Goal: Task Accomplishment & Management: Use online tool/utility

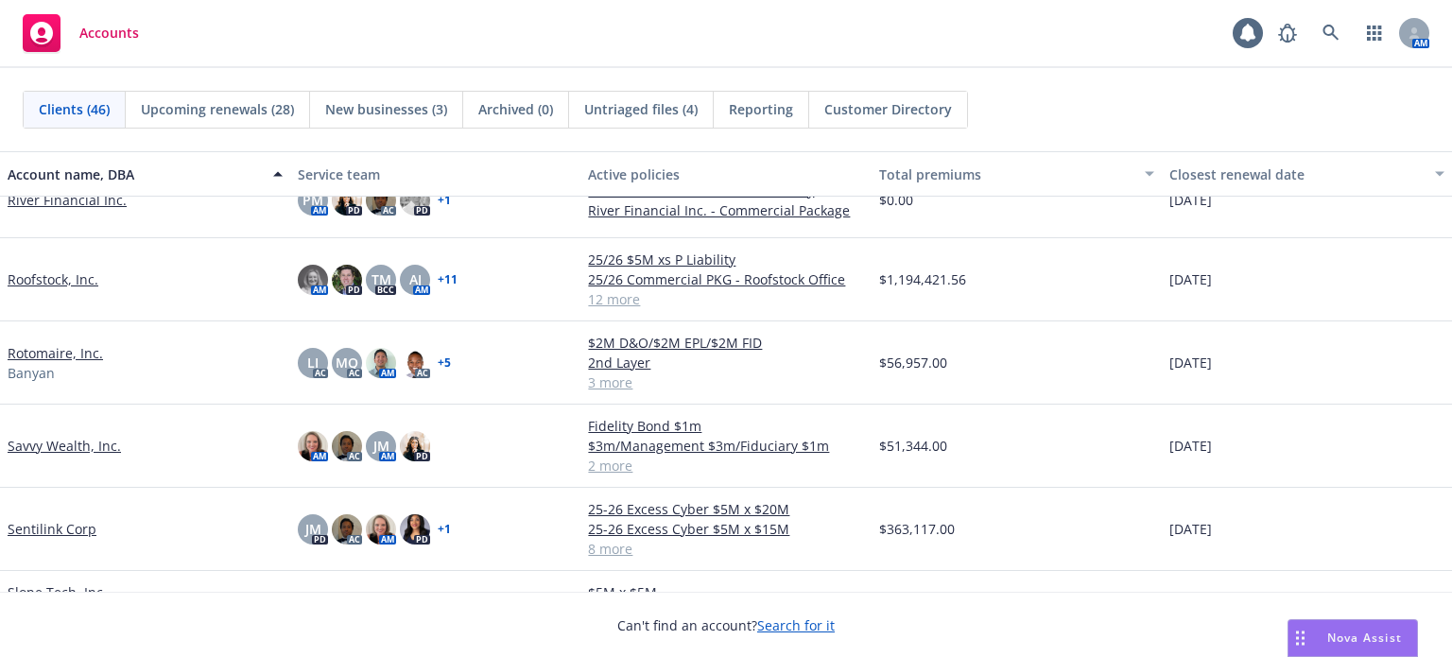
scroll to position [2080, 0]
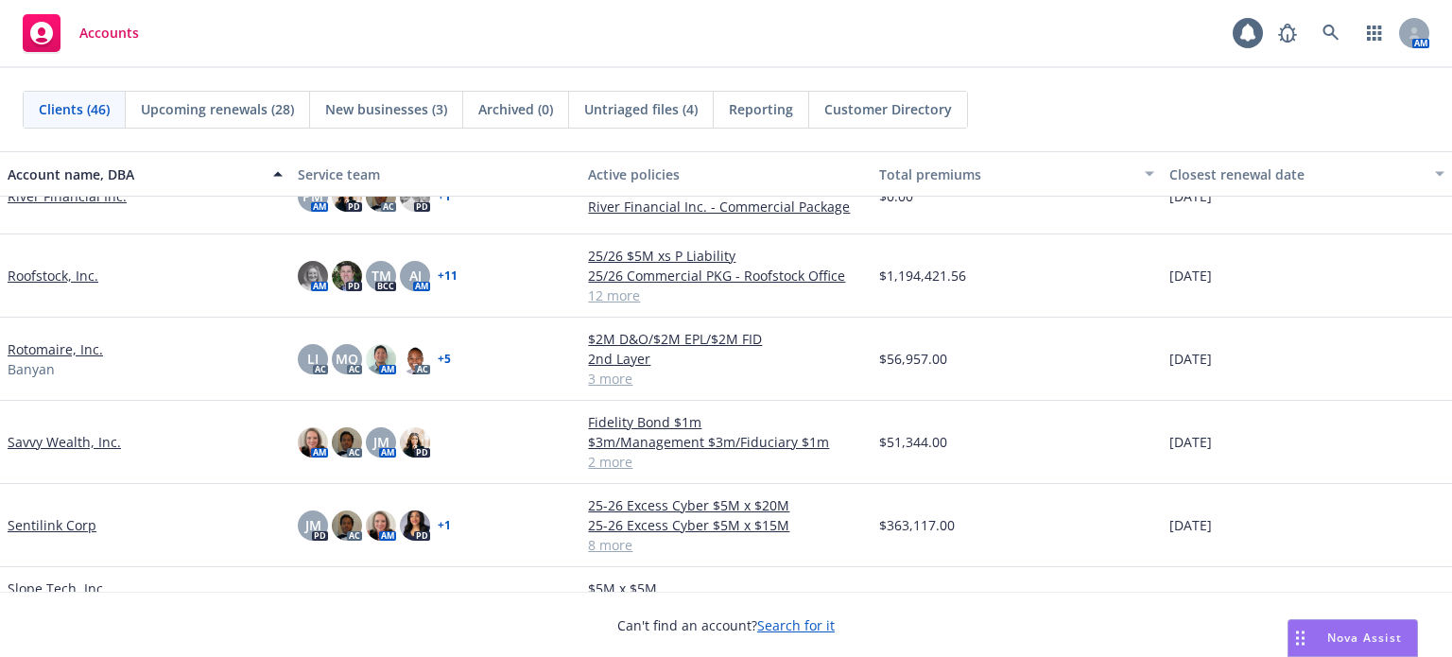
click at [87, 266] on link "Roofstock, Inc." at bounding box center [53, 276] width 91 height 20
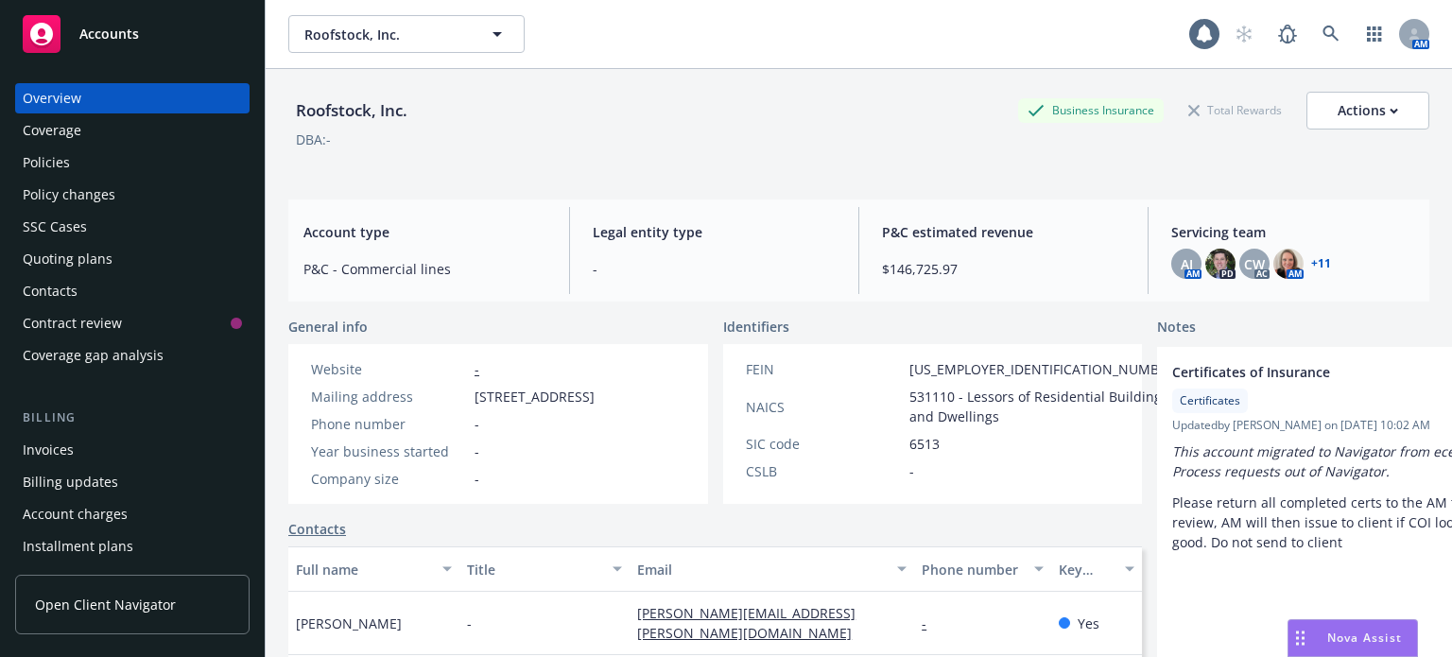
click at [70, 171] on div "Policies" at bounding box center [132, 162] width 219 height 30
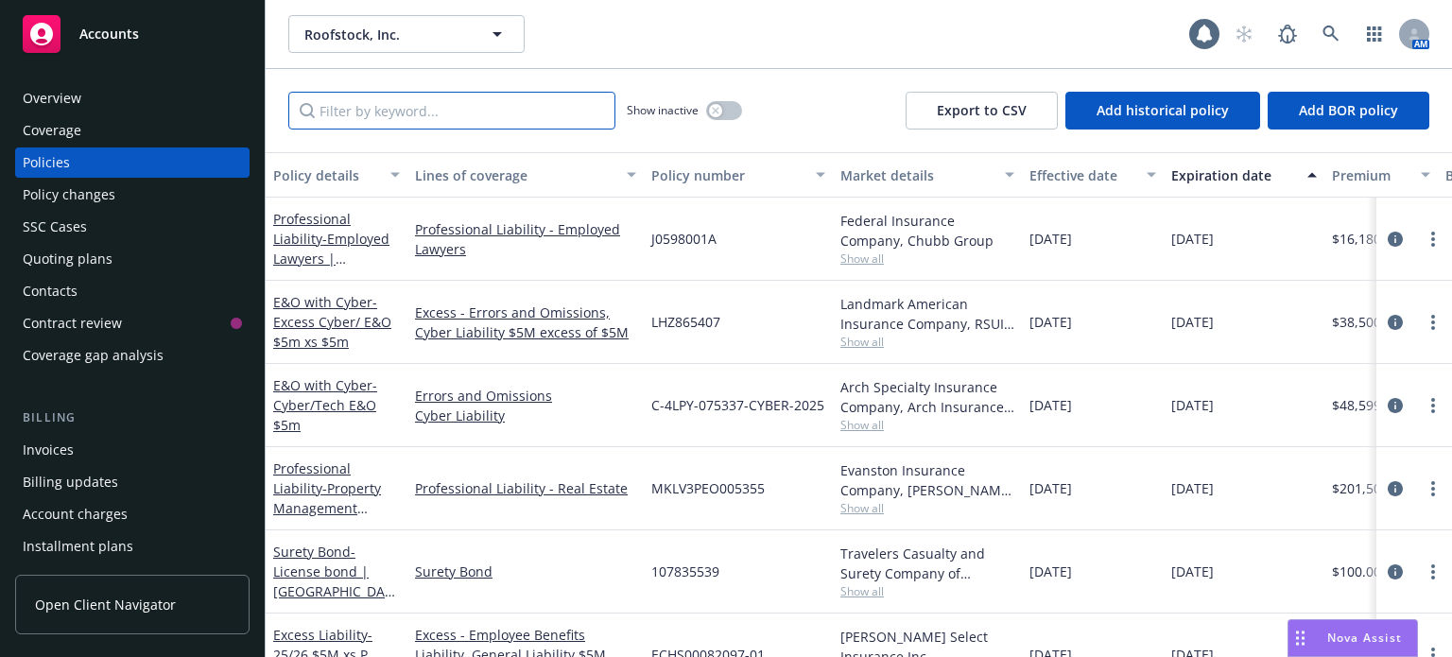
click at [382, 111] on input "Filter by keyword..." at bounding box center [451, 111] width 327 height 38
type input "euclid"
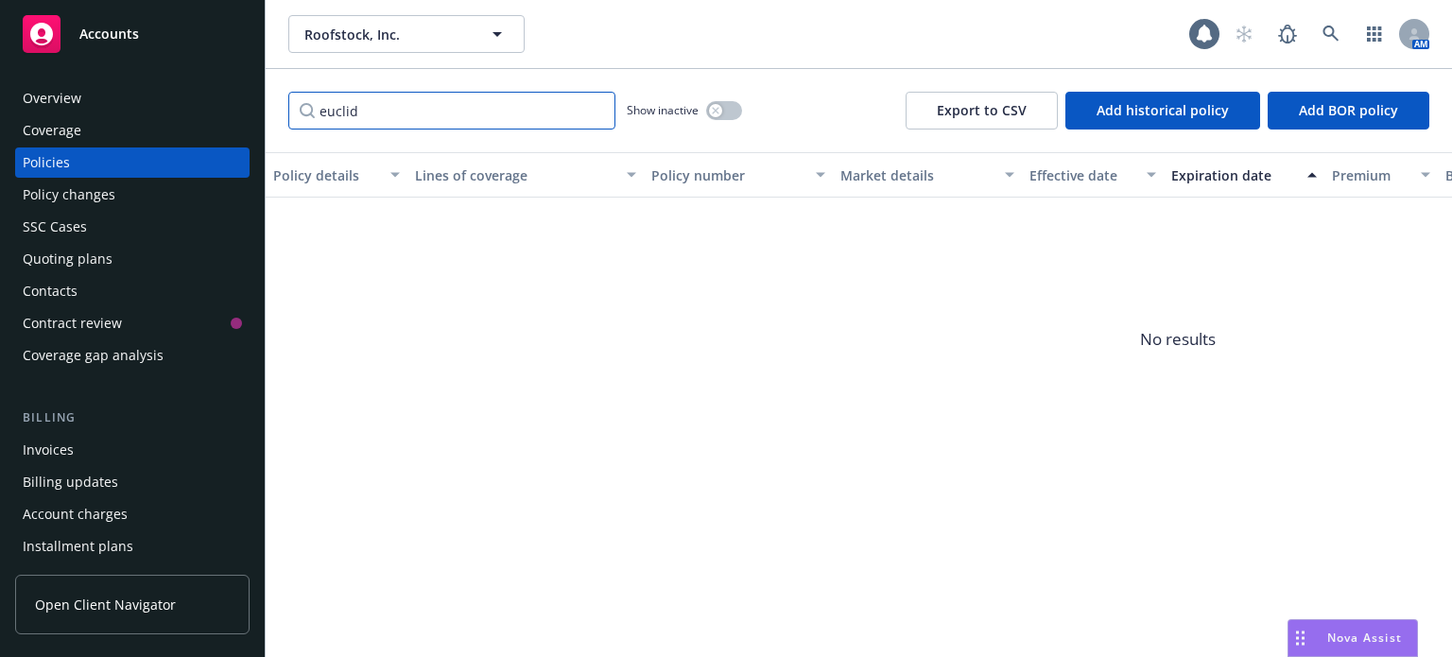
drag, startPoint x: 376, startPoint y: 113, endPoint x: 234, endPoint y: 121, distance: 143.0
click at [234, 121] on div "Accounts Overview Coverage Policies Policy changes SSC Cases Quoting plans Cont…" at bounding box center [726, 328] width 1452 height 657
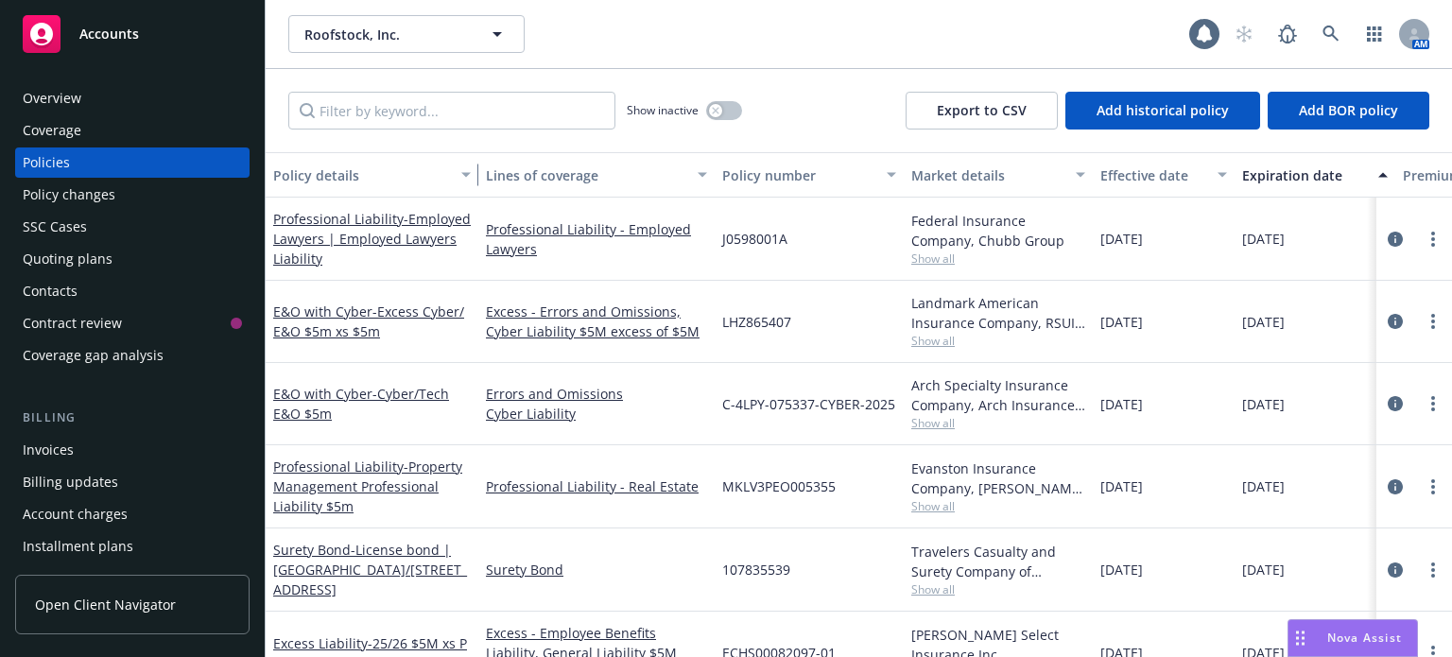
drag, startPoint x: 398, startPoint y: 187, endPoint x: 469, endPoint y: 185, distance: 70.9
click at [469, 185] on div "button" at bounding box center [468, 174] width 9 height 43
click at [949, 506] on span "Show all" at bounding box center [998, 506] width 174 height 16
click at [838, 536] on div "107835539" at bounding box center [809, 569] width 189 height 83
click at [390, 102] on input "Filter by keyword..." at bounding box center [451, 111] width 327 height 38
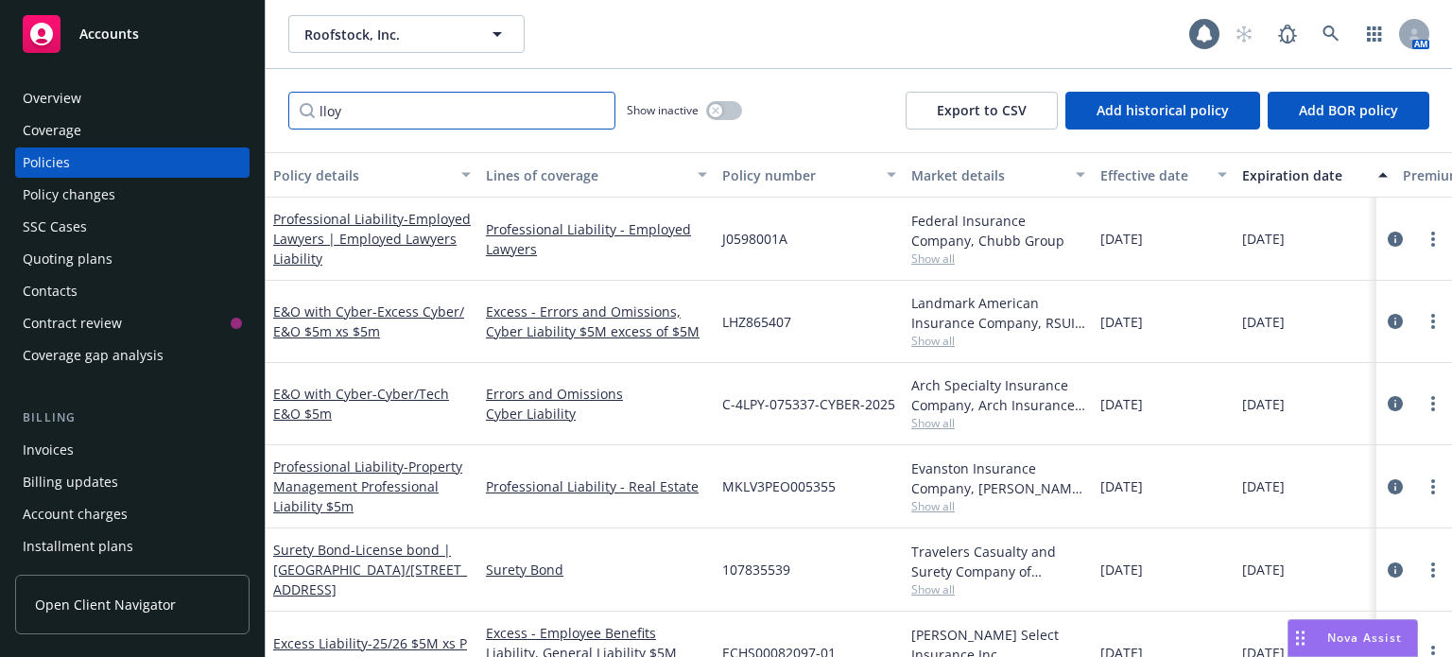
type input "lloyd"
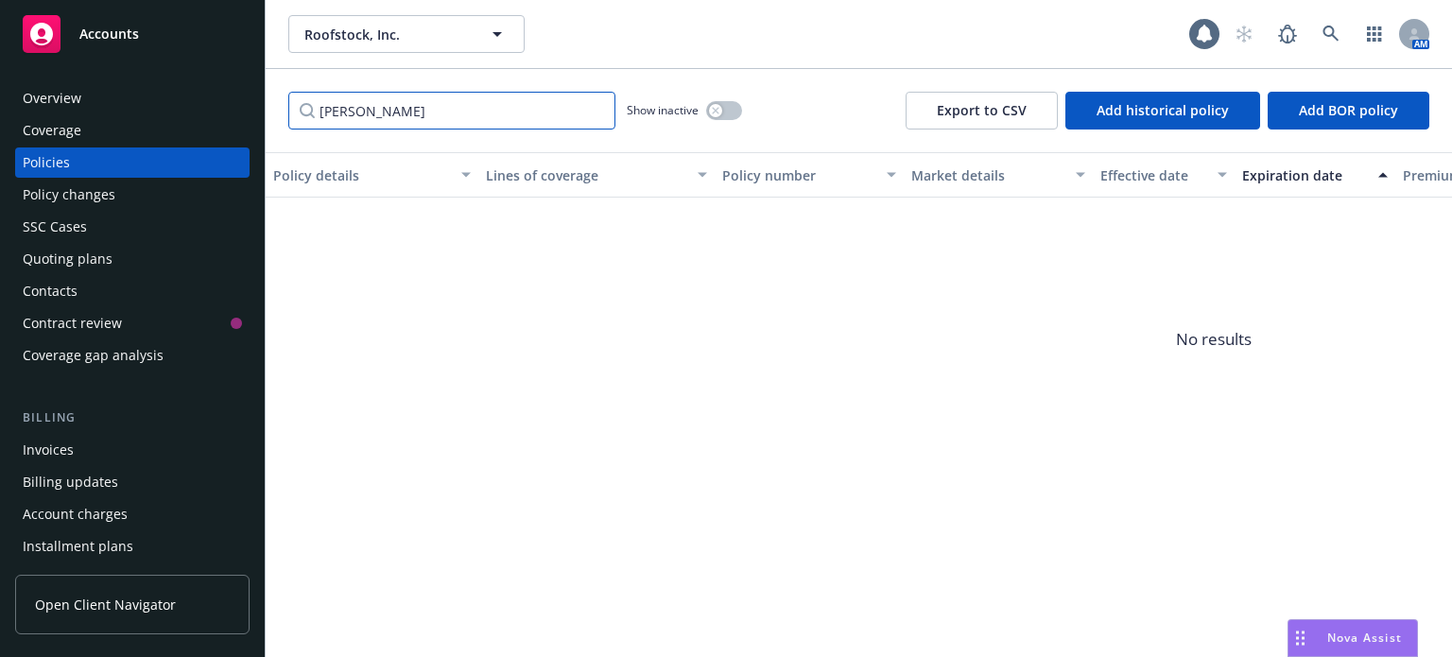
drag, startPoint x: 390, startPoint y: 104, endPoint x: 202, endPoint y: 116, distance: 188.5
click at [204, 116] on div "Accounts Overview Coverage Policies Policy changes SSC Cases Quoting plans Cont…" at bounding box center [726, 328] width 1452 height 657
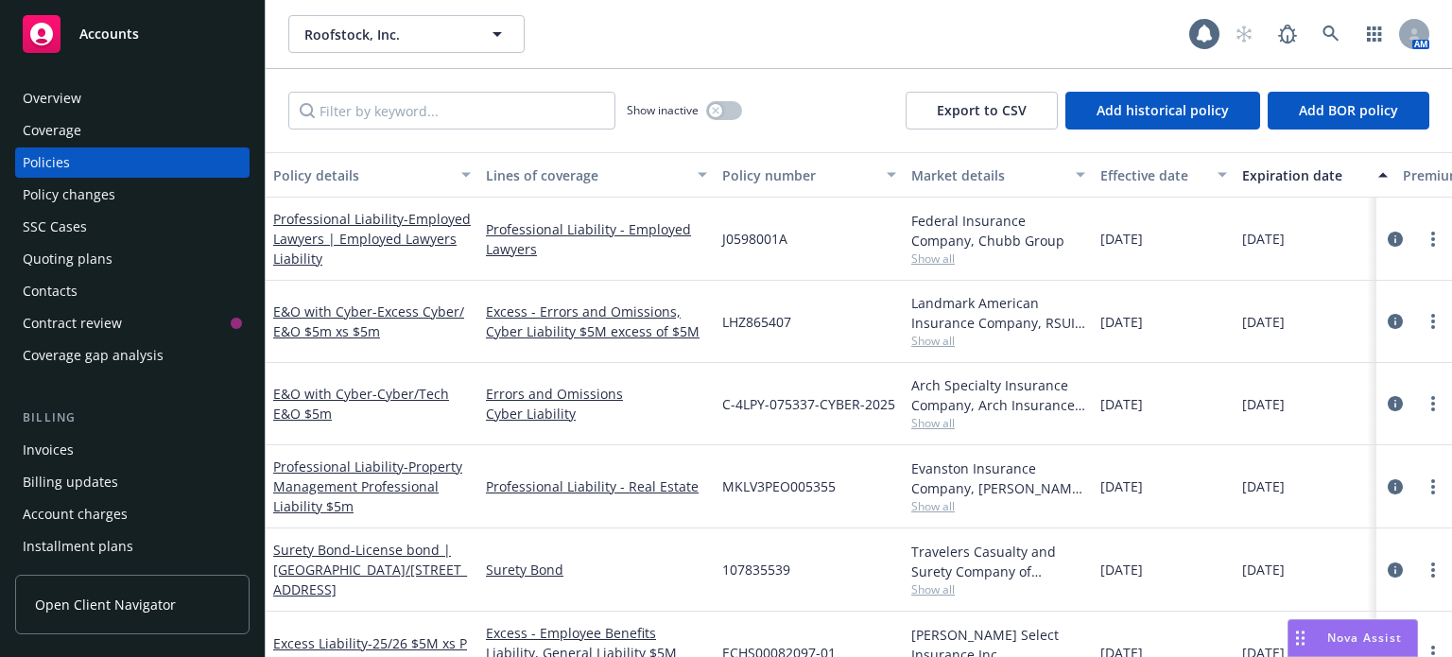
click at [929, 260] on span "Show all" at bounding box center [998, 259] width 174 height 16
click at [844, 248] on div "J0598001A" at bounding box center [809, 239] width 189 height 83
click at [925, 337] on span "Show all" at bounding box center [998, 341] width 174 height 16
click at [837, 320] on div "LHZ865407" at bounding box center [809, 322] width 189 height 82
click at [945, 430] on span "Show all" at bounding box center [998, 423] width 174 height 16
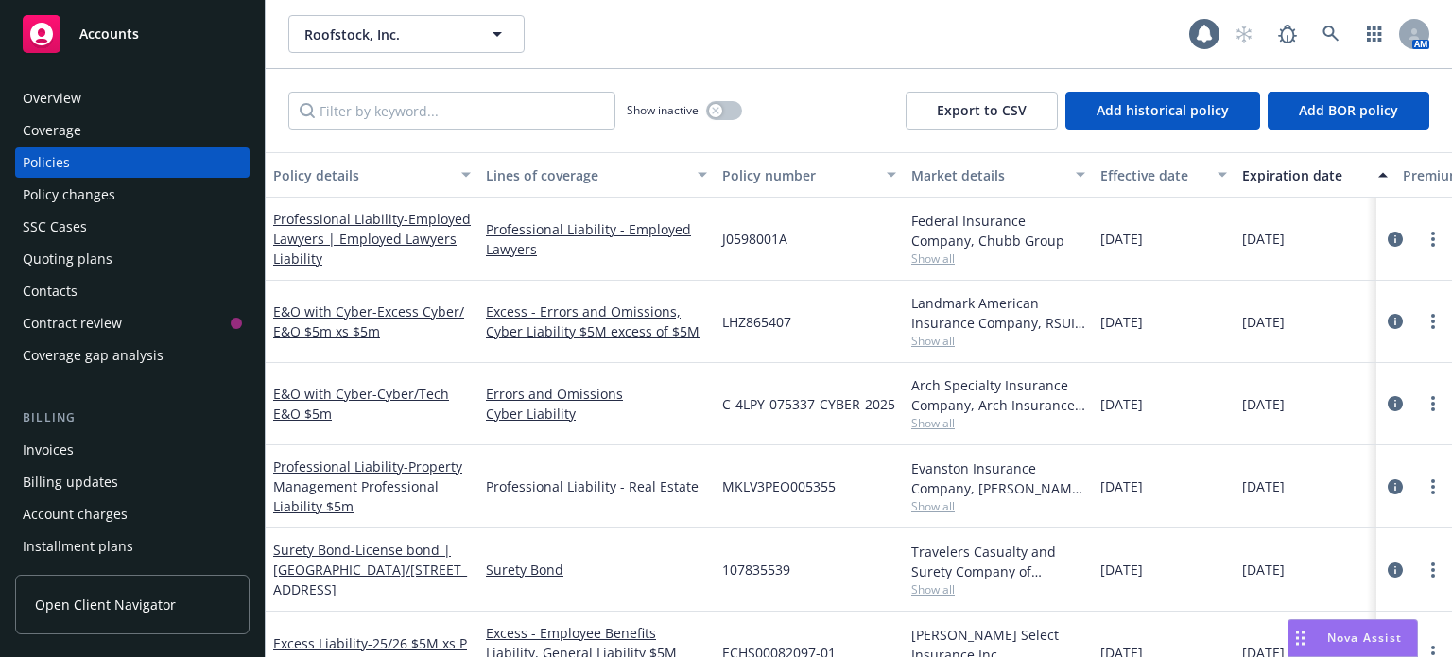
click at [817, 437] on body "Accounts Overview Coverage Policies Policy changes SSC Cases Quoting plans Cont…" at bounding box center [726, 328] width 1452 height 657
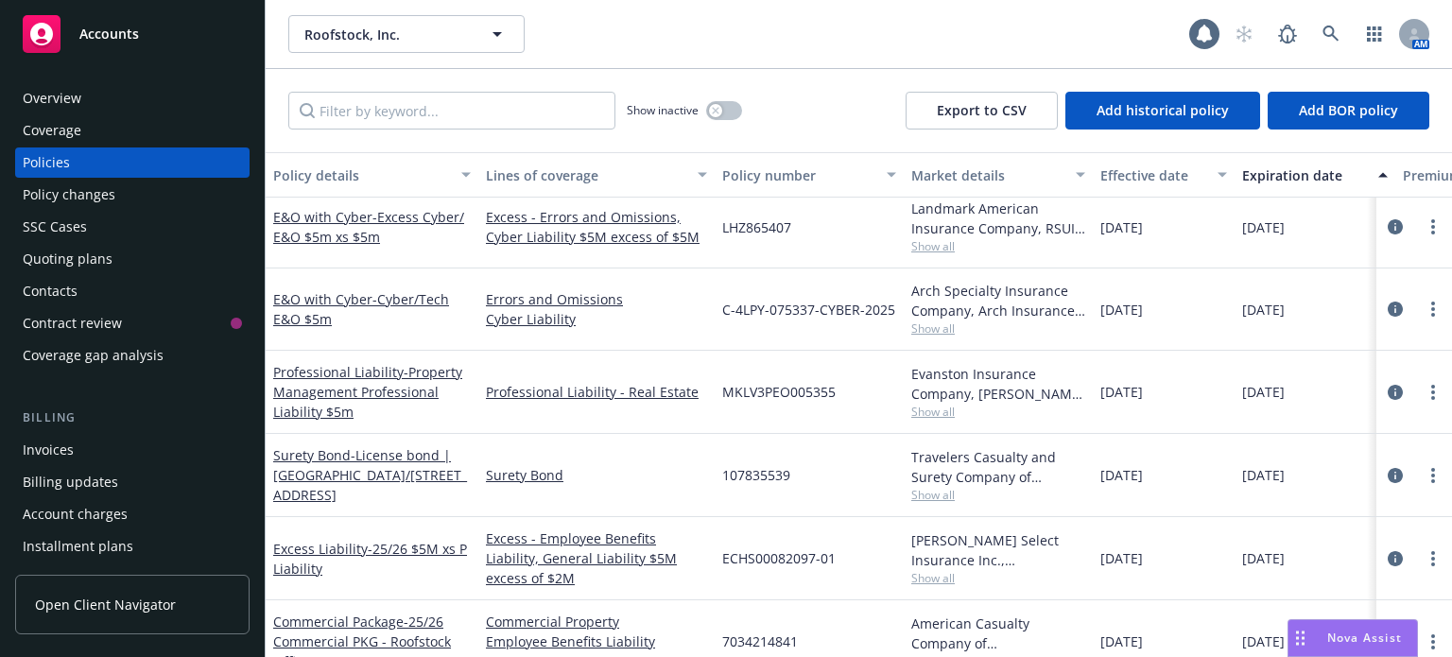
click at [942, 412] on span "Show all" at bounding box center [998, 412] width 174 height 16
click at [863, 412] on div "MKLV3PEO005355" at bounding box center [809, 392] width 189 height 83
click at [942, 493] on span "Show all" at bounding box center [998, 495] width 174 height 16
click at [857, 525] on div "ECHS00082097-01" at bounding box center [809, 558] width 189 height 83
click at [929, 577] on span "Show all" at bounding box center [998, 578] width 174 height 16
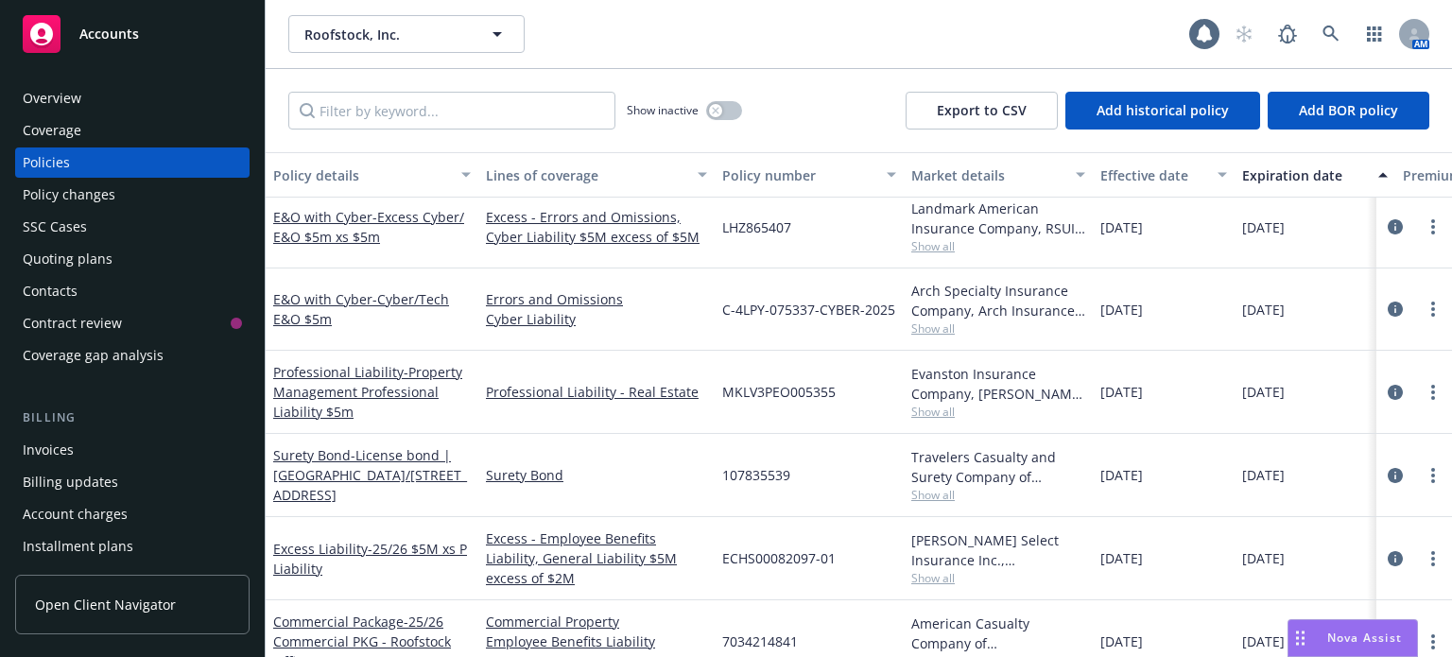
click at [870, 600] on div "7034214841" at bounding box center [809, 641] width 189 height 83
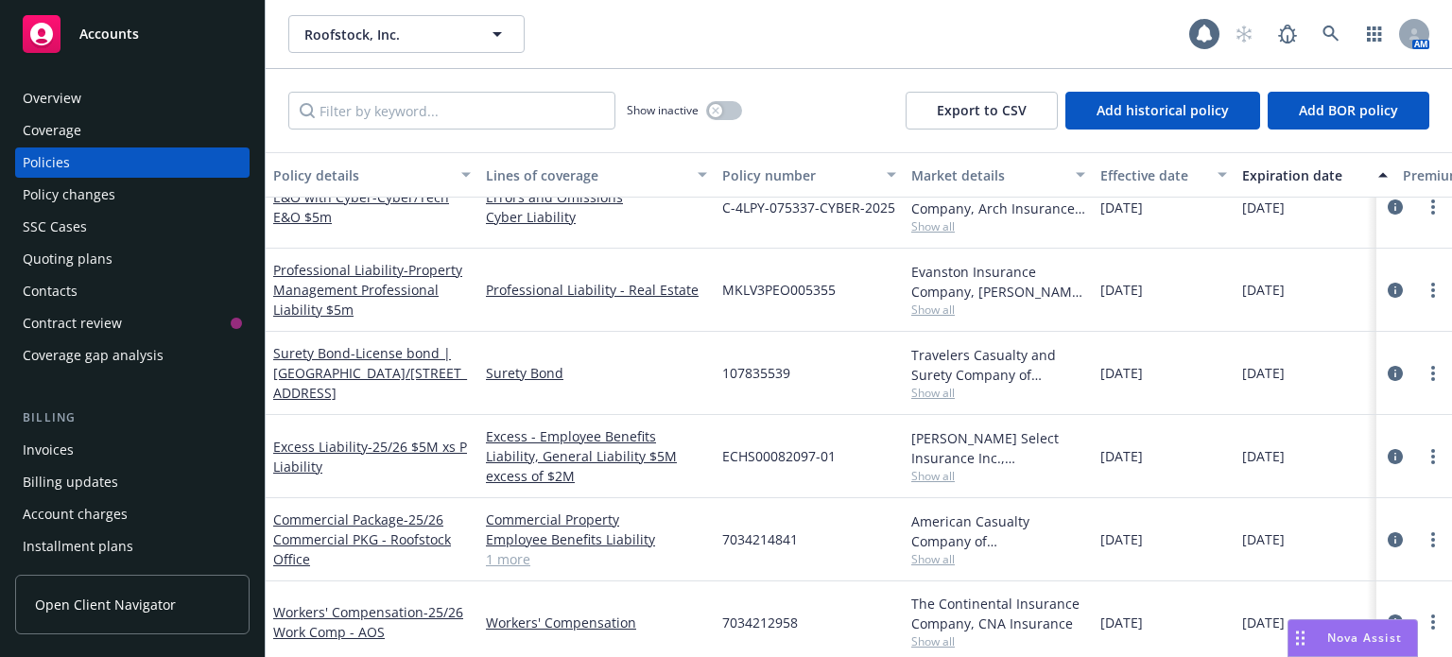
click at [927, 565] on div "American Casualty Company of Reading, Pennsylvania, CNA Insurance Show all" at bounding box center [998, 539] width 189 height 83
click at [926, 552] on span "Show all" at bounding box center [998, 559] width 174 height 16
click at [857, 588] on div "7034212958" at bounding box center [809, 622] width 189 height 82
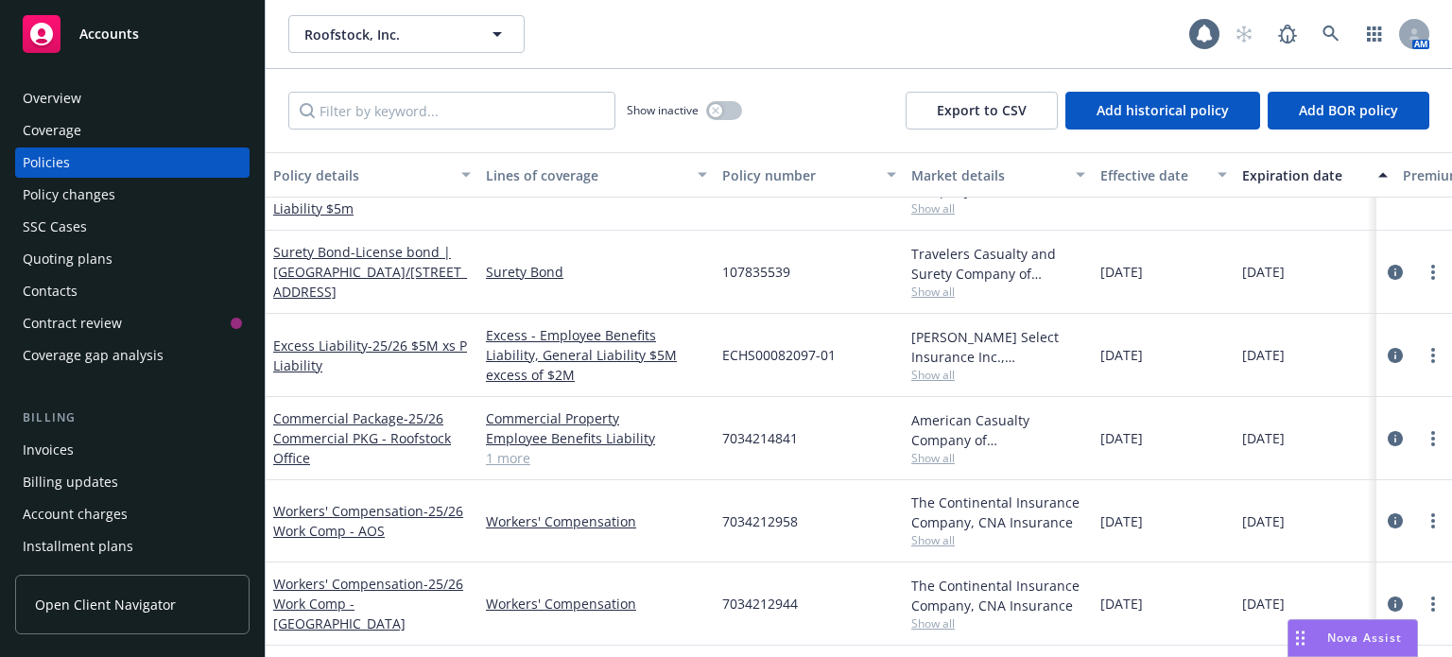
click at [930, 534] on span "Show all" at bounding box center [998, 540] width 174 height 16
click at [859, 569] on div "7034212944" at bounding box center [809, 604] width 189 height 83
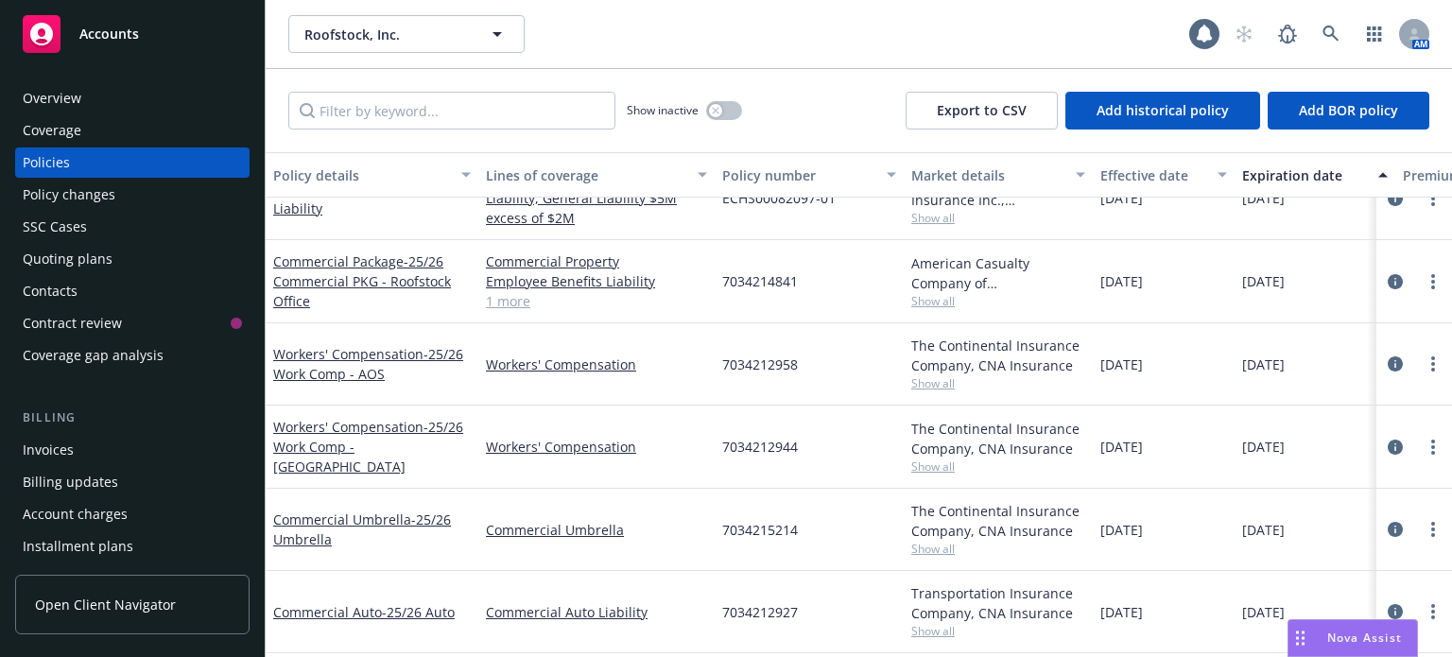
scroll to position [473, 0]
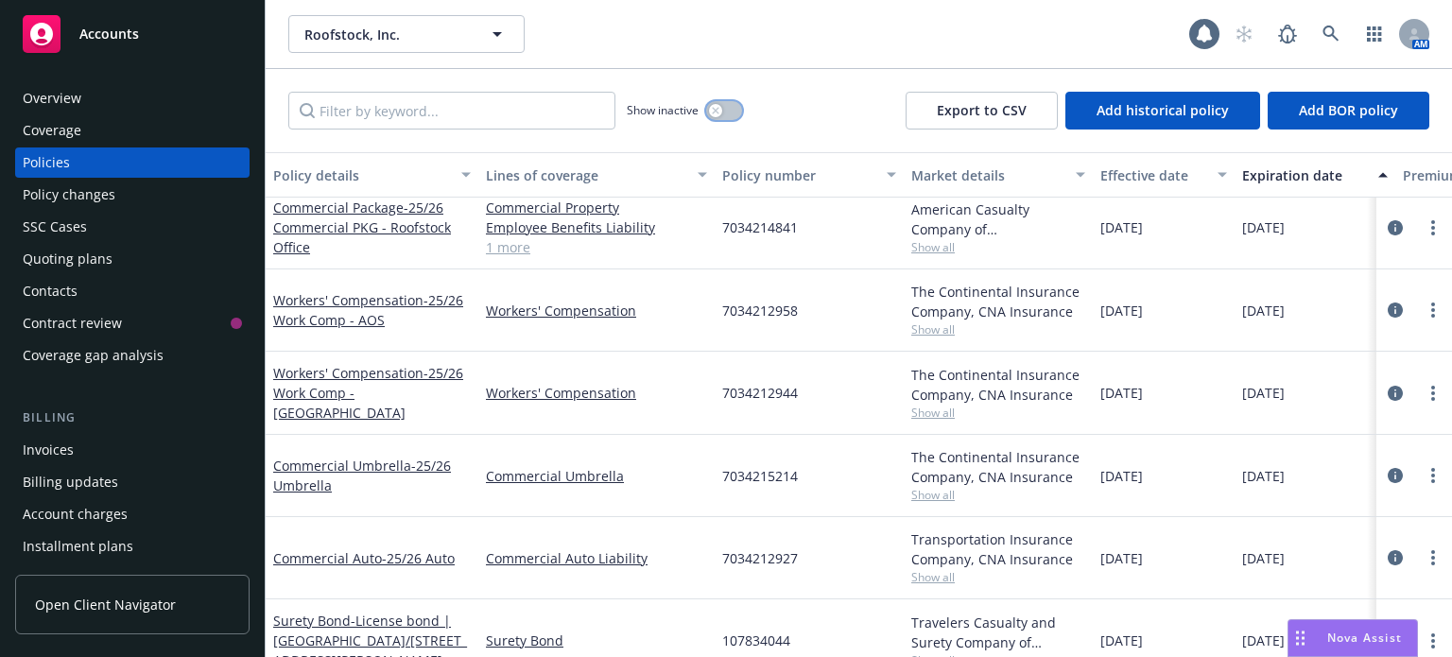
click at [722, 111] on button "button" at bounding box center [724, 110] width 36 height 19
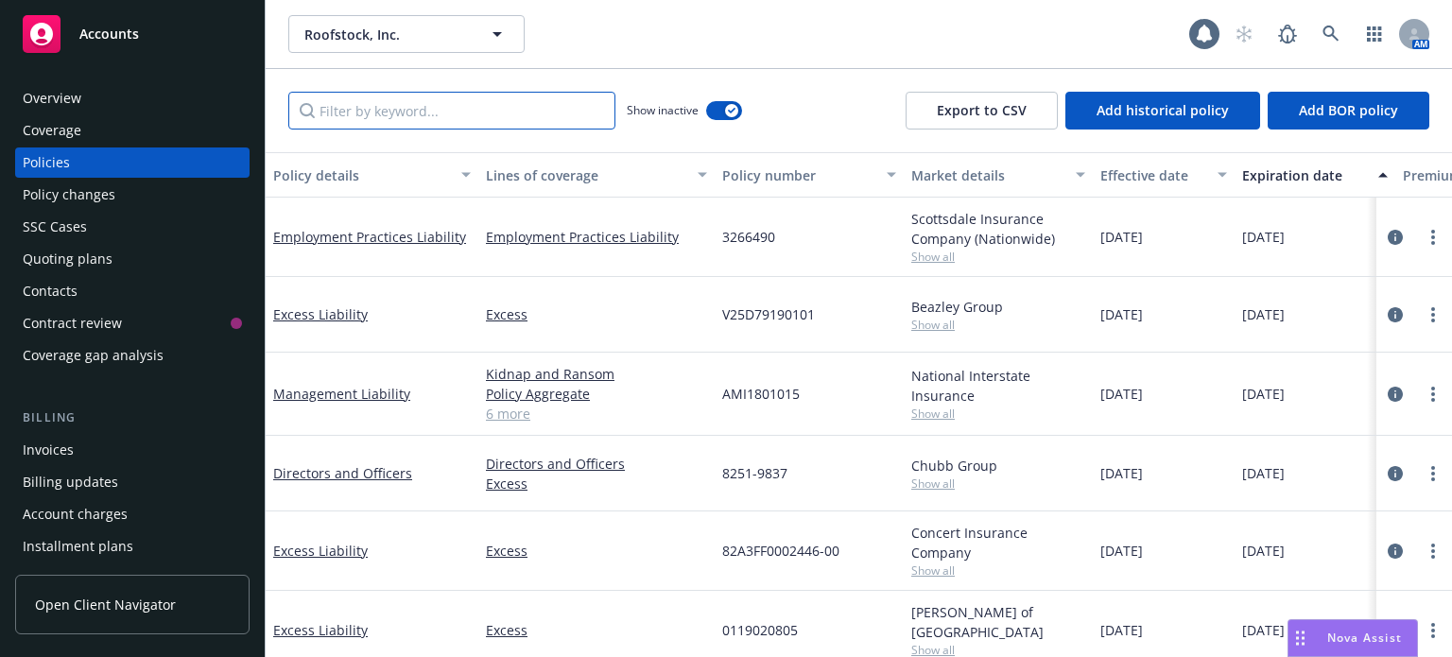
click at [374, 113] on input "Filter by keyword..." at bounding box center [451, 111] width 327 height 38
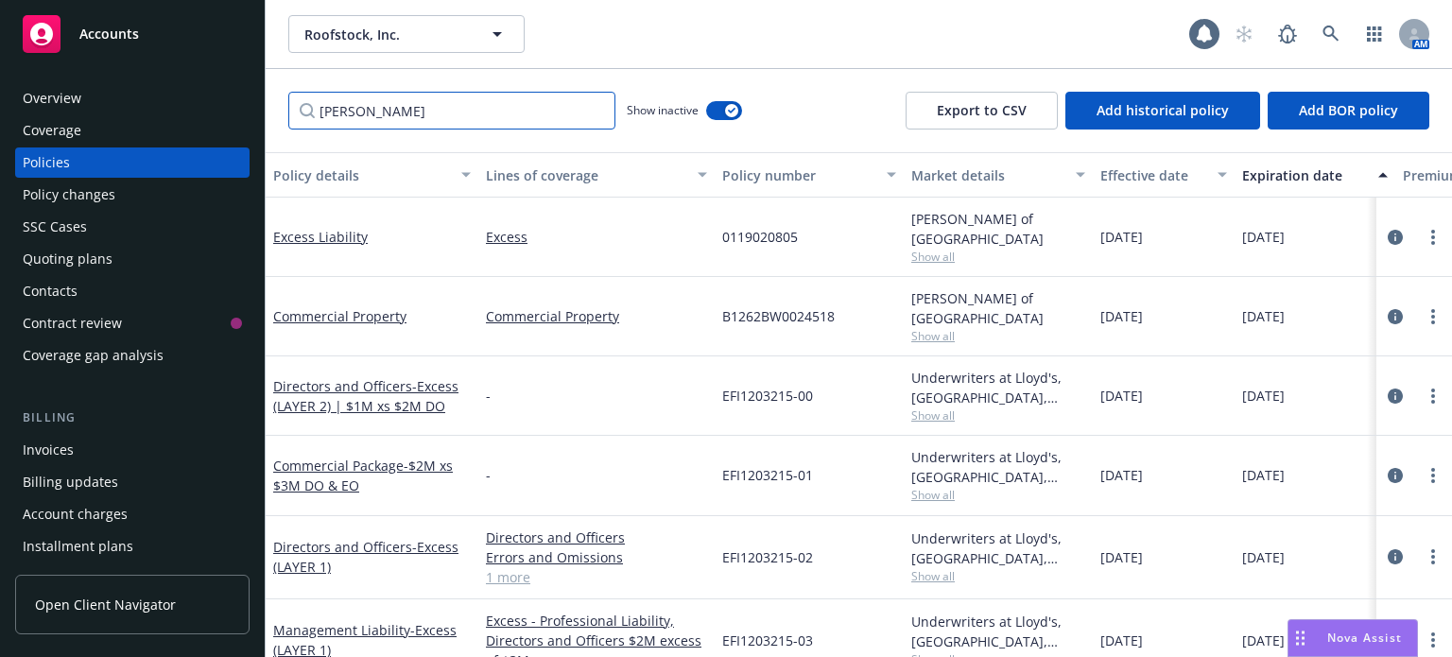
type input "lloyd"
click at [946, 407] on span "Show all" at bounding box center [998, 415] width 174 height 16
click at [849, 411] on div "EFI1203215-00" at bounding box center [809, 395] width 189 height 79
click at [934, 492] on span "Show all" at bounding box center [998, 495] width 174 height 16
click at [858, 517] on div "EFI1203215-02" at bounding box center [809, 557] width 189 height 83
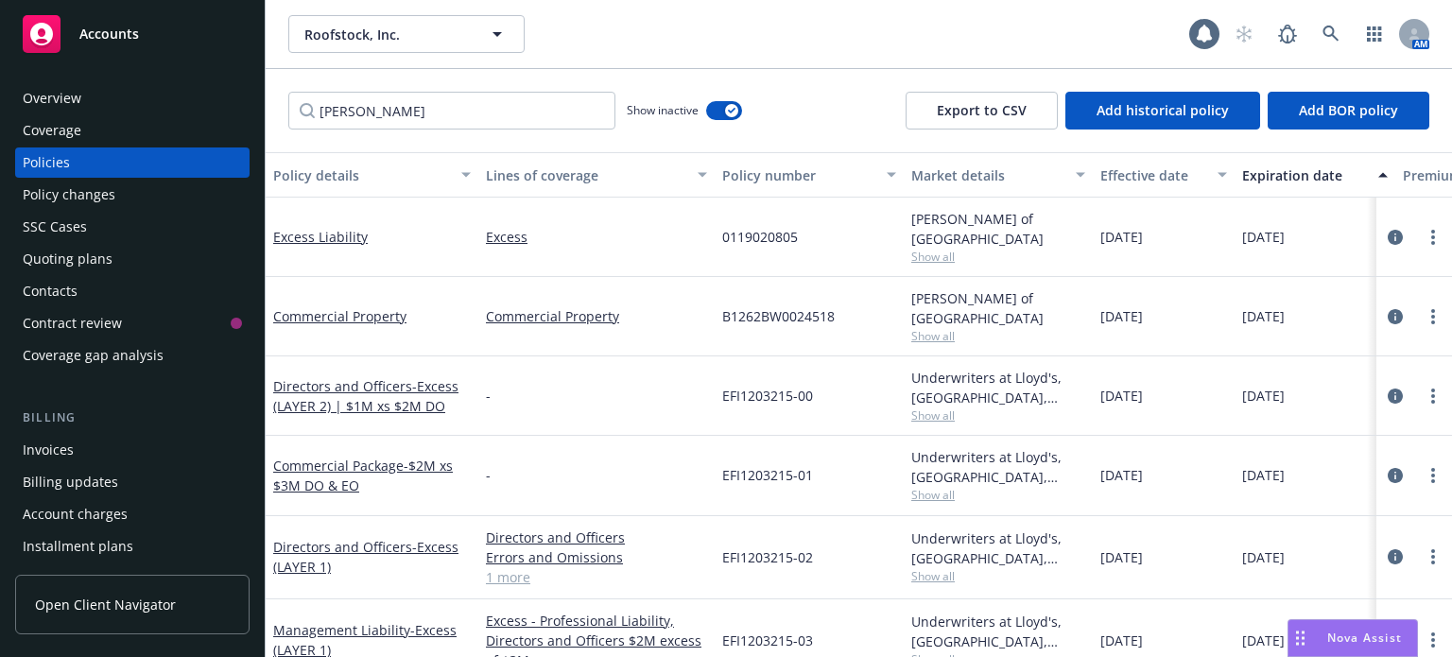
click at [928, 570] on span "Show all" at bounding box center [998, 576] width 174 height 16
click at [829, 599] on div "EFI1203215-03" at bounding box center [809, 640] width 189 height 83
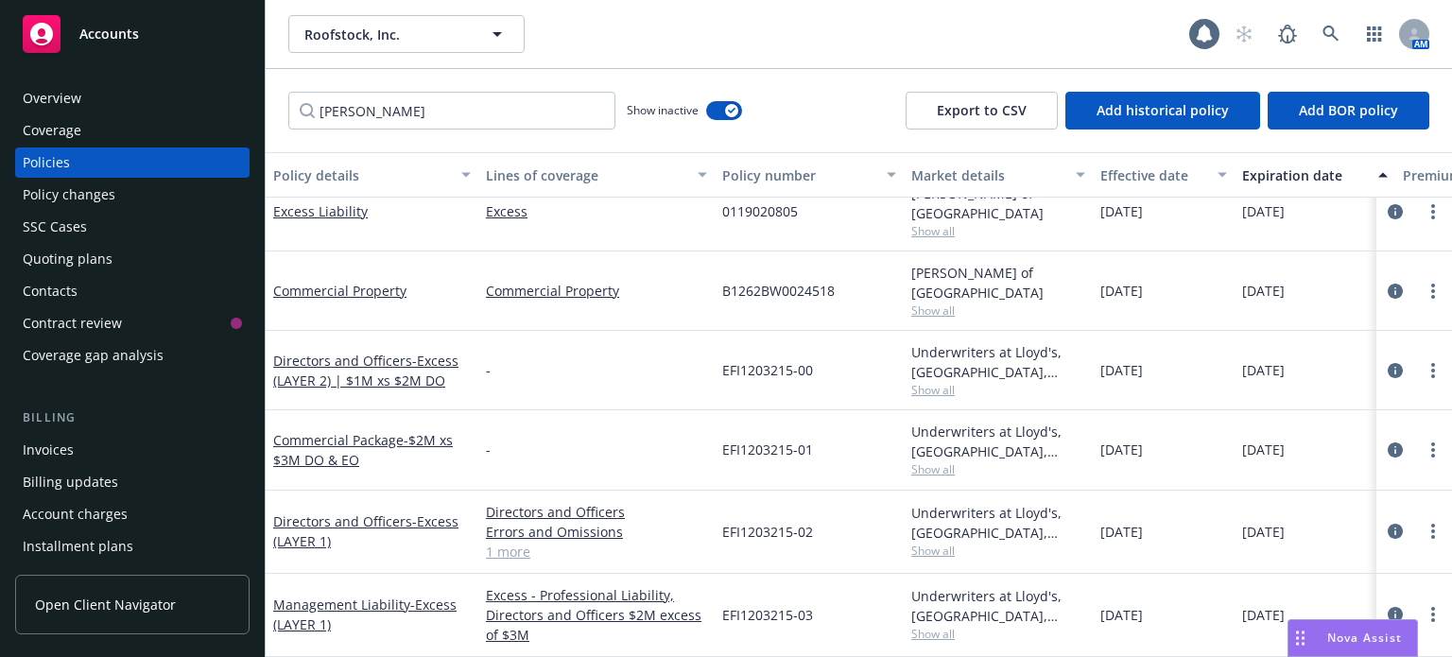
click at [938, 626] on span "Show all" at bounding box center [998, 634] width 174 height 16
click at [694, 623] on link "Excess - Professional Liability, Directors and Officers $2M excess of $3M" at bounding box center [596, 615] width 221 height 60
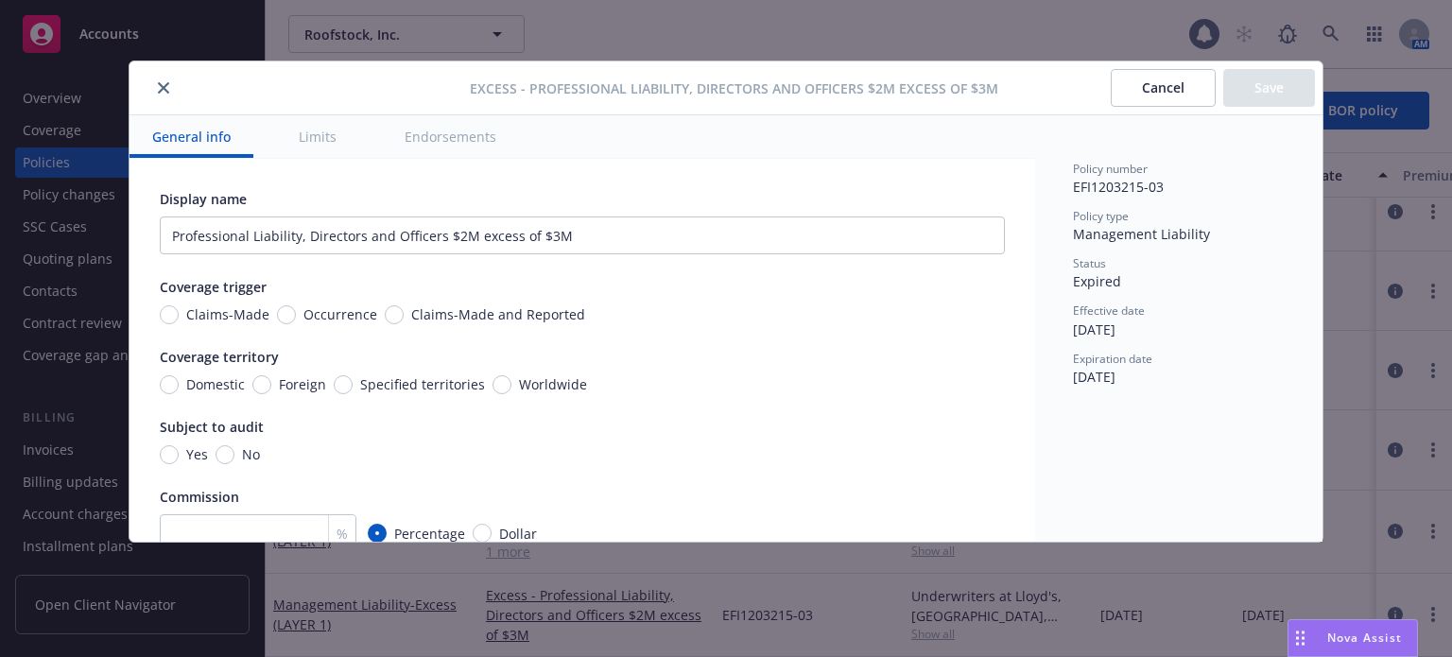
click at [163, 87] on icon "close" at bounding box center [163, 87] width 11 height 11
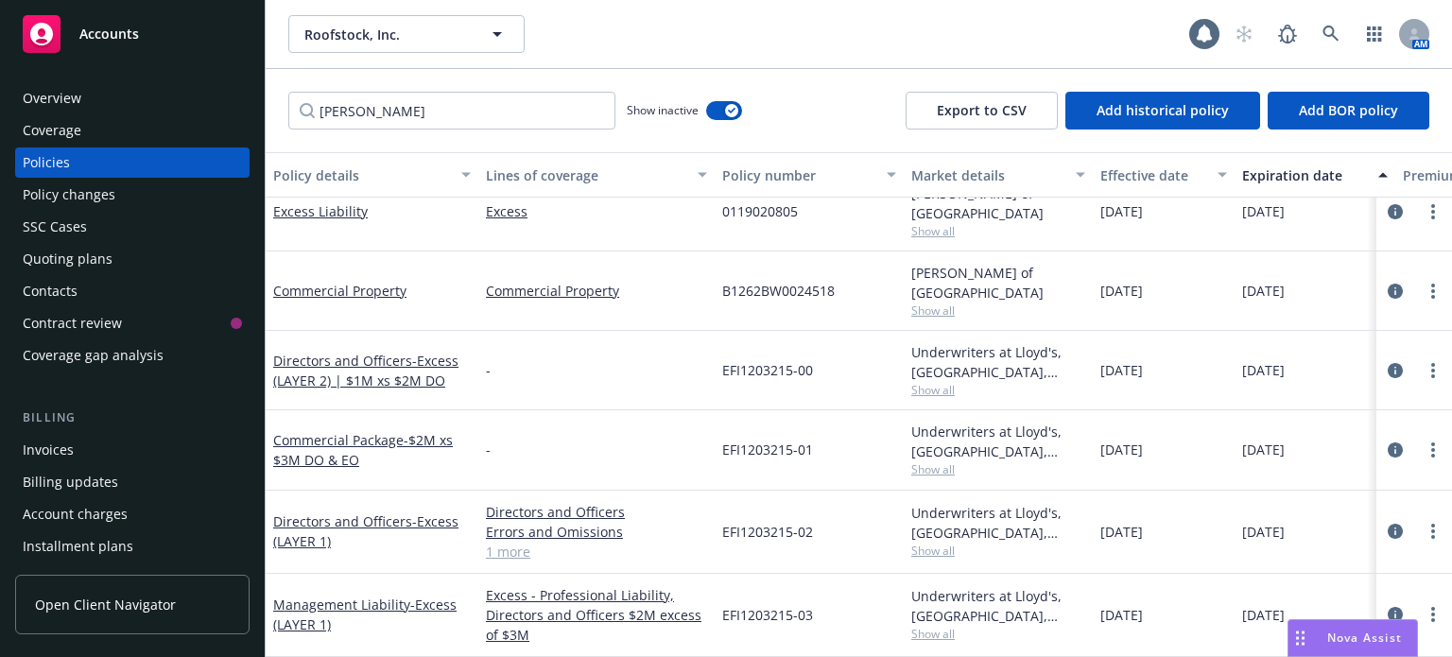
click at [128, 269] on div "Quoting plans" at bounding box center [132, 259] width 219 height 30
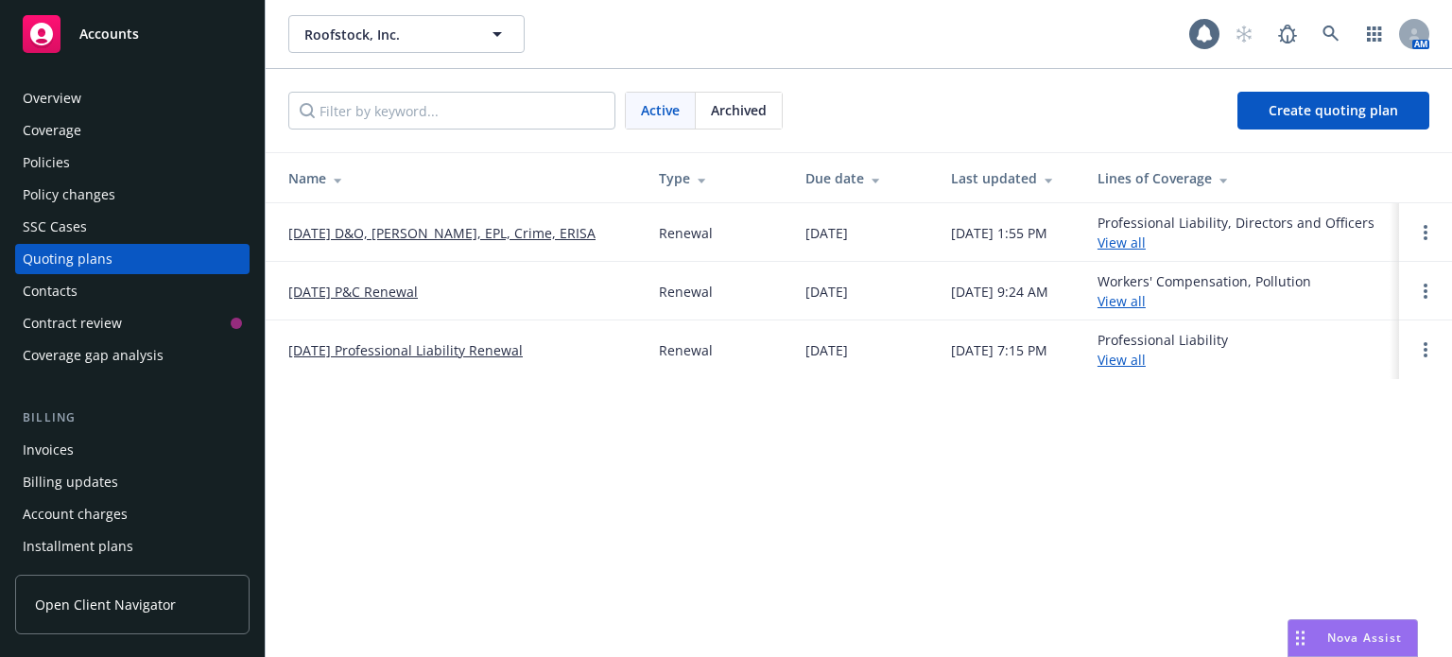
click at [353, 230] on link "8/21/25 D&O, Prof Liab, EPL, Crime, ERISA" at bounding box center [441, 233] width 307 height 20
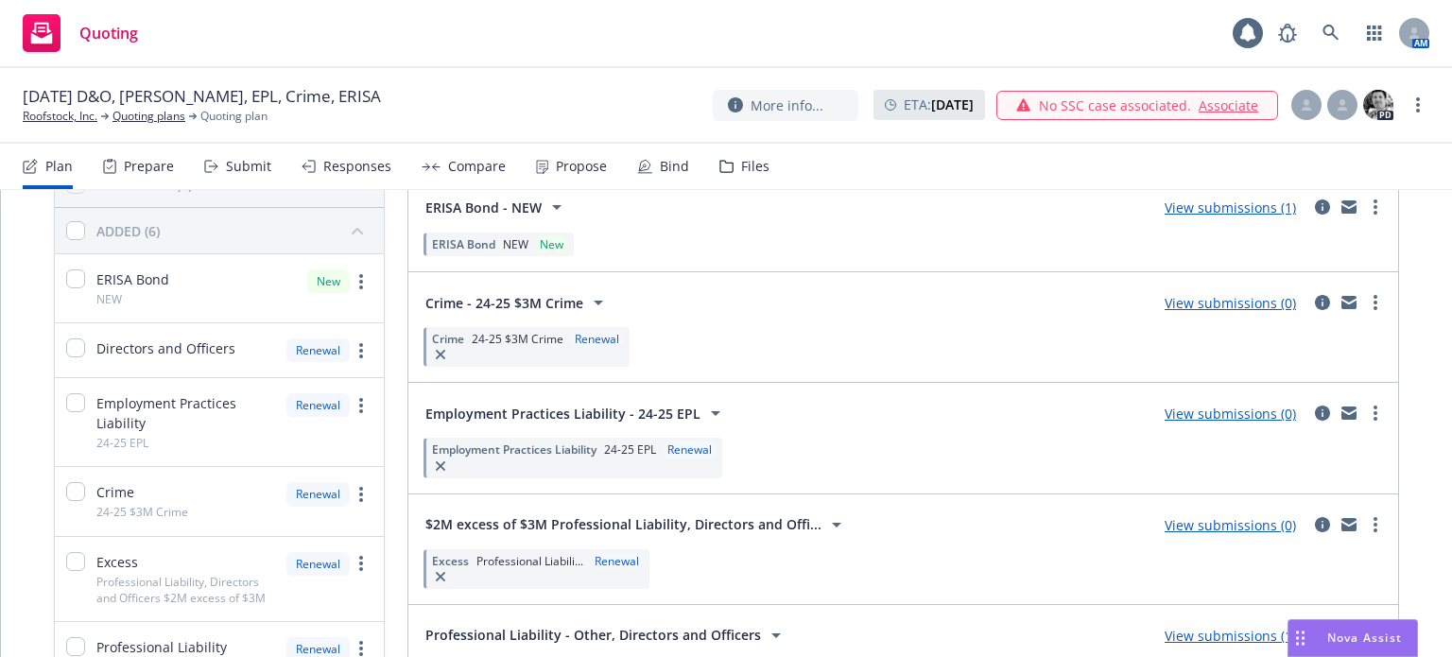
scroll to position [189, 0]
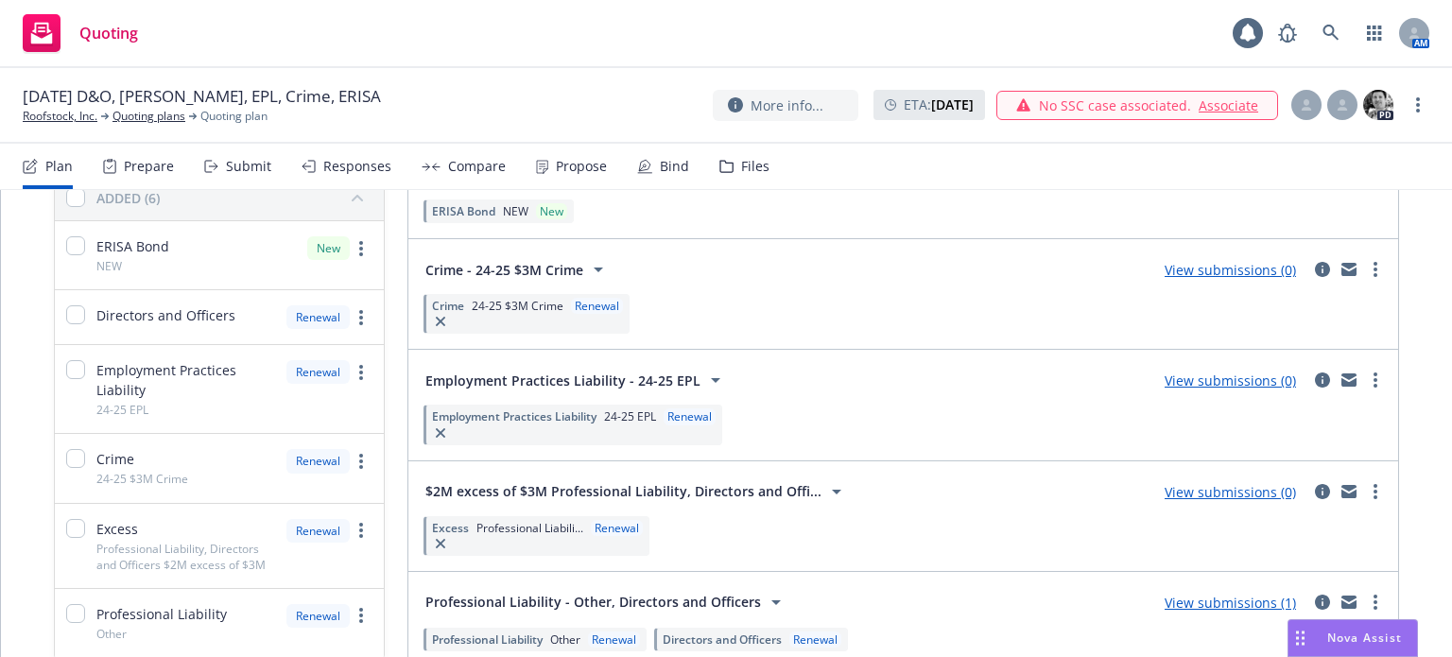
click at [1201, 488] on link "View submissions (0)" at bounding box center [1230, 492] width 131 height 18
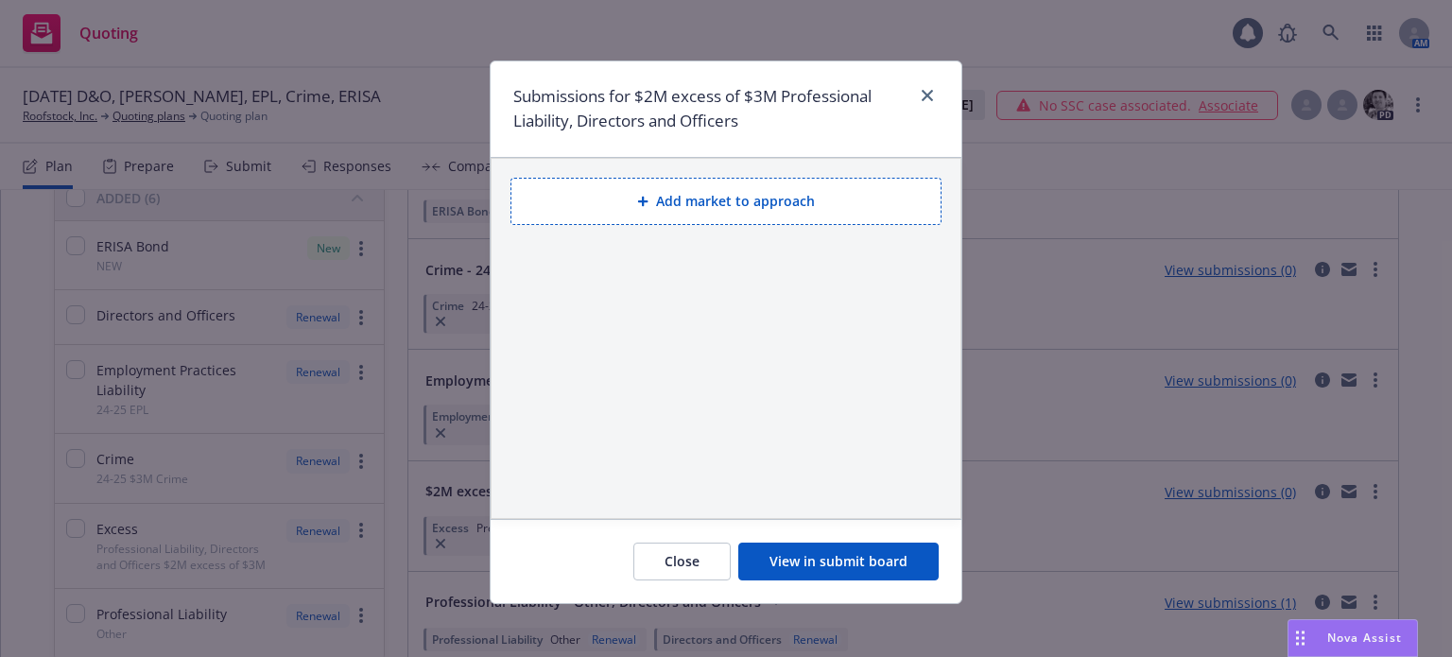
click at [853, 565] on button "View in submit board" at bounding box center [838, 562] width 200 height 38
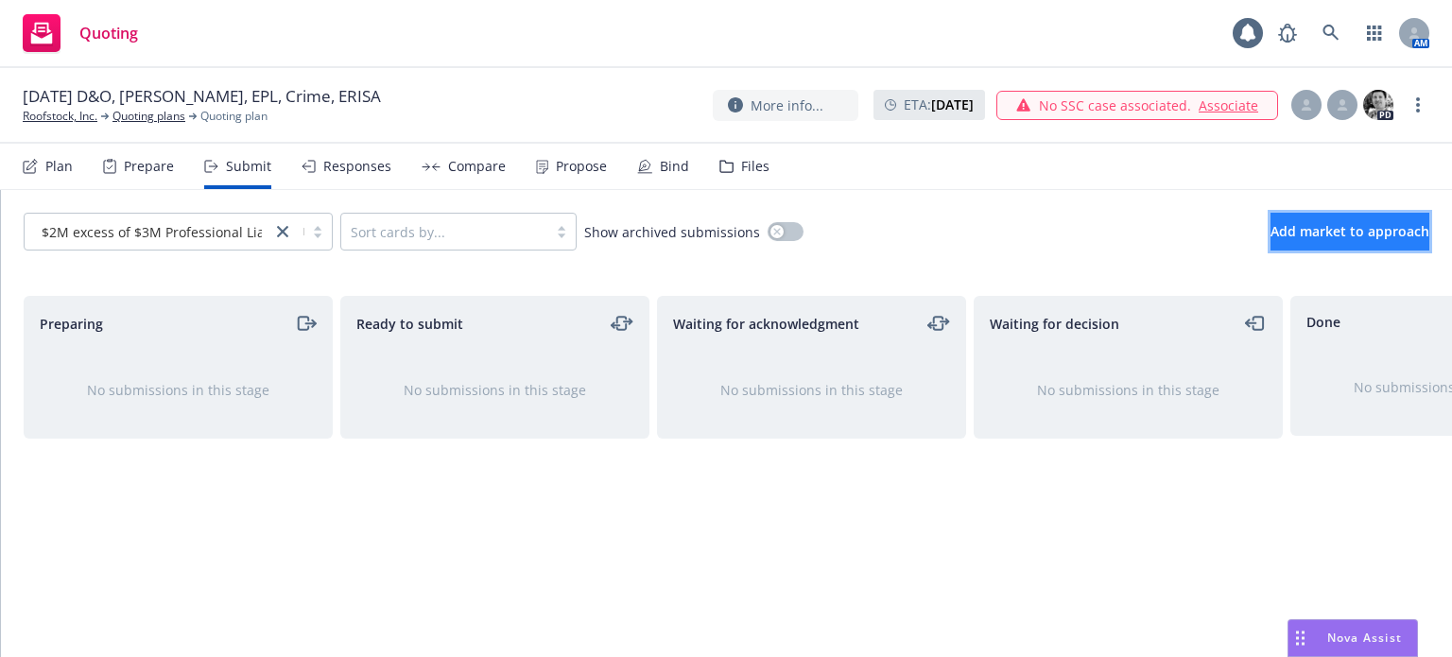
click at [1271, 229] on span "Add market to approach" at bounding box center [1350, 231] width 159 height 18
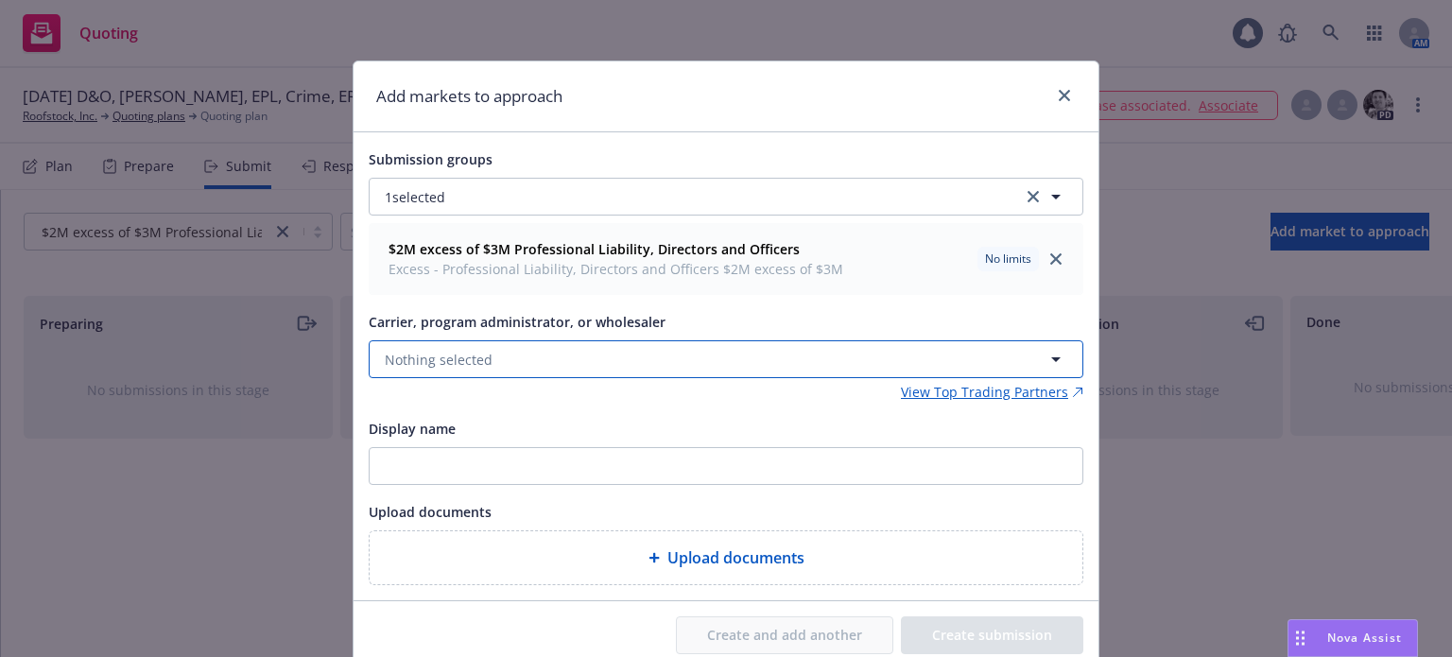
click at [522, 365] on button "Nothing selected" at bounding box center [726, 359] width 715 height 38
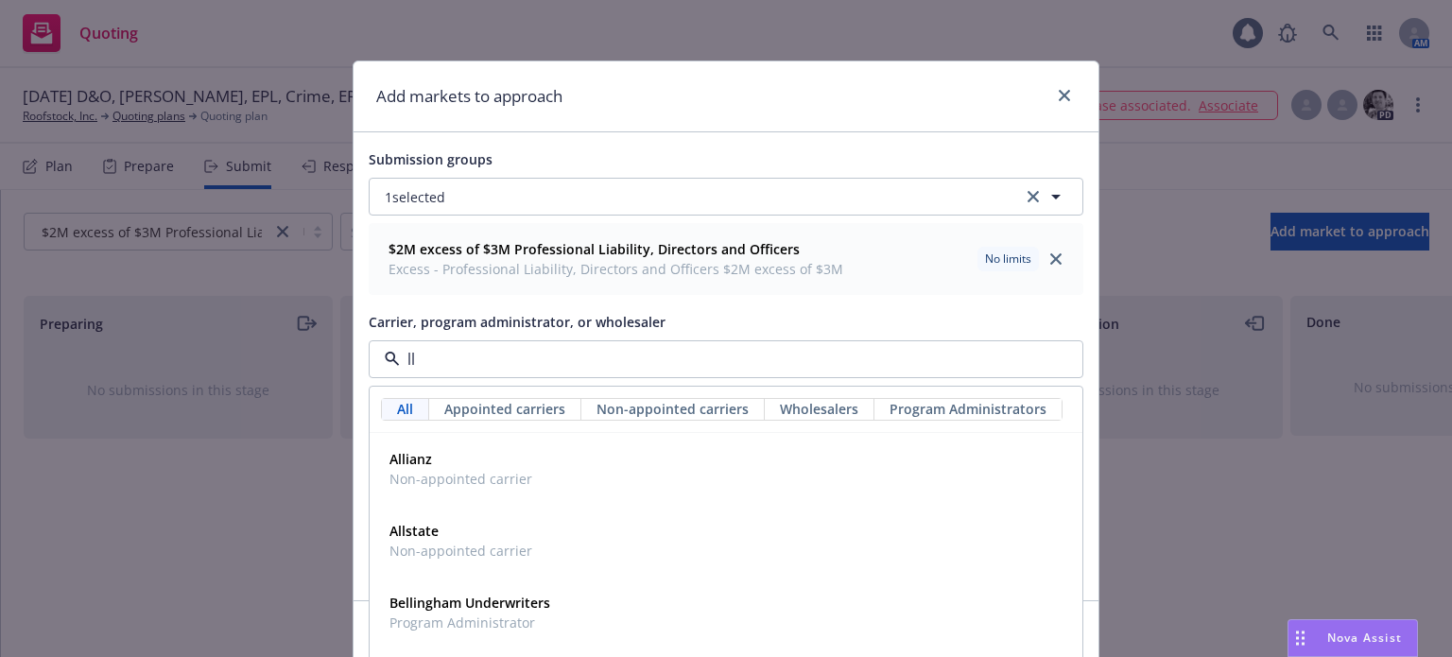
type input "llo"
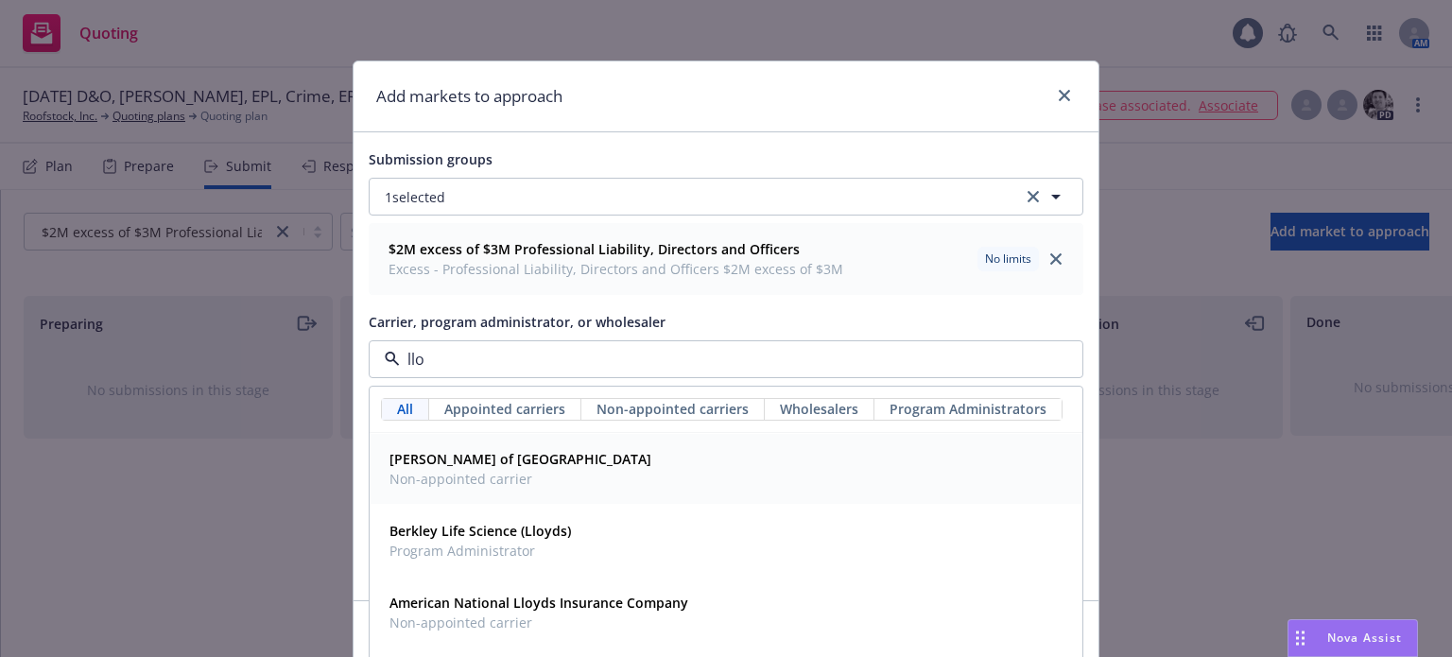
click at [446, 459] on strong "Lloyd's of London" at bounding box center [521, 459] width 262 height 18
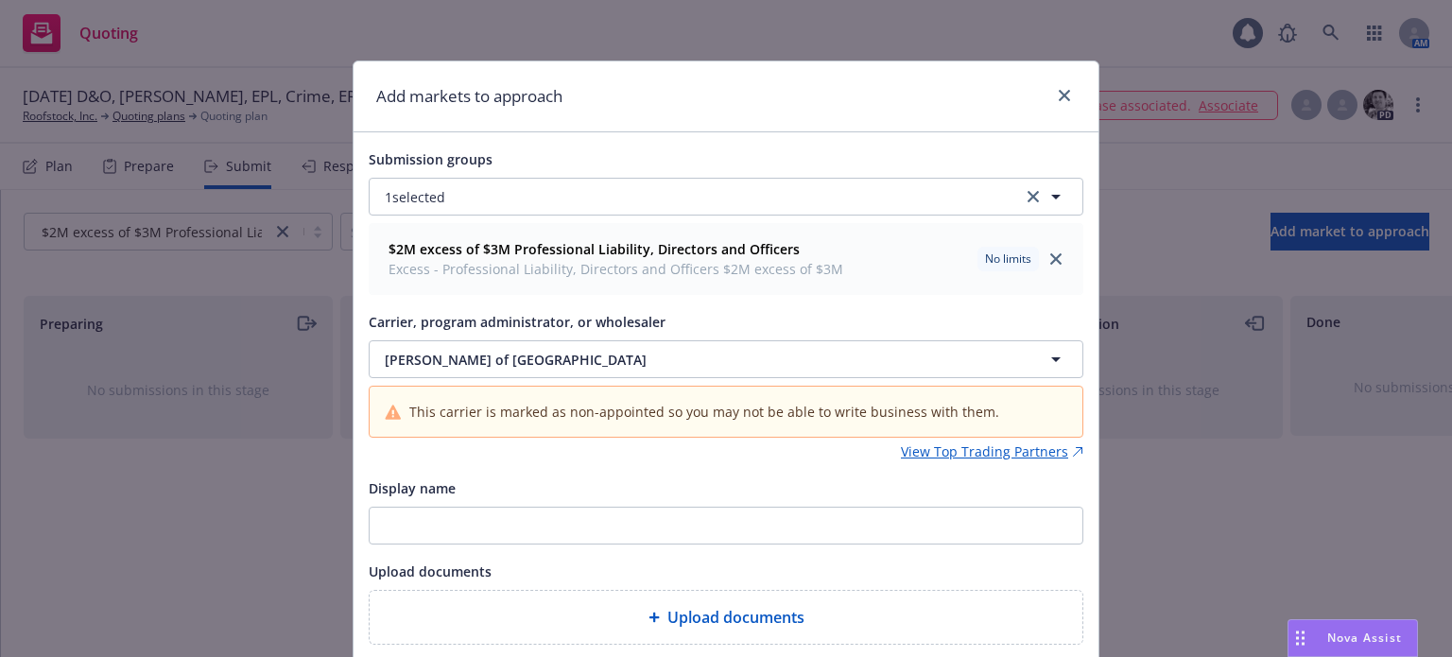
scroll to position [131, 0]
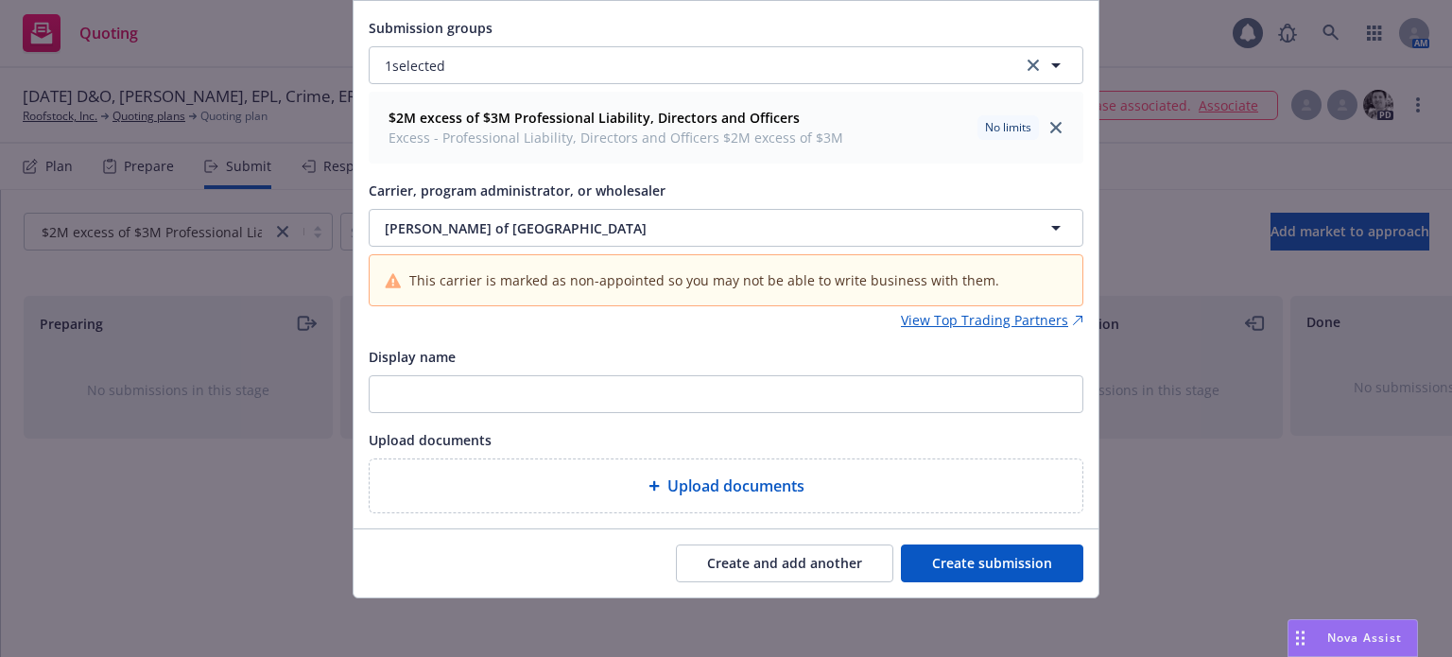
click at [983, 555] on button "Create submission" at bounding box center [992, 564] width 182 height 38
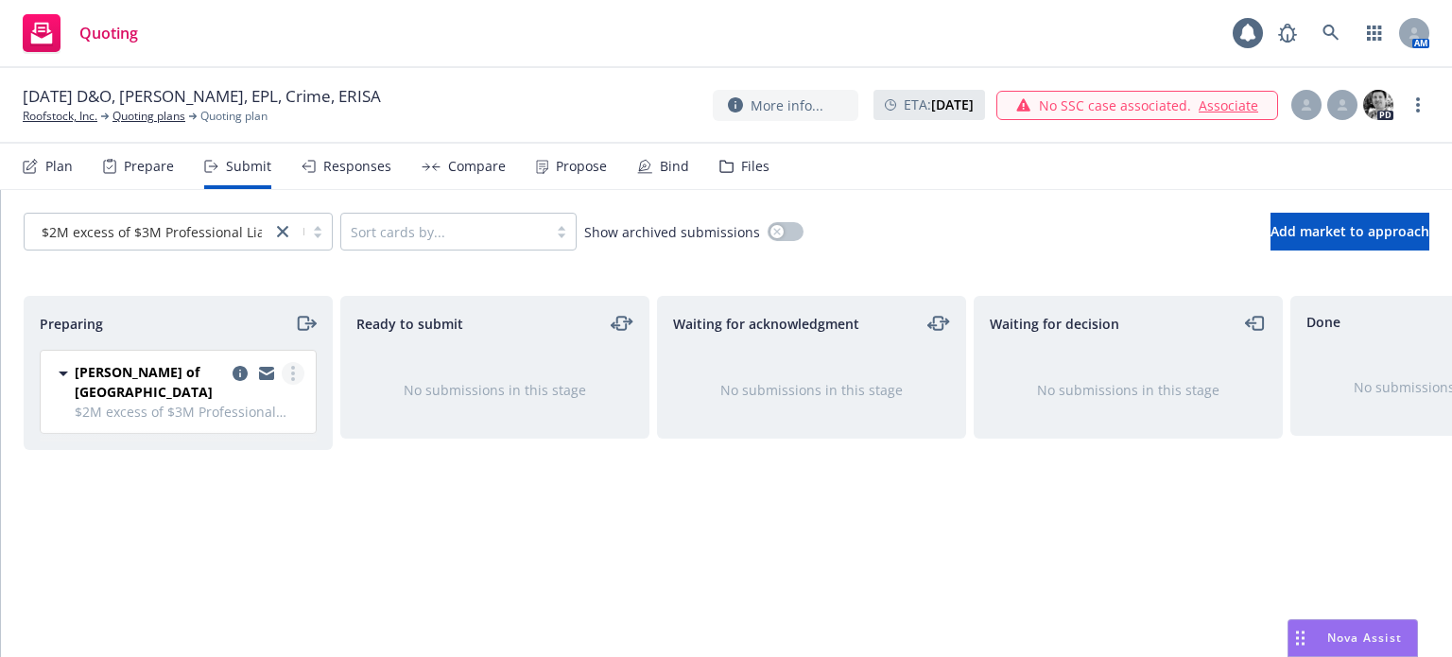
click at [293, 372] on circle "more" at bounding box center [293, 374] width 4 height 4
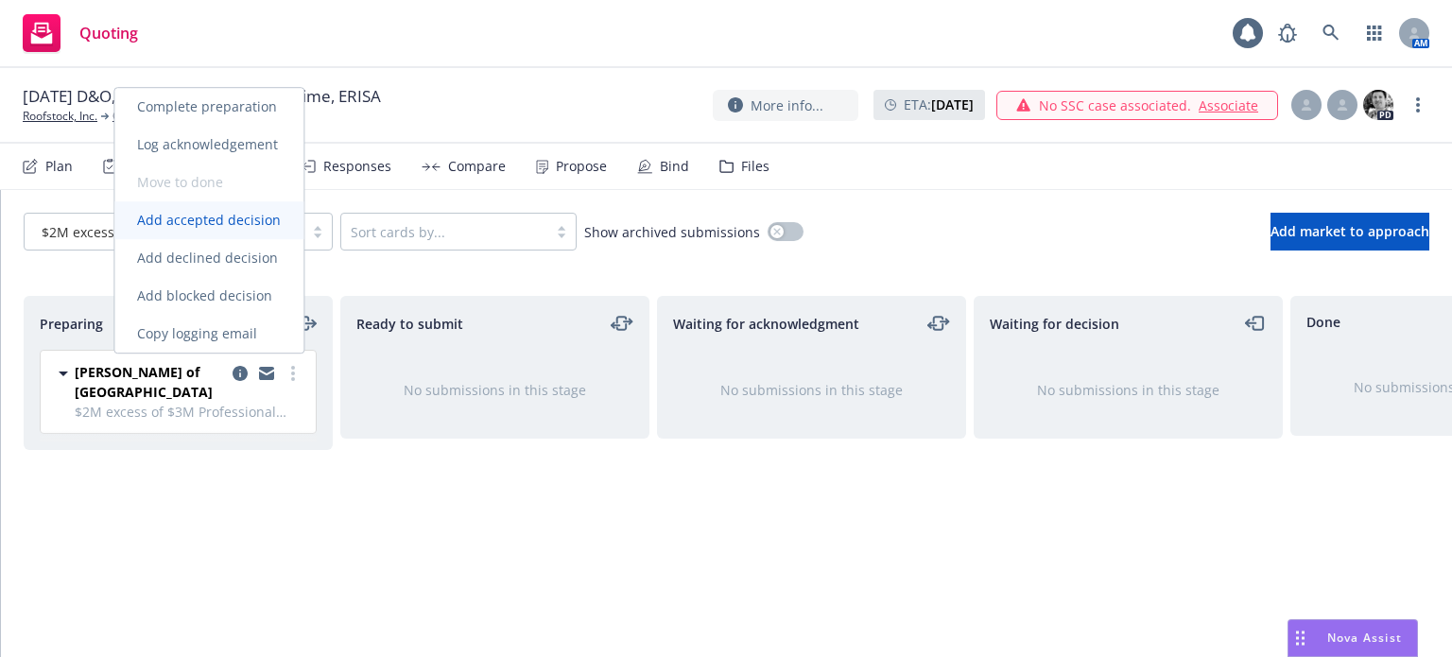
click at [216, 218] on span "Add accepted decision" at bounding box center [208, 220] width 189 height 18
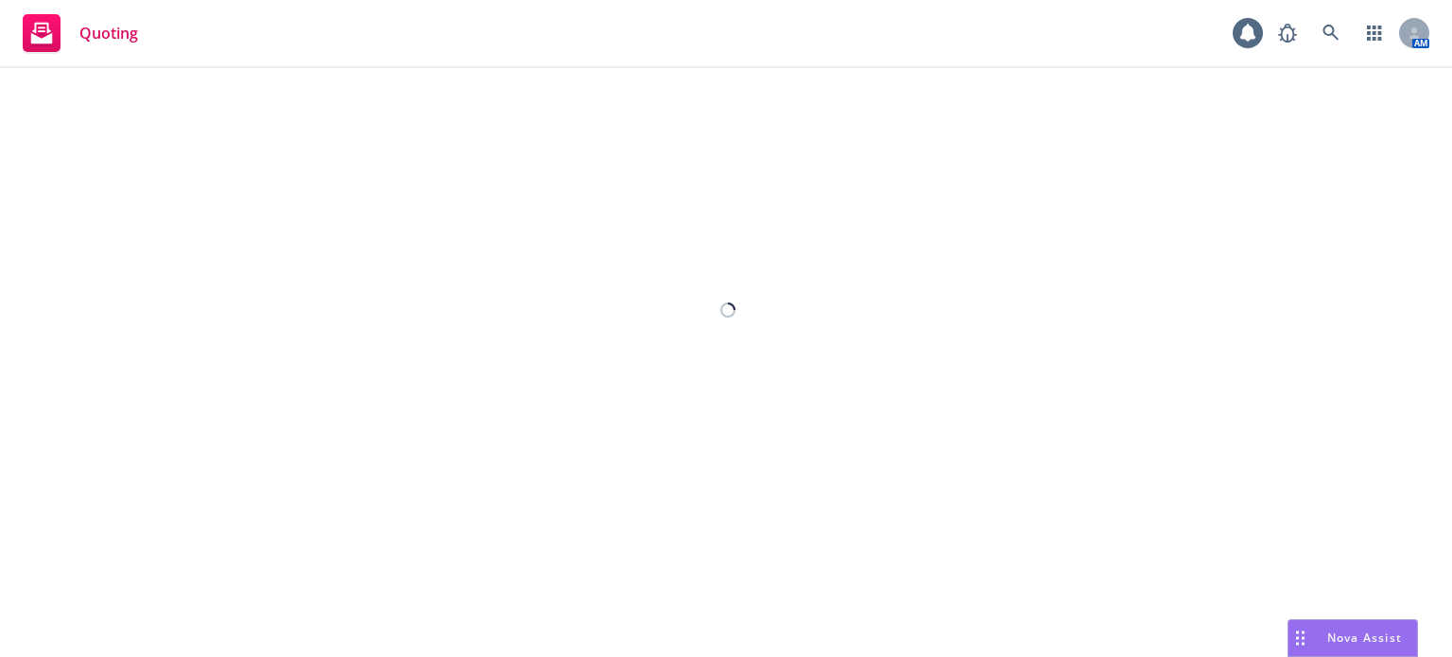
select select "12"
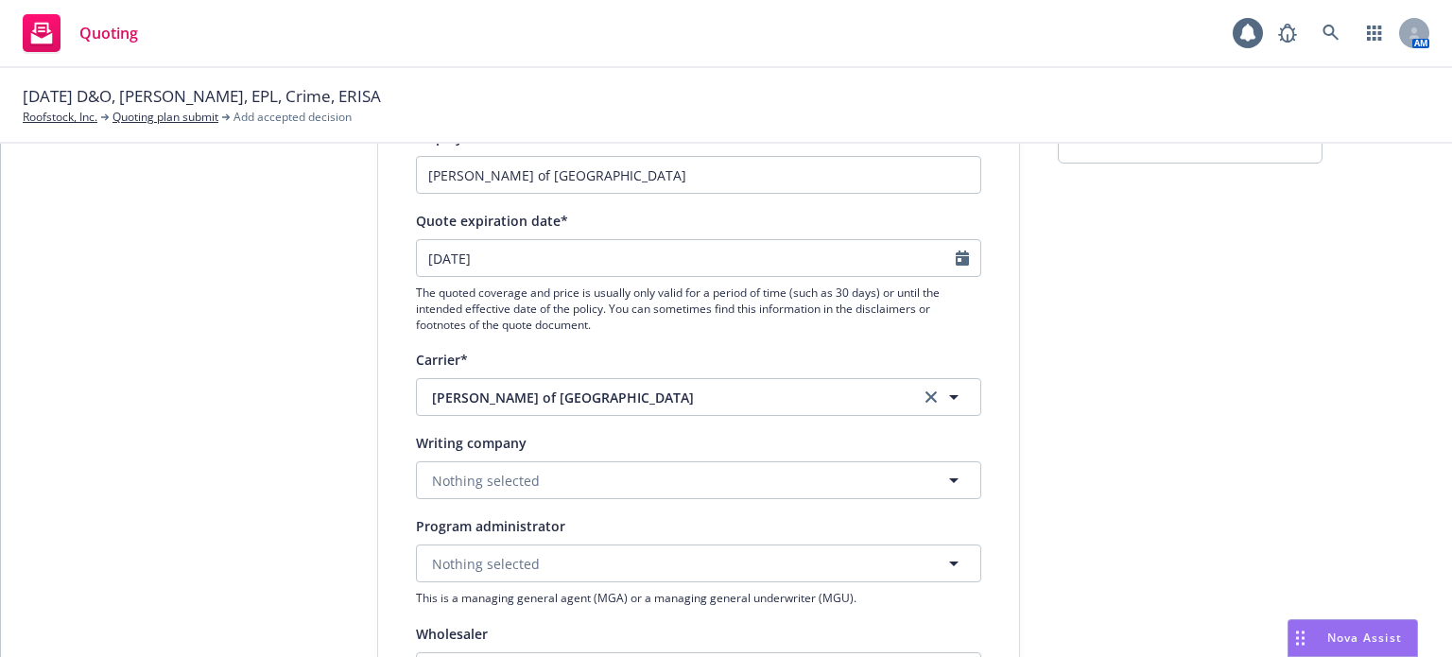
scroll to position [189, 0]
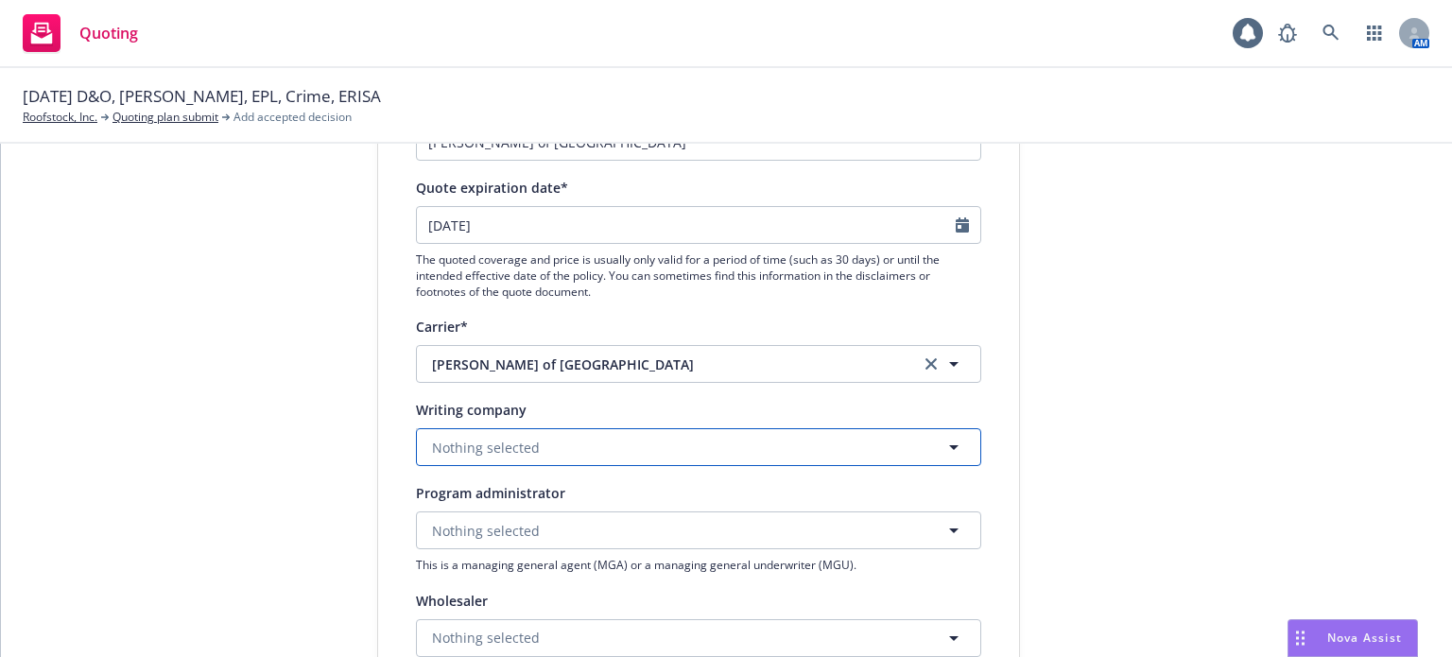
click at [533, 443] on button "Nothing selected" at bounding box center [698, 447] width 565 height 38
type input "under"
click at [553, 507] on strong "Underwriters at Lloyd's, London" at bounding box center [583, 501] width 293 height 18
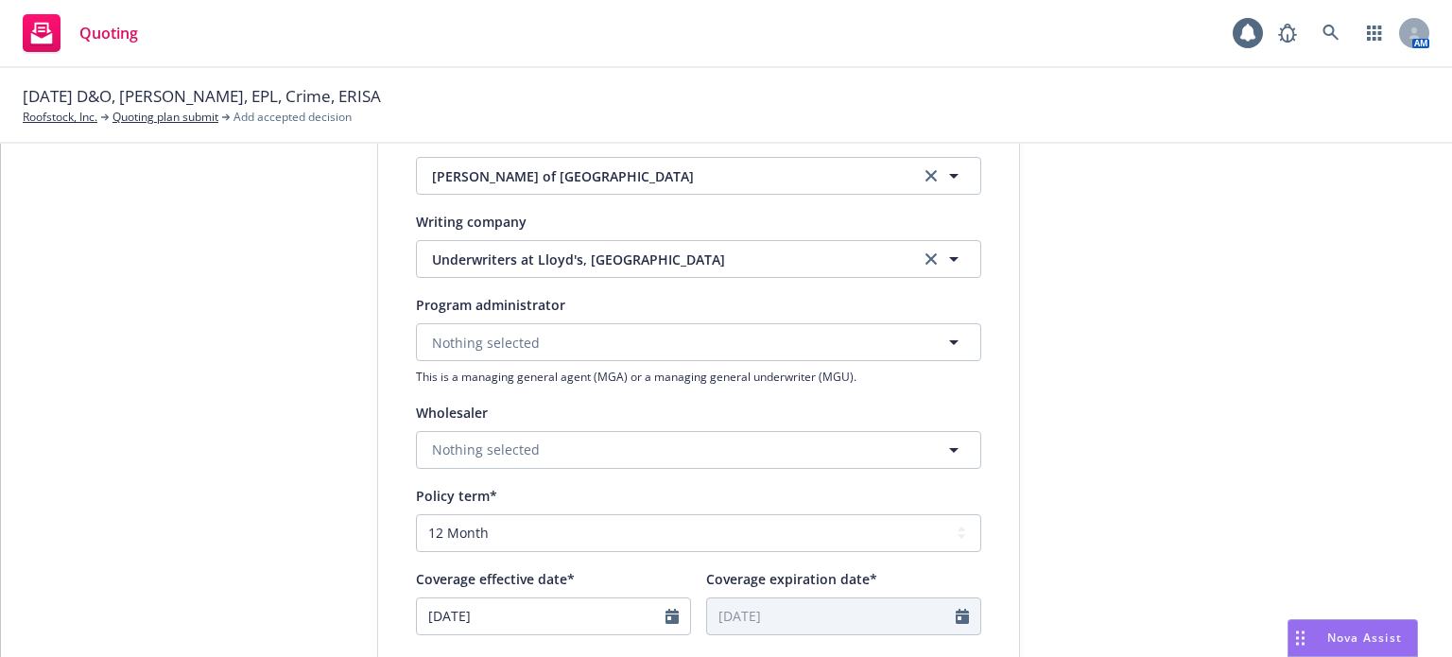
scroll to position [378, 0]
click at [490, 454] on span "Nothing selected" at bounding box center [486, 449] width 108 height 20
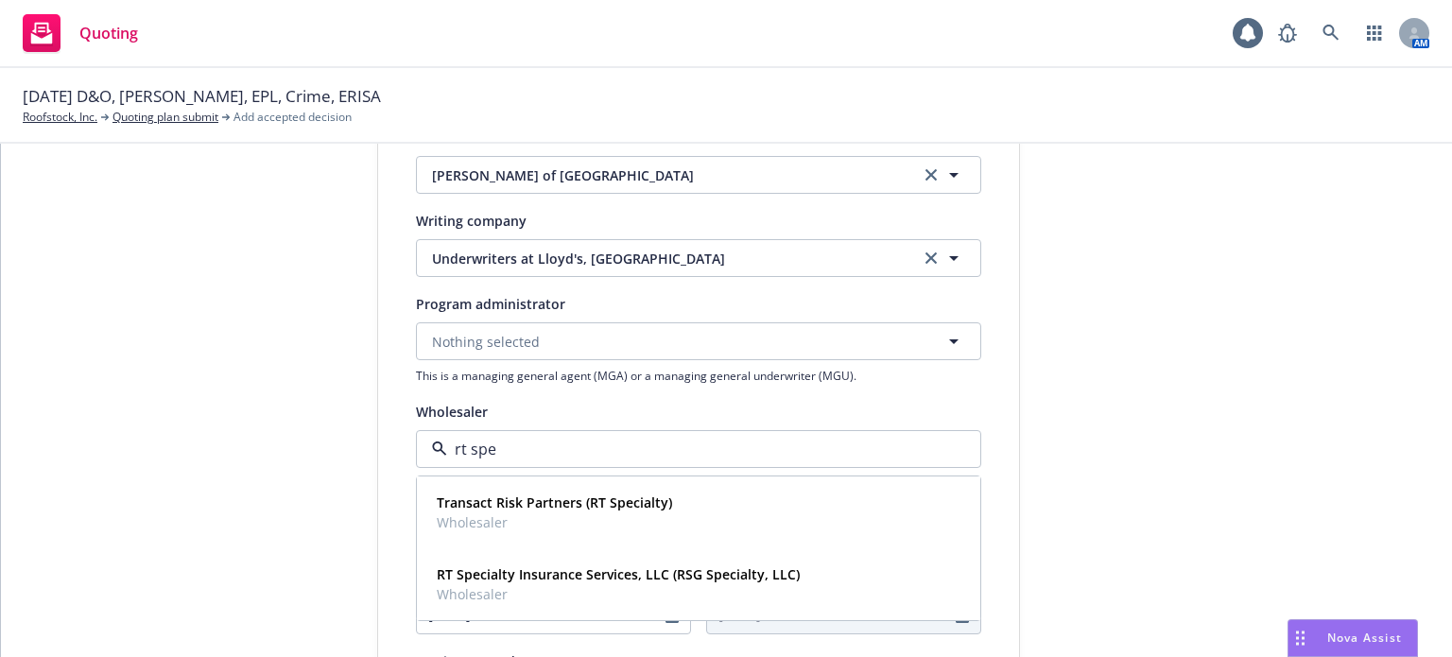
type input "rt spec"
click at [504, 580] on strong "RT Specialty Insurance Services, LLC (RSG Specialty, LLC)" at bounding box center [618, 574] width 363 height 18
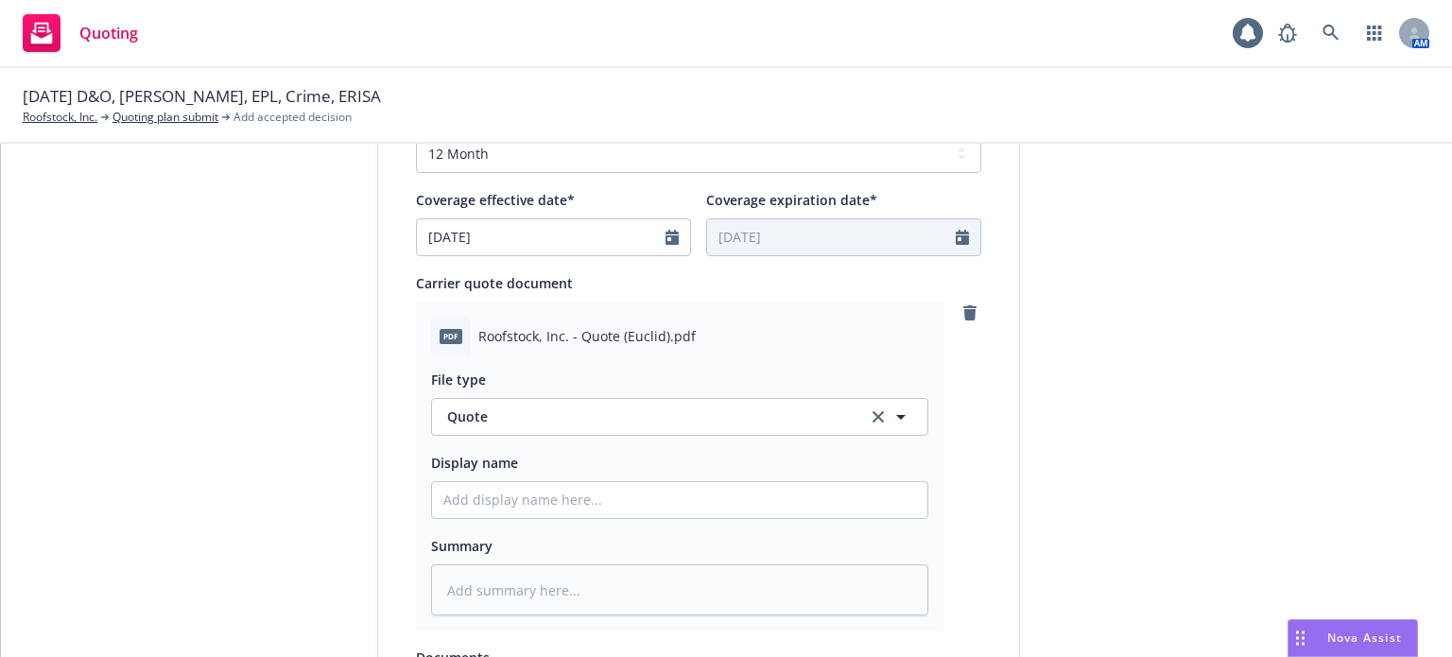
scroll to position [662, 0]
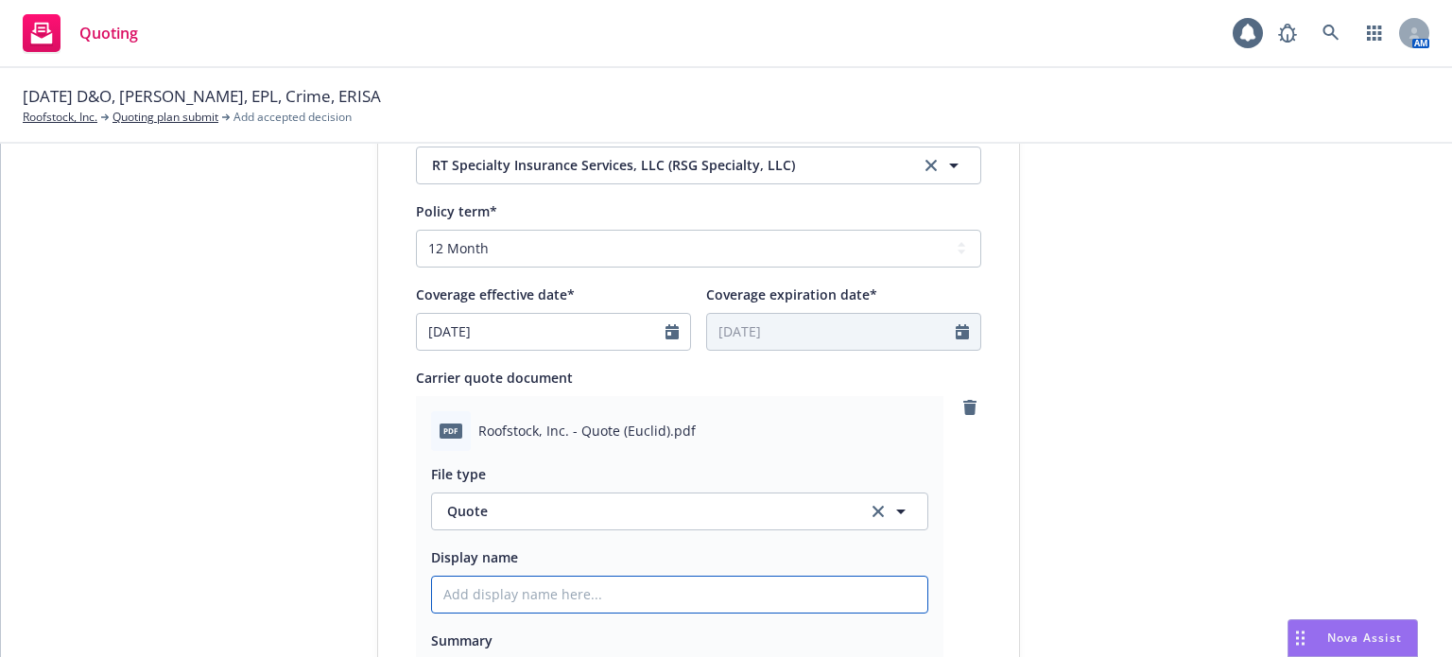
click at [526, 597] on input "Display name" at bounding box center [679, 595] width 495 height 36
type textarea "x"
type input "E"
type textarea "x"
type input "Ex"
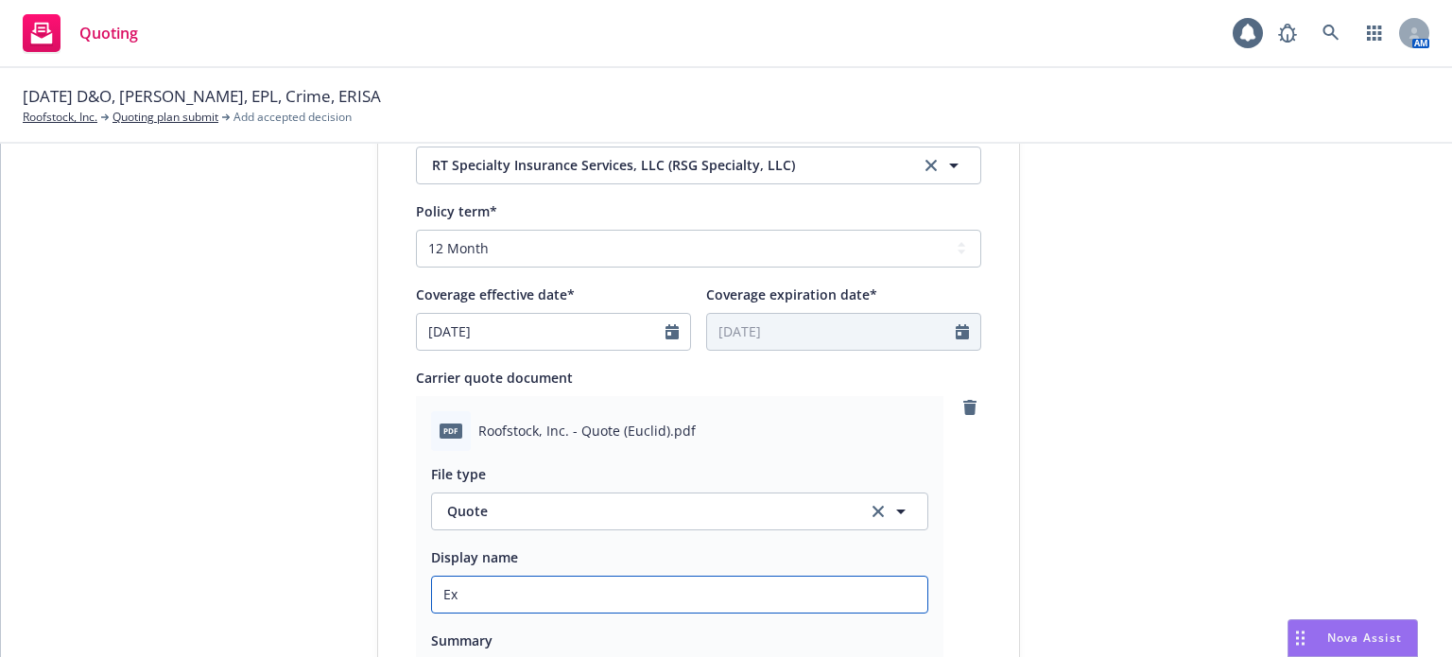
type textarea "x"
type input "Exc"
type textarea "x"
type input "Exce"
type textarea "x"
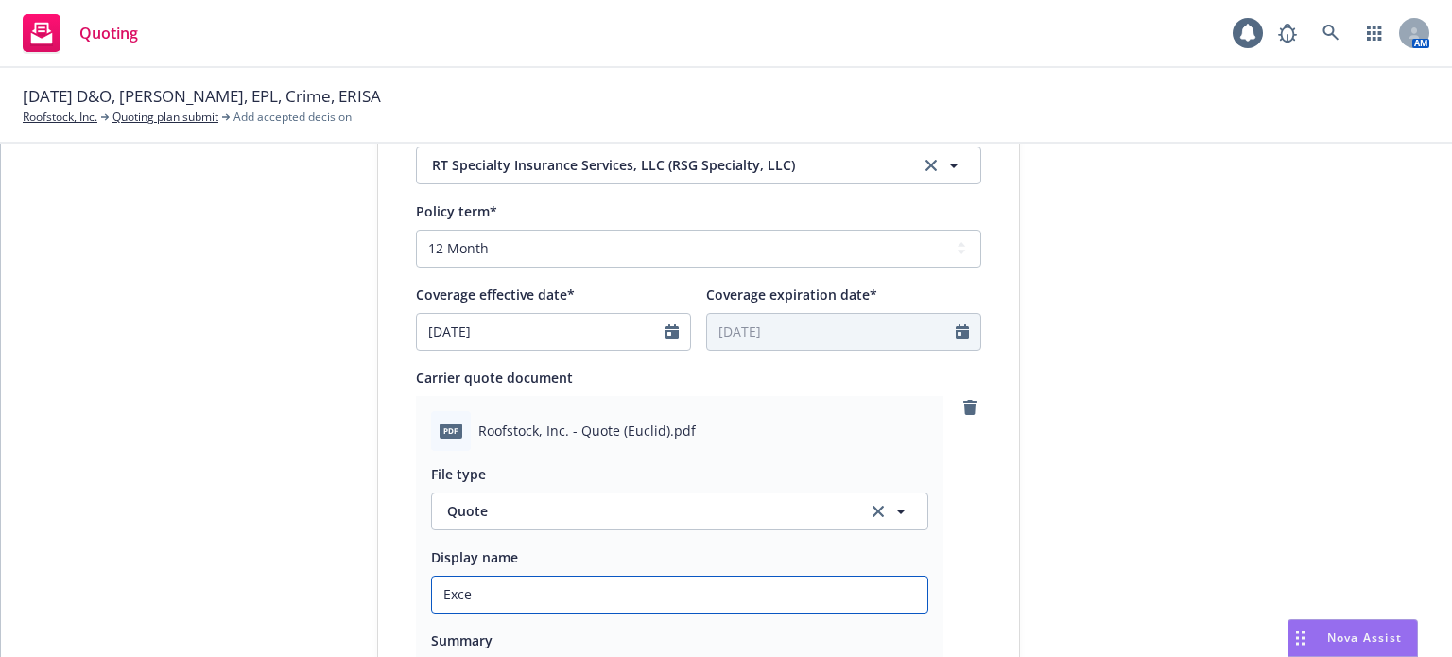
type input "Exces"
type textarea "x"
type input "Excess"
type textarea "x"
type input "Excess"
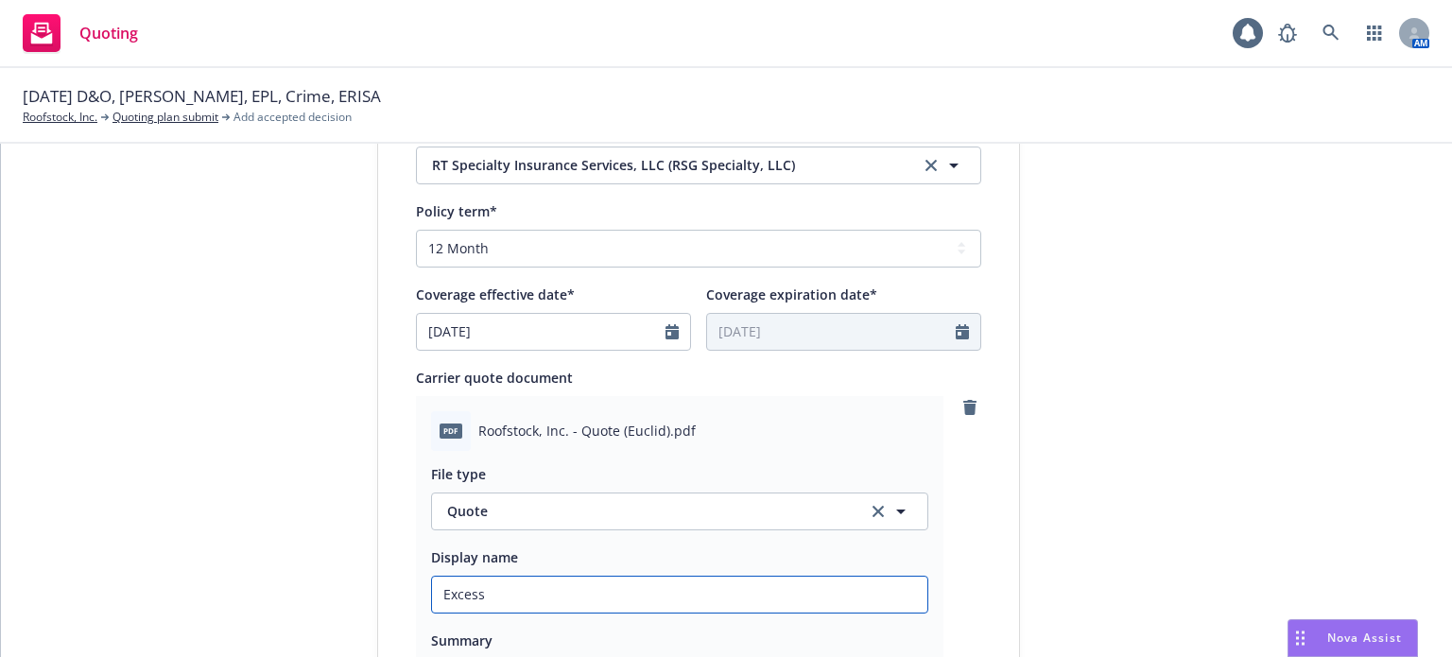
type textarea "x"
type input "Excess $"
type textarea "x"
type input "Excess $2"
type textarea "x"
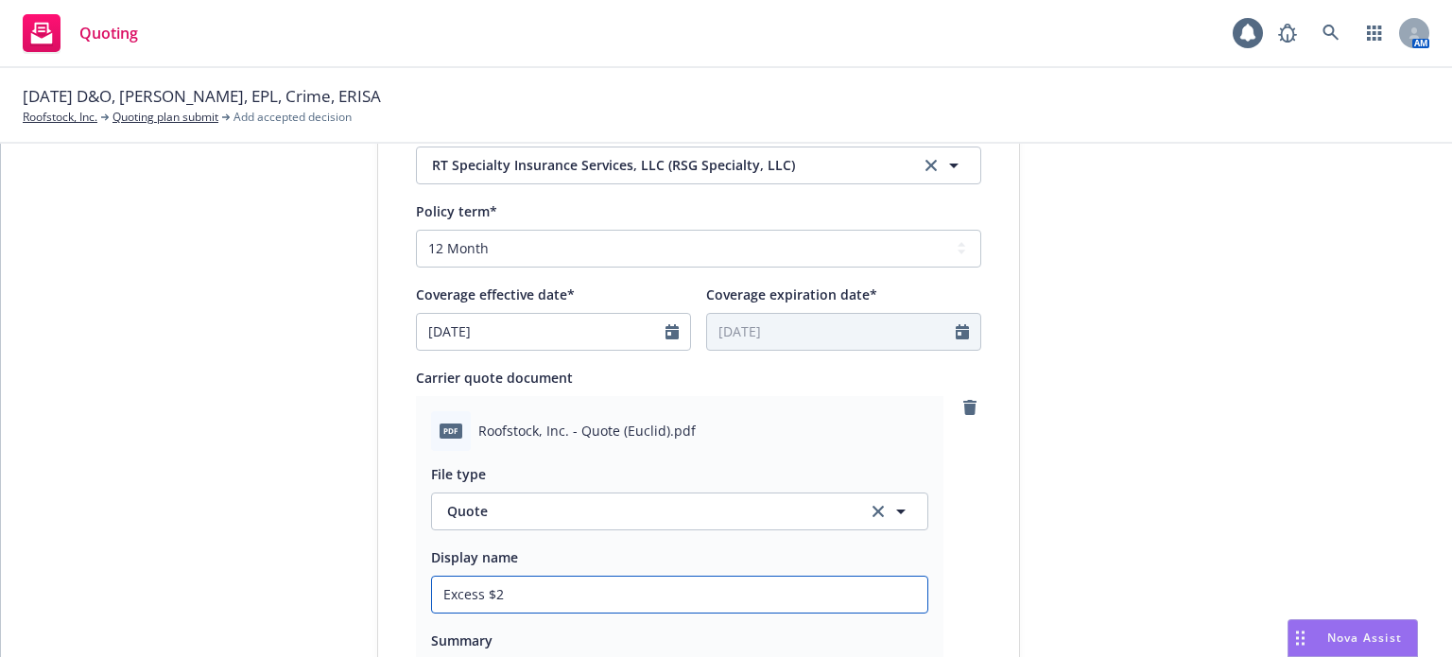
type input "Excess $2M"
type textarea "x"
type input "Excess $2M"
type textarea "x"
type input "Excess $2M x"
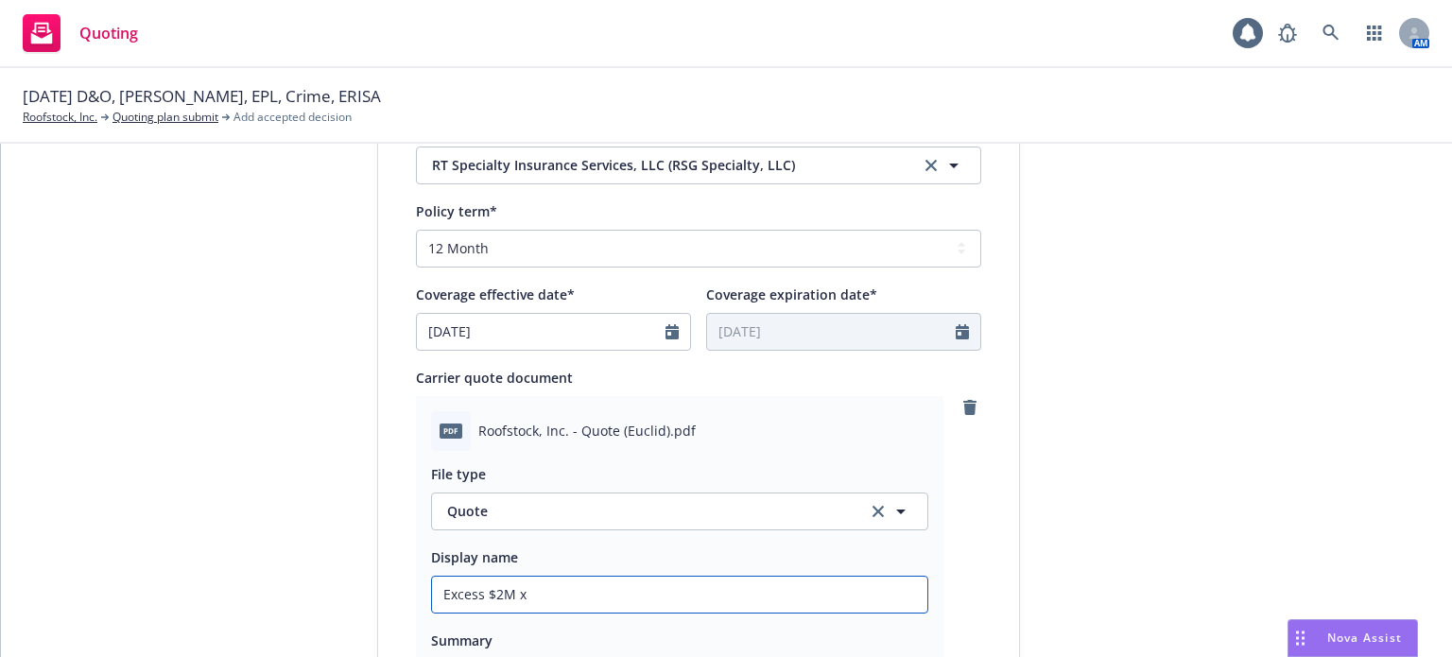
type textarea "x"
type input "Excess $2M x"
type textarea "x"
type input "Excess $2M x $"
type textarea "x"
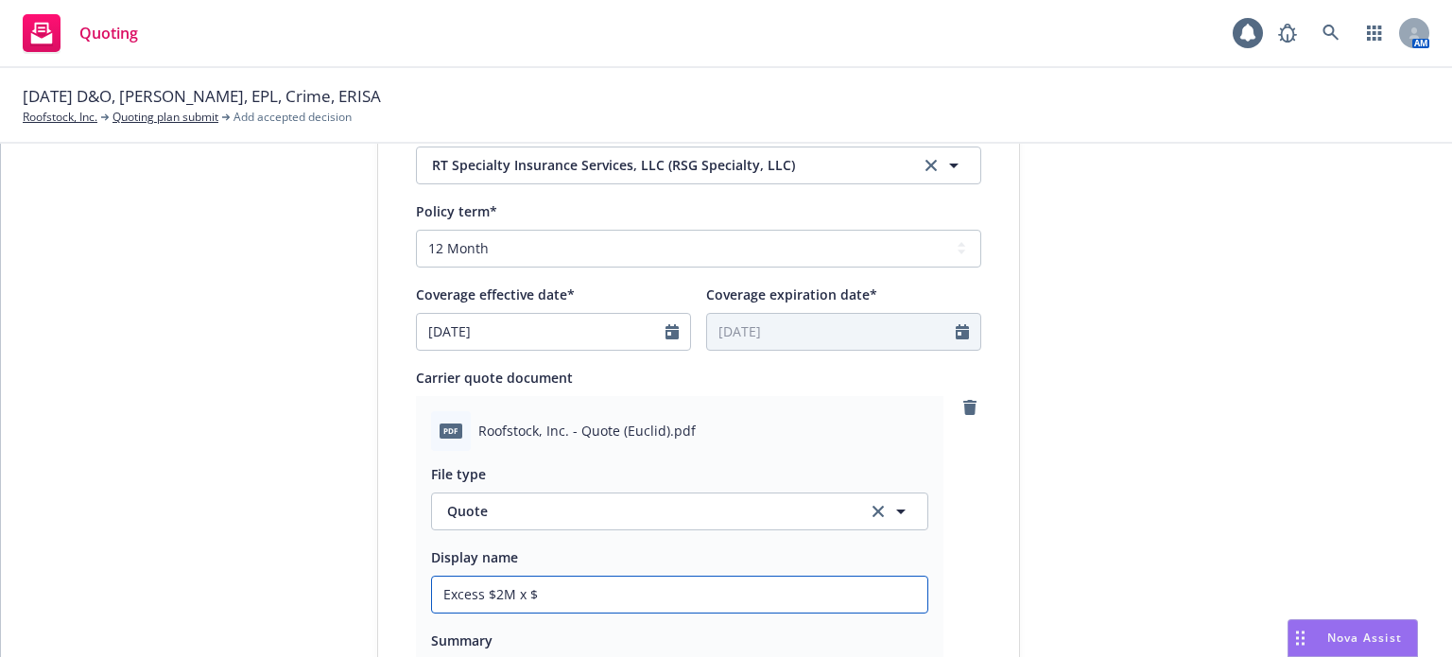
type input "Excess $2M x $3"
type textarea "x"
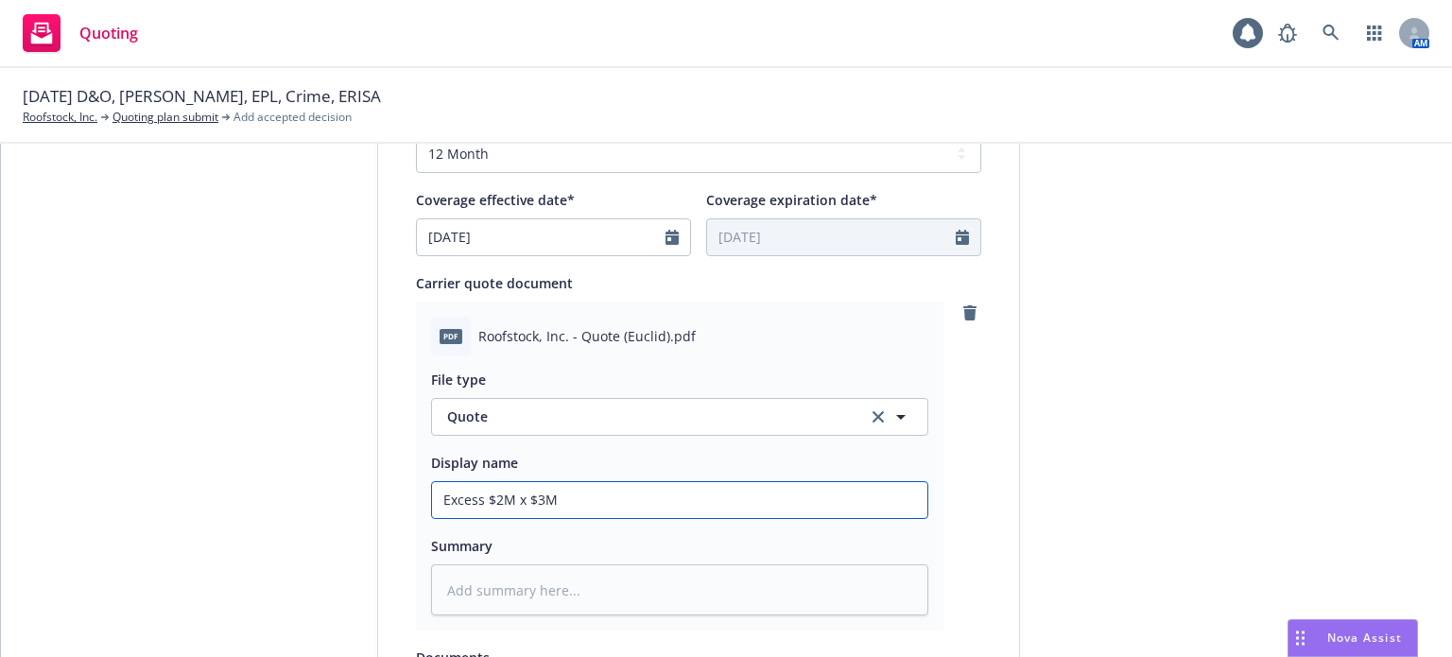
scroll to position [945, 0]
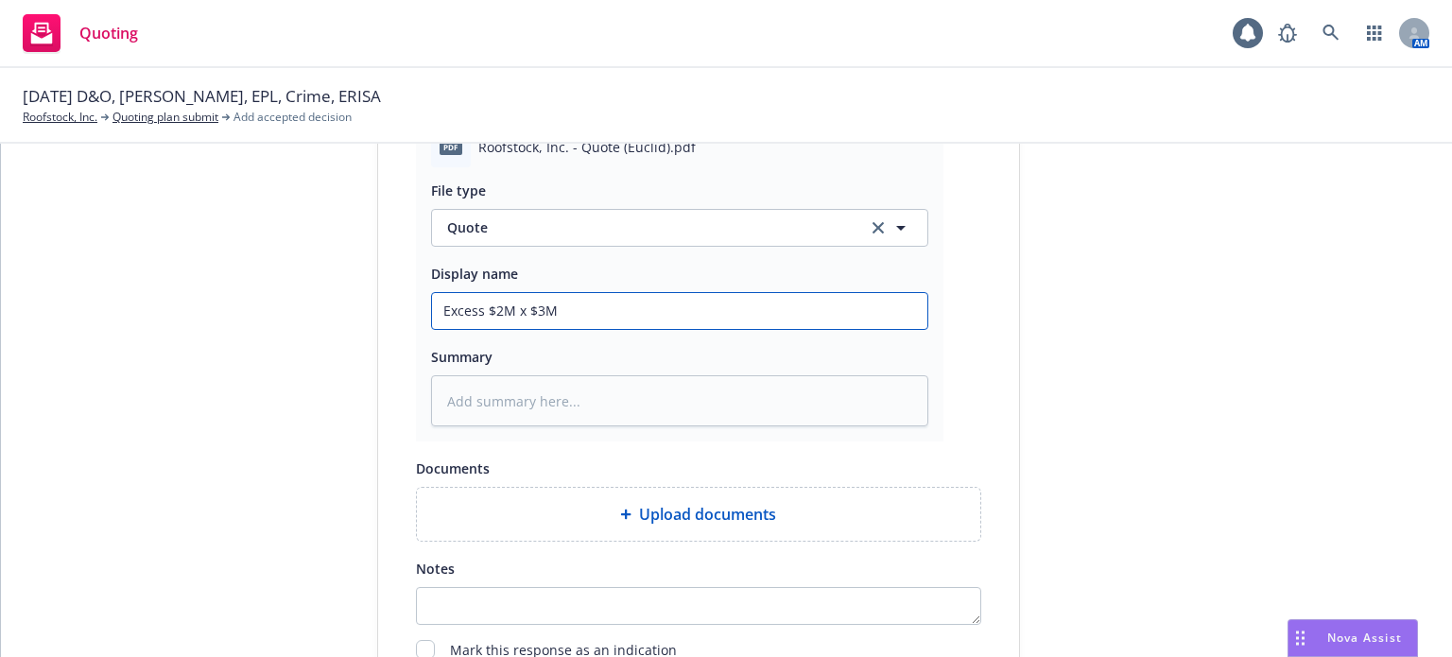
type input "Excess $2M x $3M"
type textarea "x"
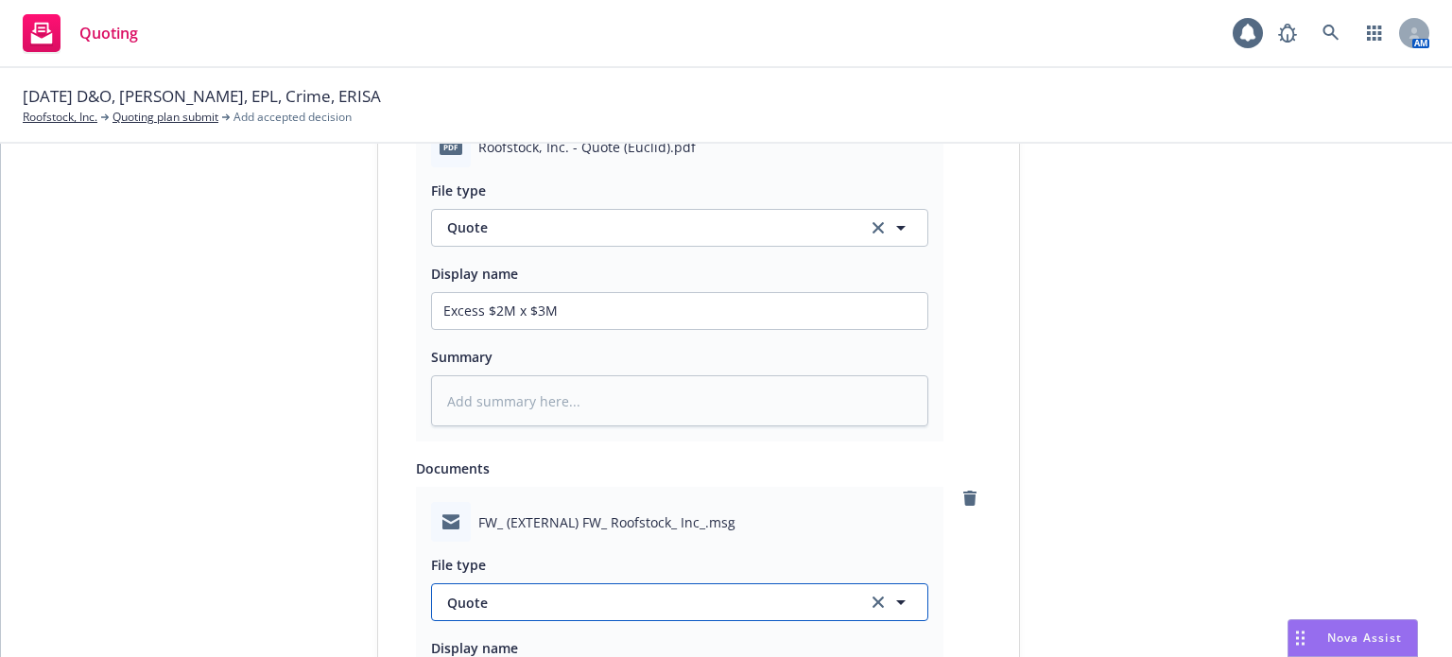
click at [466, 610] on span "Quote" at bounding box center [646, 603] width 398 height 20
type input "email"
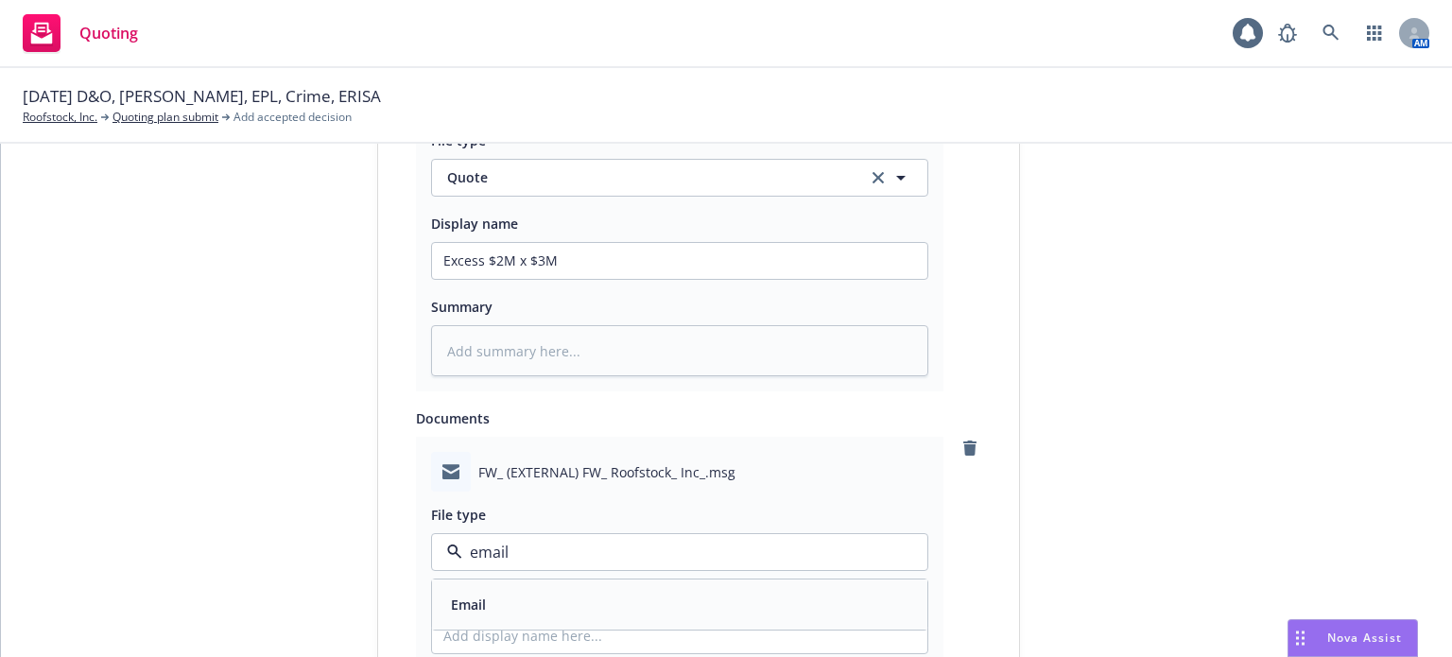
scroll to position [1040, 0]
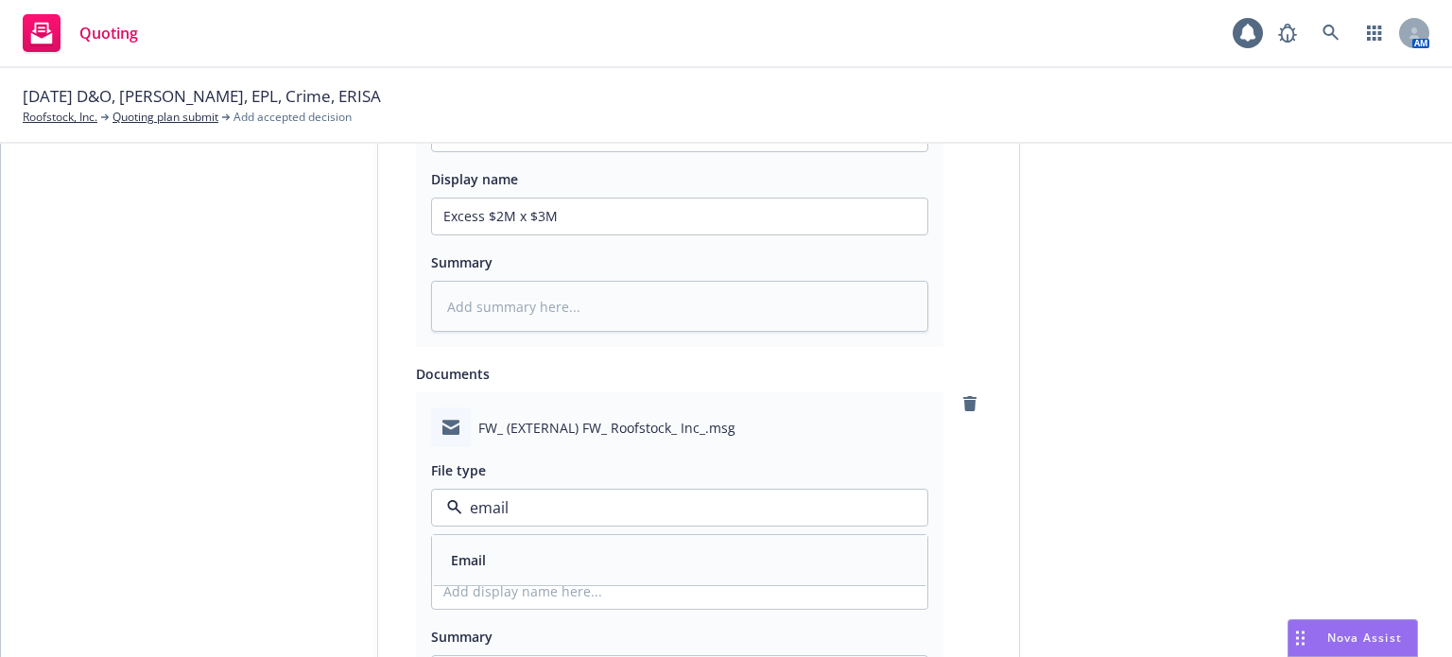
click at [520, 568] on div "Email" at bounding box center [679, 559] width 473 height 27
click at [495, 234] on input "Display name" at bounding box center [679, 217] width 495 height 36
click at [502, 234] on input "Display name" at bounding box center [679, 217] width 495 height 36
type textarea "x"
type input "E"
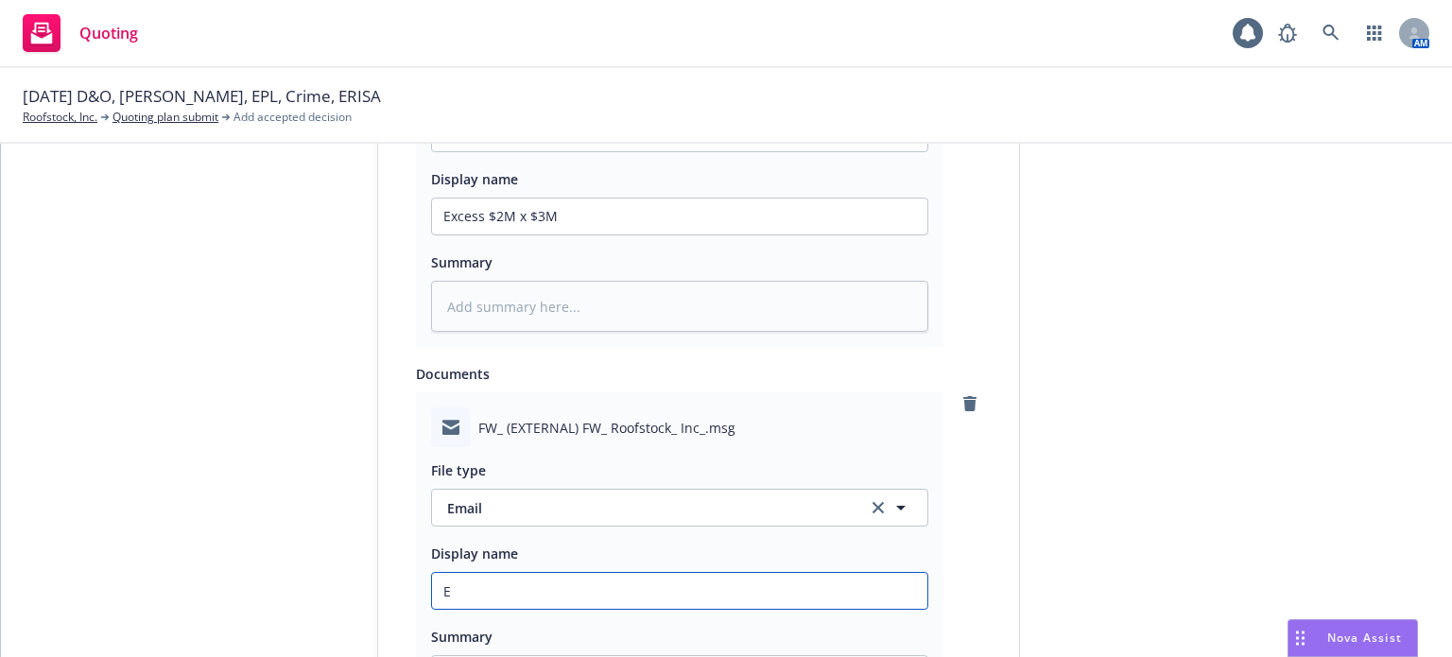
type textarea "x"
type input "Ex"
type textarea "x"
type input "Exce"
type textarea "x"
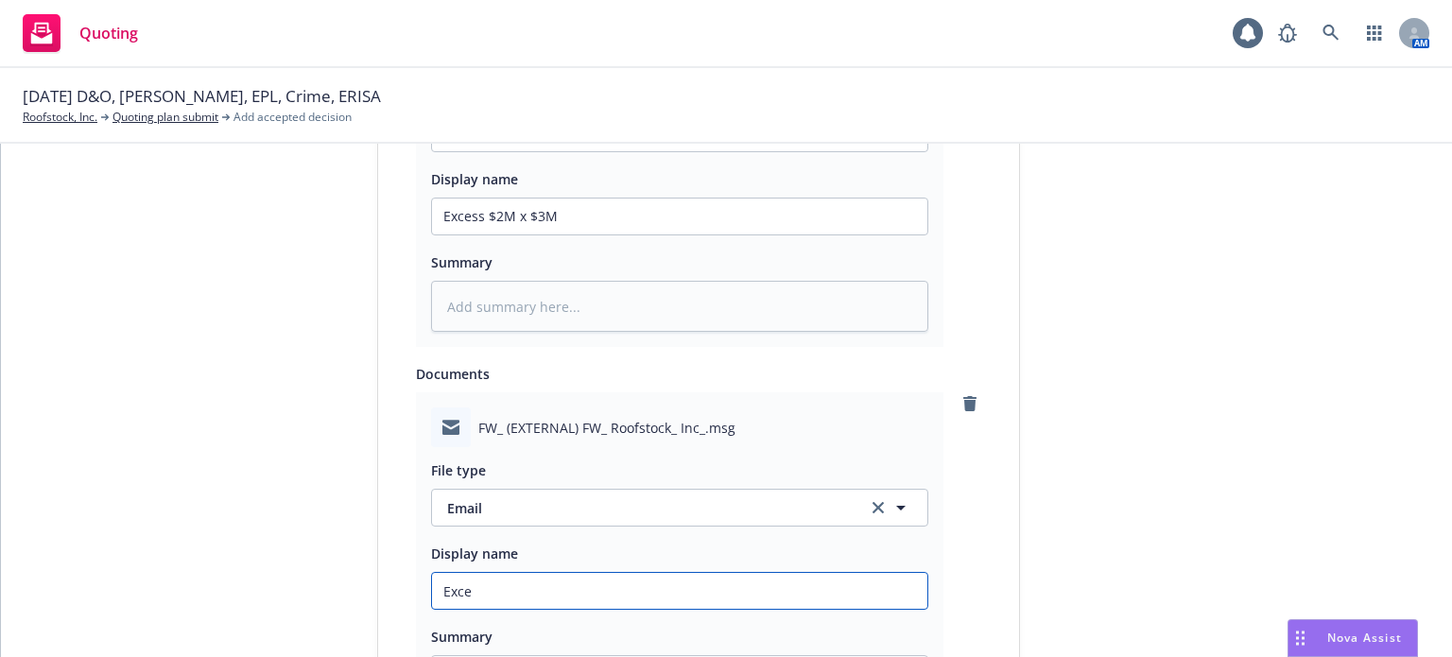
type input "Exces"
type textarea "x"
type input "Excess"
type textarea "x"
type input "Excess"
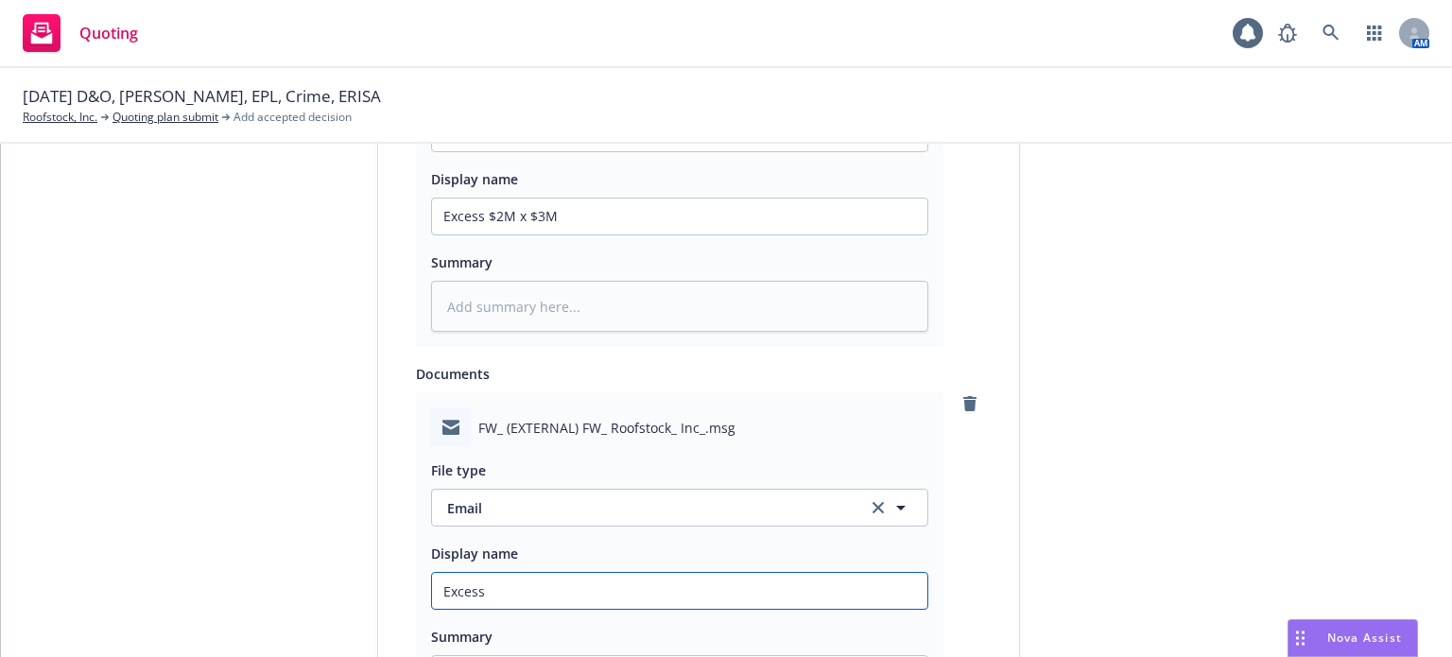
type textarea "x"
type input "Excess D"
type textarea "x"
type input "Excess D&"
type textarea "x"
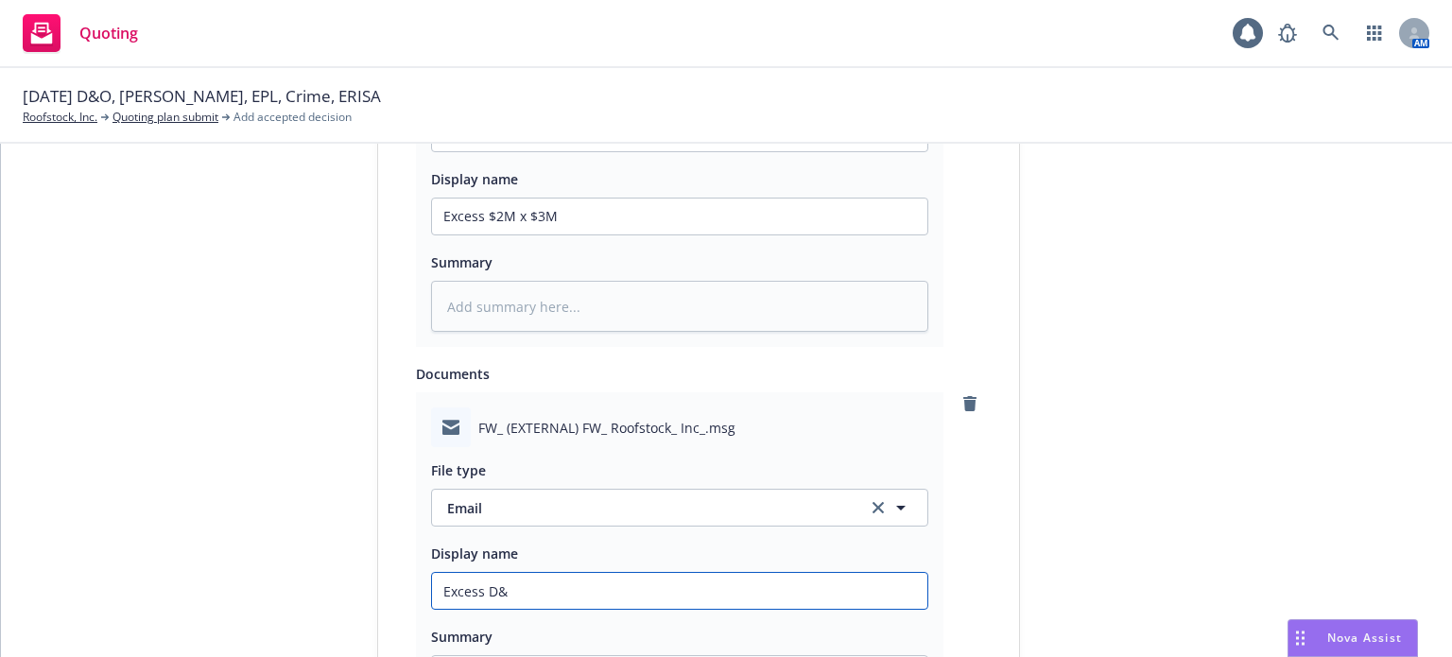
type input "Excess D&O"
type textarea "x"
type input "Excess D&O/"
type textarea "x"
type input "Excess D&O/E"
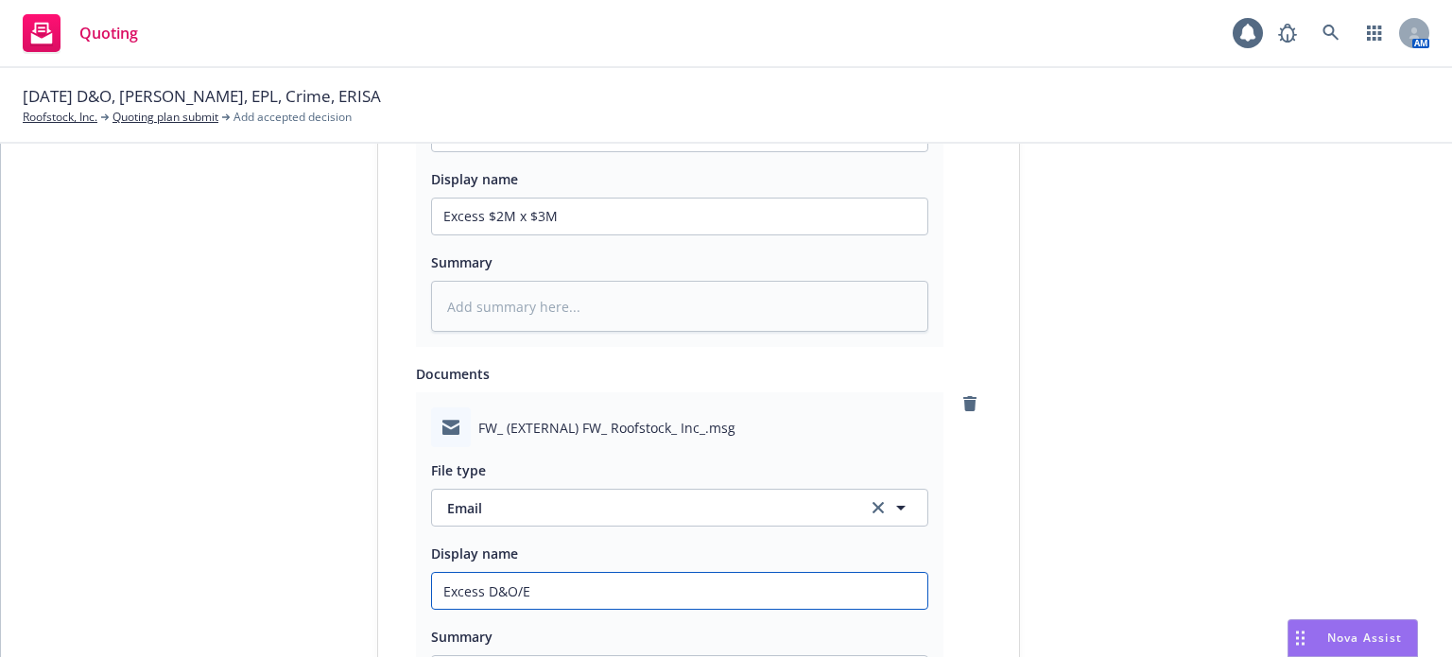
type textarea "x"
type input "Excess D&O/E&"
type textarea "x"
type input "Excess D&O/E&O"
type textarea "x"
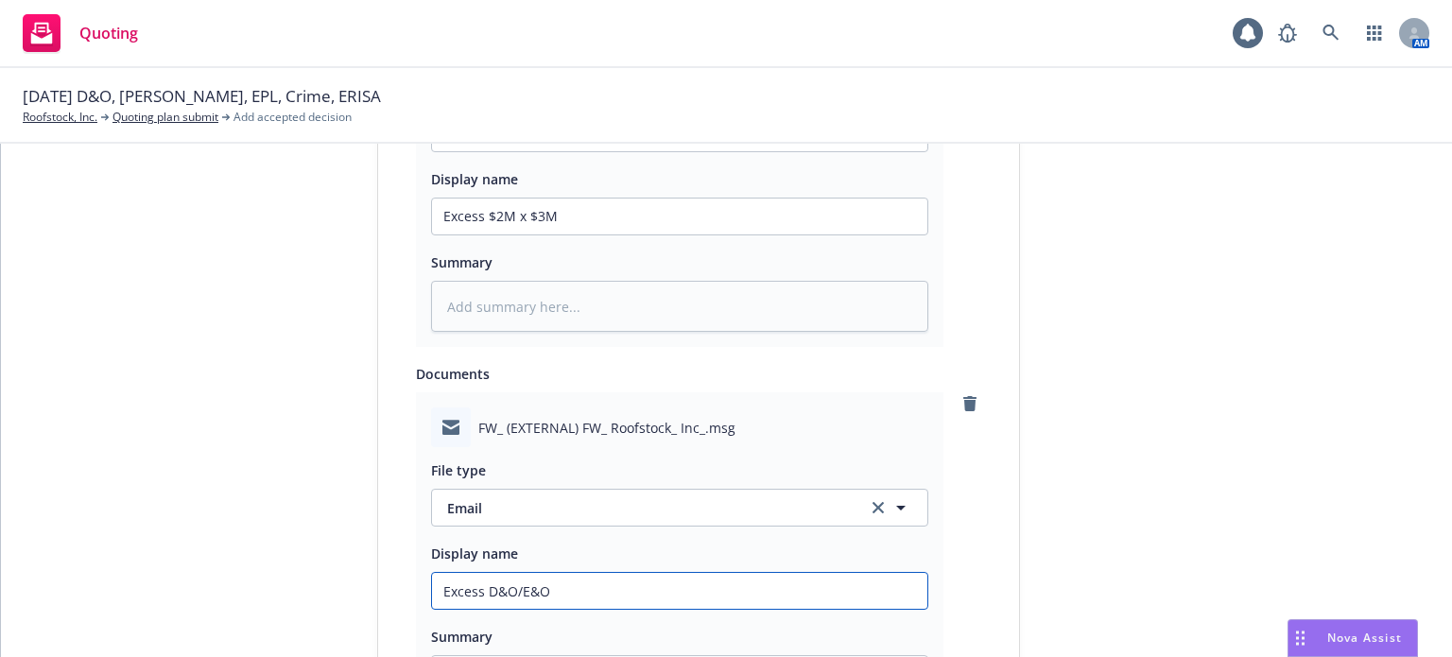
type input "Excess D&O/E&O"
type textarea "x"
type input "Excess D&O/E&O re"
type textarea "x"
type input "Excess D&O/E&O rec"
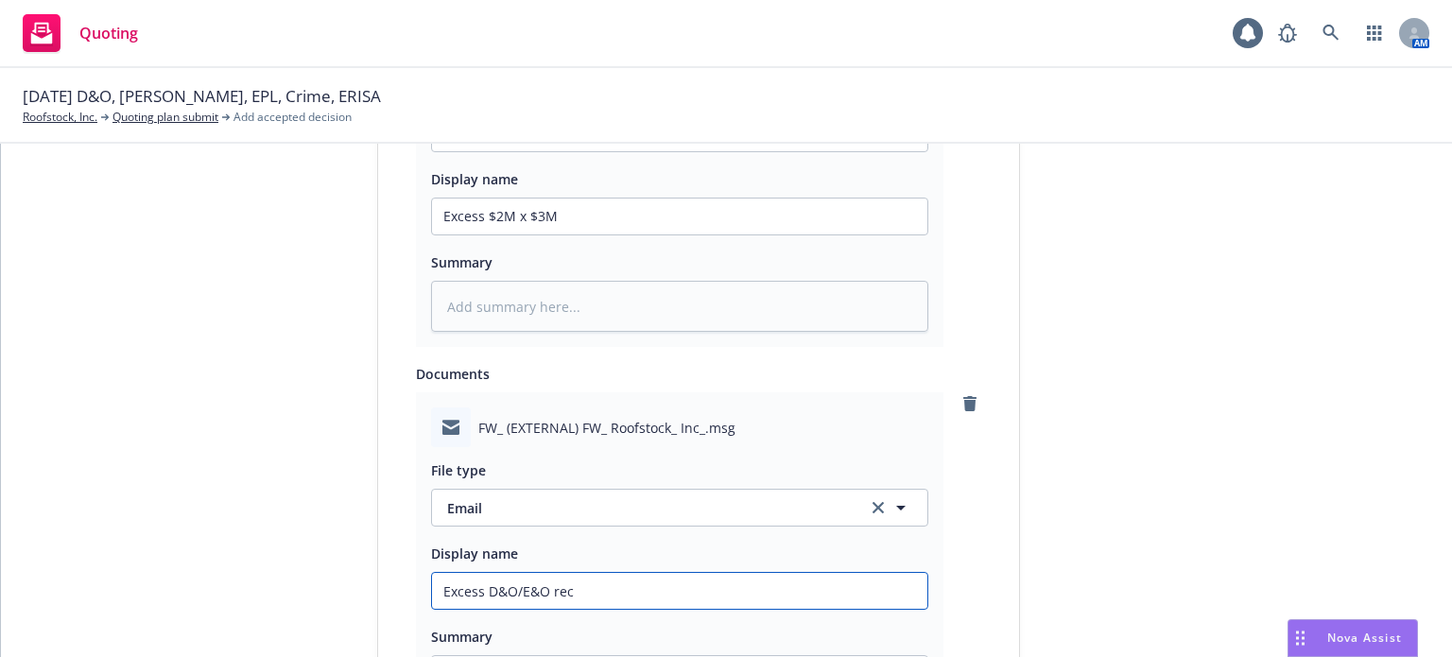
type textarea "x"
type input "Excess D&O/E&O recd"
type textarea "x"
type input "Excess D&O/E&O recd f"
type textarea "x"
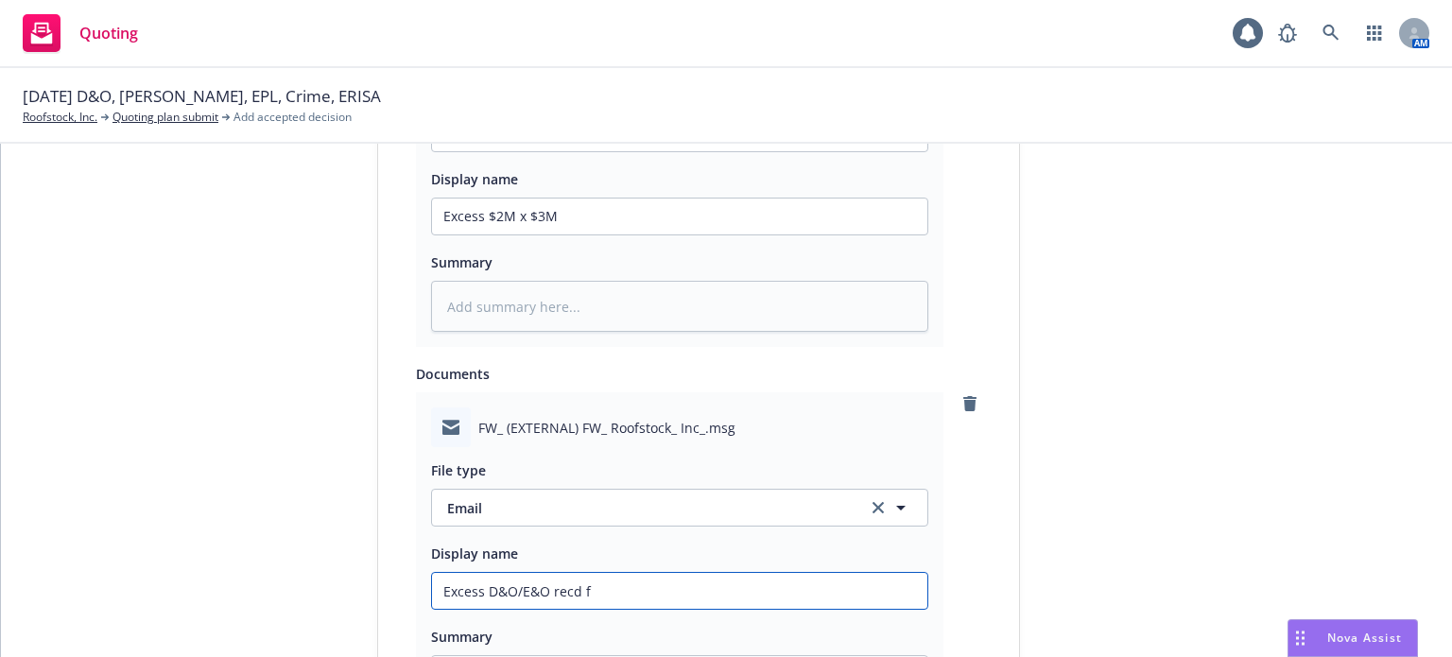
type input "Excess D&O/E&O recd fr"
type textarea "x"
type input "Excess D&O/E&O recd fro"
type textarea "x"
type input "Excess D&O/E&O recd from"
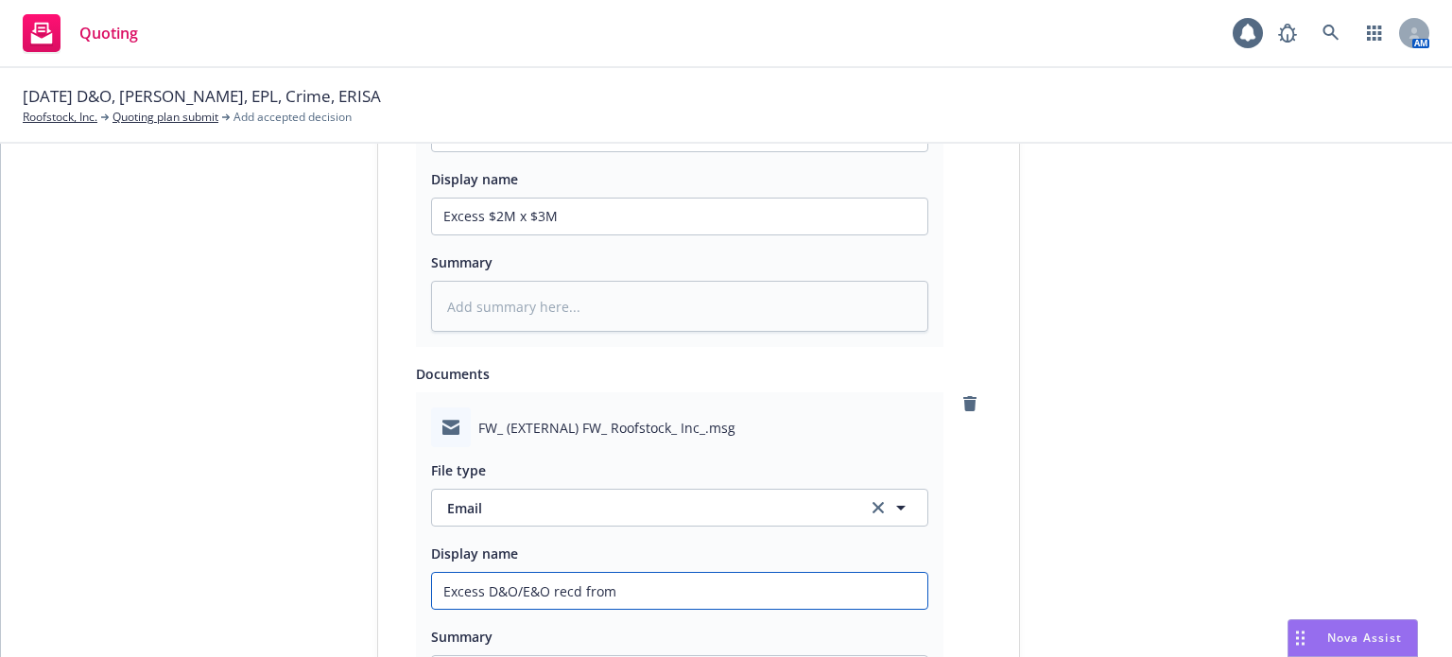
type textarea "x"
type input "Excess D&O/E&O recd from"
type textarea "x"
type input "Excess D&O/E&O recd from R"
type textarea "x"
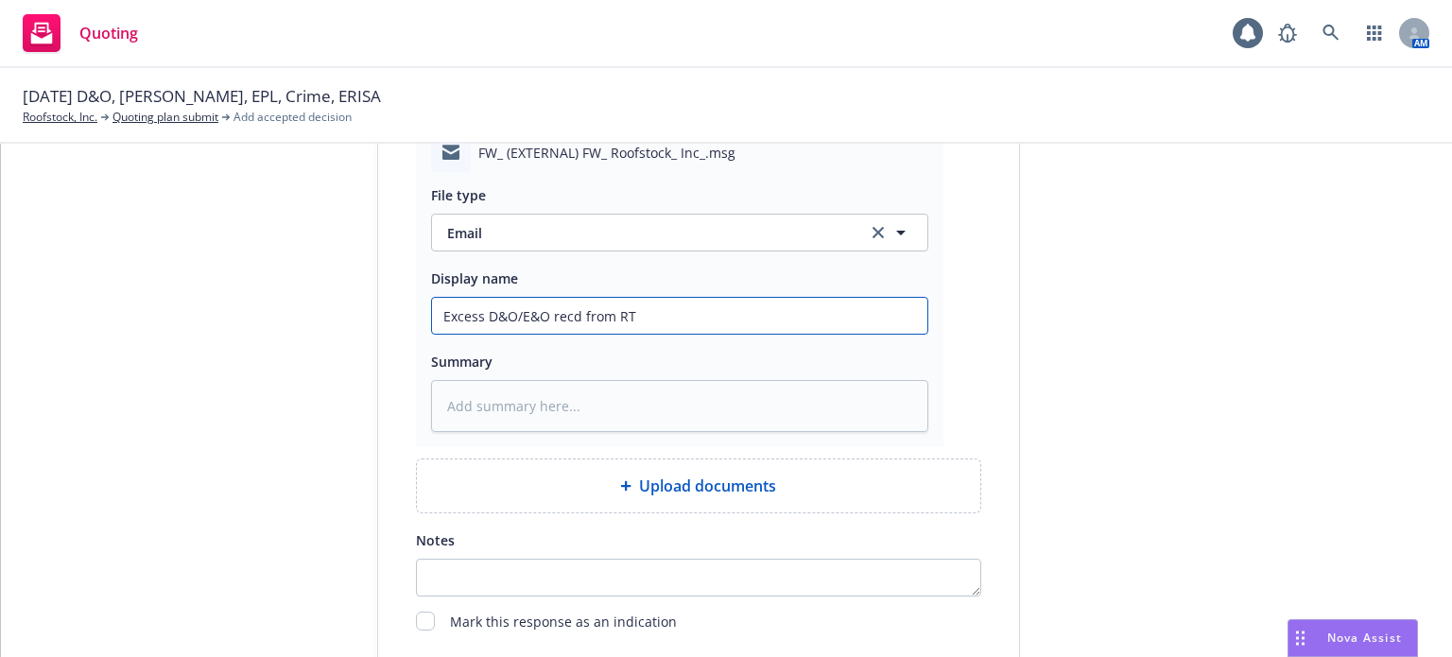
scroll to position [1418, 0]
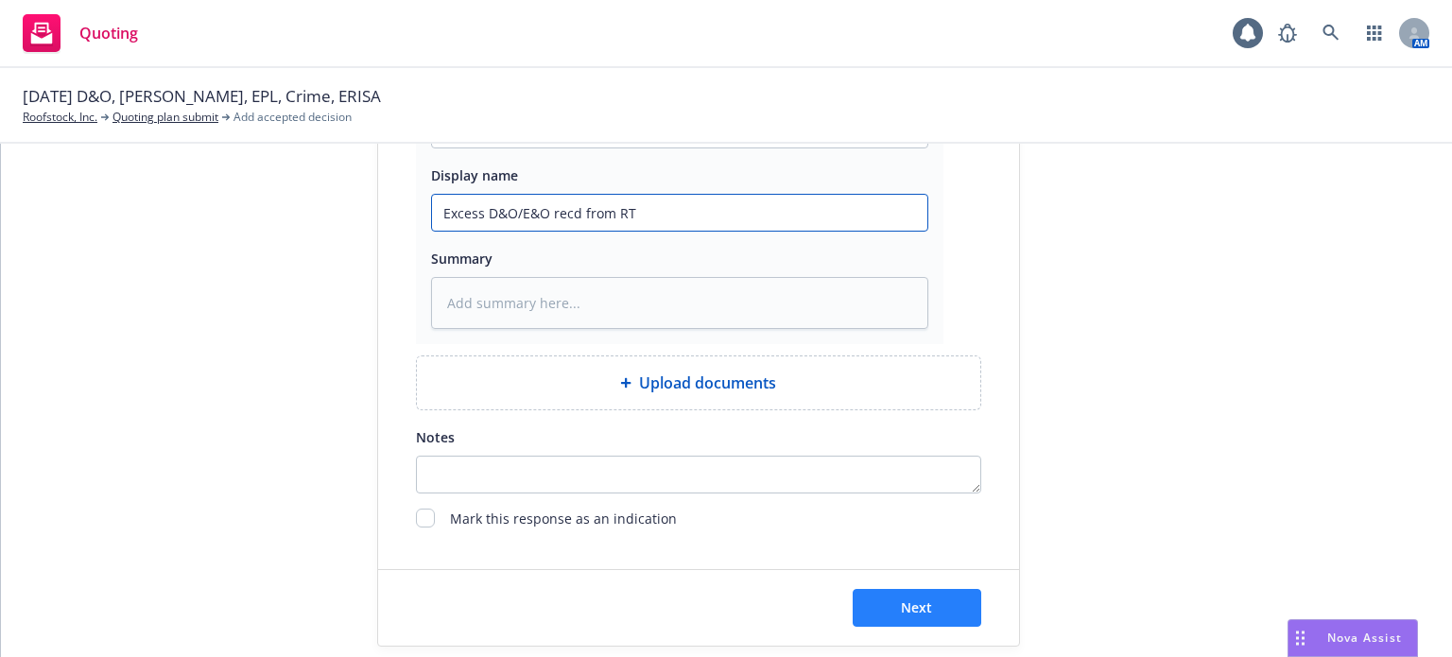
type input "Excess D&O/E&O recd from RT"
click at [949, 616] on button "Next" at bounding box center [917, 608] width 129 height 38
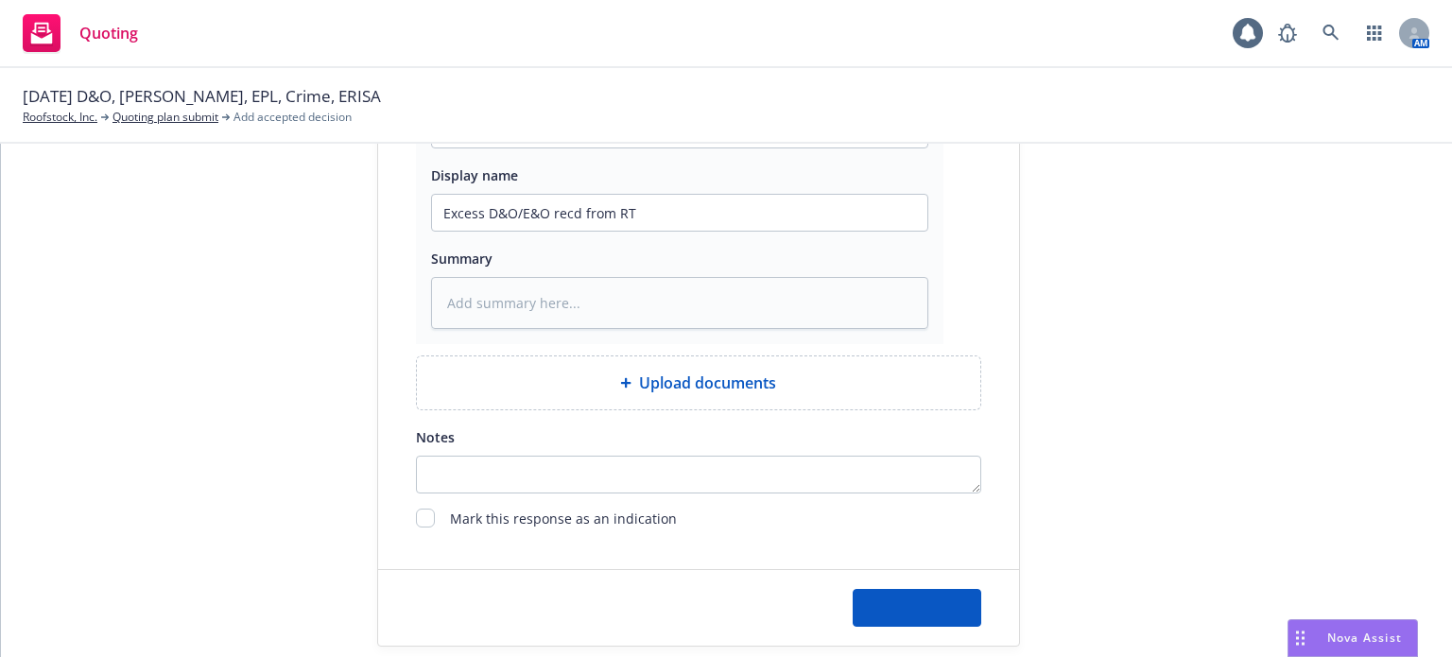
type textarea "x"
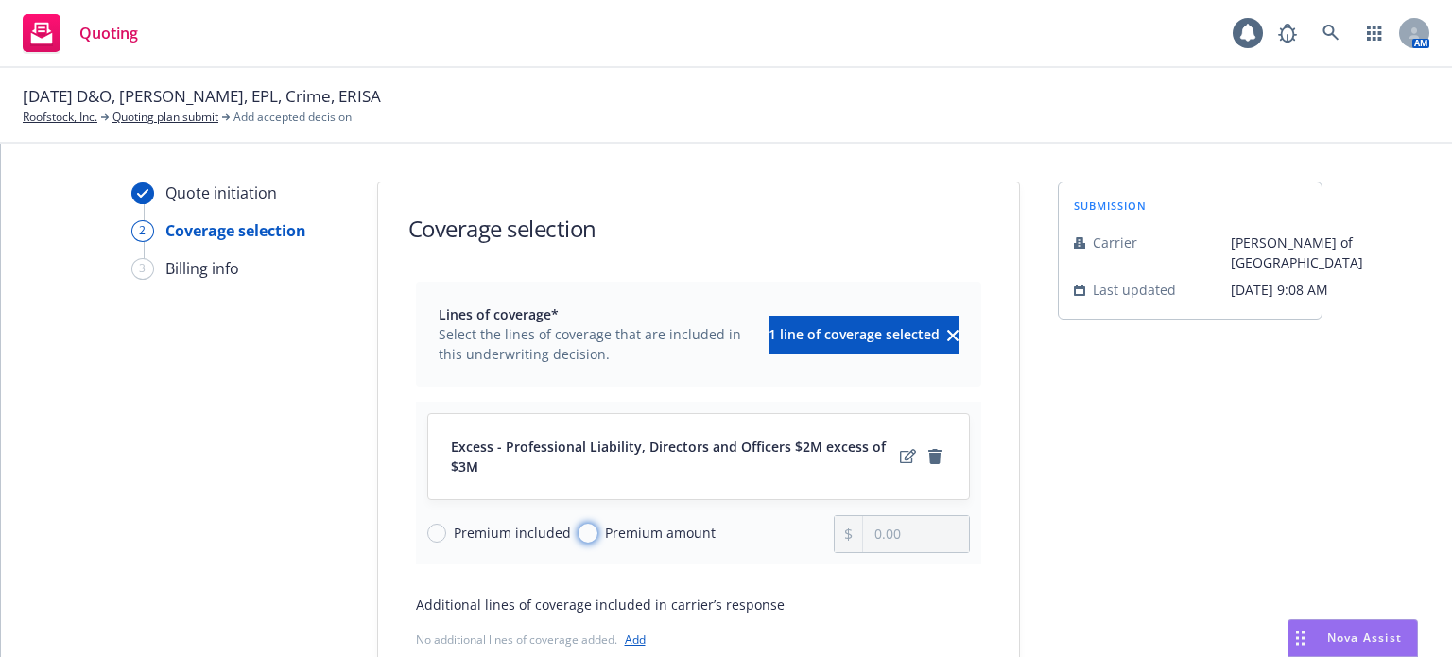
click at [579, 530] on input "Premium amount" at bounding box center [588, 533] width 19 height 19
radio input "true"
click at [897, 532] on input "0.00" at bounding box center [915, 534] width 105 height 36
drag, startPoint x: 906, startPoint y: 539, endPoint x: 764, endPoint y: 534, distance: 141.9
click at [764, 534] on div "Premium included Premium amount 0.00" at bounding box center [698, 534] width 543 height 38
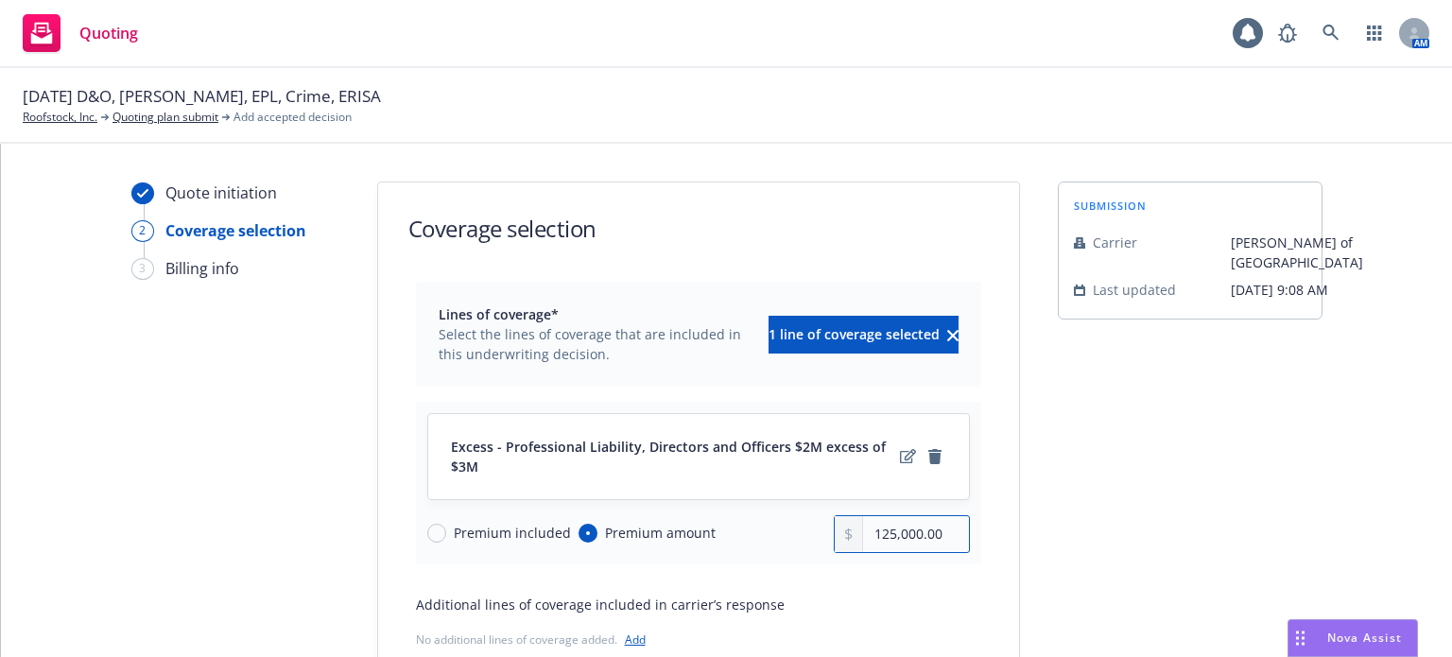
type input "125,000.00"
click at [721, 555] on div "Excess - Professional Liability, Directors and Officers $2M excess of $3M Premi…" at bounding box center [698, 483] width 565 height 163
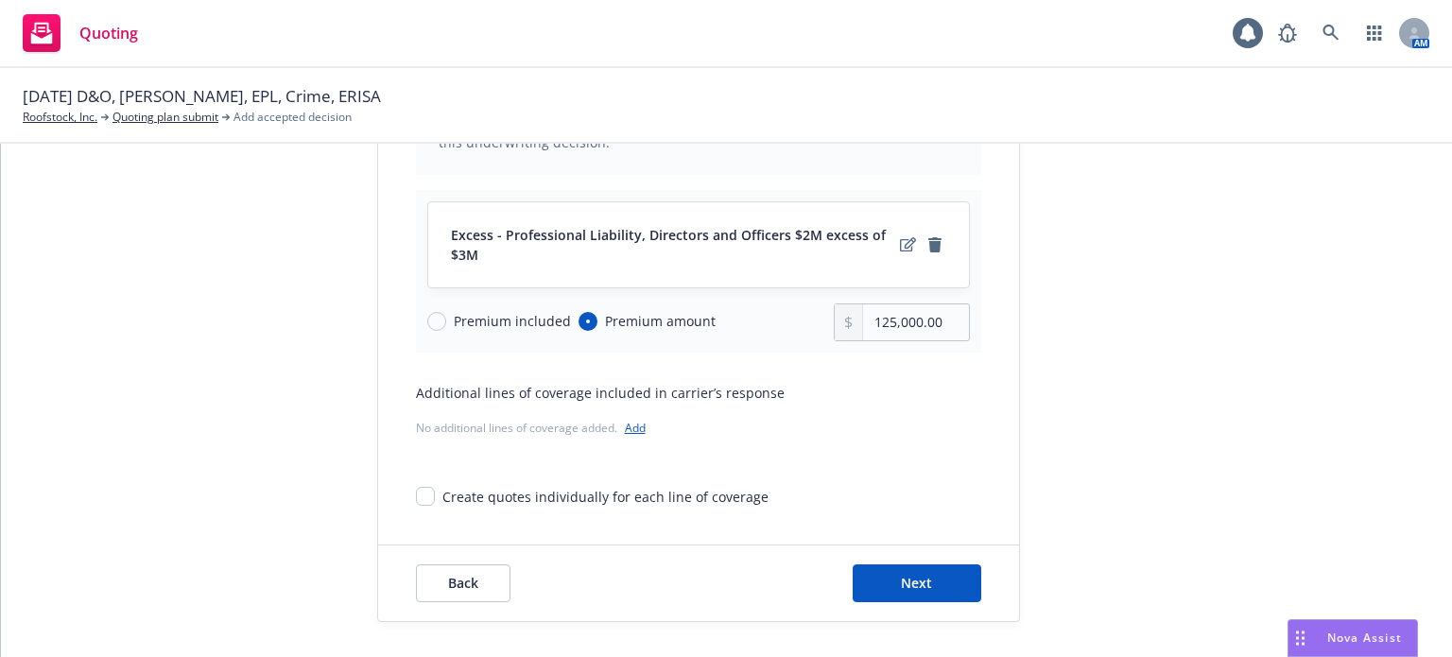
scroll to position [213, 0]
click at [853, 574] on button "Next" at bounding box center [917, 582] width 129 height 38
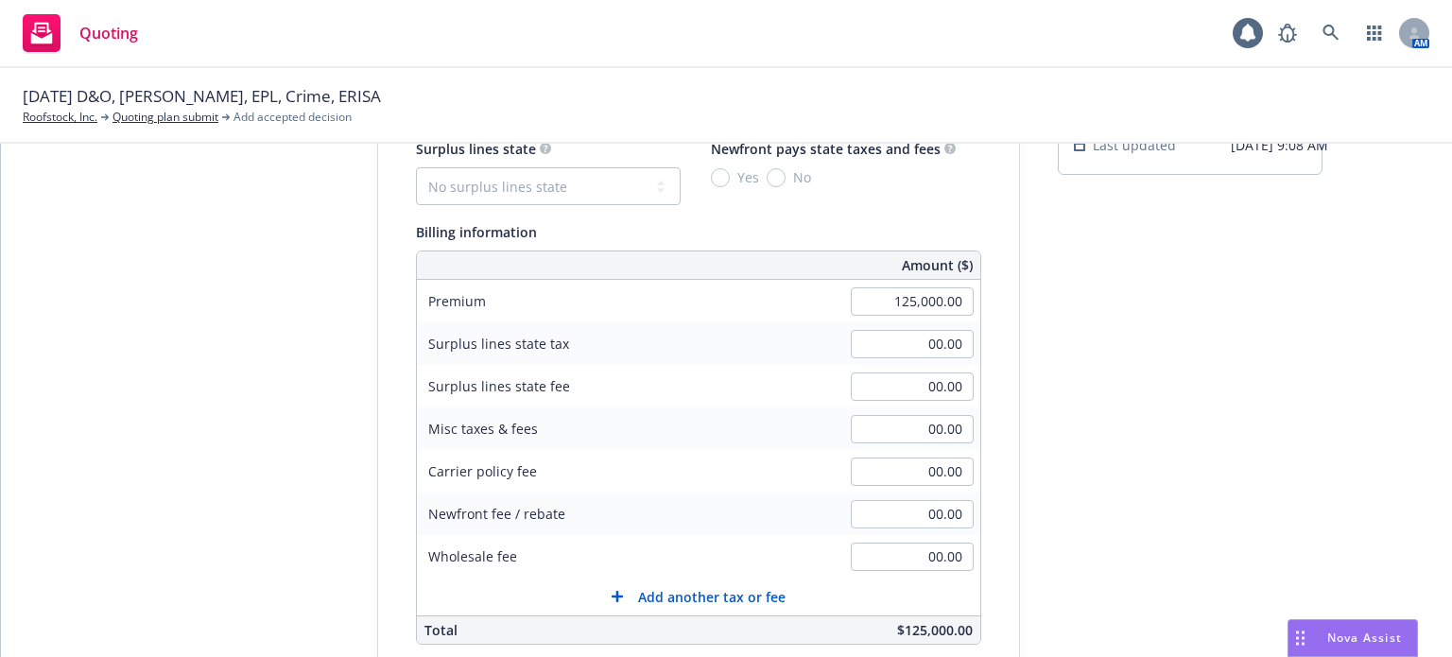
scroll to position [24, 0]
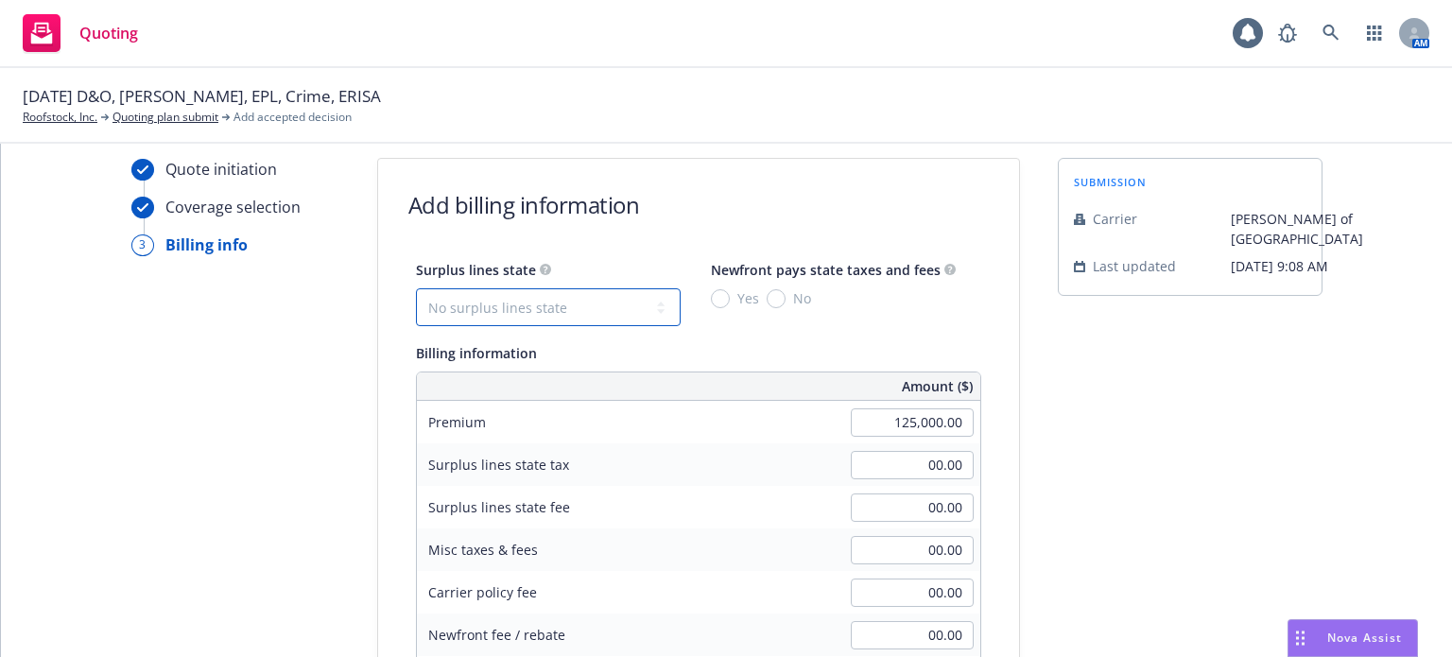
click at [512, 303] on select "No surplus lines state Alaska Alabama Arkansas Arizona California Colorado Conn…" at bounding box center [548, 307] width 265 height 38
select select "CA"
click at [416, 288] on select "No surplus lines state Alaska Alabama Arkansas Arizona California Colorado Conn…" at bounding box center [548, 307] width 265 height 38
type input "3,750.00"
type input "225.00"
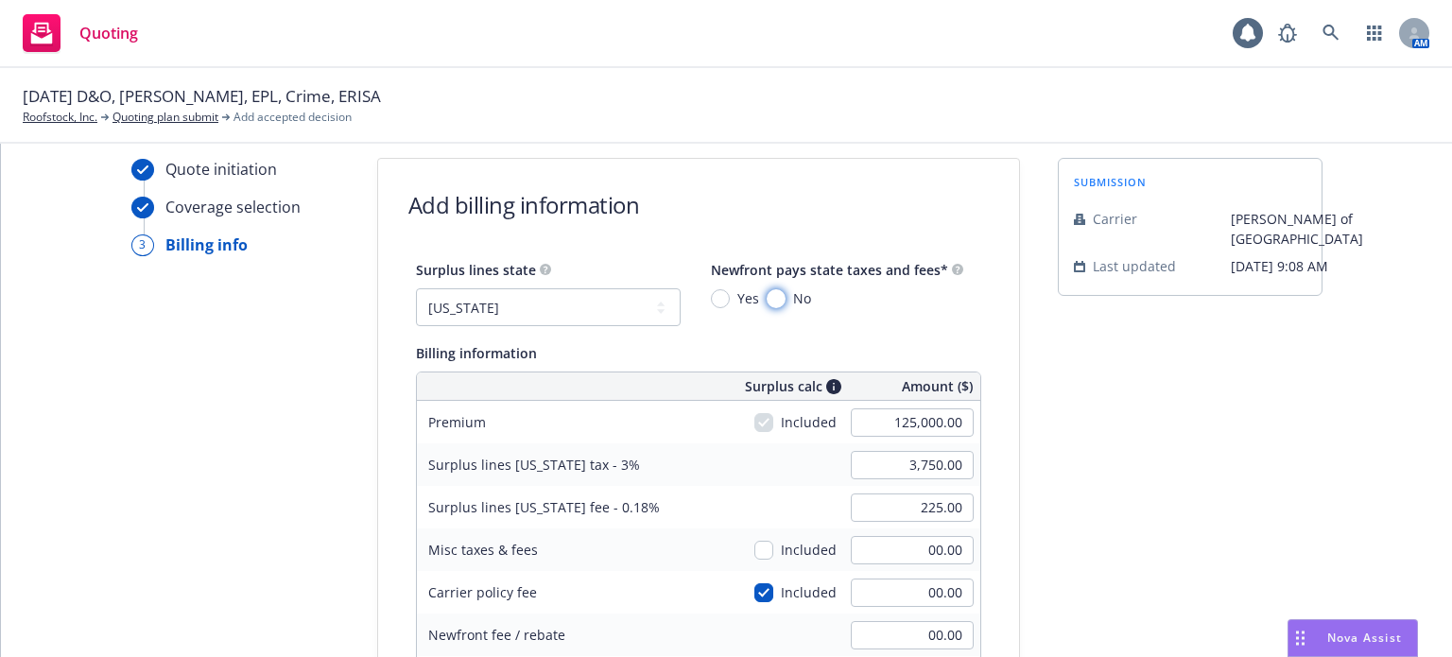
click at [767, 298] on input "No" at bounding box center [776, 298] width 19 height 19
radio input "true"
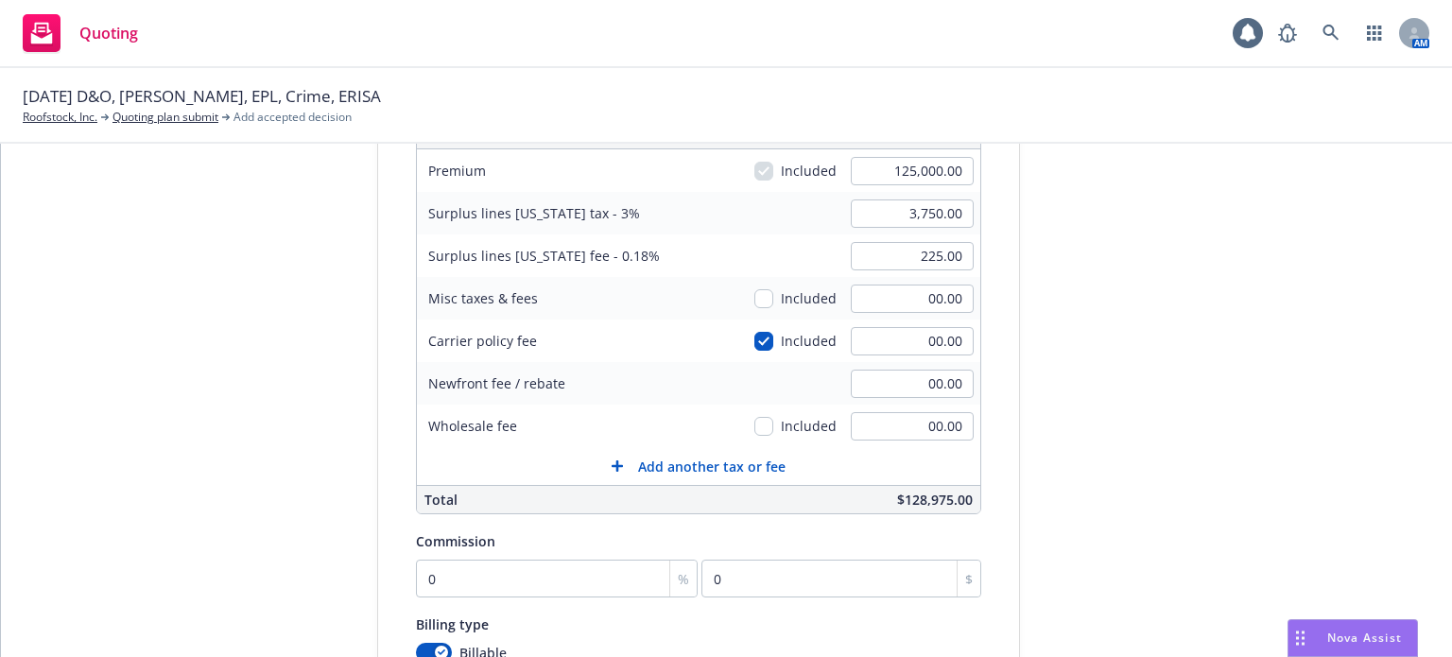
scroll to position [307, 0]
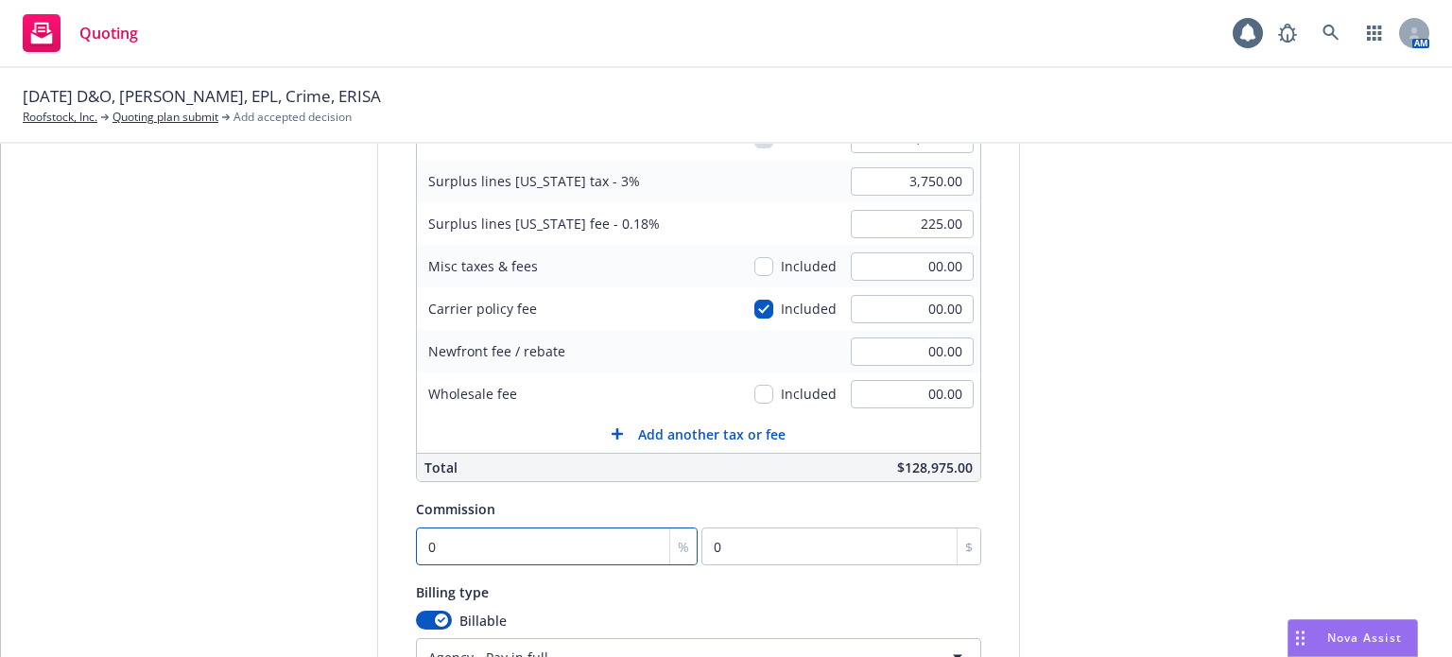
click at [435, 535] on input "0" at bounding box center [557, 547] width 283 height 38
type input "1"
type input "1250"
type input "12"
type input "15000"
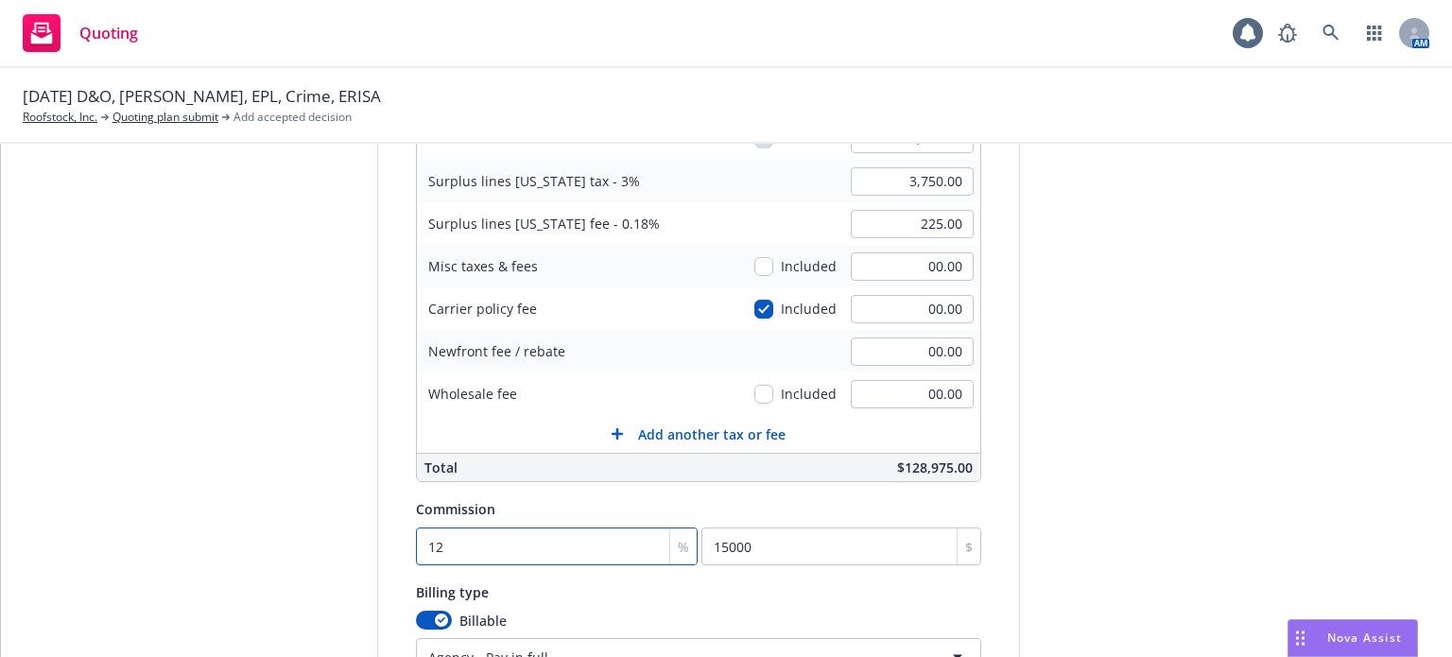
type input "12"
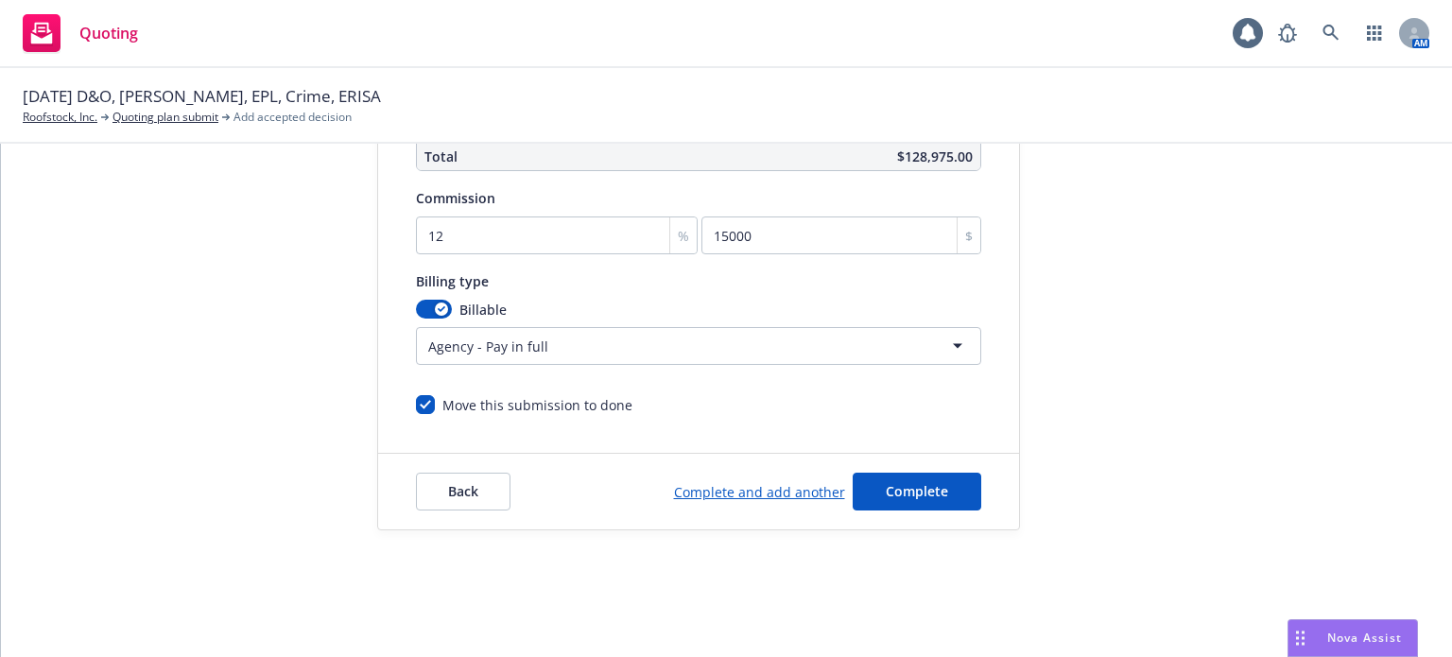
scroll to position [189, 0]
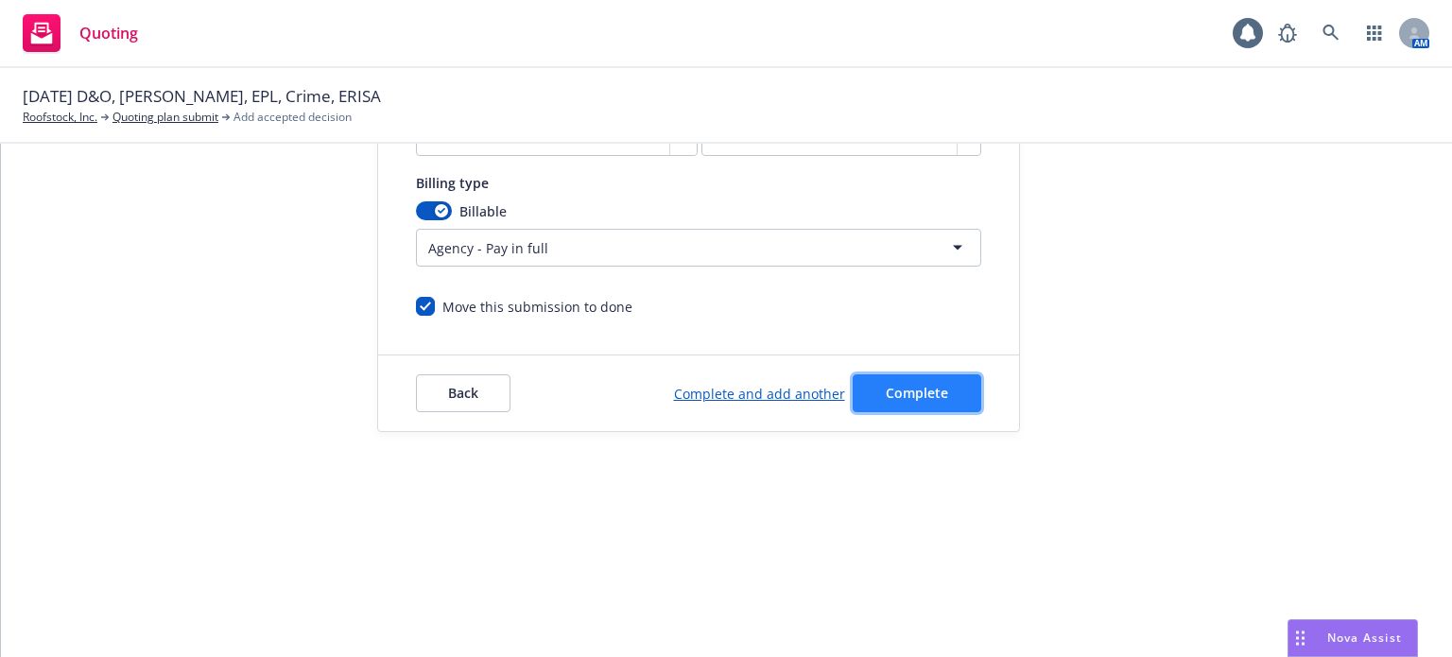
click at [957, 398] on button "Complete" at bounding box center [917, 393] width 129 height 38
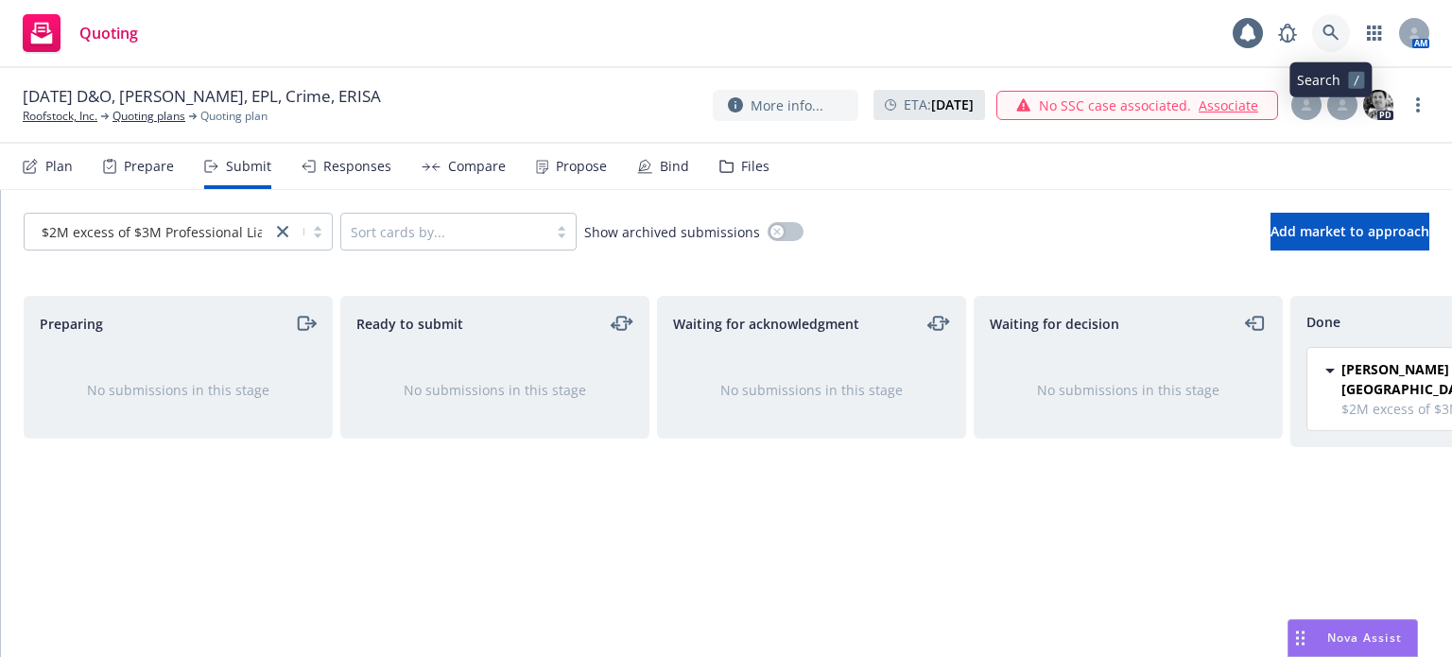
click at [1315, 32] on link at bounding box center [1331, 33] width 38 height 38
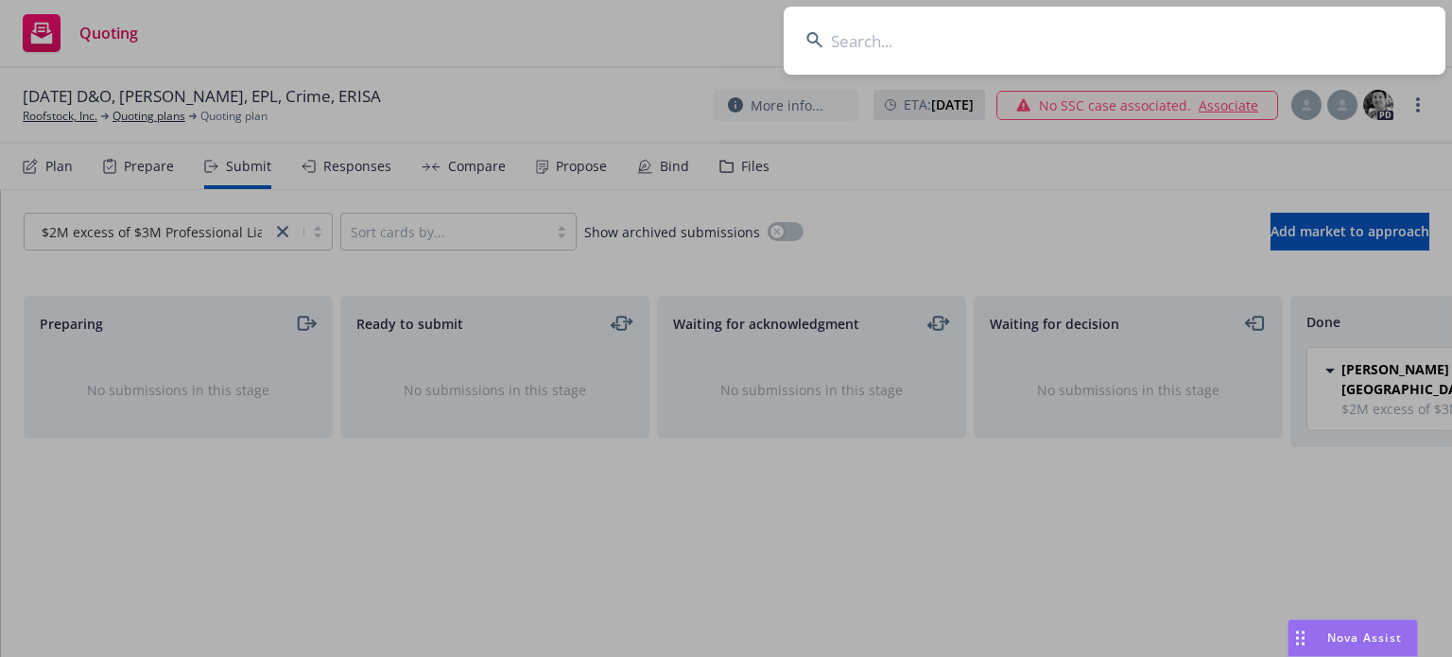
click at [904, 55] on input at bounding box center [1115, 41] width 662 height 68
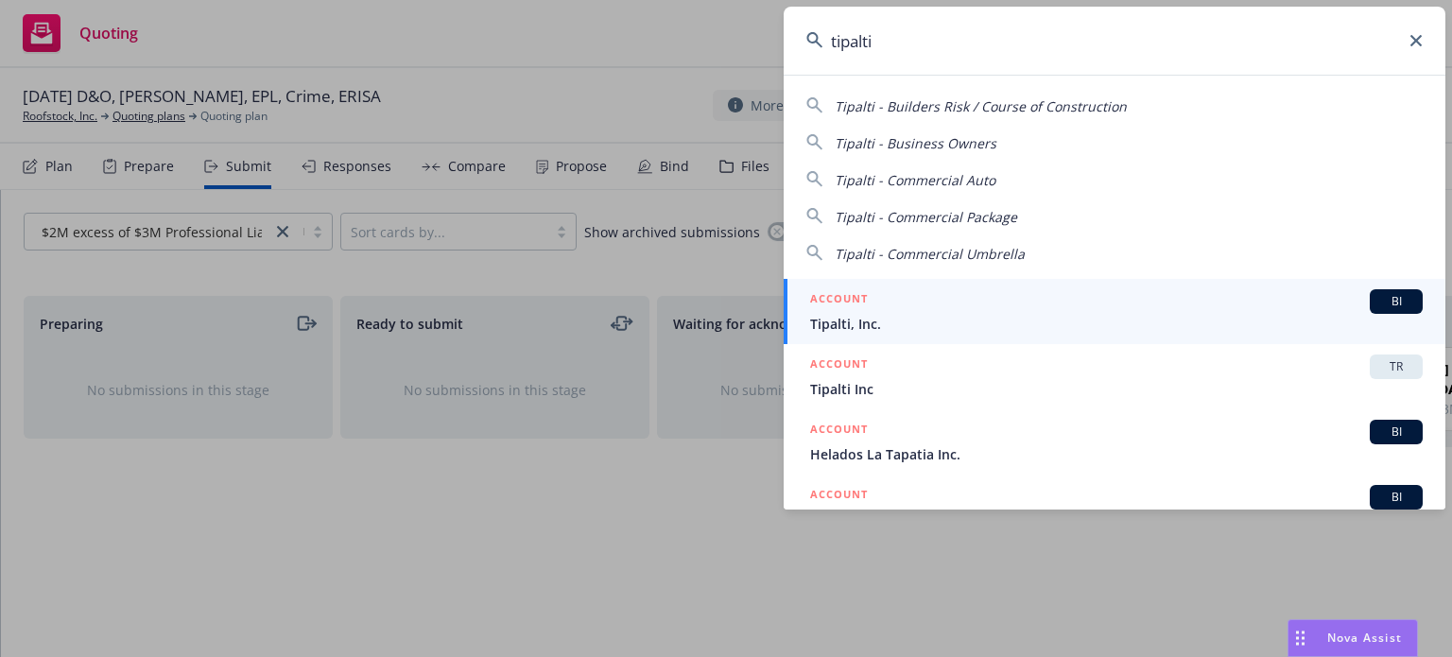
type input "tipalti"
click at [893, 302] on div "ACCOUNT BI" at bounding box center [1116, 301] width 613 height 25
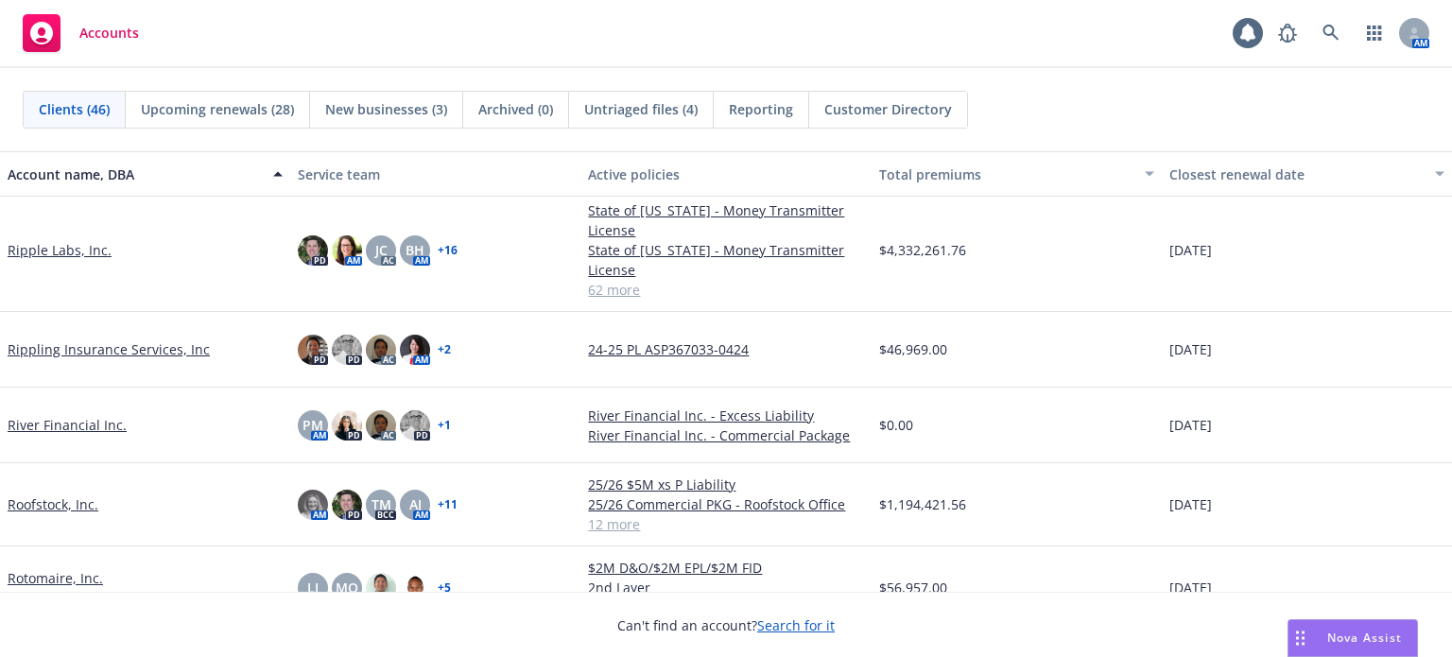
scroll to position [1985, 0]
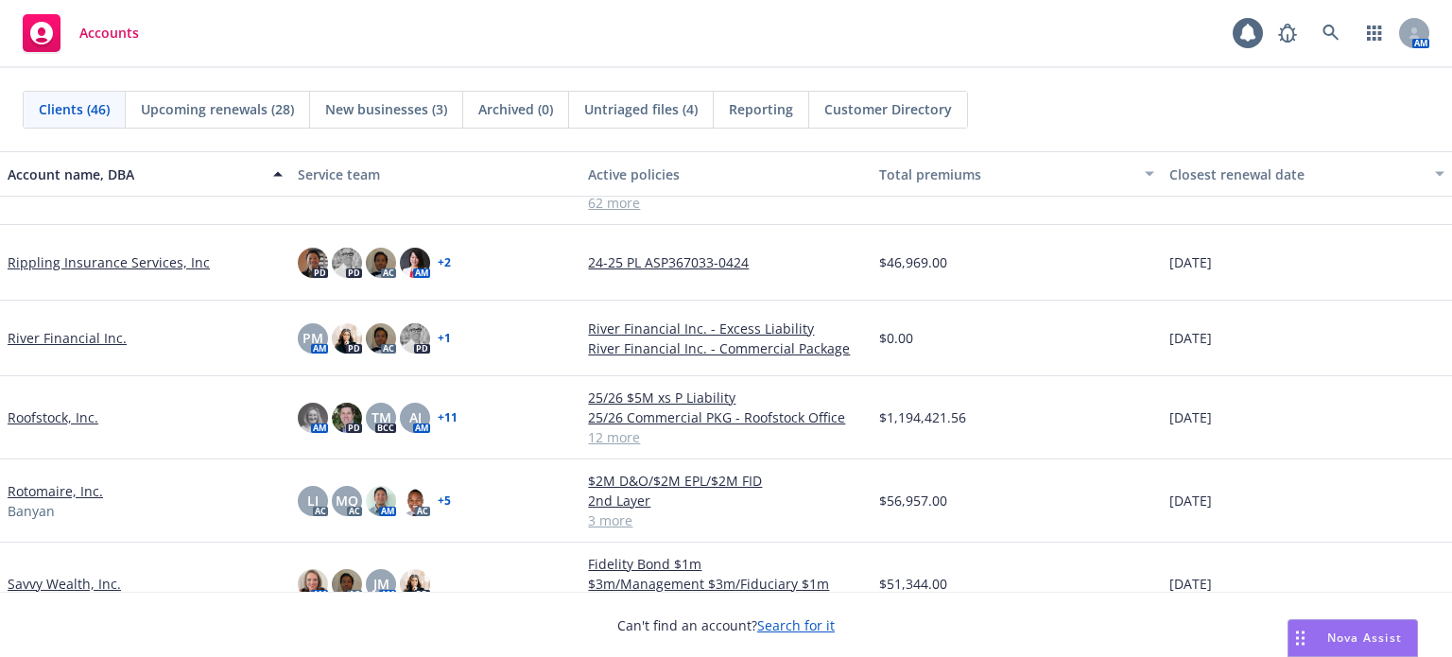
click at [49, 407] on link "Roofstock, Inc." at bounding box center [53, 417] width 91 height 20
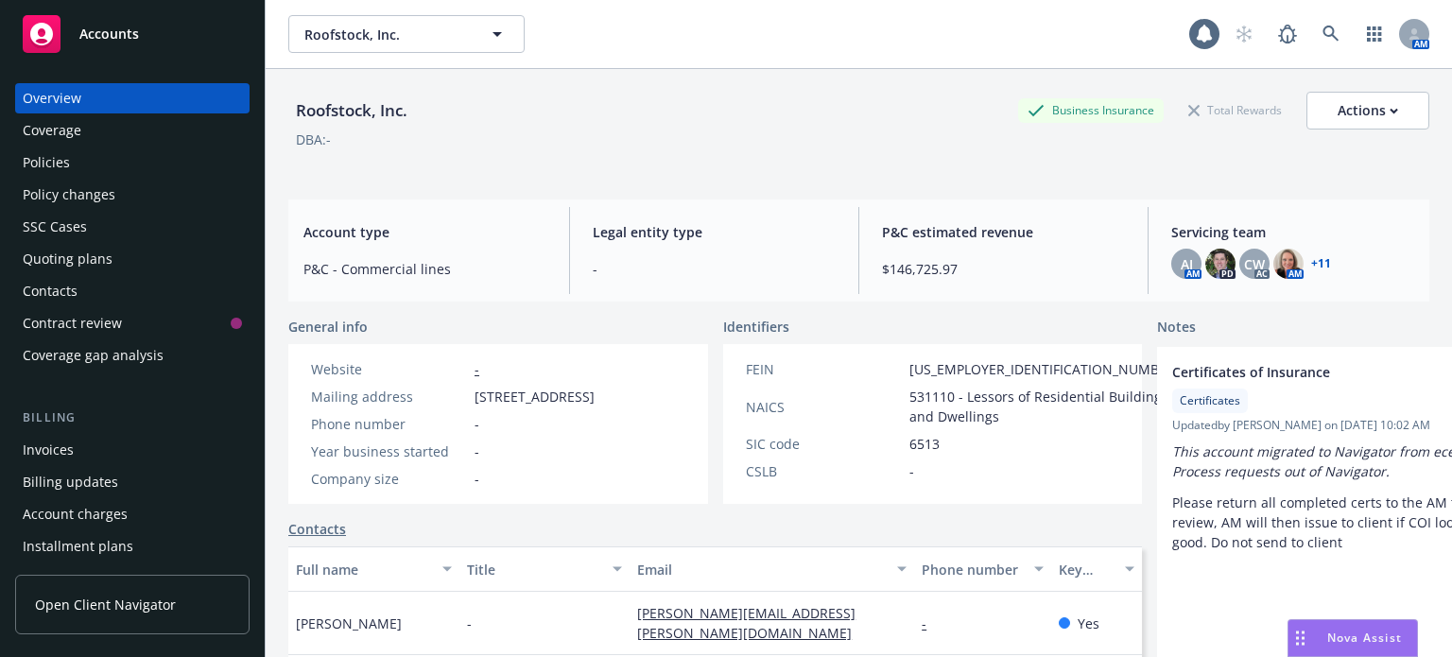
click at [49, 171] on div "Policies" at bounding box center [46, 162] width 47 height 30
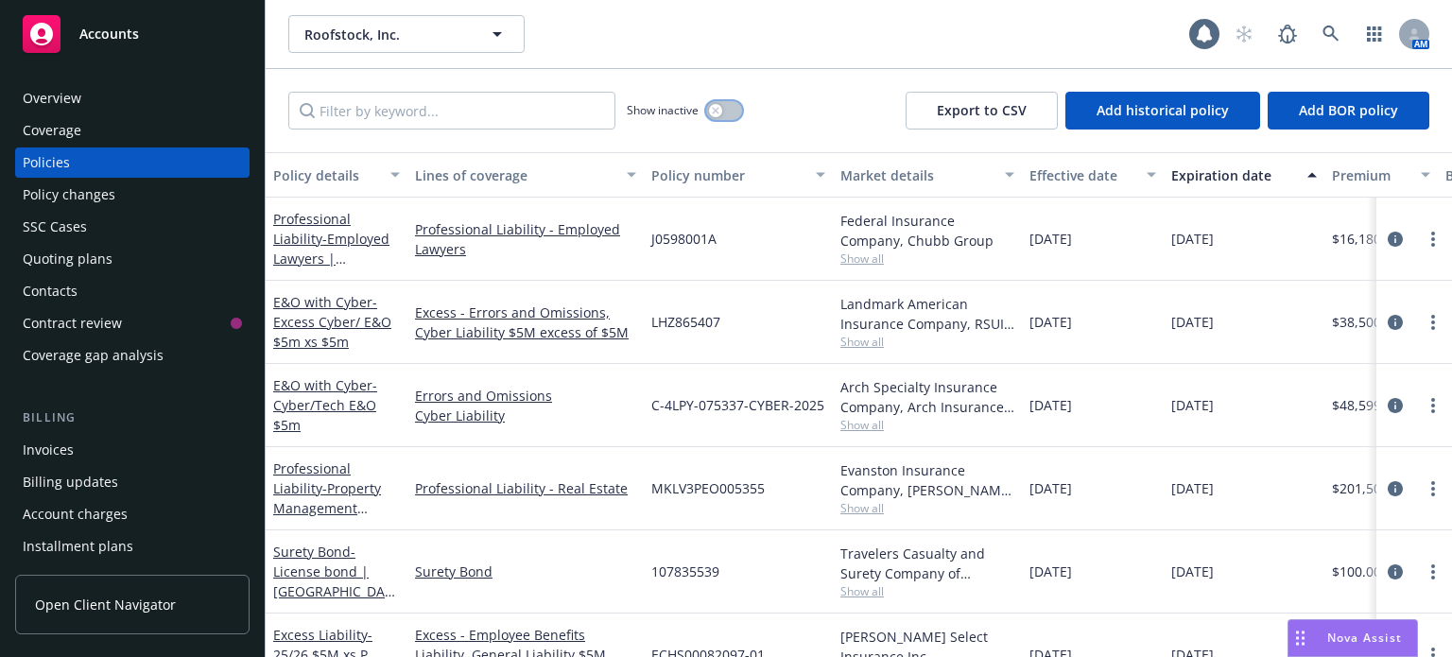
click at [730, 109] on button "button" at bounding box center [724, 110] width 36 height 19
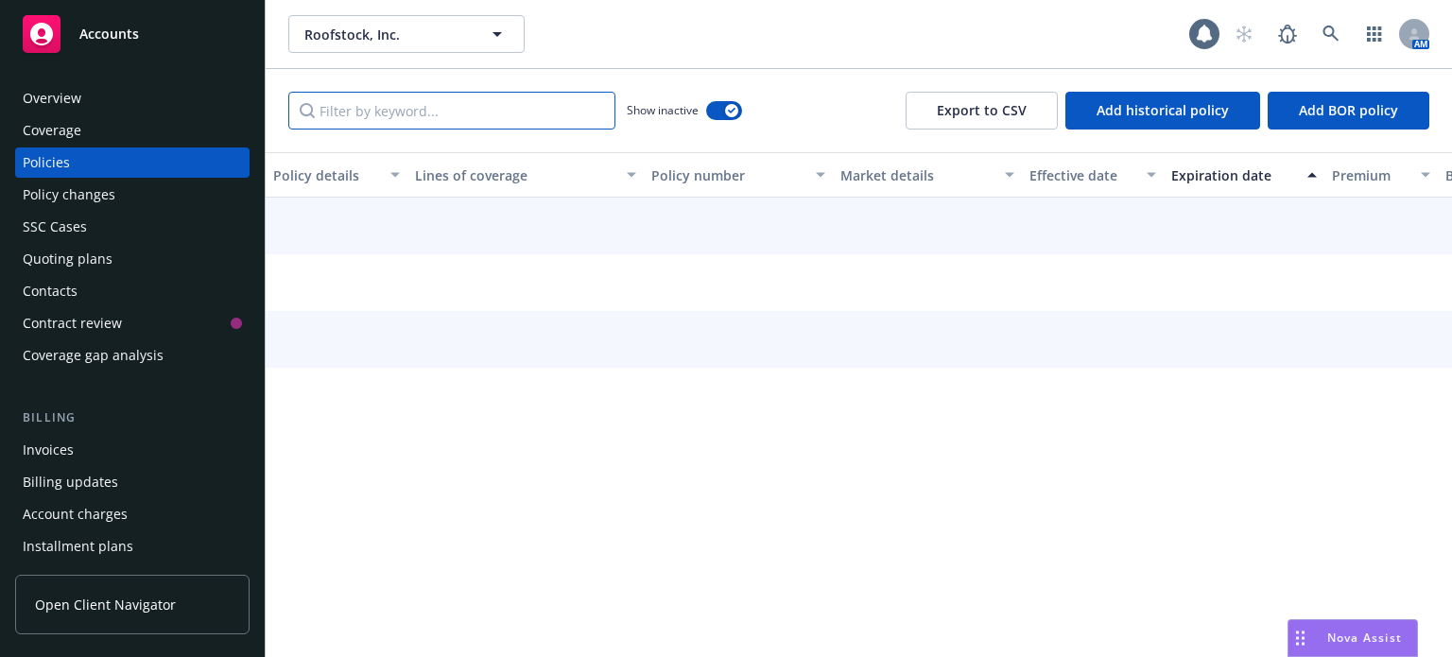
click at [479, 116] on input "Filter by keyword..." at bounding box center [451, 111] width 327 height 38
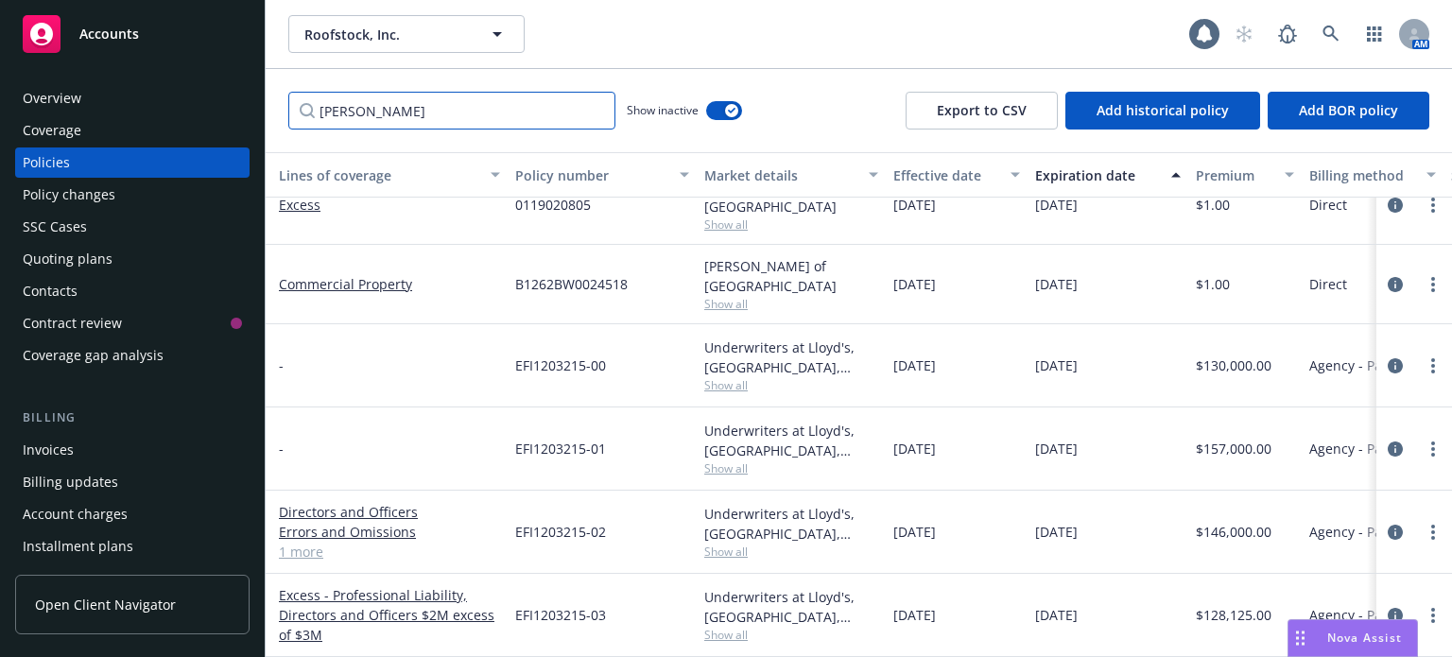
scroll to position [38, 145]
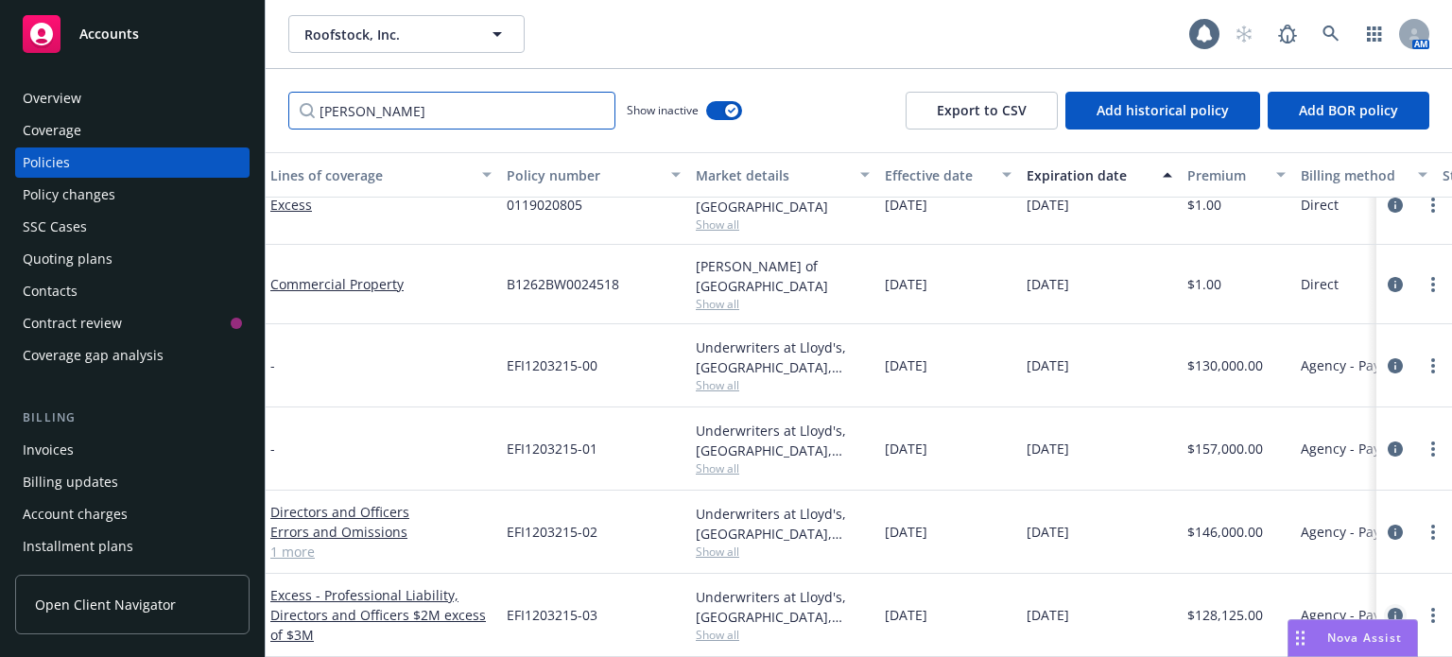
type input "lloyd"
click at [1388, 608] on icon "circleInformation" at bounding box center [1395, 615] width 15 height 15
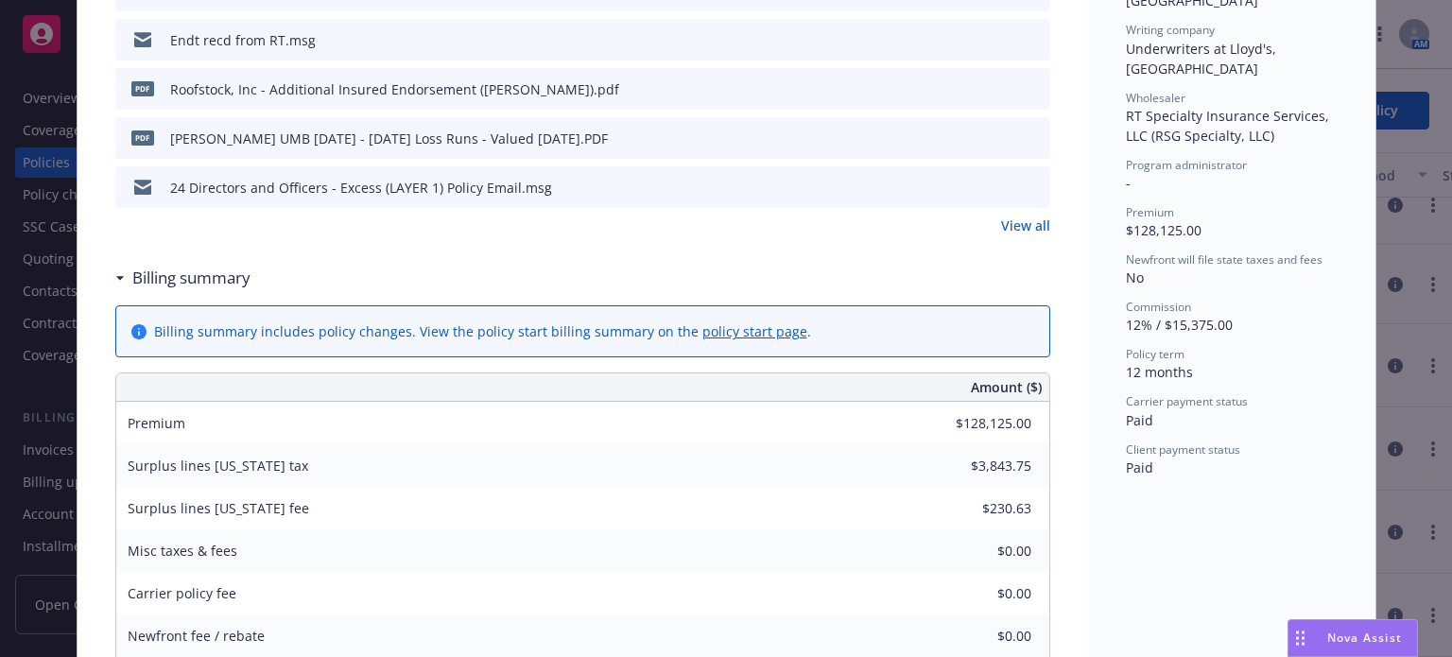
scroll to position [662, 0]
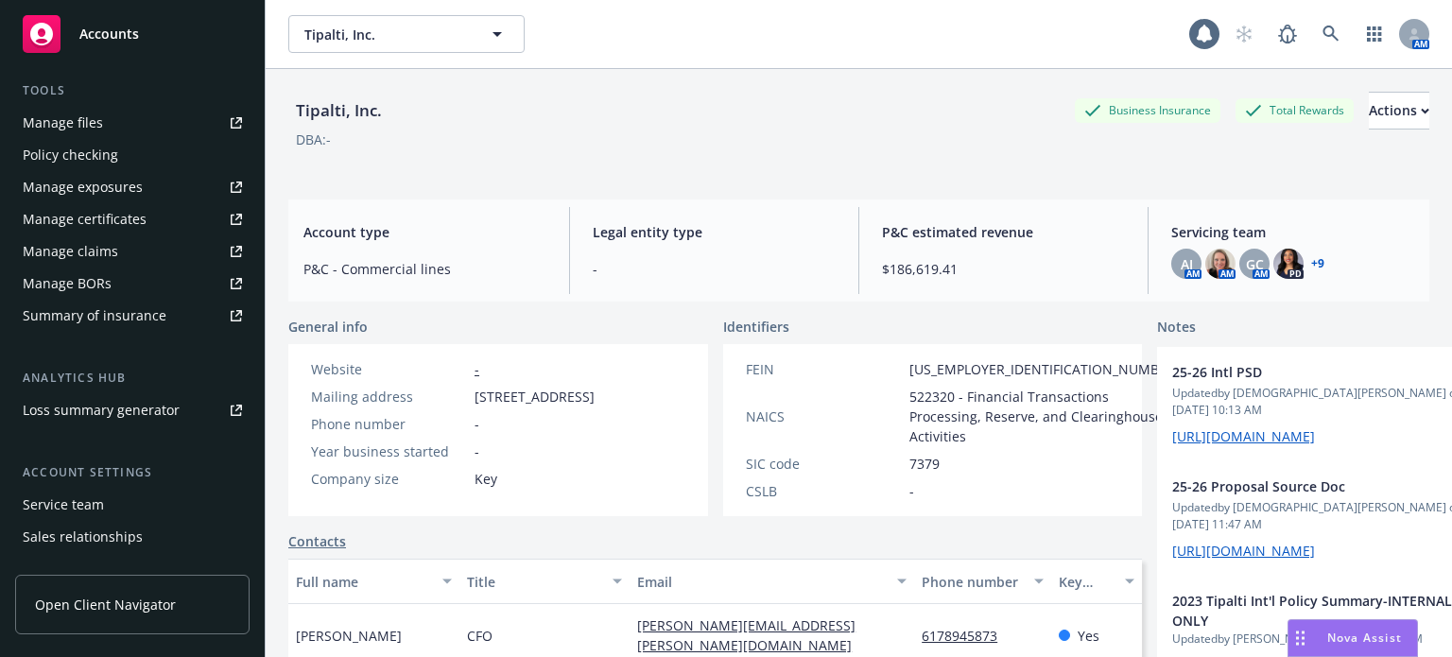
scroll to position [511, 0]
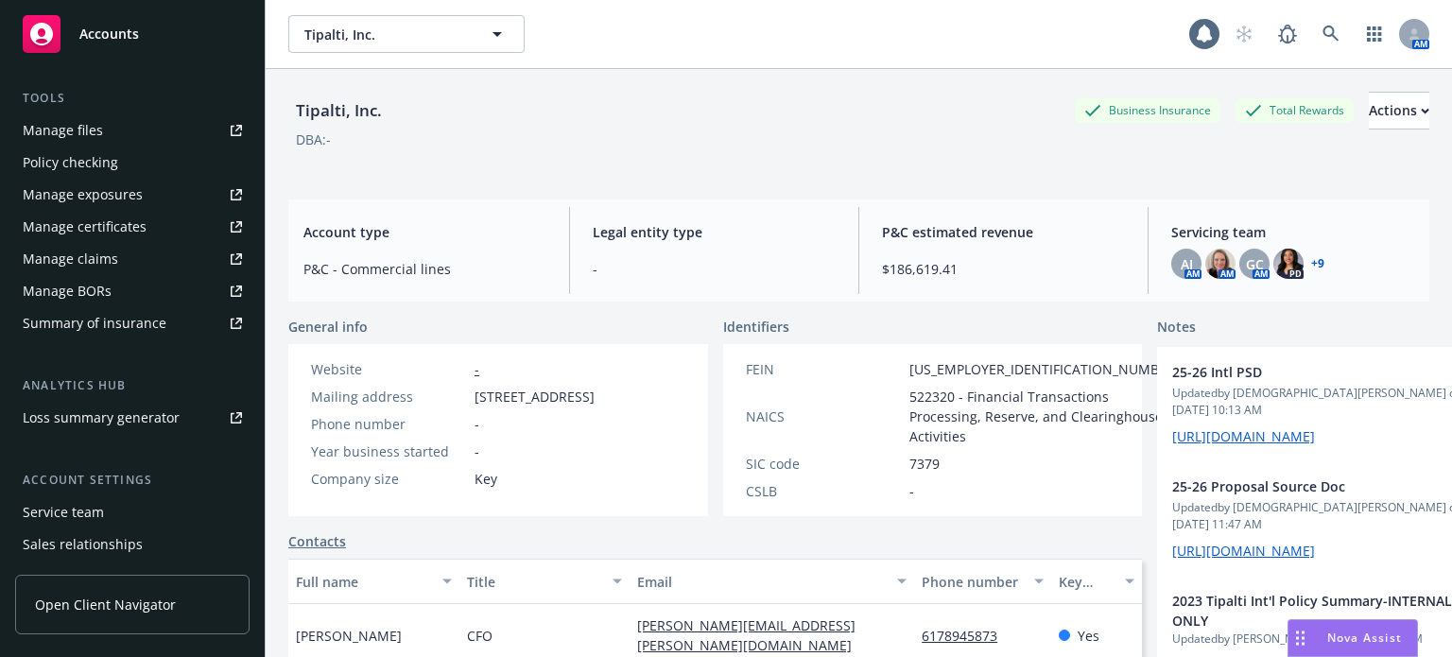
click at [105, 136] on link "Manage files" at bounding box center [132, 130] width 234 height 30
click at [1327, 29] on link at bounding box center [1331, 34] width 38 height 38
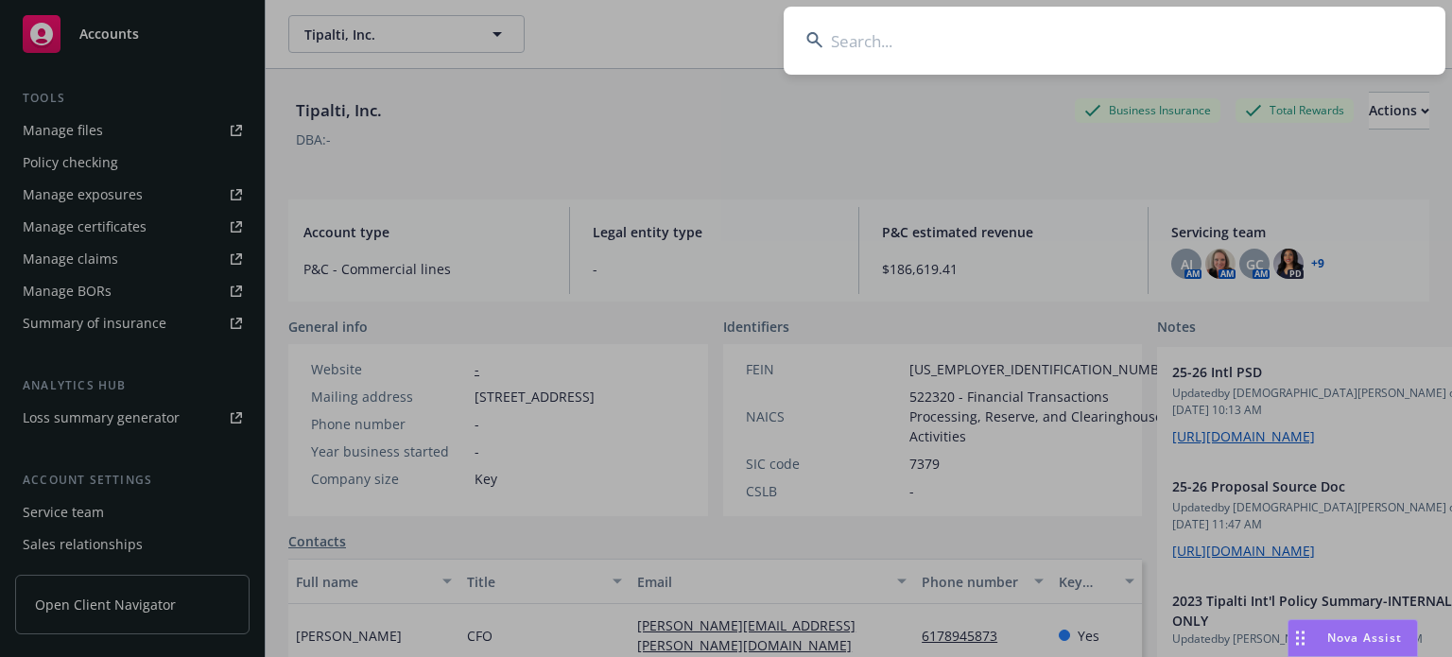
click at [989, 43] on input at bounding box center [1115, 41] width 662 height 68
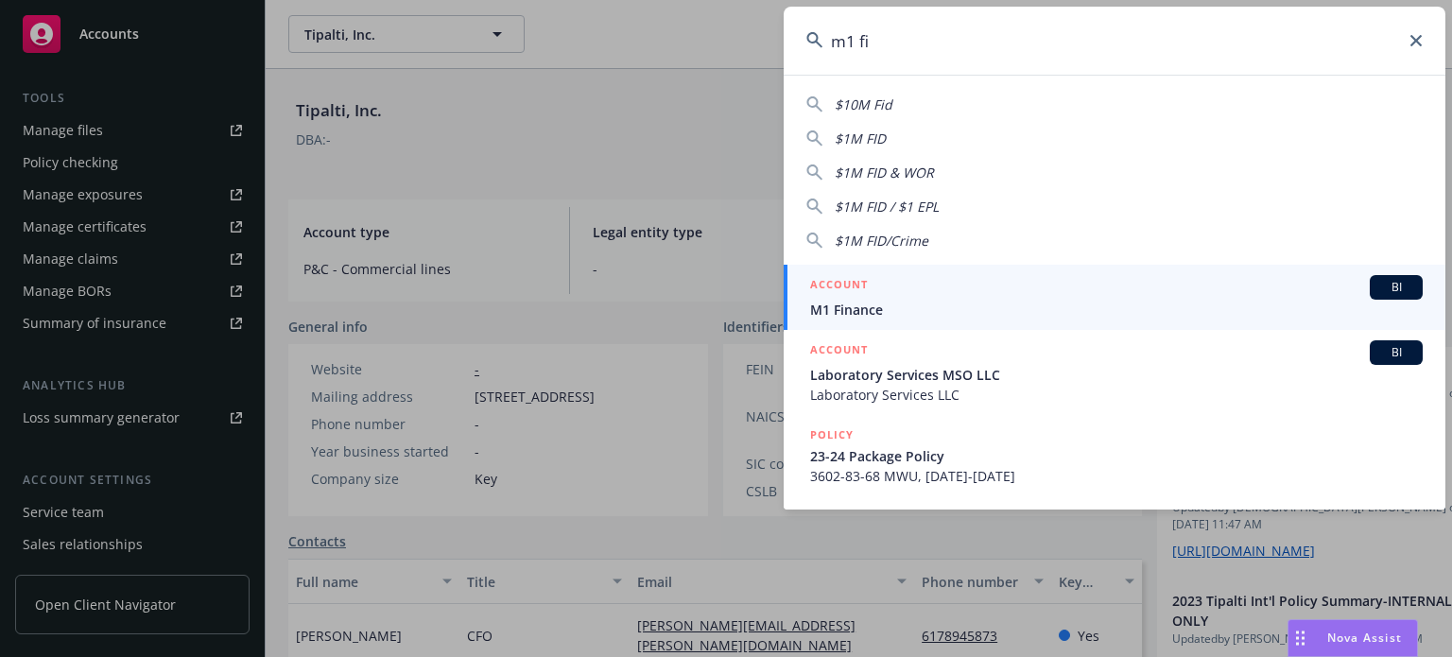
type input "m1 fi"
click at [863, 295] on h5 "ACCOUNT" at bounding box center [839, 286] width 58 height 23
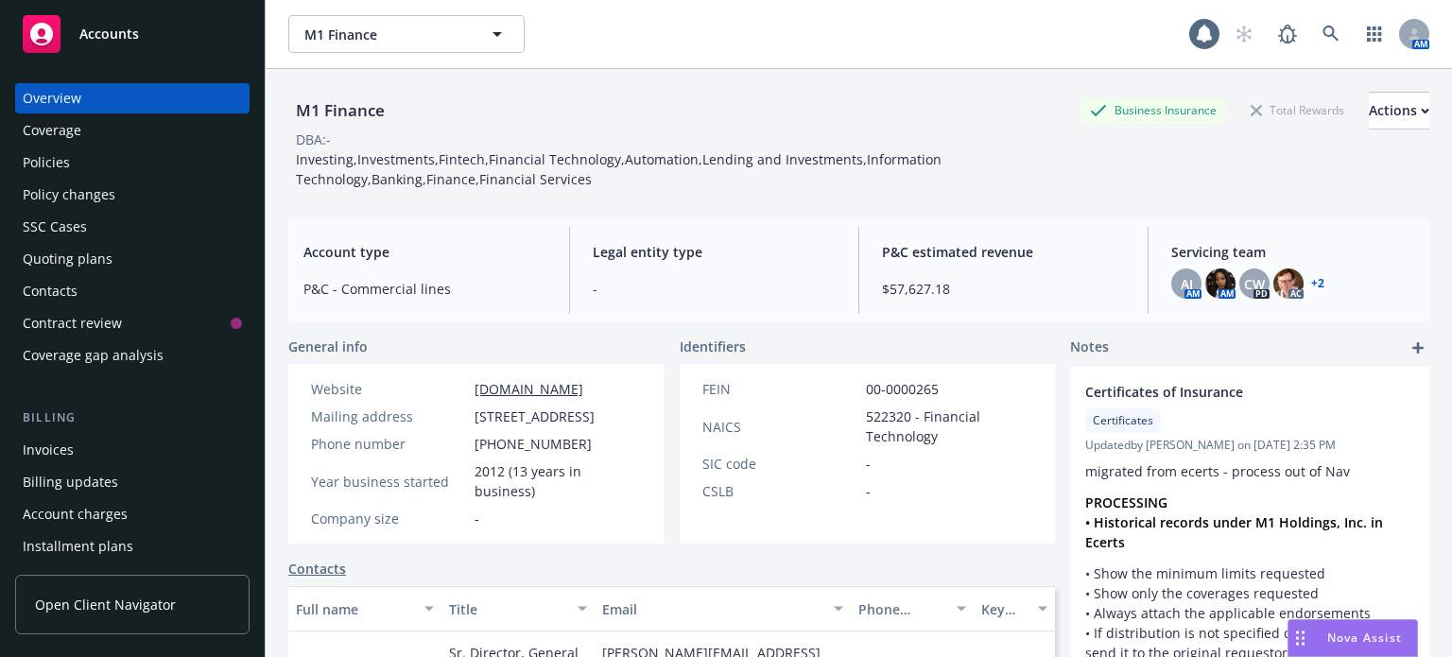
click at [66, 164] on div "Policies" at bounding box center [46, 162] width 47 height 30
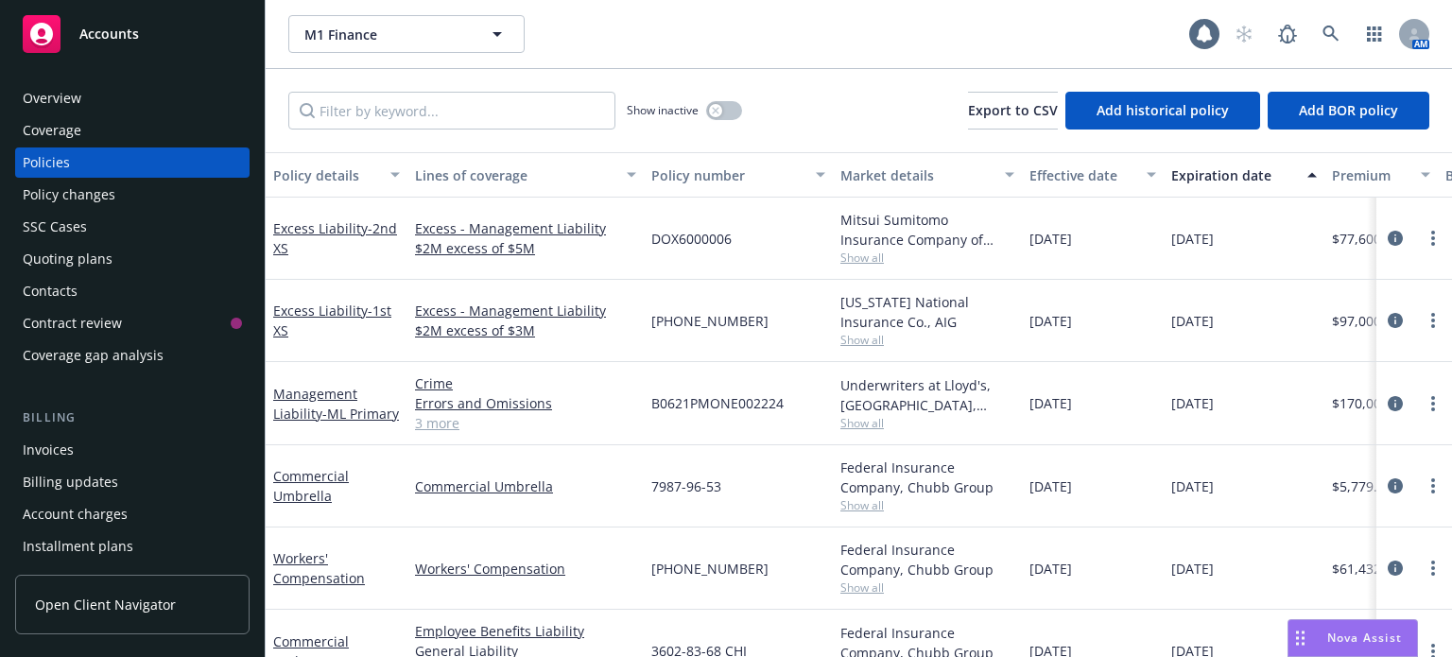
click at [290, 170] on div "Policy details" at bounding box center [326, 175] width 106 height 20
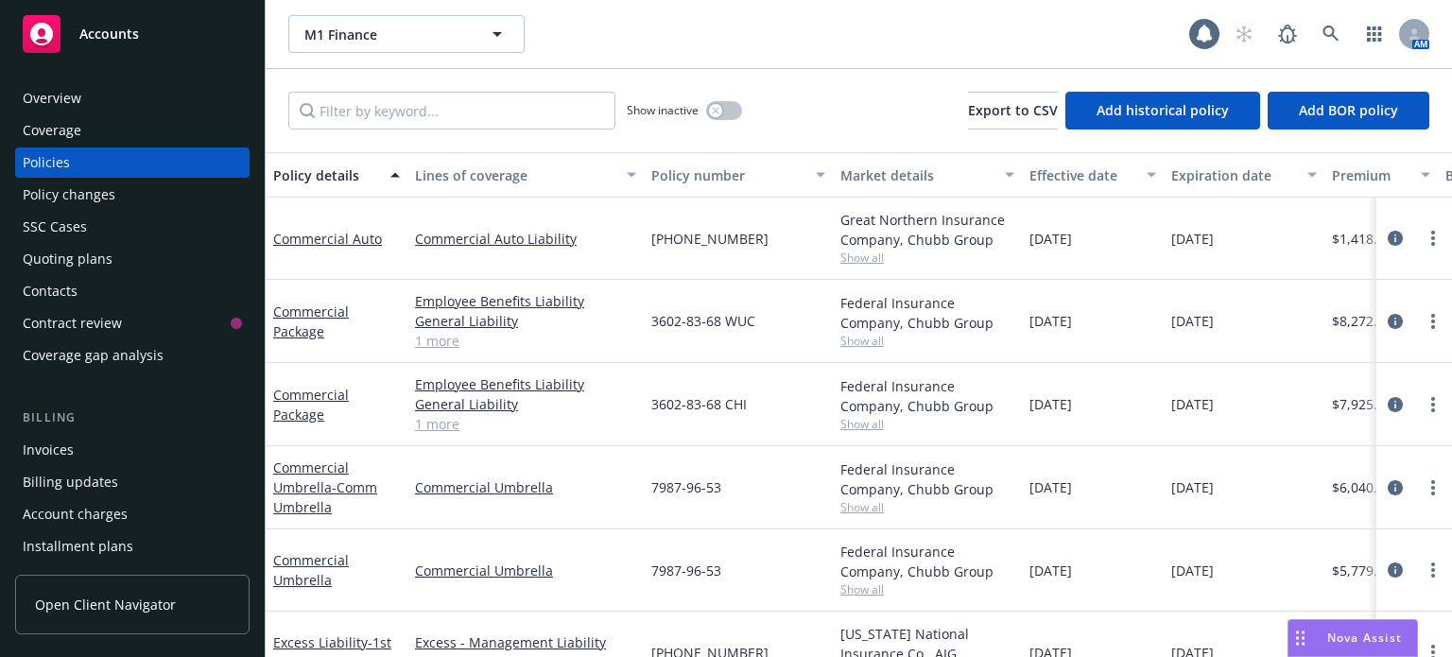
click at [402, 182] on div "Policy details Lines of coverage Policy number Market details Effective date Ex…" at bounding box center [1178, 174] width 1825 height 45
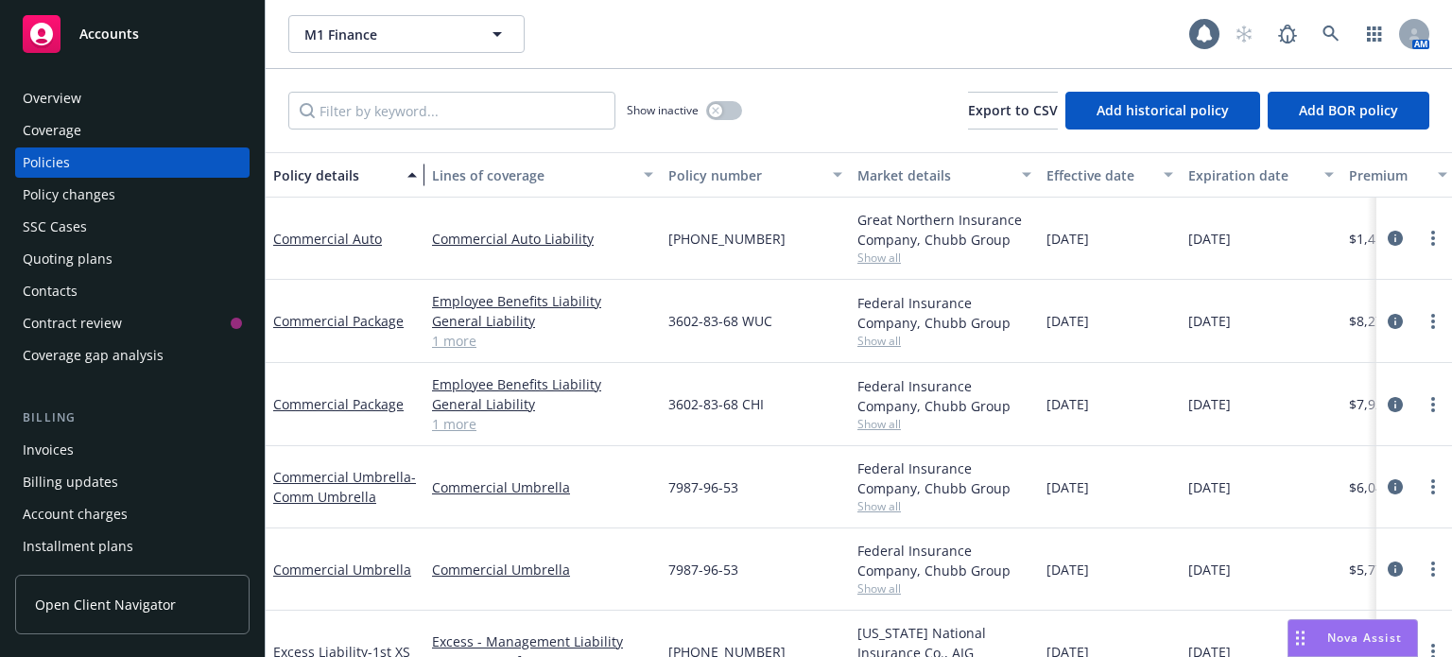
drag, startPoint x: 402, startPoint y: 182, endPoint x: 424, endPoint y: 181, distance: 21.8
click at [420, 181] on div "button" at bounding box center [414, 174] width 9 height 43
click at [336, 468] on link "Commercial Umbrella - Comm Umbrella" at bounding box center [344, 487] width 143 height 38
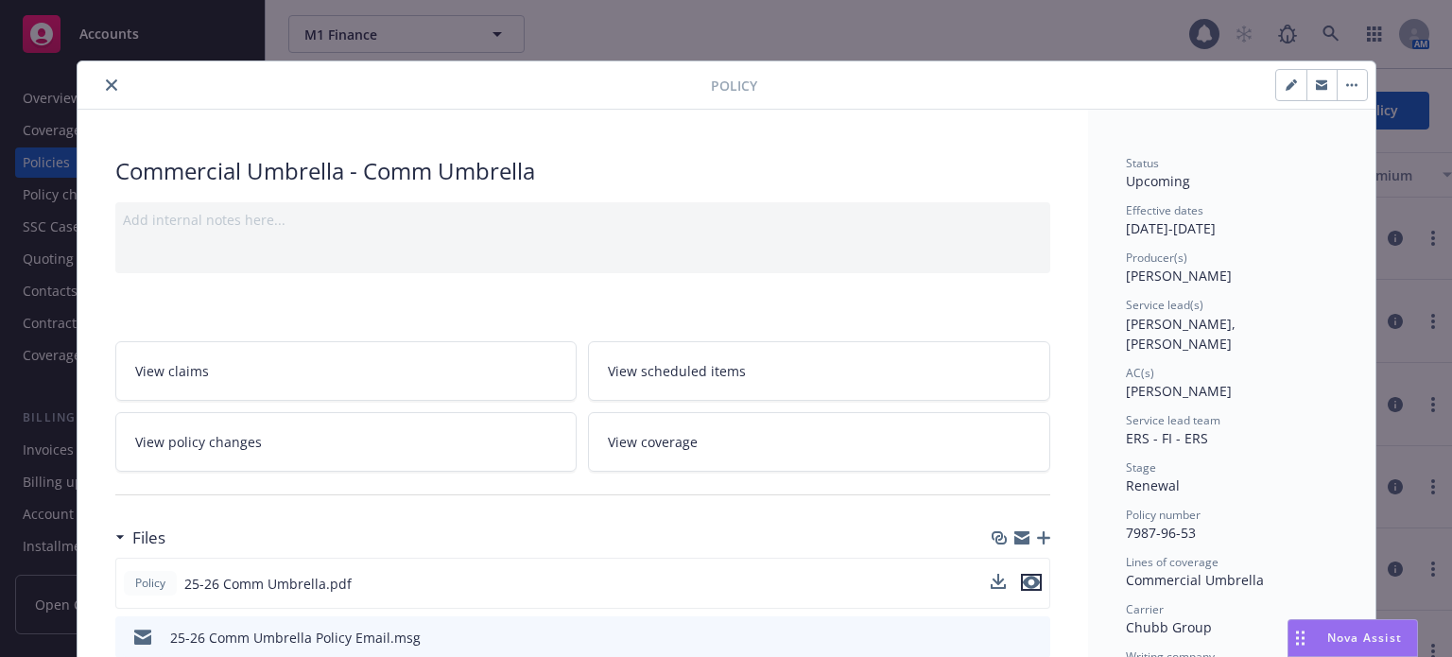
click at [1027, 580] on icon "preview file" at bounding box center [1031, 582] width 17 height 13
click at [106, 86] on icon "close" at bounding box center [111, 84] width 11 height 11
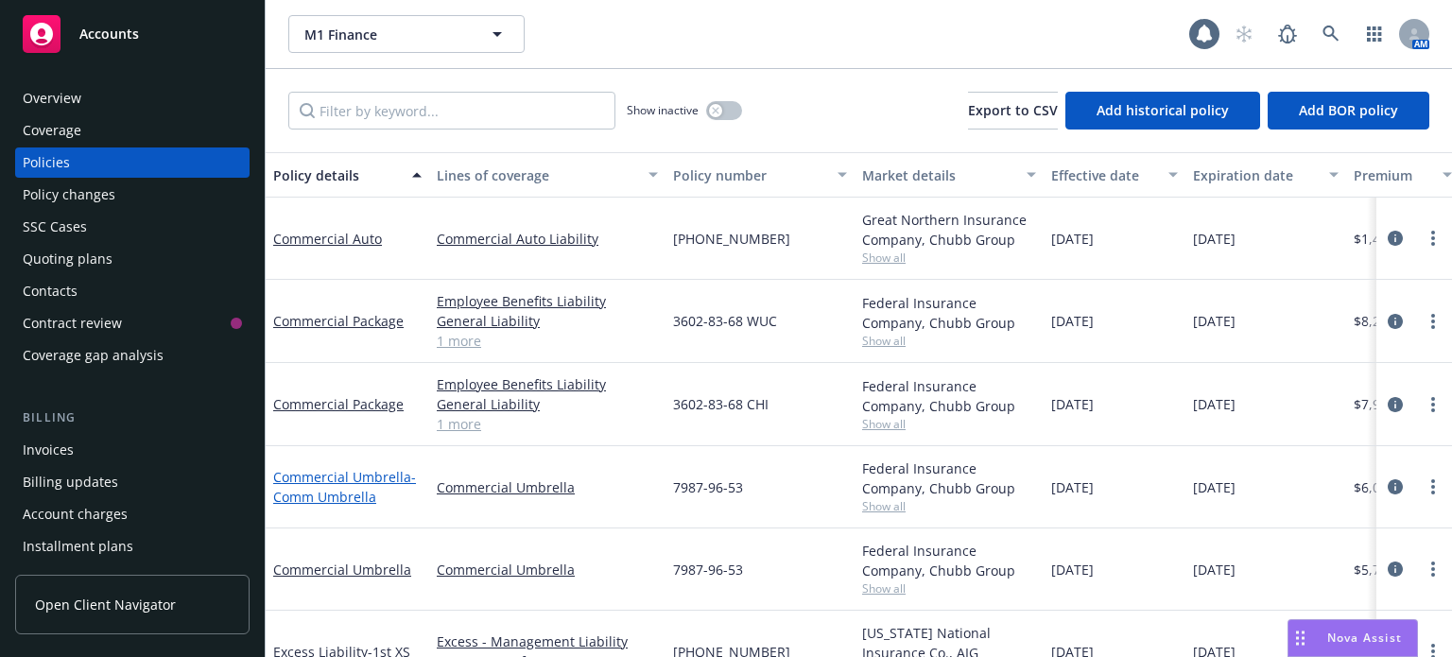
click at [350, 502] on span "- Comm Umbrella" at bounding box center [344, 487] width 143 height 38
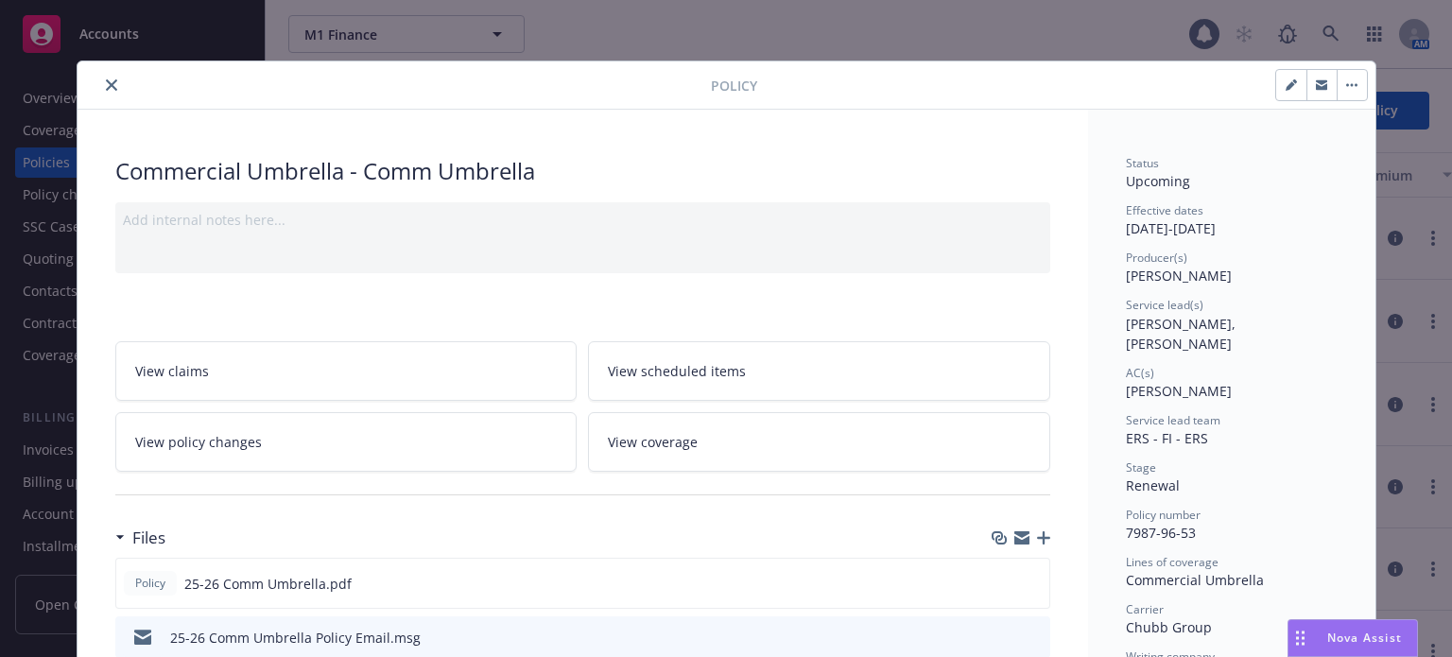
scroll to position [57, 0]
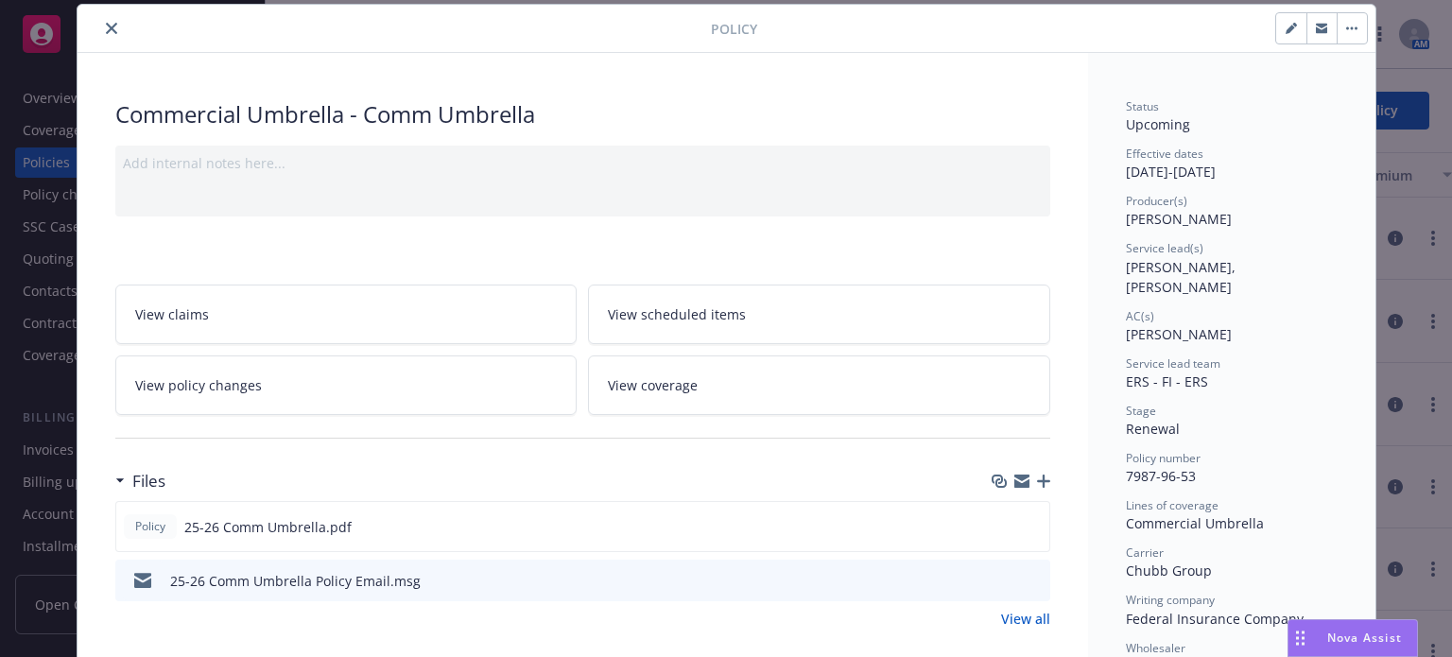
click at [1286, 27] on icon "button" at bounding box center [1290, 29] width 9 height 9
select select "RENEWAL"
select select "12"
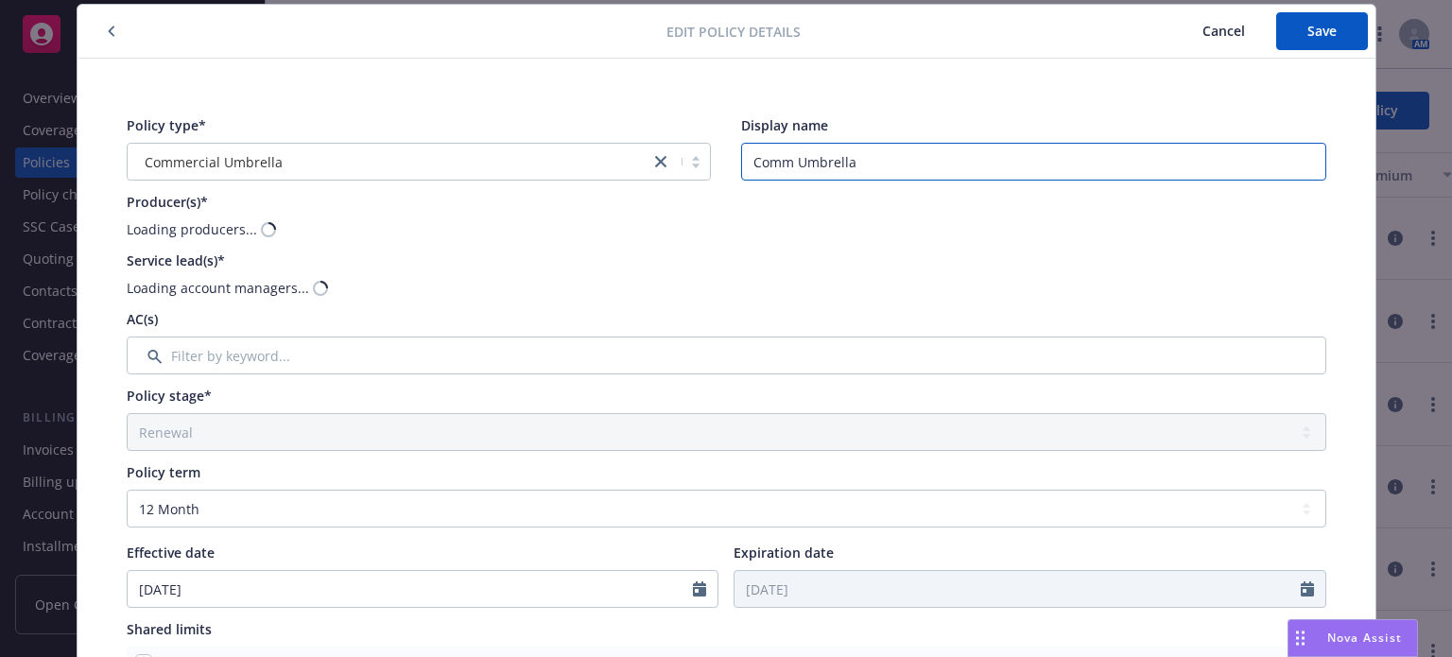
drag, startPoint x: 912, startPoint y: 169, endPoint x: 502, endPoint y: 199, distance: 411.3
click at [502, 199] on div "Policy type* Commercial Umbrella Display name Comm Umbrella Producer(s)* Loadin…" at bounding box center [726, 651] width 1222 height 1094
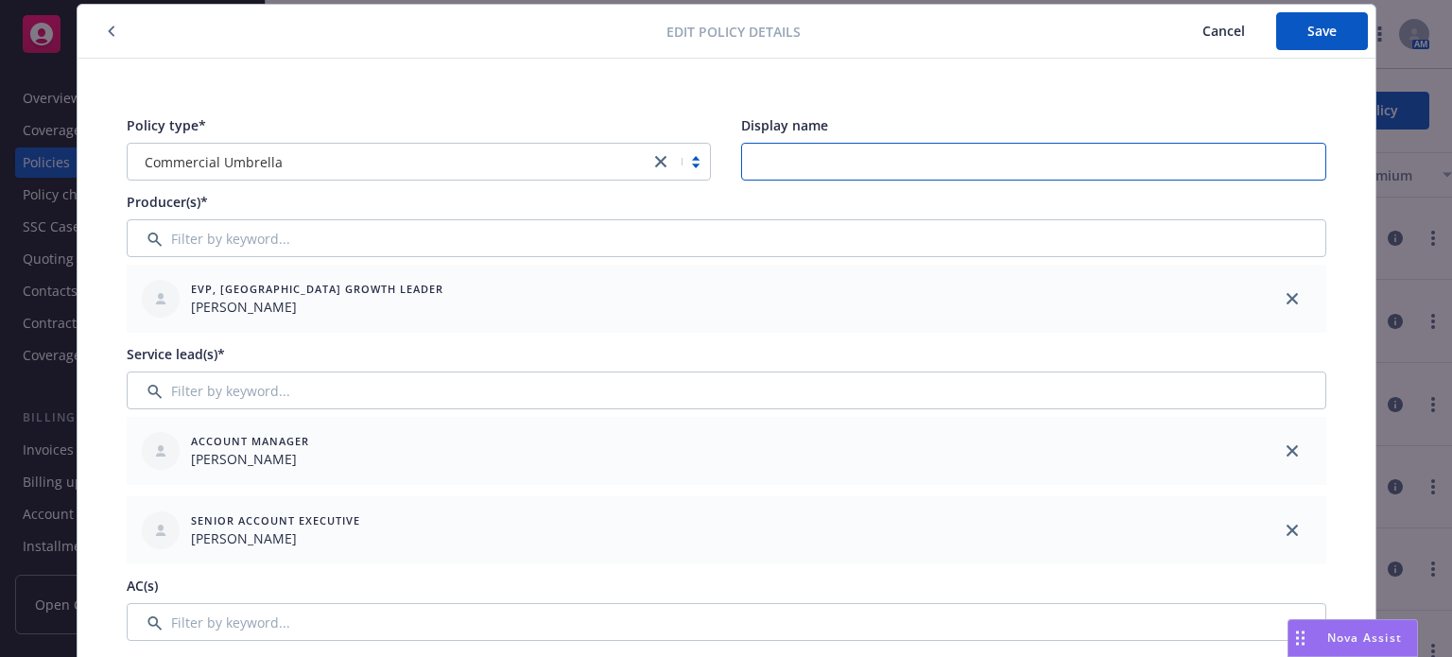
click at [808, 162] on input "Display name" at bounding box center [1033, 162] width 585 height 38
type input "$5M"
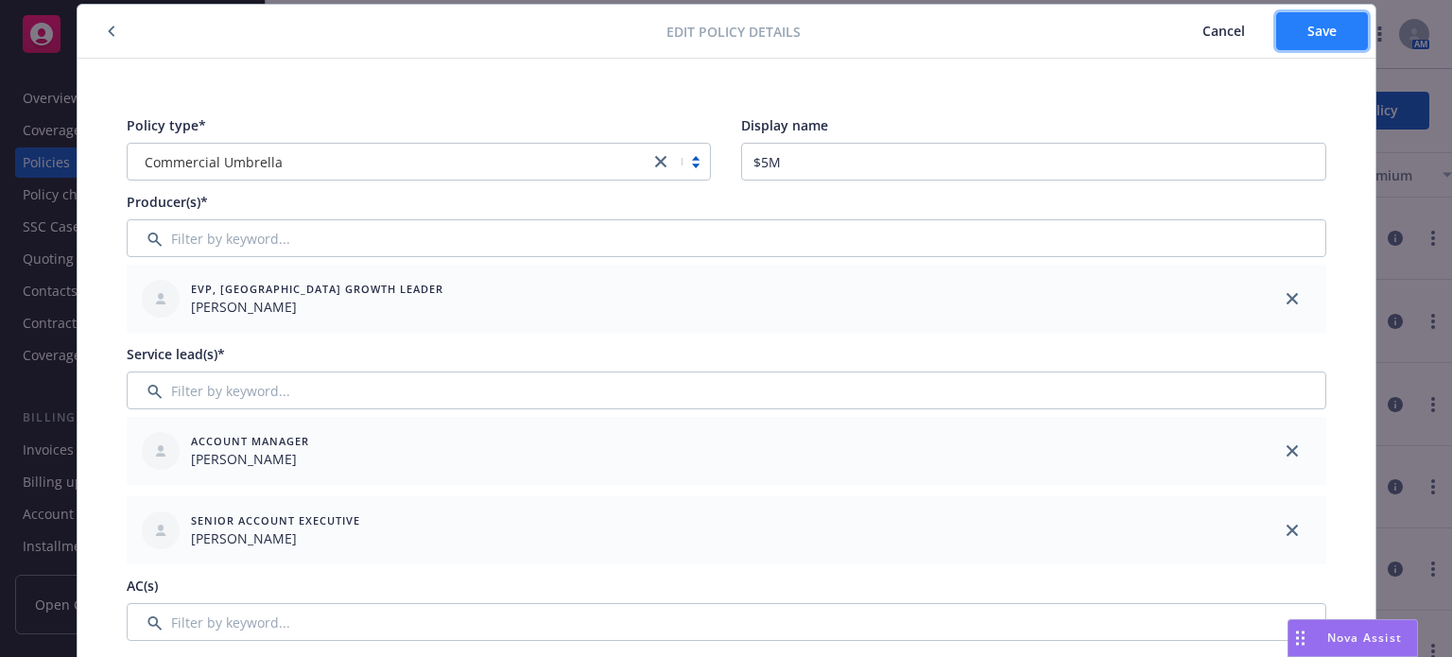
click at [1312, 44] on button "Save" at bounding box center [1322, 31] width 92 height 38
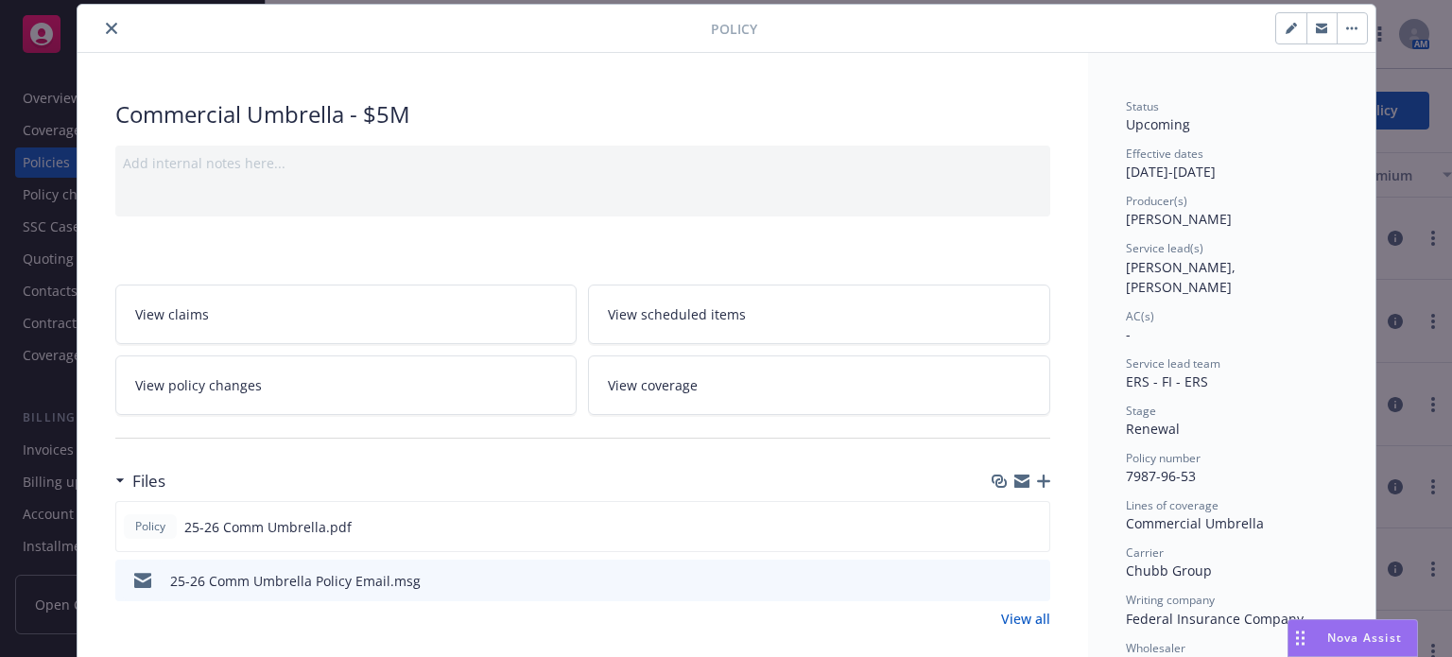
scroll to position [0, 0]
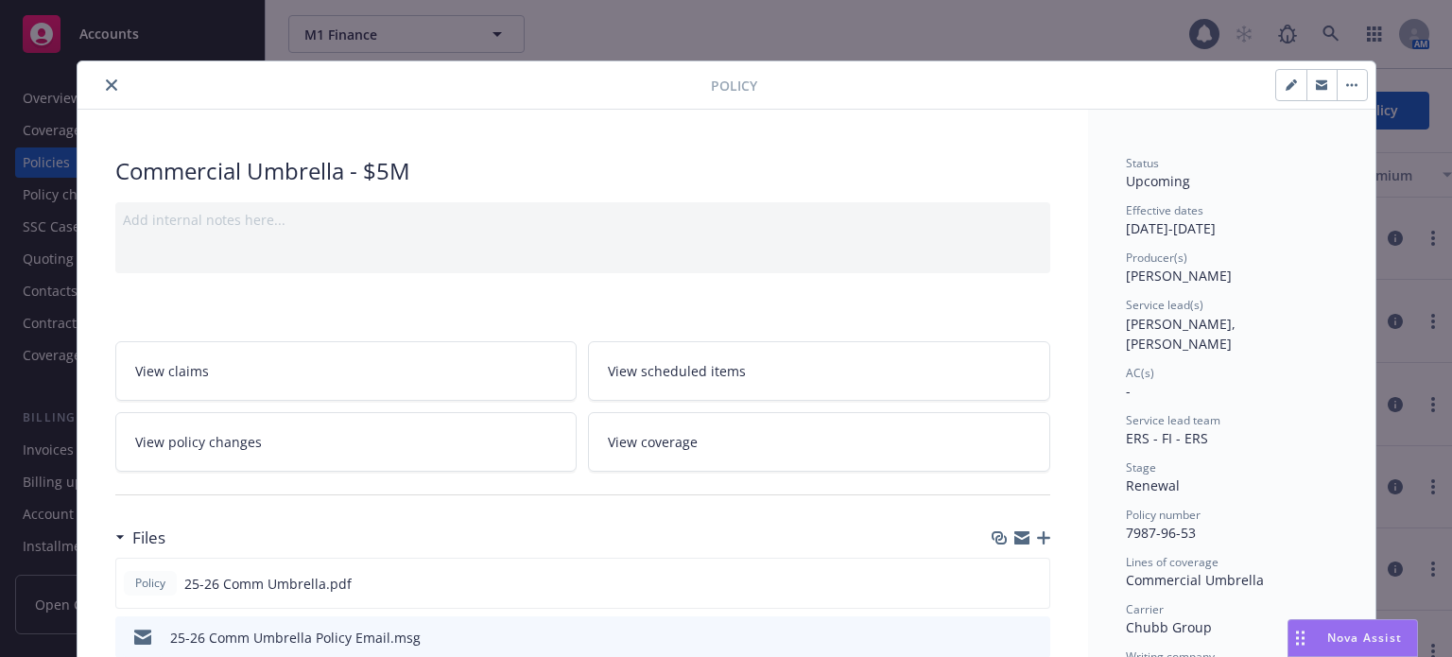
click at [114, 79] on div at bounding box center [398, 85] width 626 height 23
click at [106, 84] on icon "close" at bounding box center [111, 84] width 11 height 11
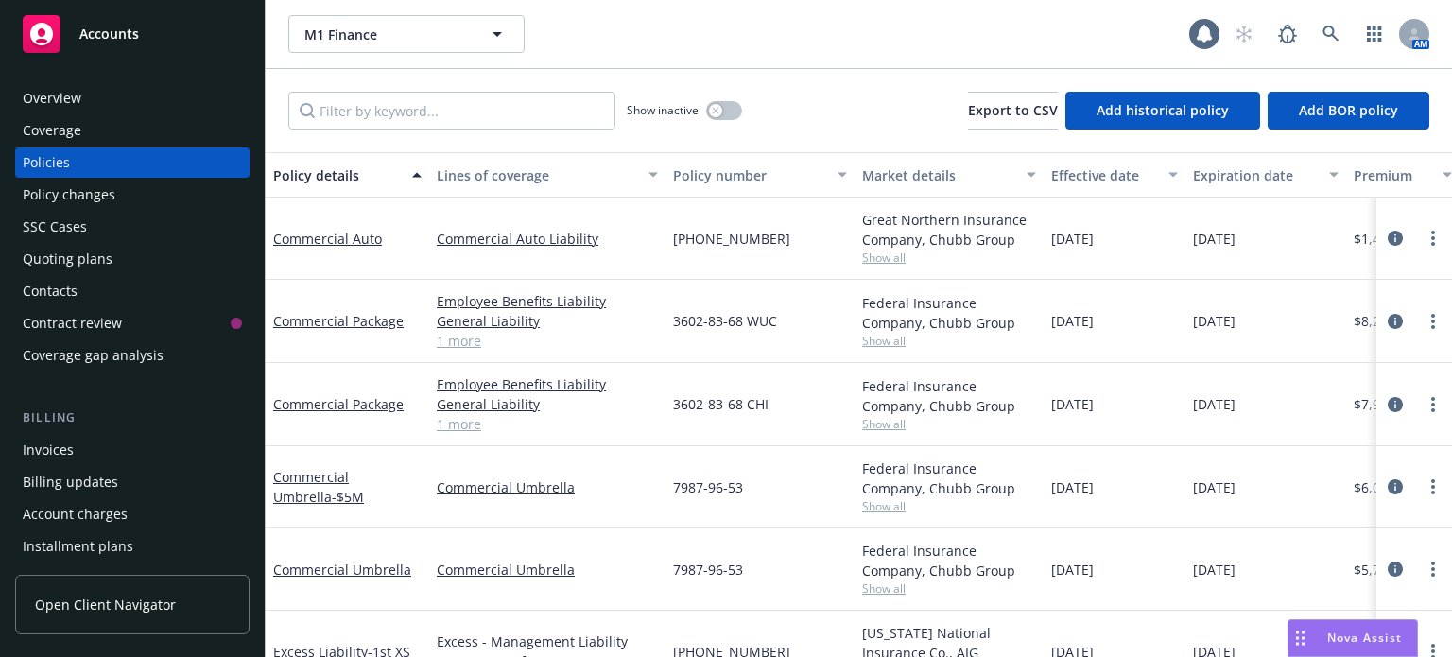
click at [1110, 173] on div "Effective date" at bounding box center [1104, 175] width 106 height 20
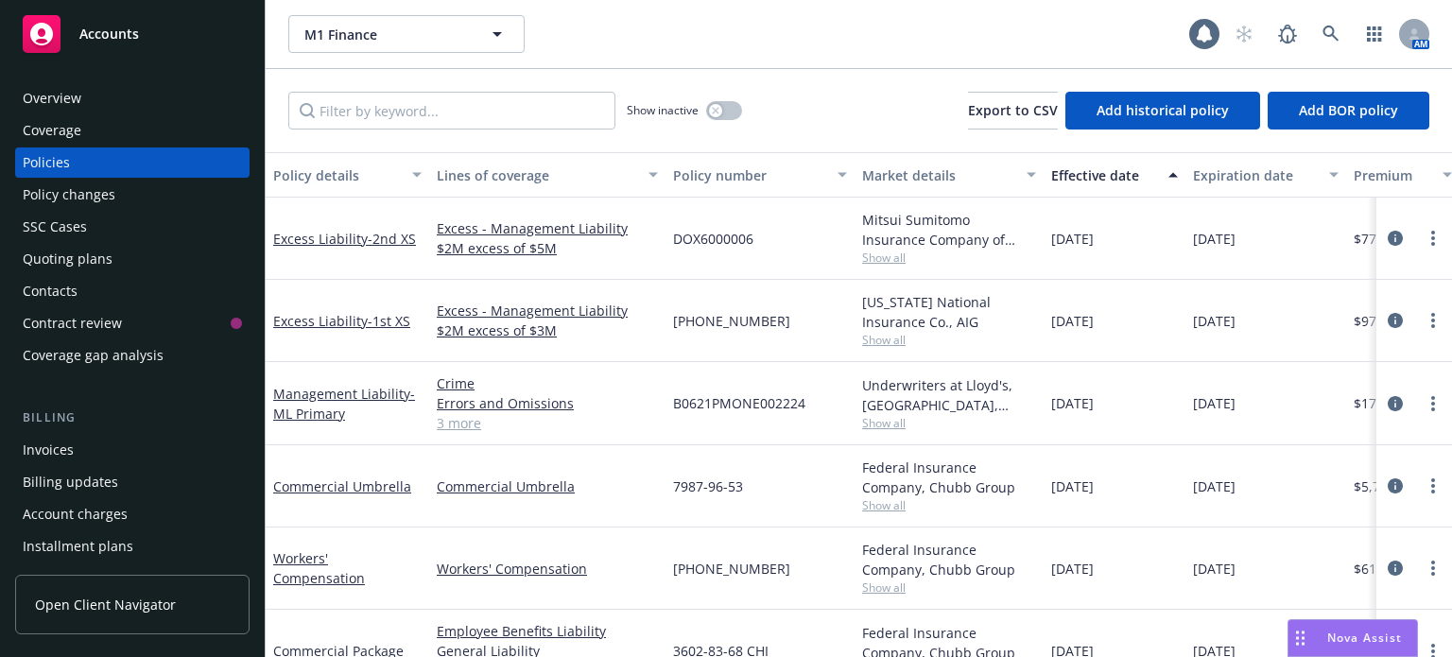
click at [1110, 173] on div "Effective date" at bounding box center [1104, 175] width 106 height 20
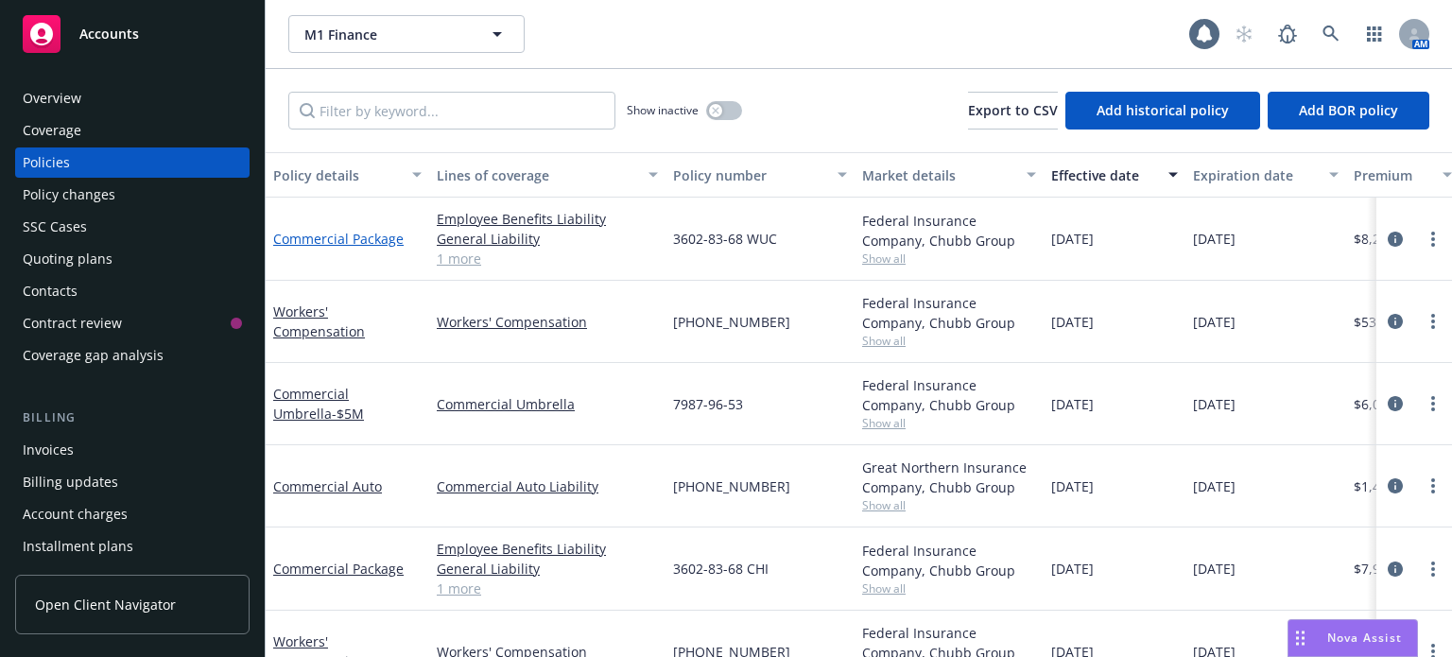
click at [373, 234] on link "Commercial Package" at bounding box center [338, 239] width 130 height 18
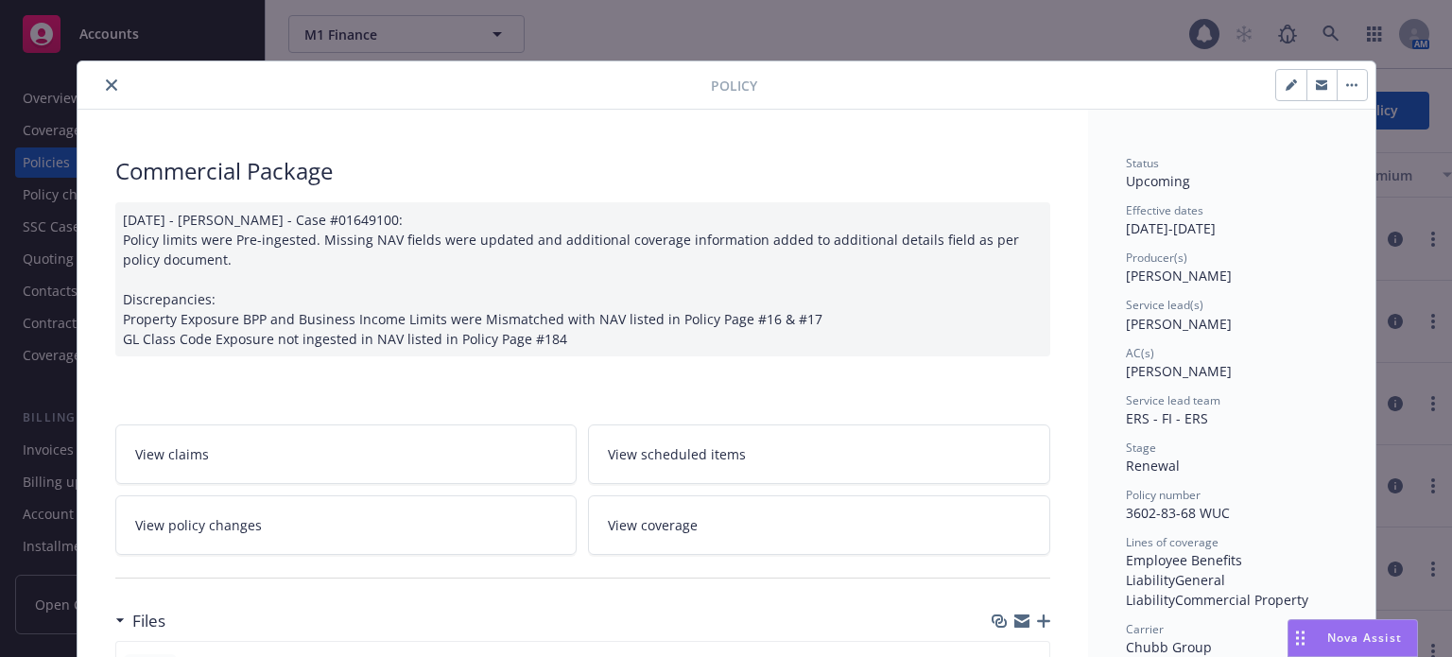
click at [110, 82] on button "close" at bounding box center [111, 85] width 23 height 23
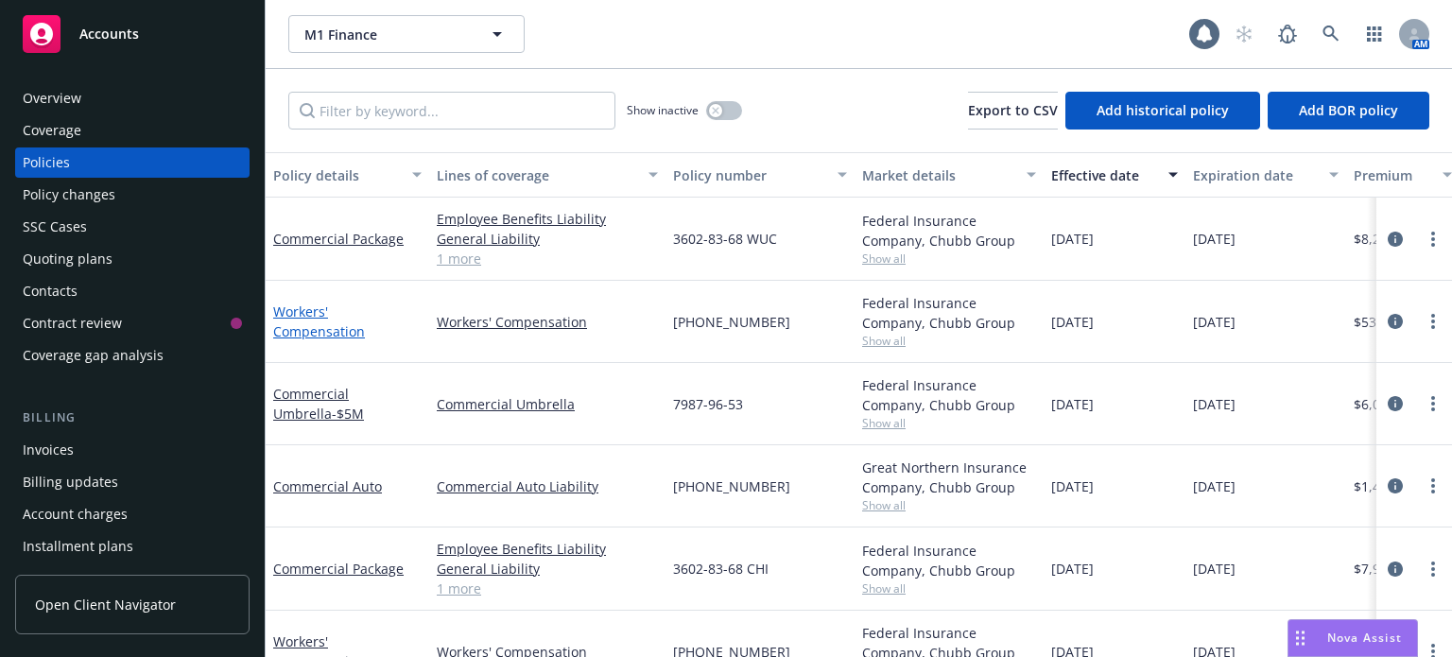
click at [365, 324] on link "Workers' Compensation" at bounding box center [319, 322] width 92 height 38
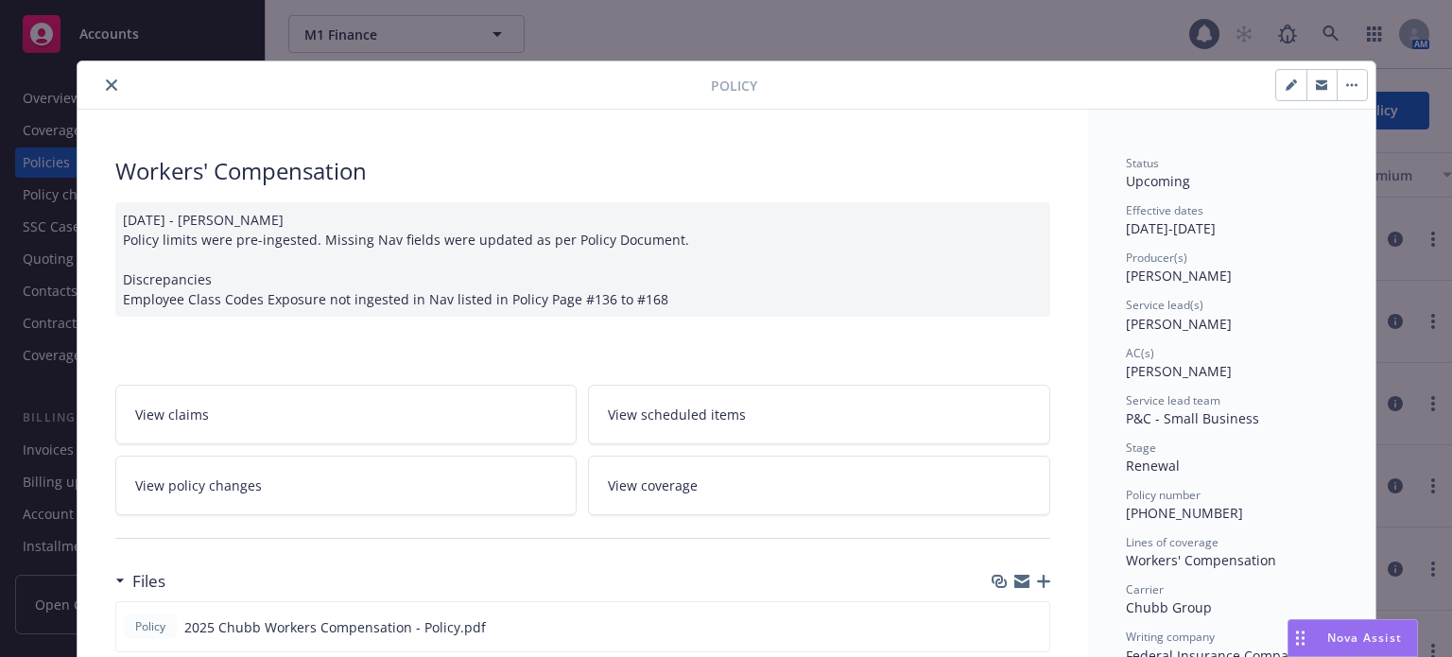
click at [106, 83] on icon "close" at bounding box center [111, 84] width 11 height 11
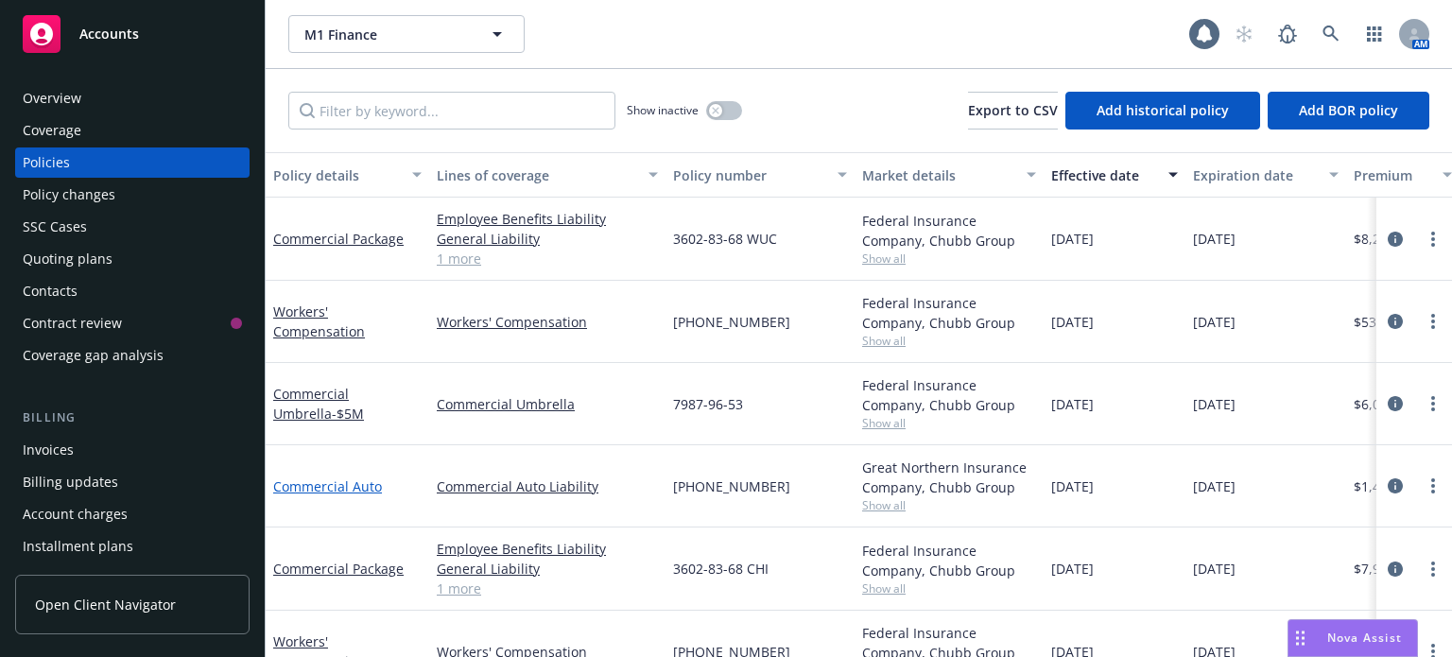
click at [349, 480] on link "Commercial Auto" at bounding box center [327, 486] width 109 height 18
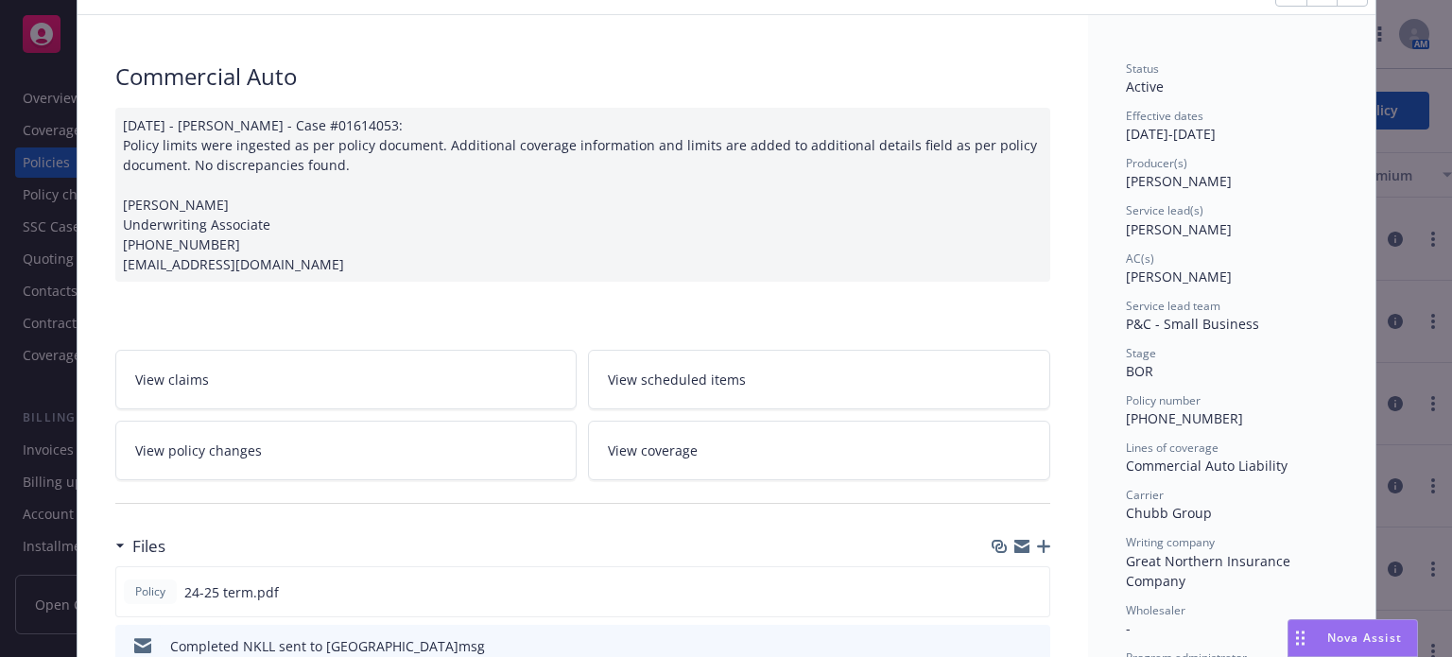
scroll to position [189, 0]
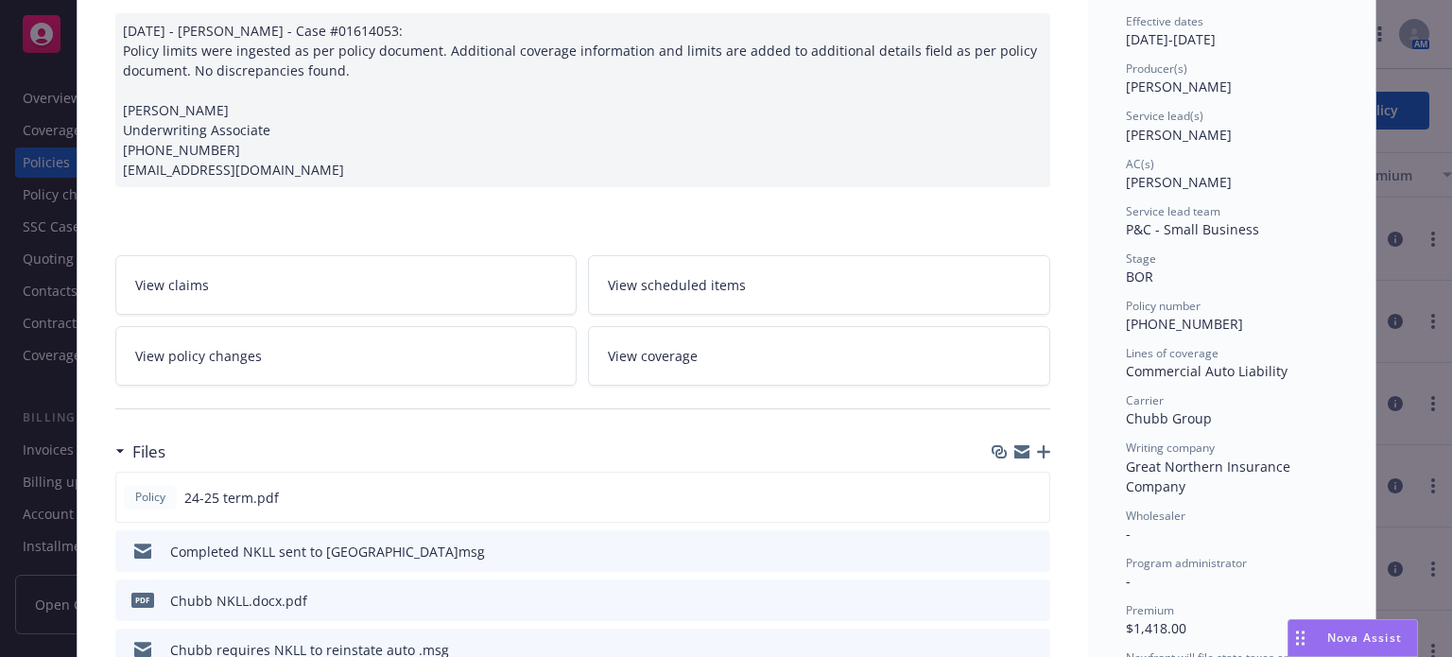
click at [994, 545] on icon "download file" at bounding box center [1001, 550] width 15 height 15
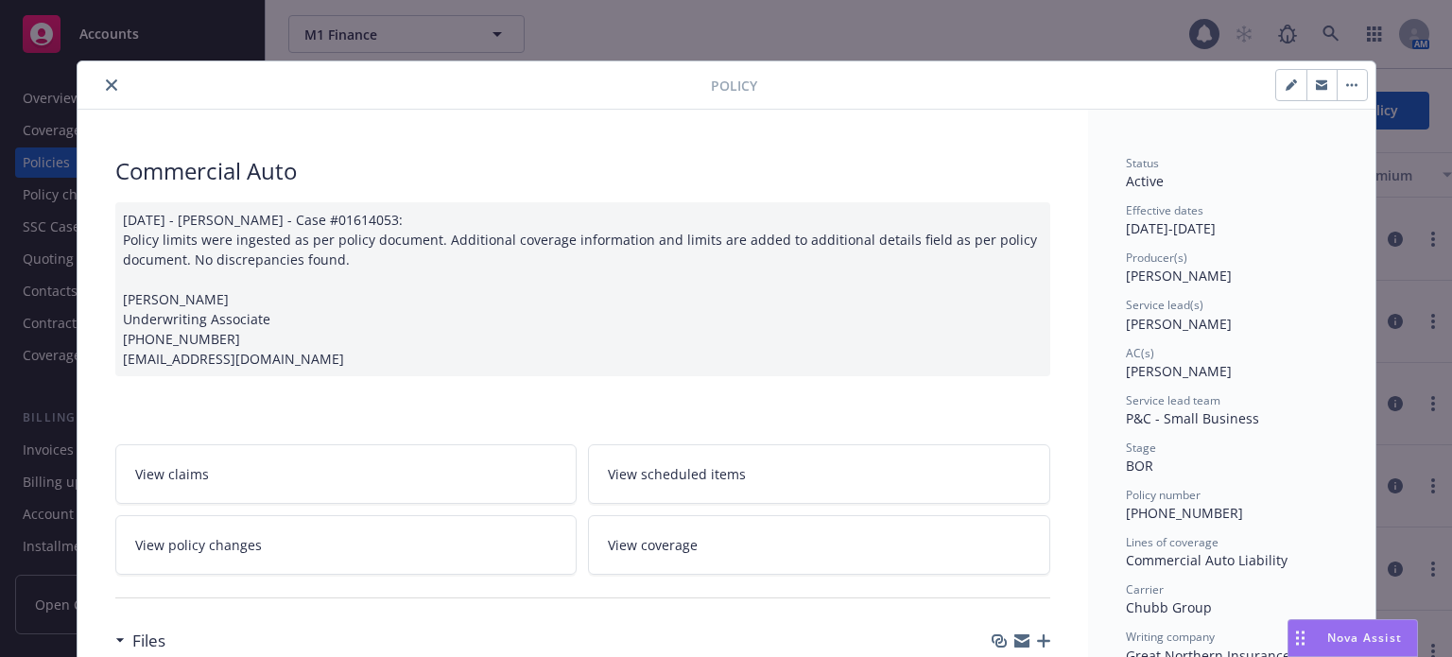
scroll to position [95, 0]
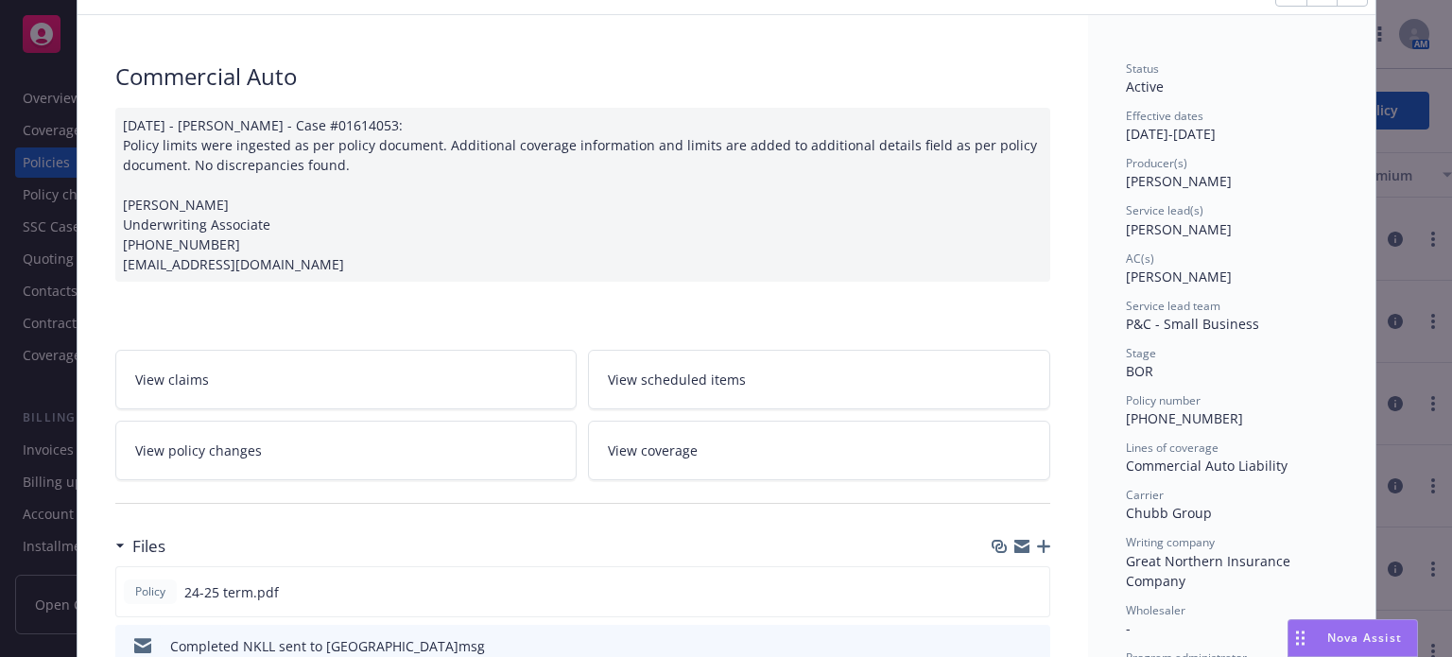
drag, startPoint x: 1216, startPoint y: 423, endPoint x: 1146, endPoint y: 422, distance: 70.0
click at [1146, 422] on div "Policy number (24) 7358-85-43" at bounding box center [1232, 410] width 212 height 36
copy span "7358-85-43"
click at [1023, 589] on icon "preview file" at bounding box center [1031, 590] width 17 height 13
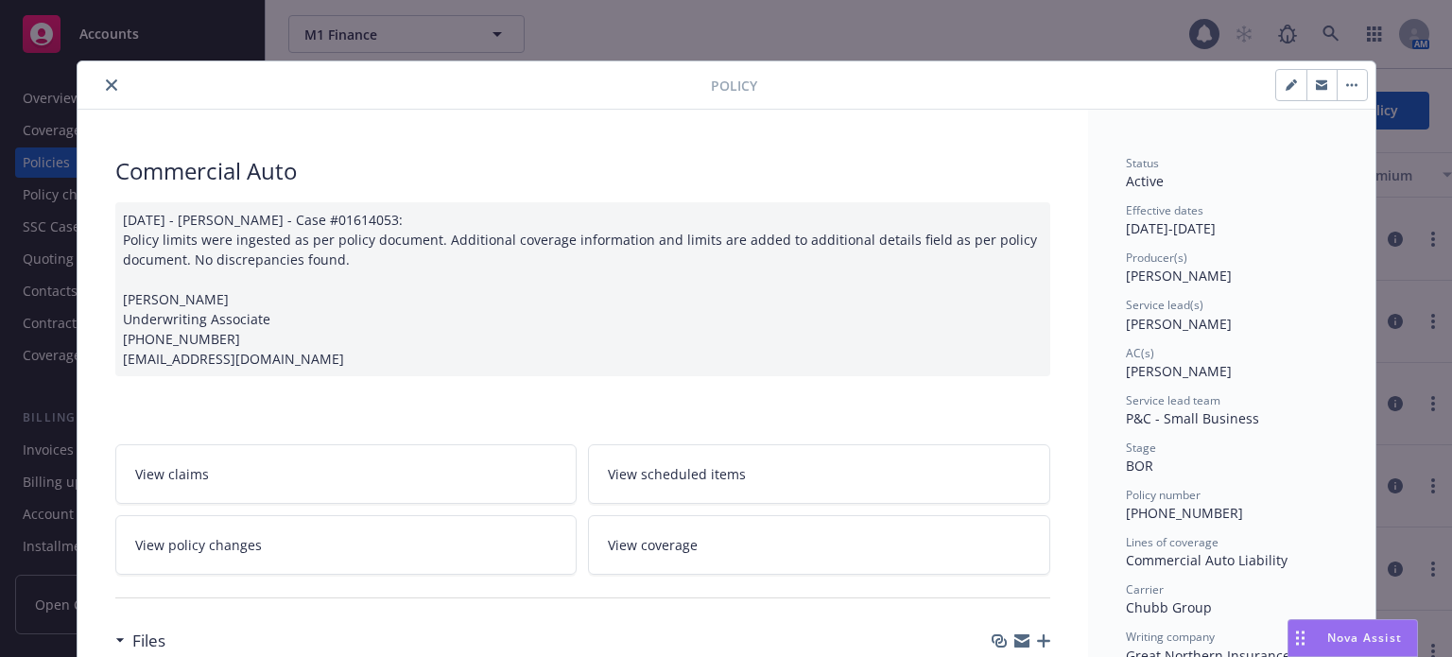
click at [100, 86] on button "close" at bounding box center [111, 85] width 23 height 23
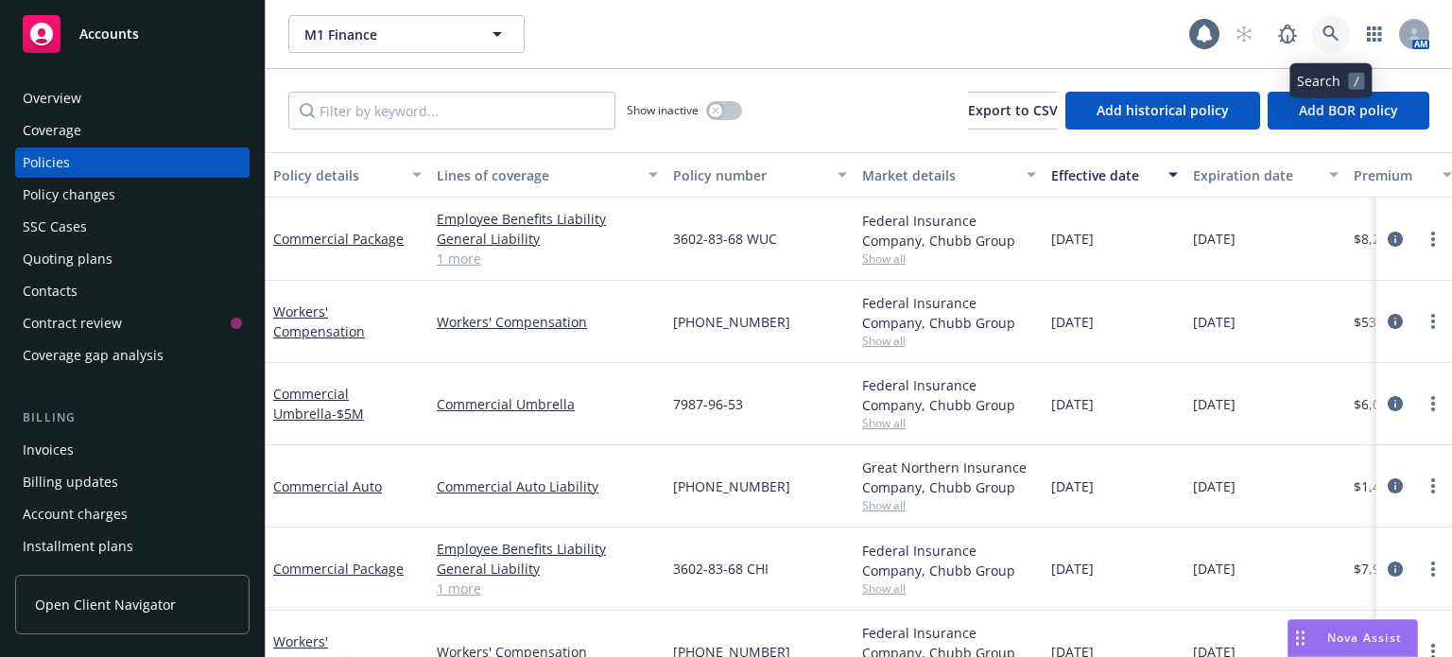
click at [1340, 19] on link at bounding box center [1331, 34] width 38 height 38
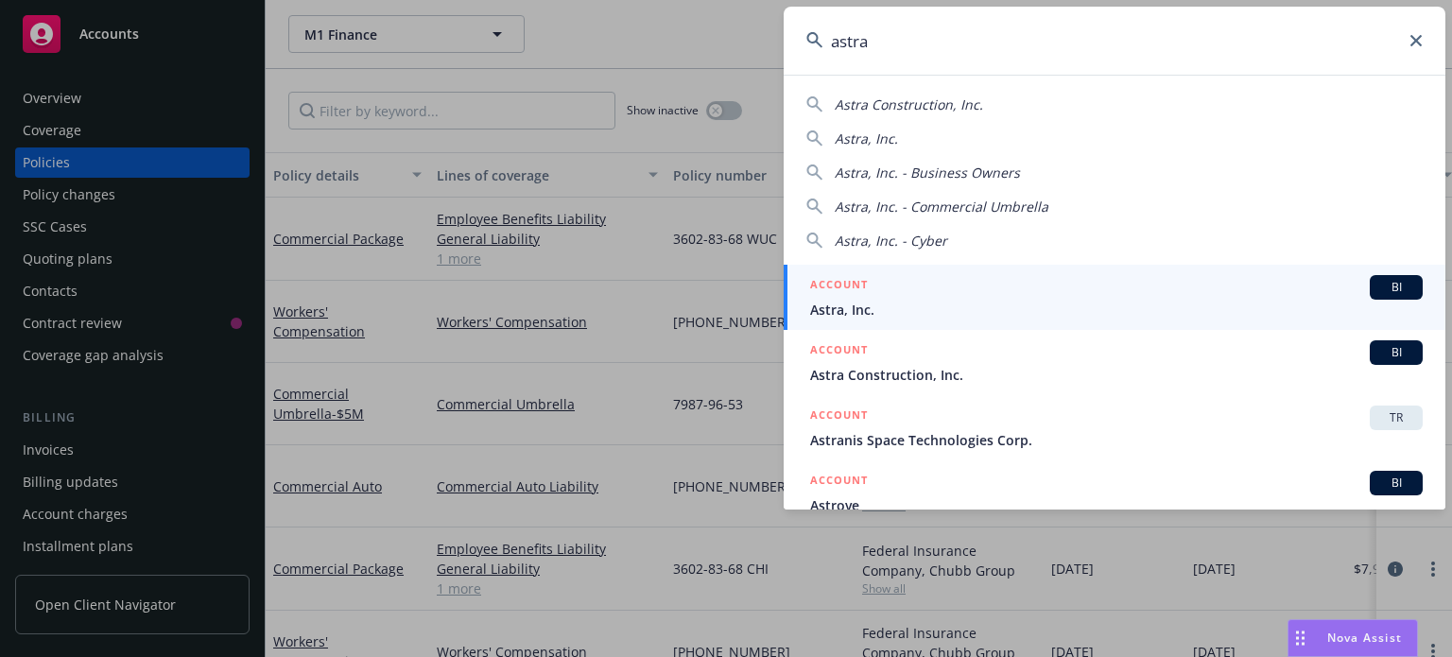
type input "astra"
click at [893, 298] on div "ACCOUNT BI" at bounding box center [1116, 287] width 613 height 25
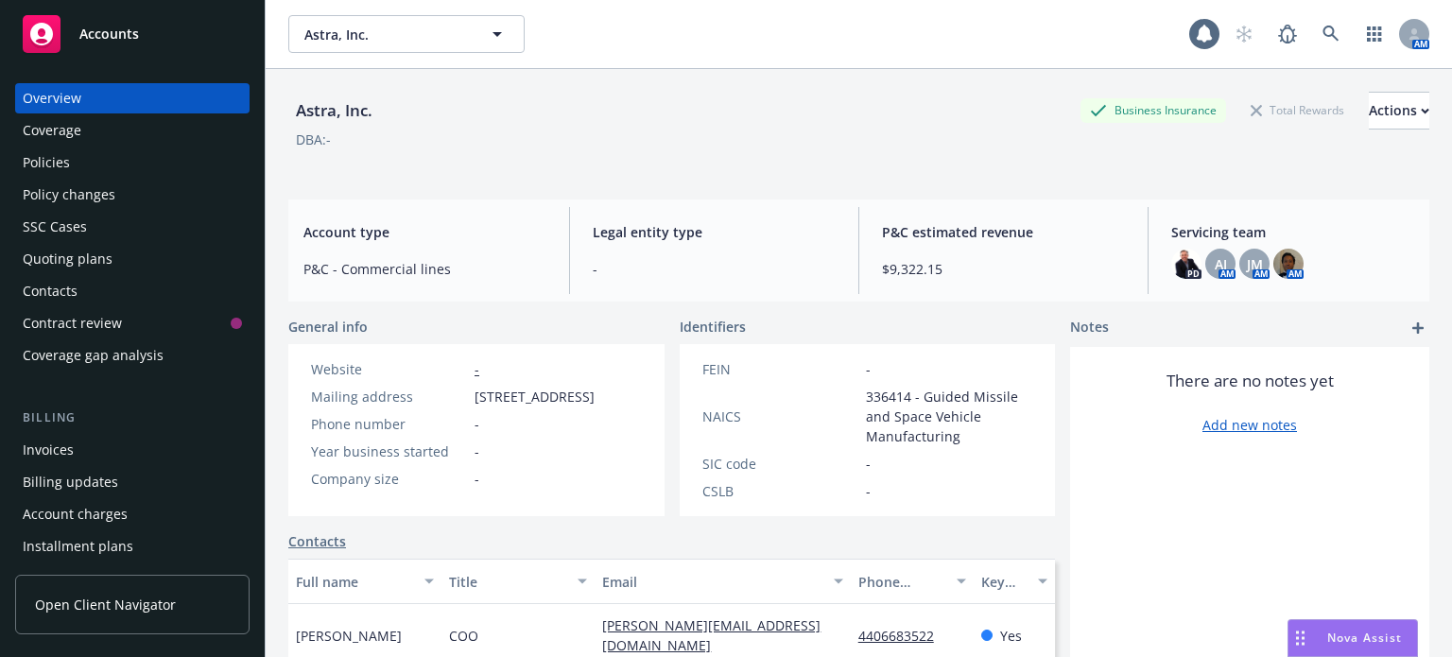
click at [120, 160] on div "Policies" at bounding box center [132, 162] width 219 height 30
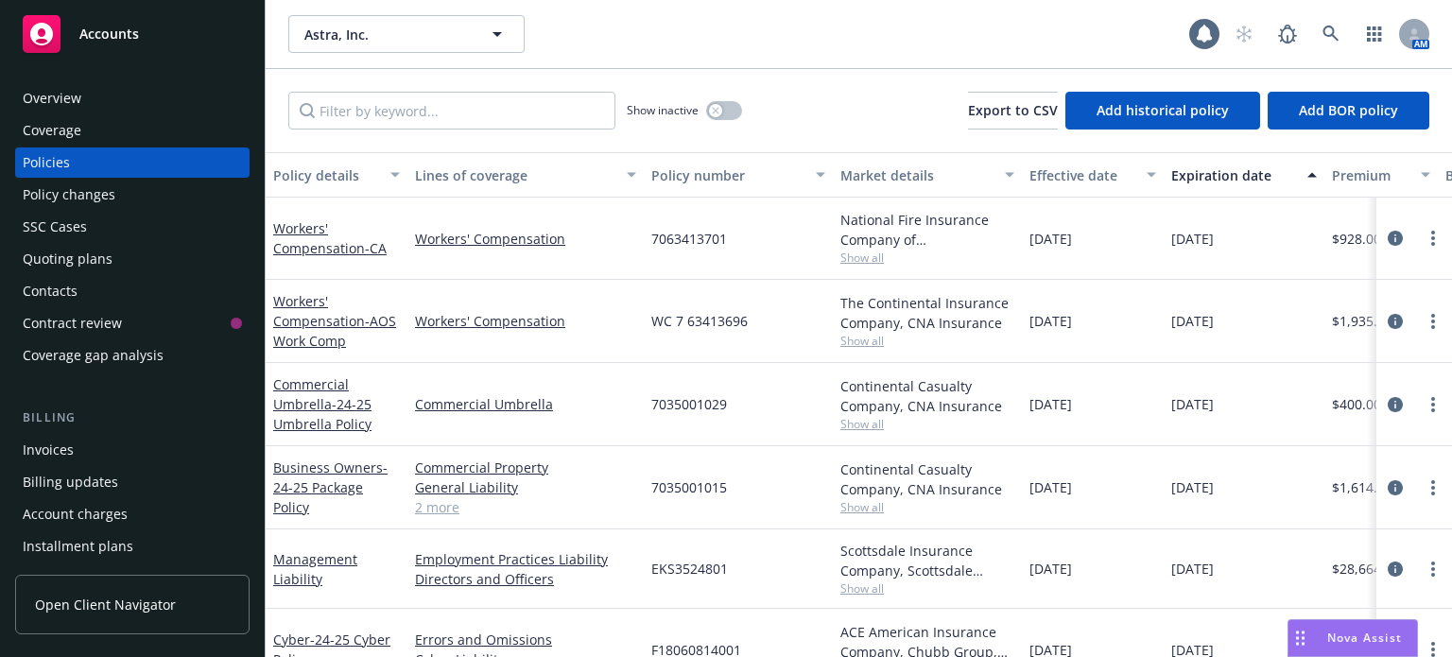
click at [332, 185] on button "Policy details" at bounding box center [337, 174] width 142 height 45
click at [326, 179] on div "Policy details" at bounding box center [326, 175] width 106 height 20
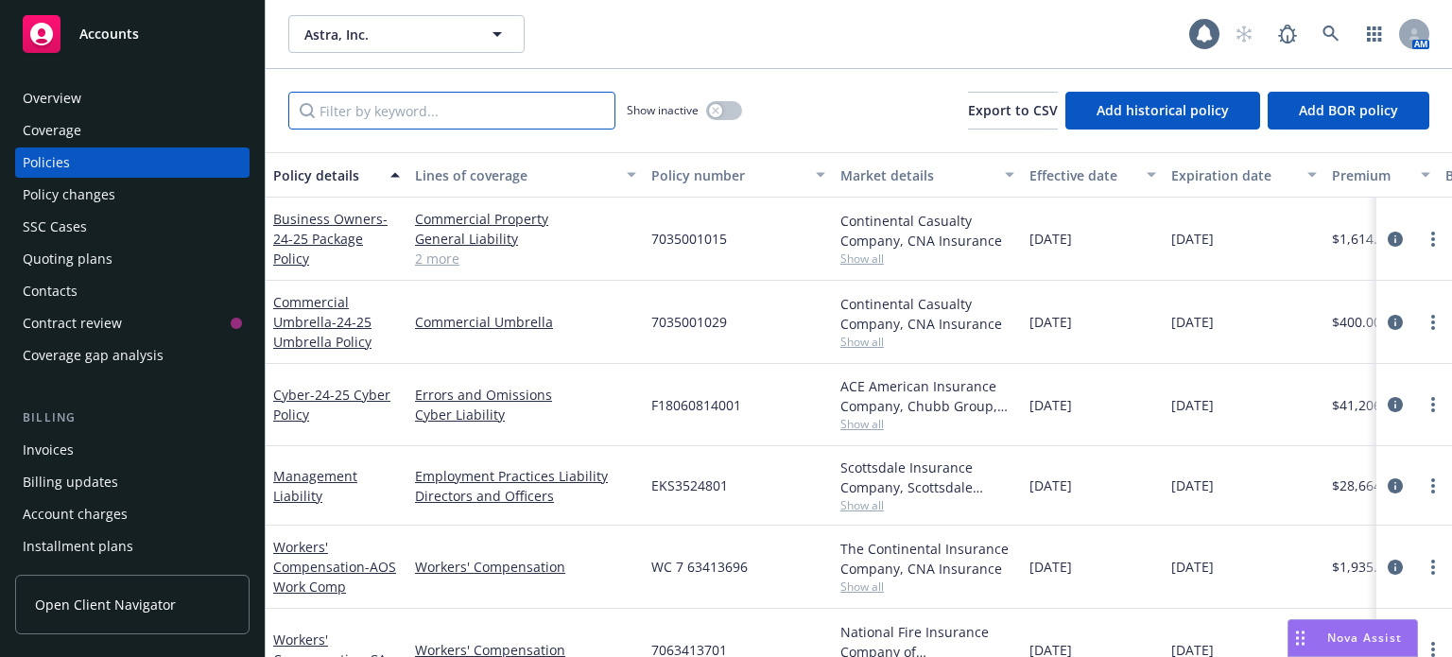
click at [404, 100] on input "Filter by keyword..." at bounding box center [451, 111] width 327 height 38
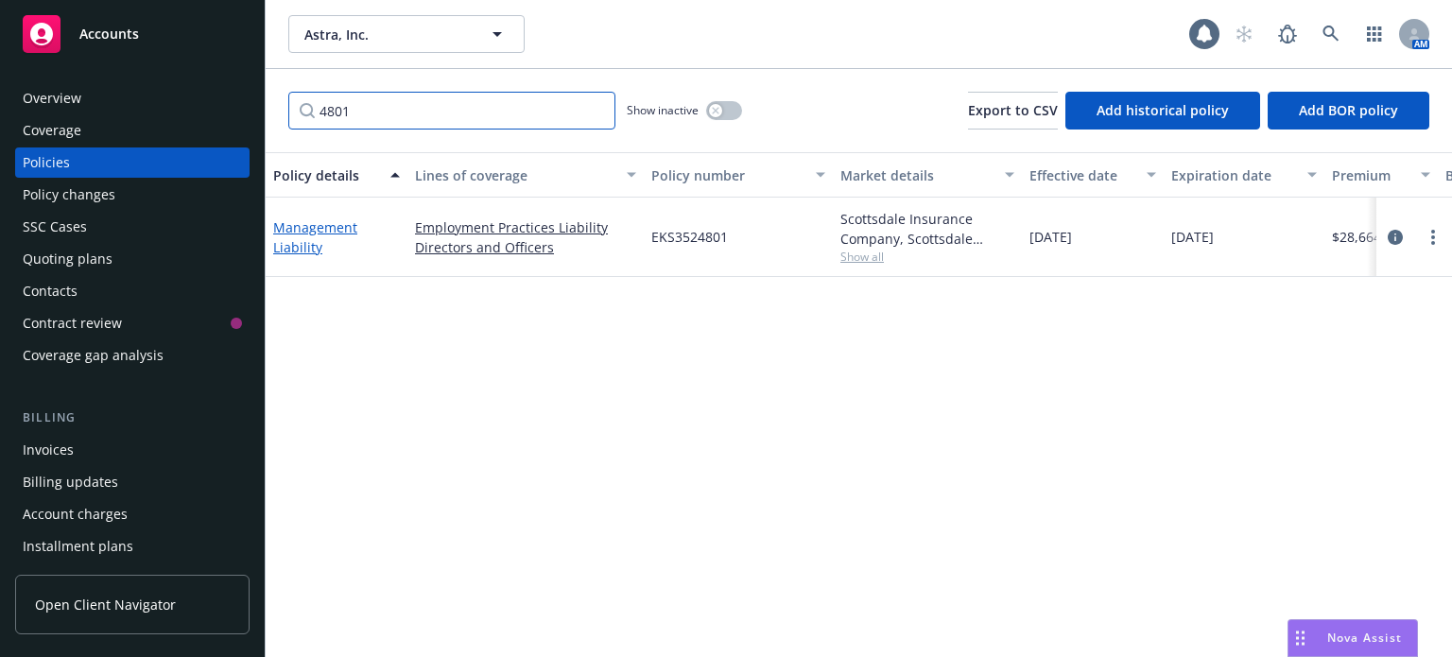
type input "4801"
click at [314, 223] on link "Management Liability" at bounding box center [315, 237] width 84 height 38
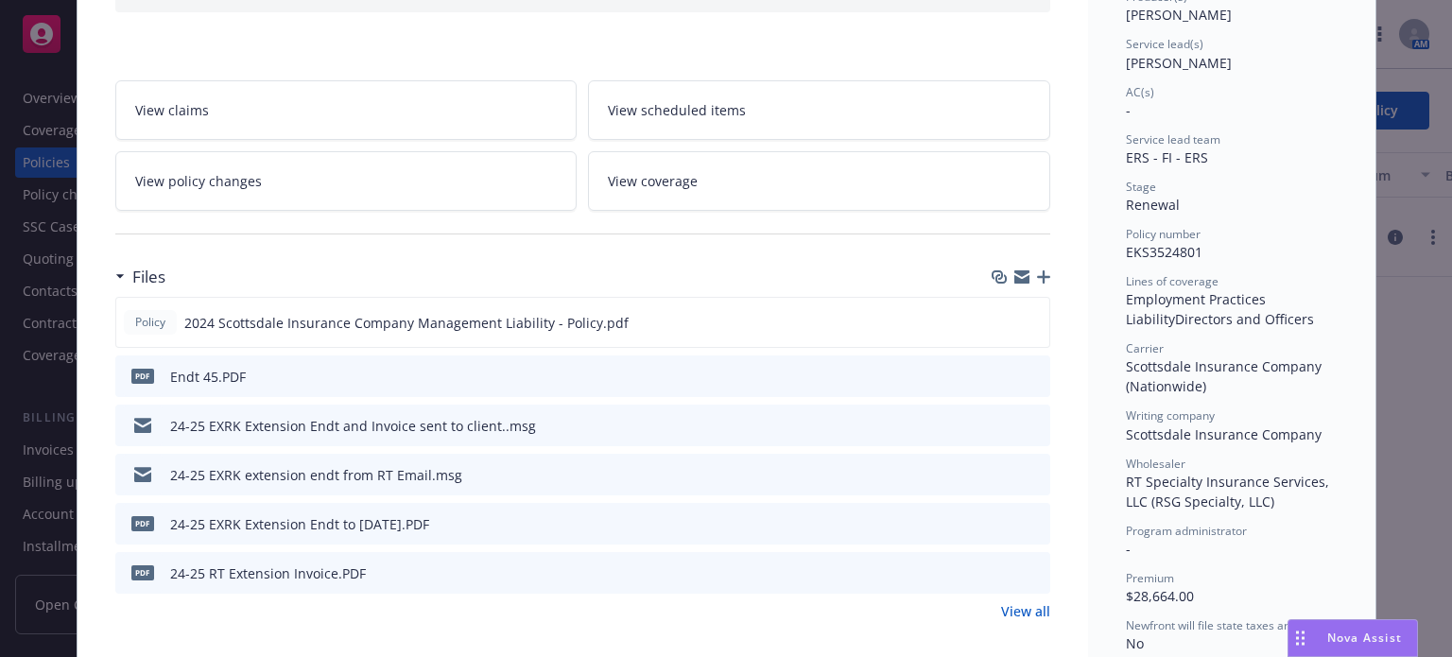
scroll to position [284, 0]
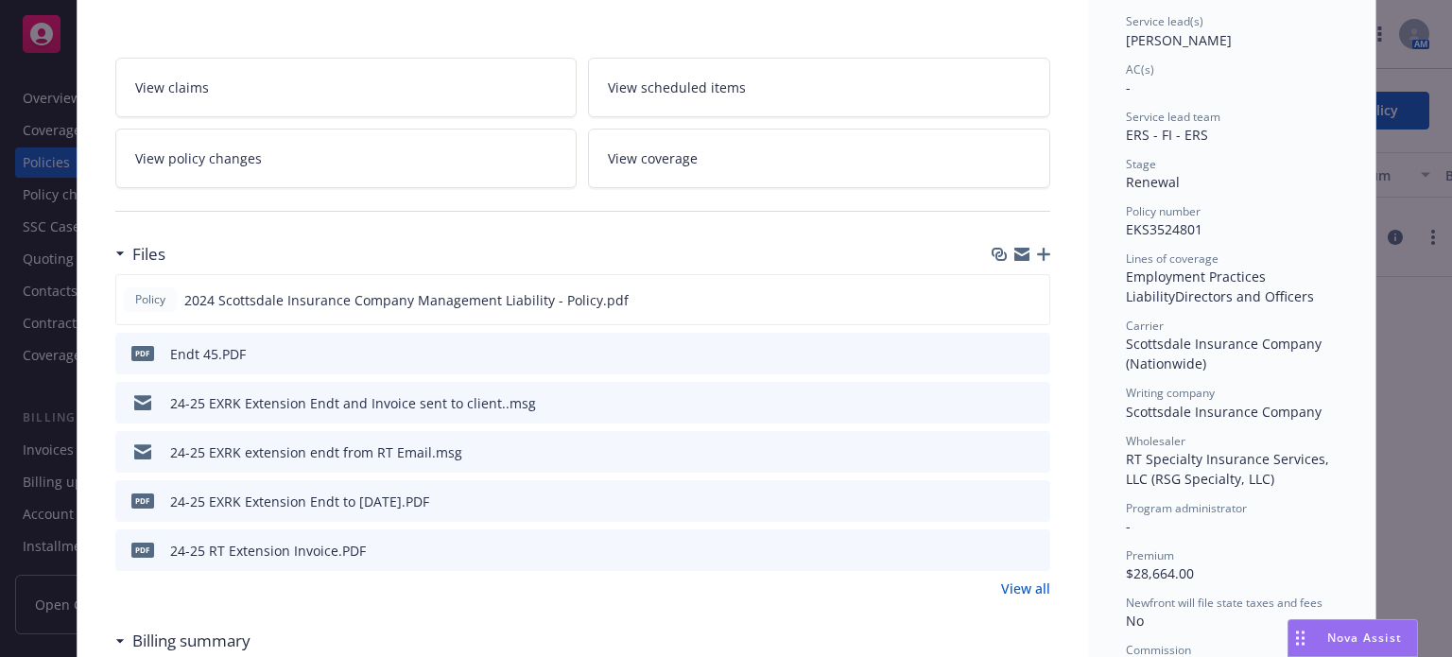
click at [996, 396] on icon "download file" at bounding box center [1001, 401] width 15 height 15
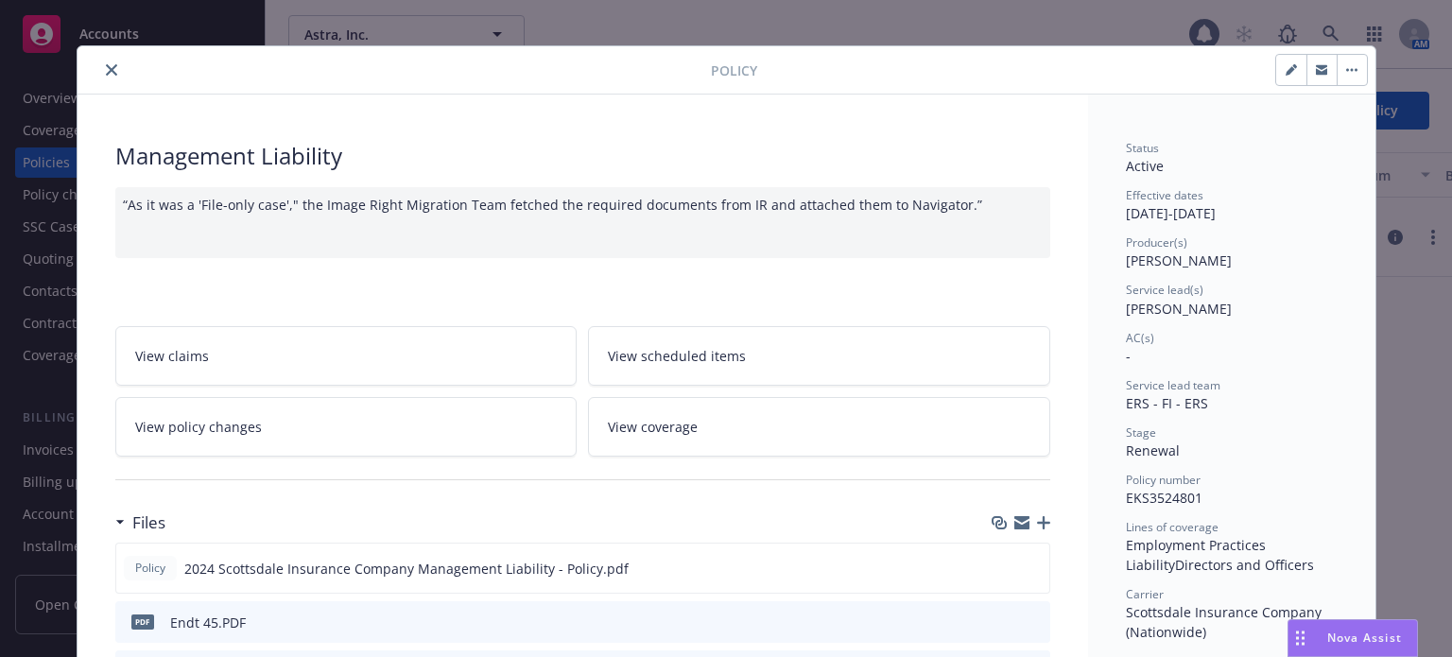
scroll to position [0, 0]
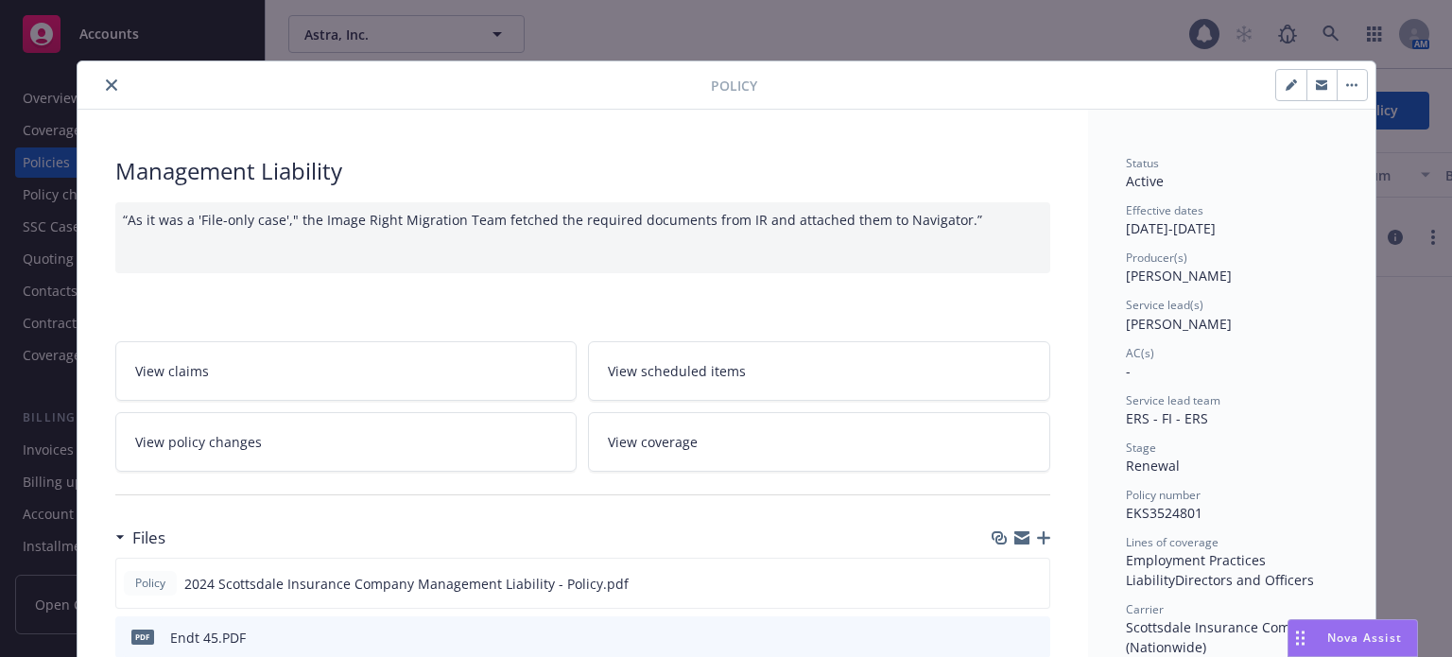
click at [114, 79] on div at bounding box center [398, 85] width 626 height 23
click at [106, 84] on icon "close" at bounding box center [111, 84] width 11 height 11
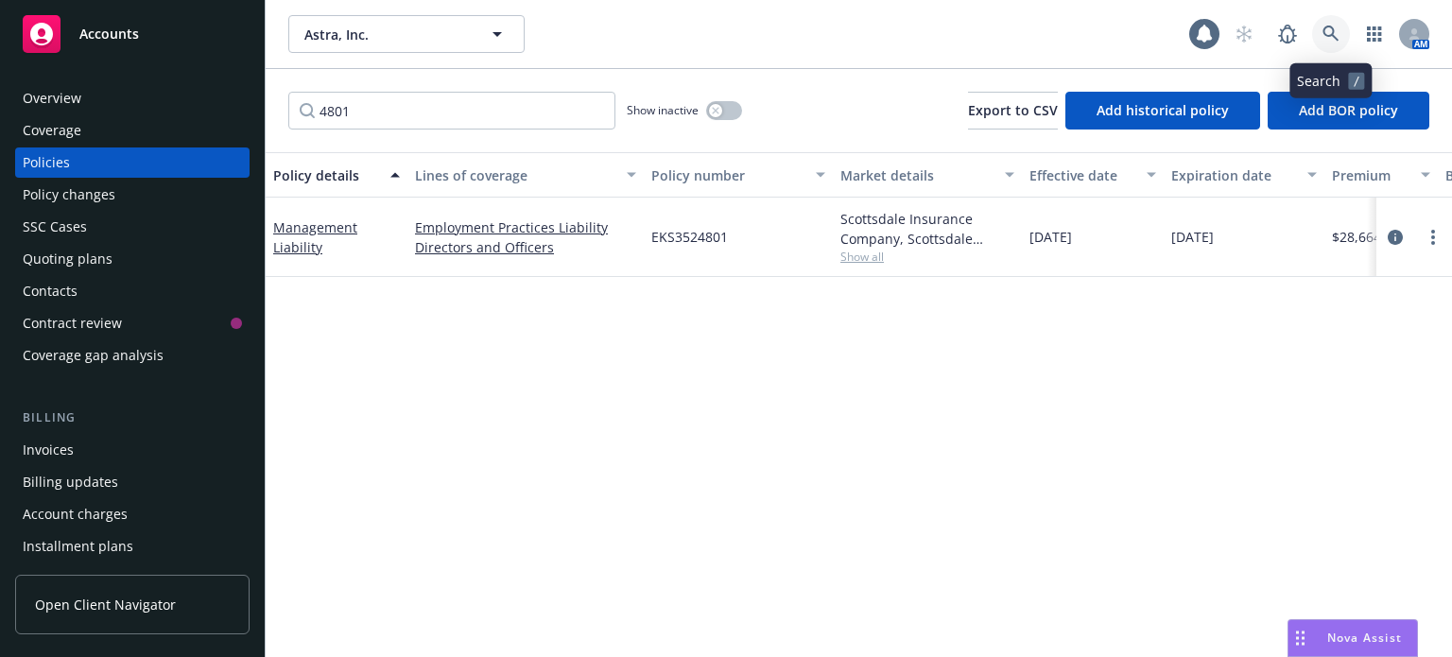
click at [1336, 29] on icon at bounding box center [1331, 34] width 17 height 17
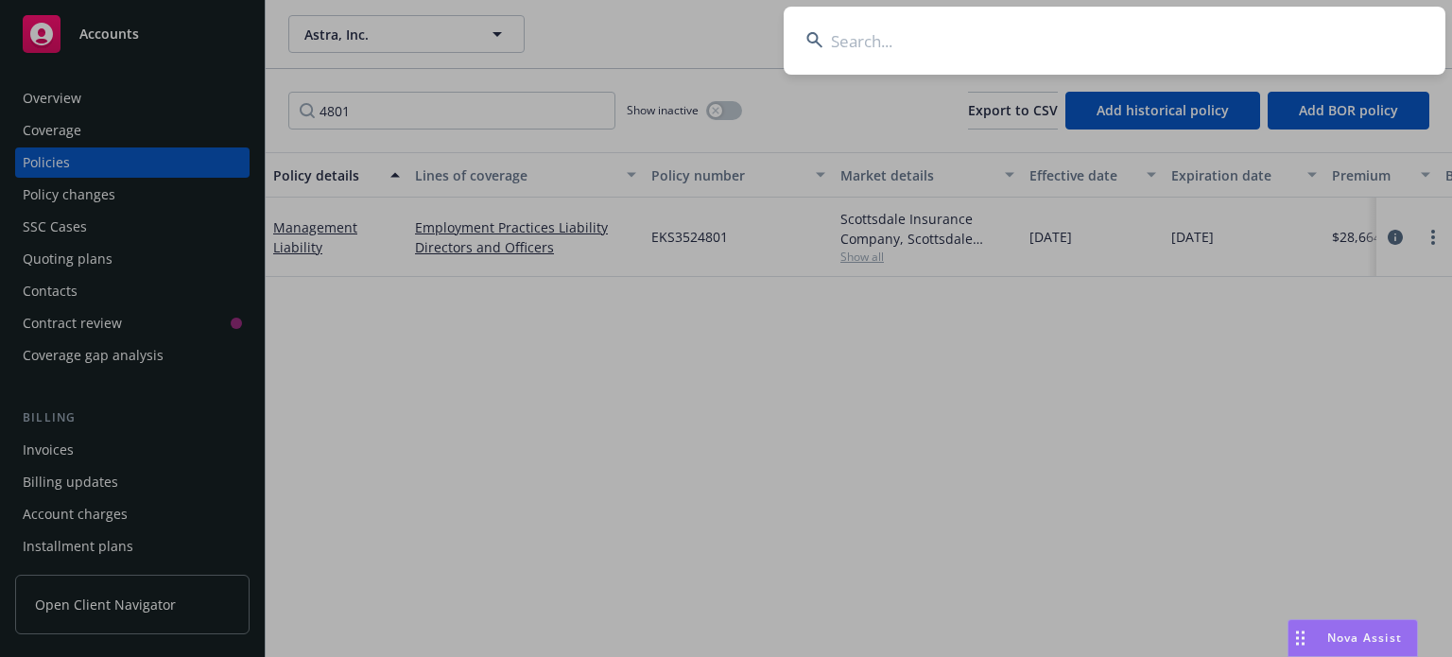
click at [934, 26] on input at bounding box center [1115, 41] width 662 height 68
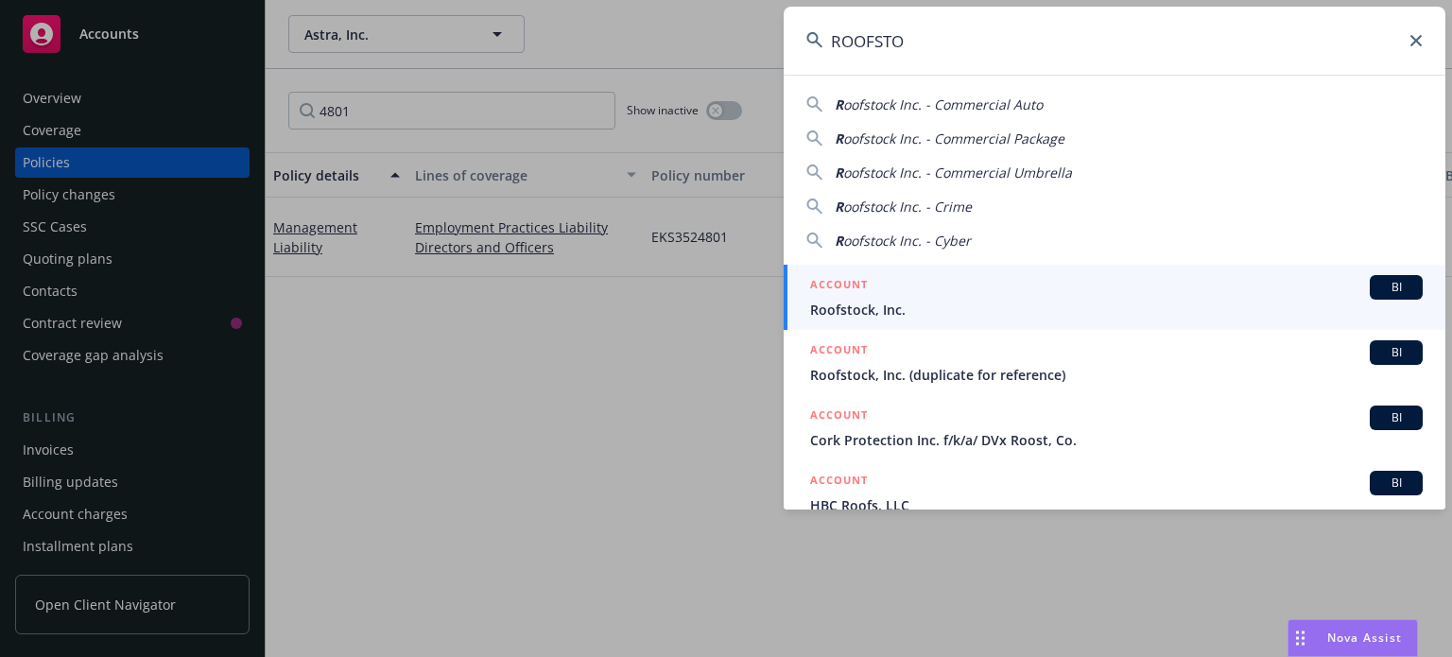
type input "ROOFSTO"
click at [864, 309] on span "Roofstock, Inc." at bounding box center [1116, 310] width 613 height 20
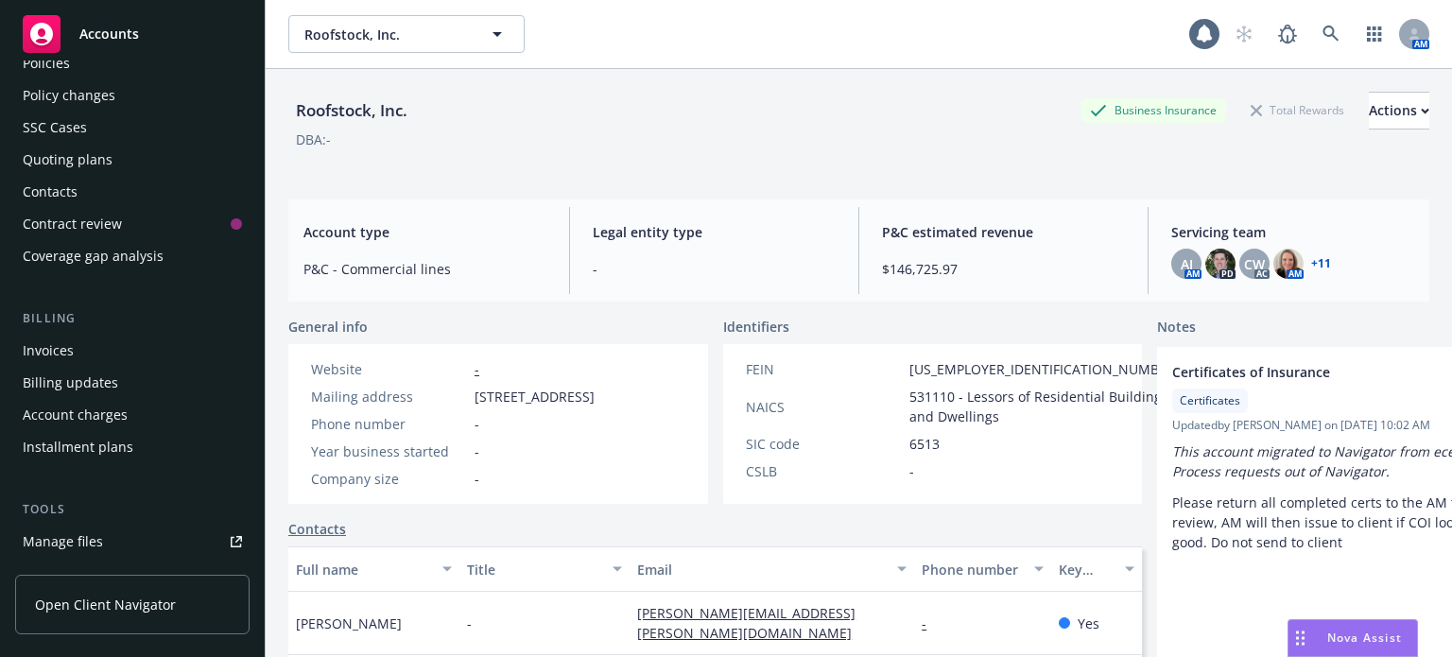
scroll to position [189, 0]
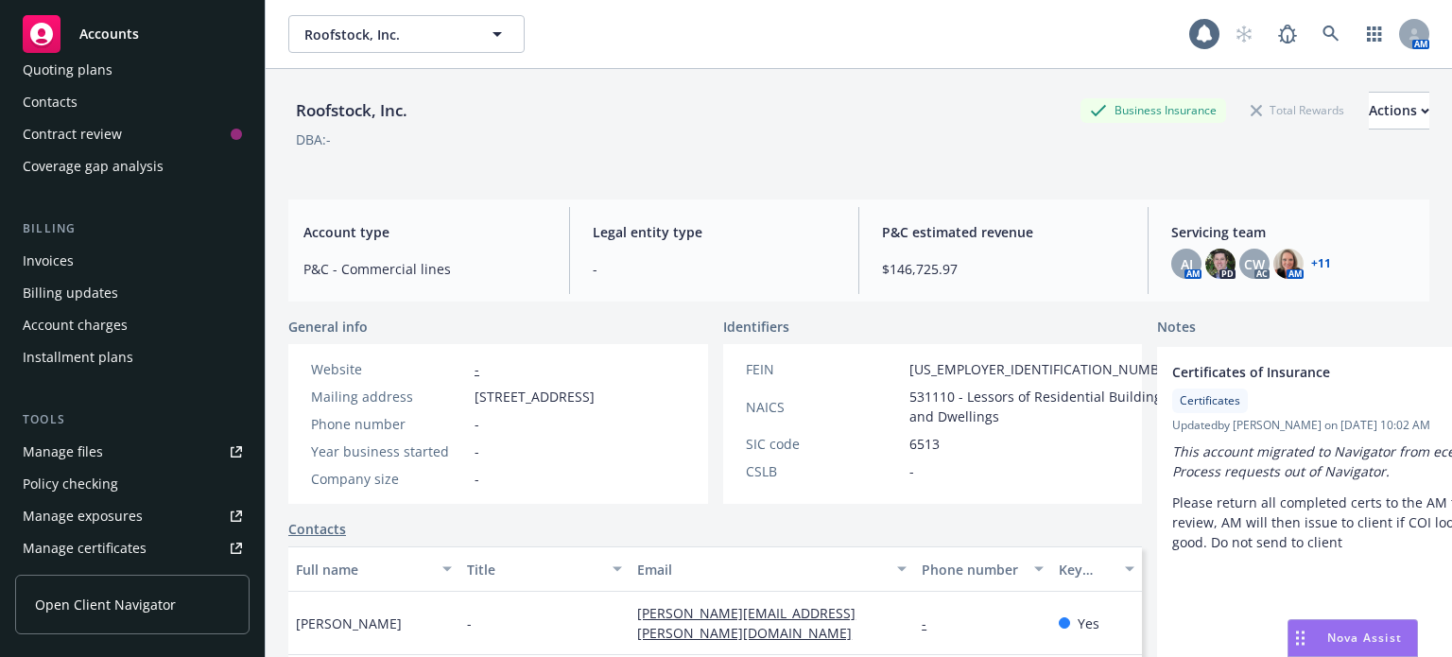
click at [73, 455] on div "Manage files" at bounding box center [63, 452] width 80 height 30
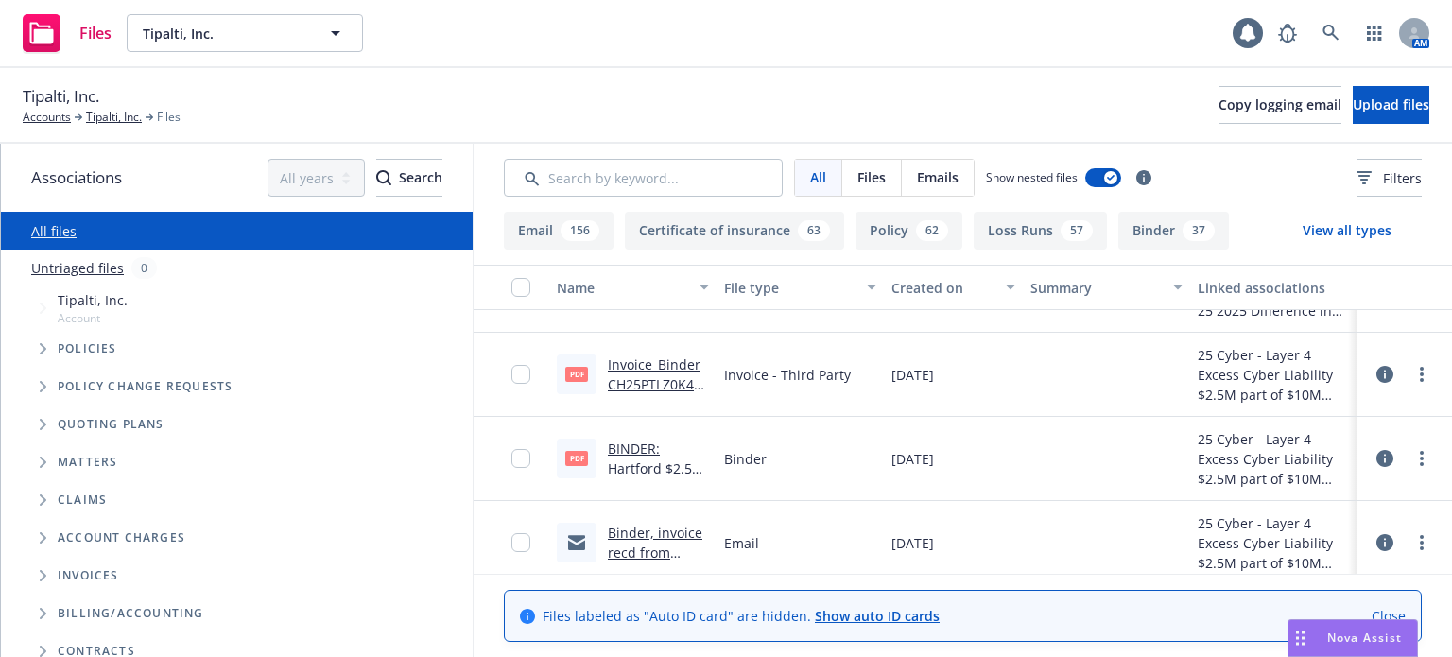
scroll to position [95, 0]
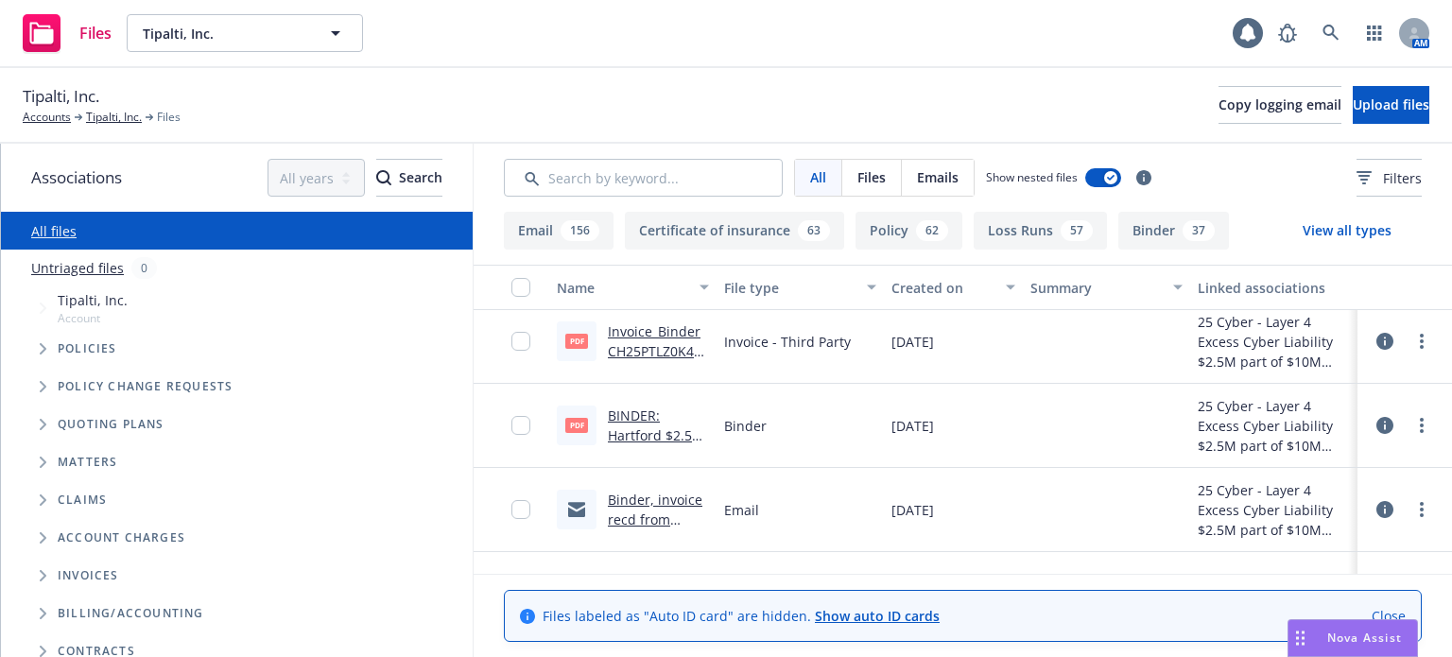
click at [708, 302] on button "Name" at bounding box center [632, 287] width 167 height 45
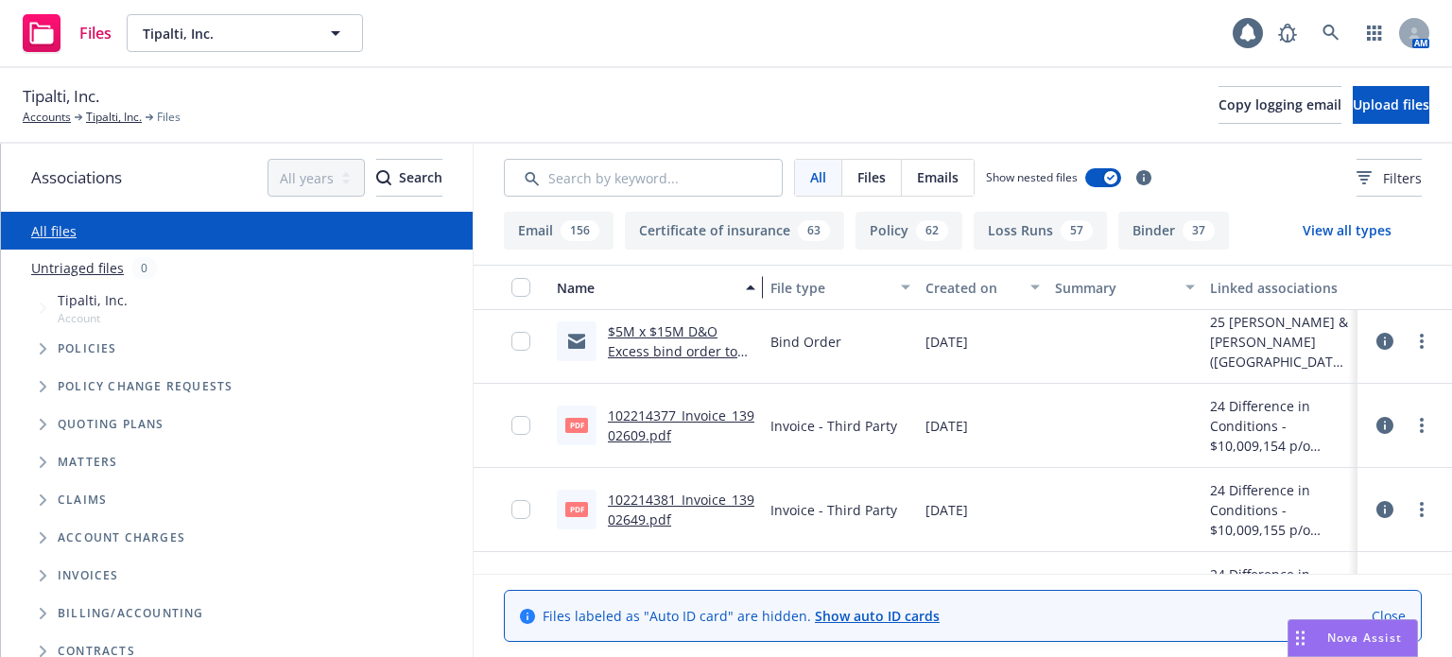
drag, startPoint x: 704, startPoint y: 305, endPoint x: 758, endPoint y: 302, distance: 54.0
click at [758, 302] on div "Name File type Created on Summary Linked associations" at bounding box center [963, 287] width 978 height 45
click at [961, 289] on div "Created on" at bounding box center [973, 288] width 94 height 20
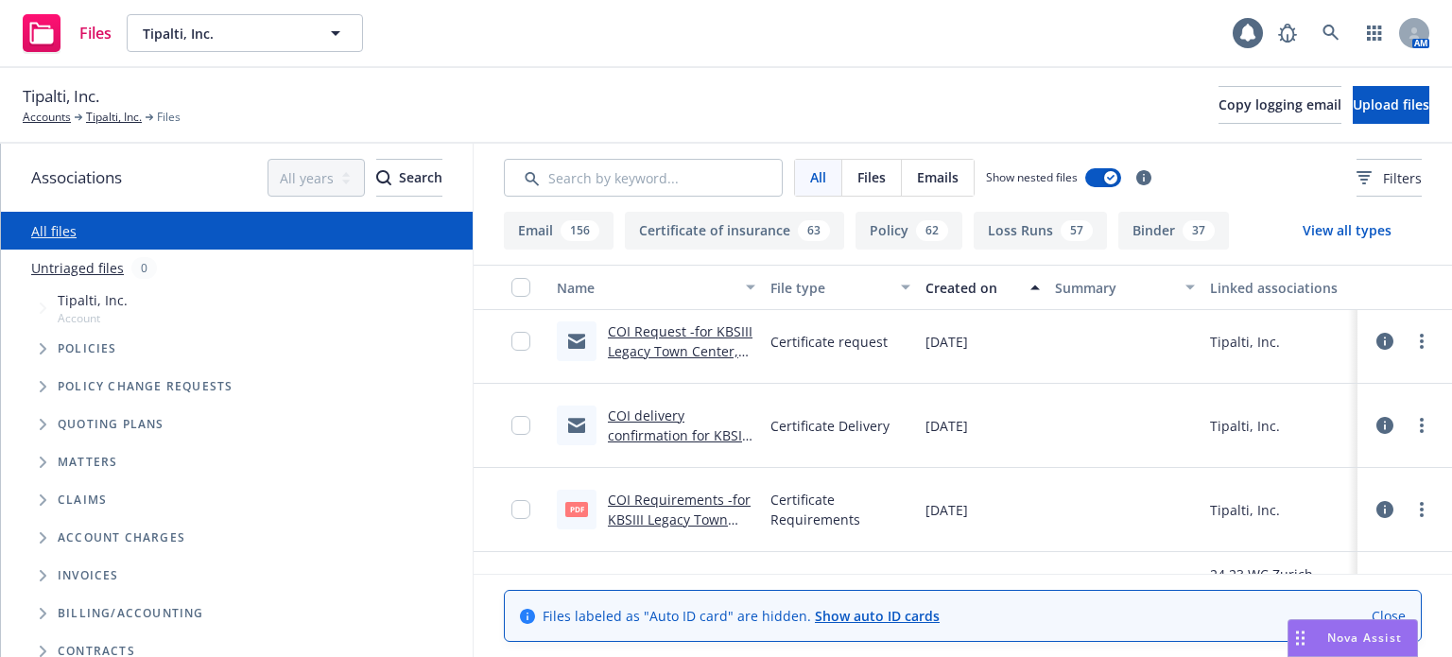
click at [962, 287] on div "Created on" at bounding box center [973, 288] width 94 height 20
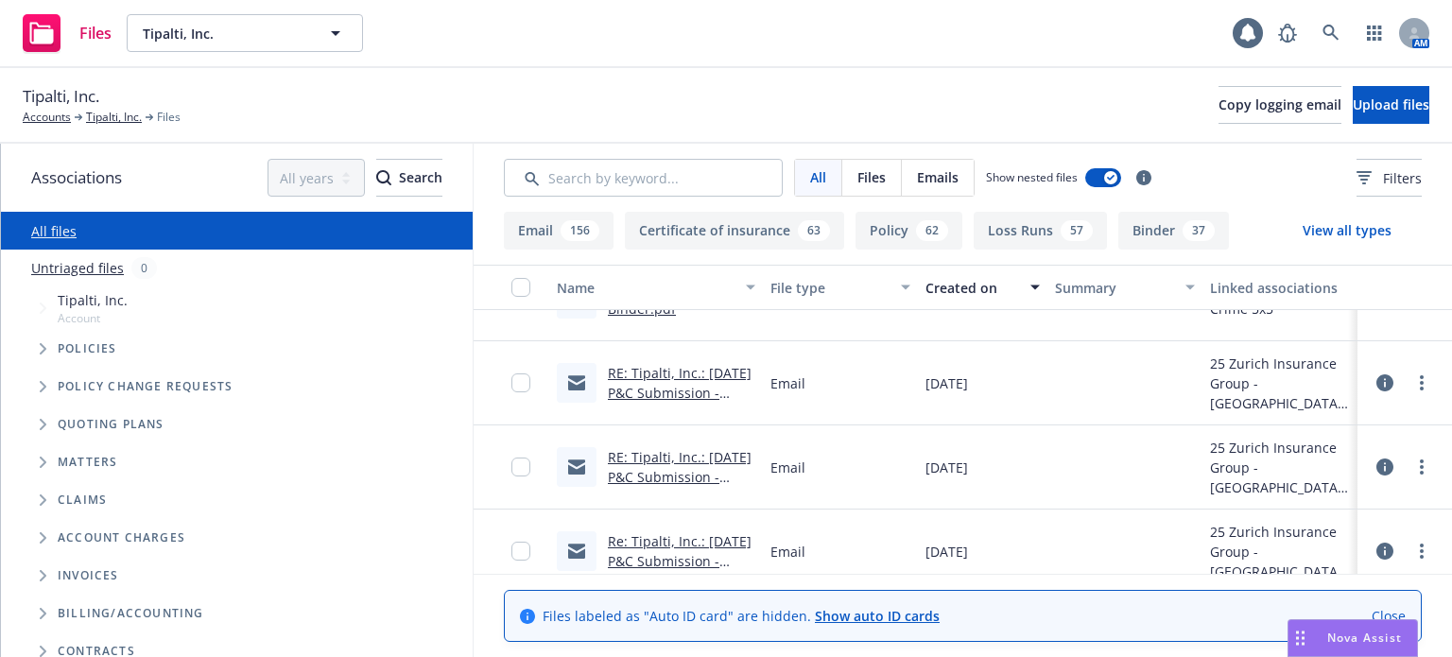
scroll to position [1418, 0]
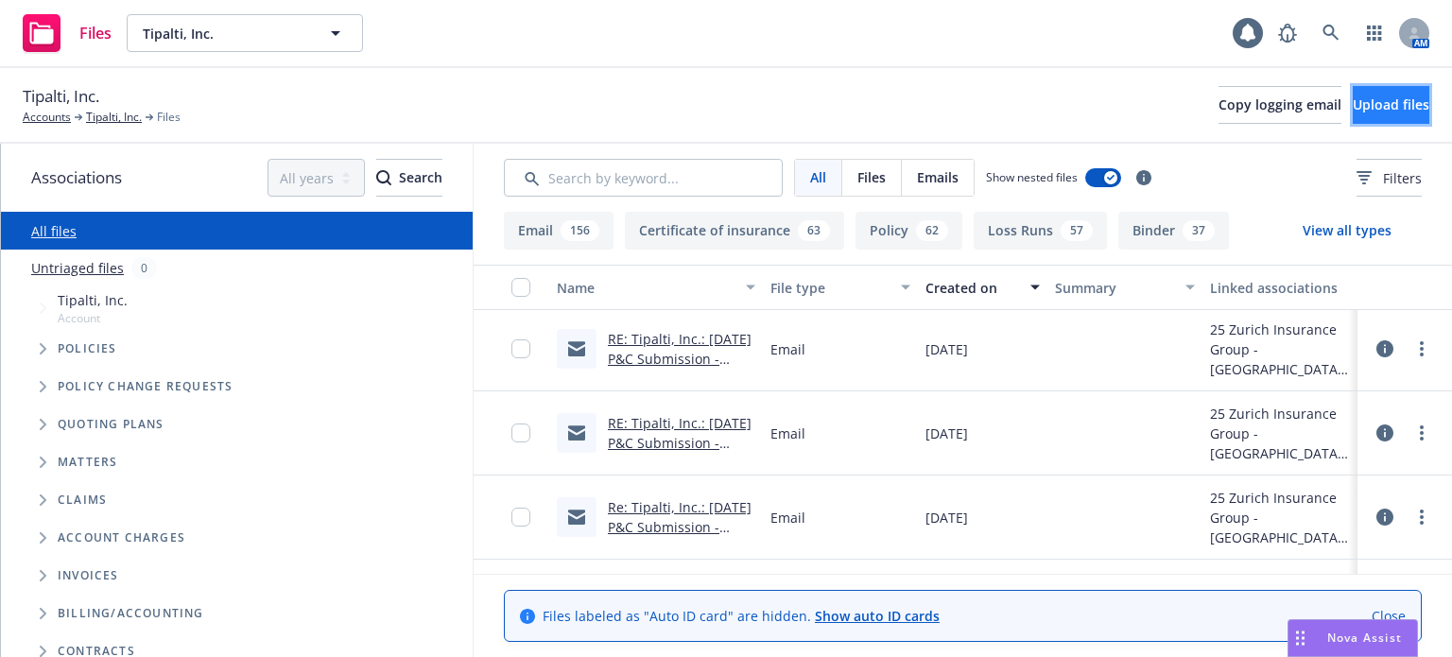
click at [1353, 96] on button "Upload files" at bounding box center [1391, 105] width 77 height 38
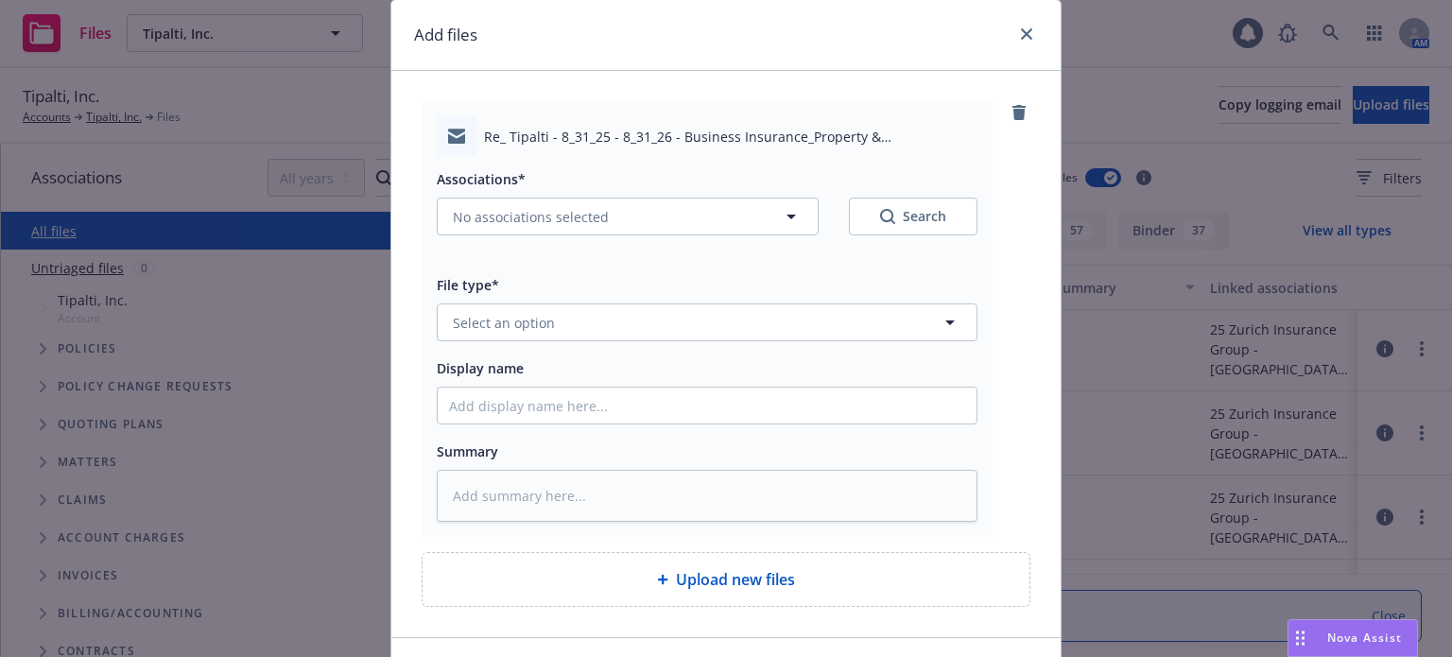
scroll to position [95, 0]
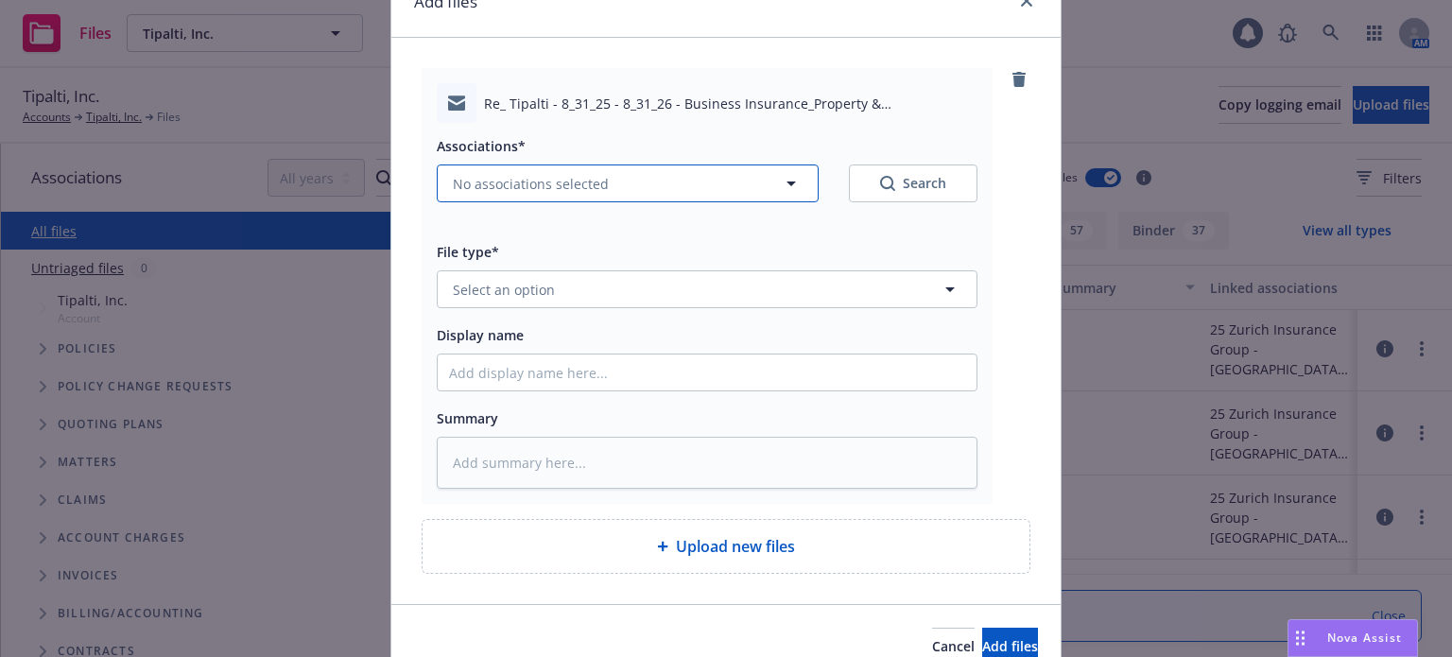
click at [552, 192] on span "No associations selected" at bounding box center [531, 184] width 156 height 20
type textarea "x"
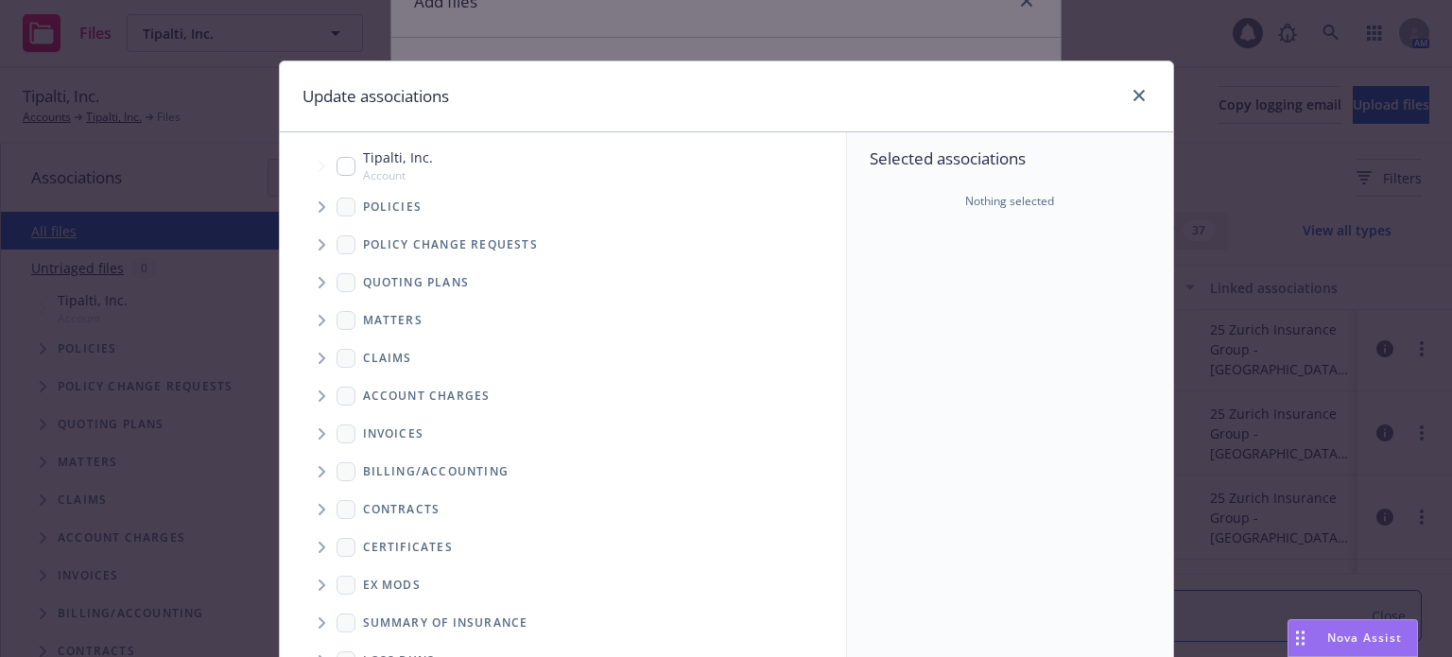
click at [312, 287] on span "Tree Example" at bounding box center [321, 283] width 30 height 30
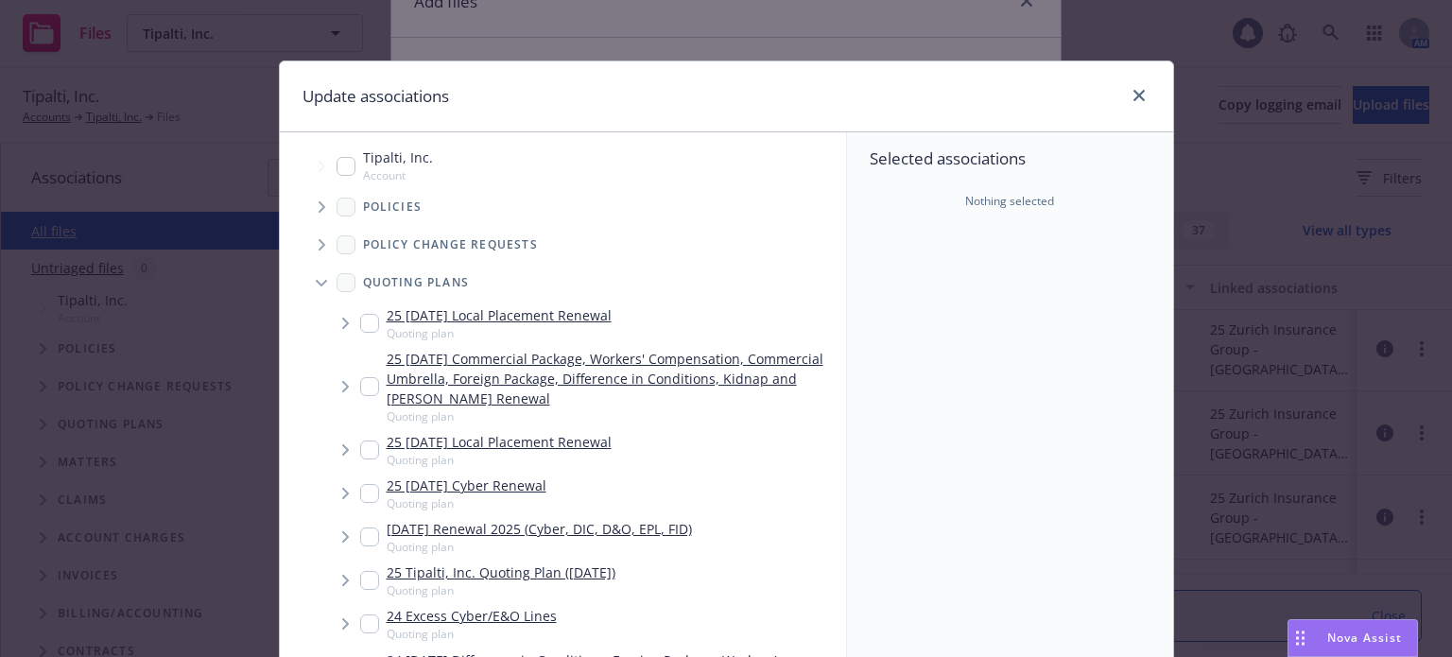
click at [363, 389] on input "Tree Example" at bounding box center [369, 386] width 19 height 19
checkbox input "true"
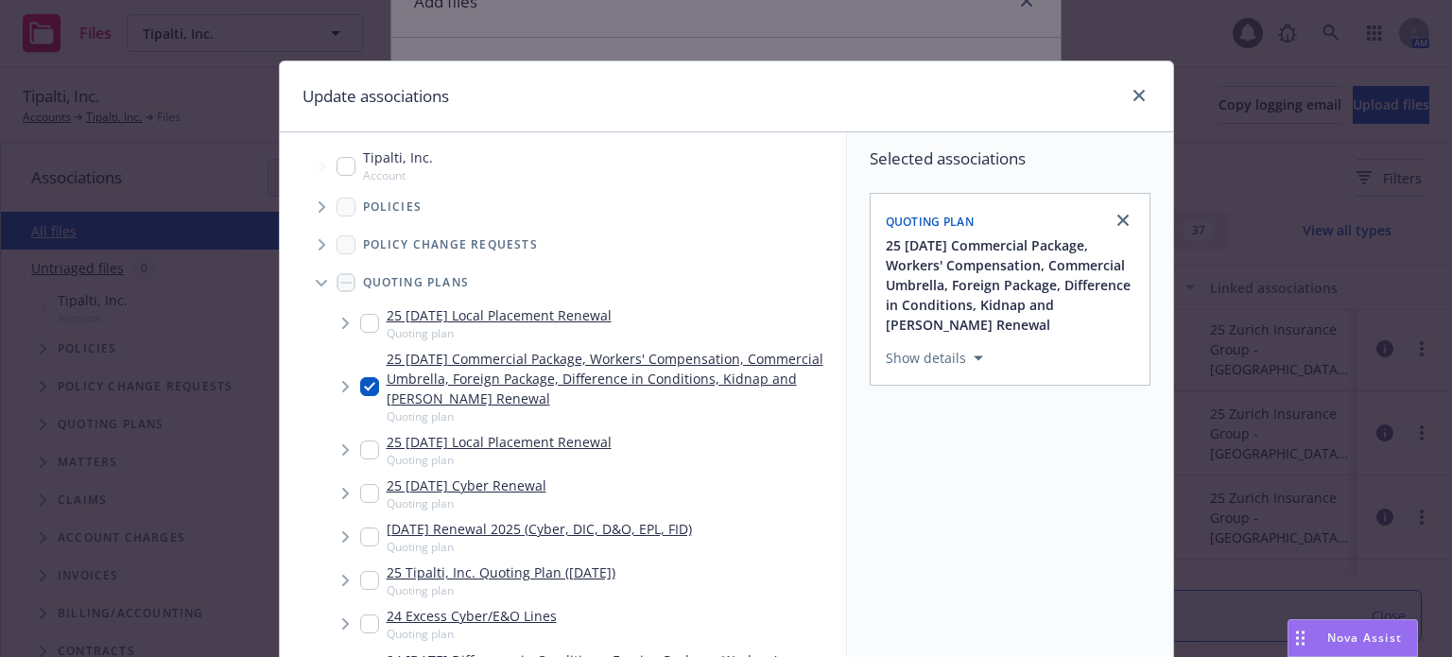
scroll to position [282, 0]
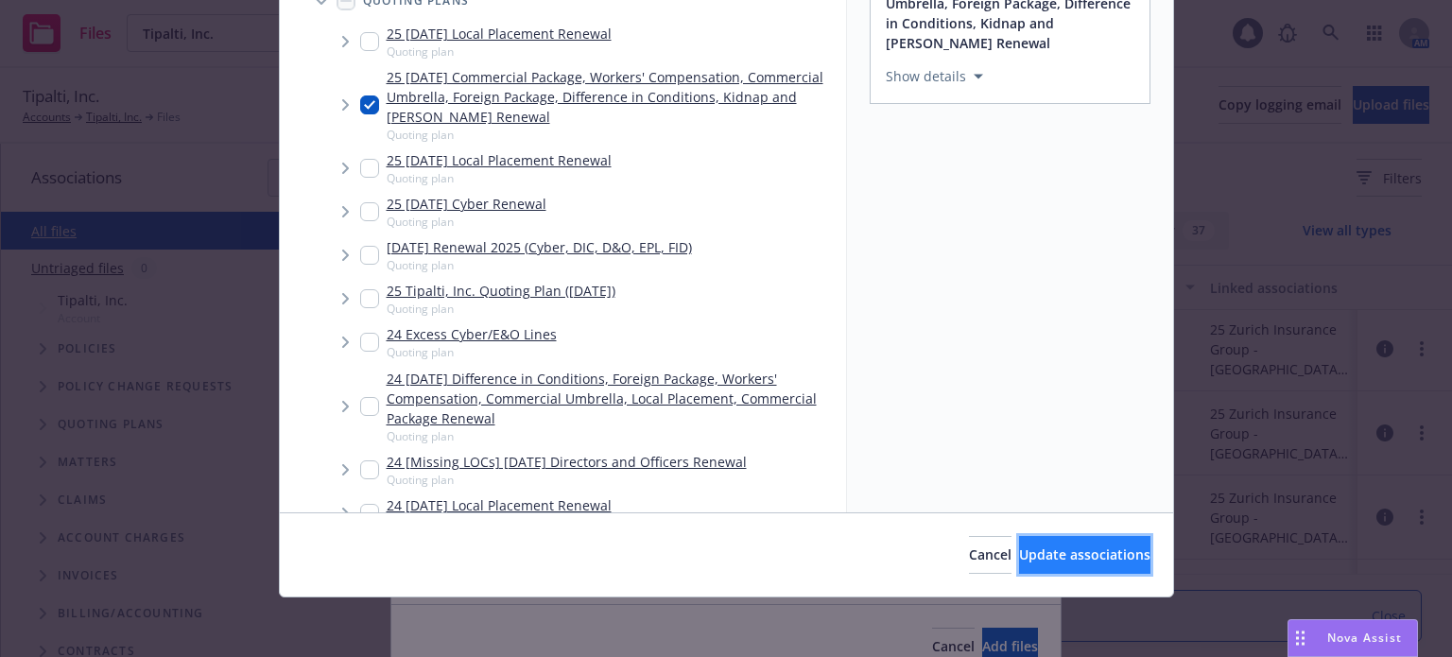
click at [1102, 549] on span "Update associations" at bounding box center [1084, 554] width 131 height 18
type textarea "x"
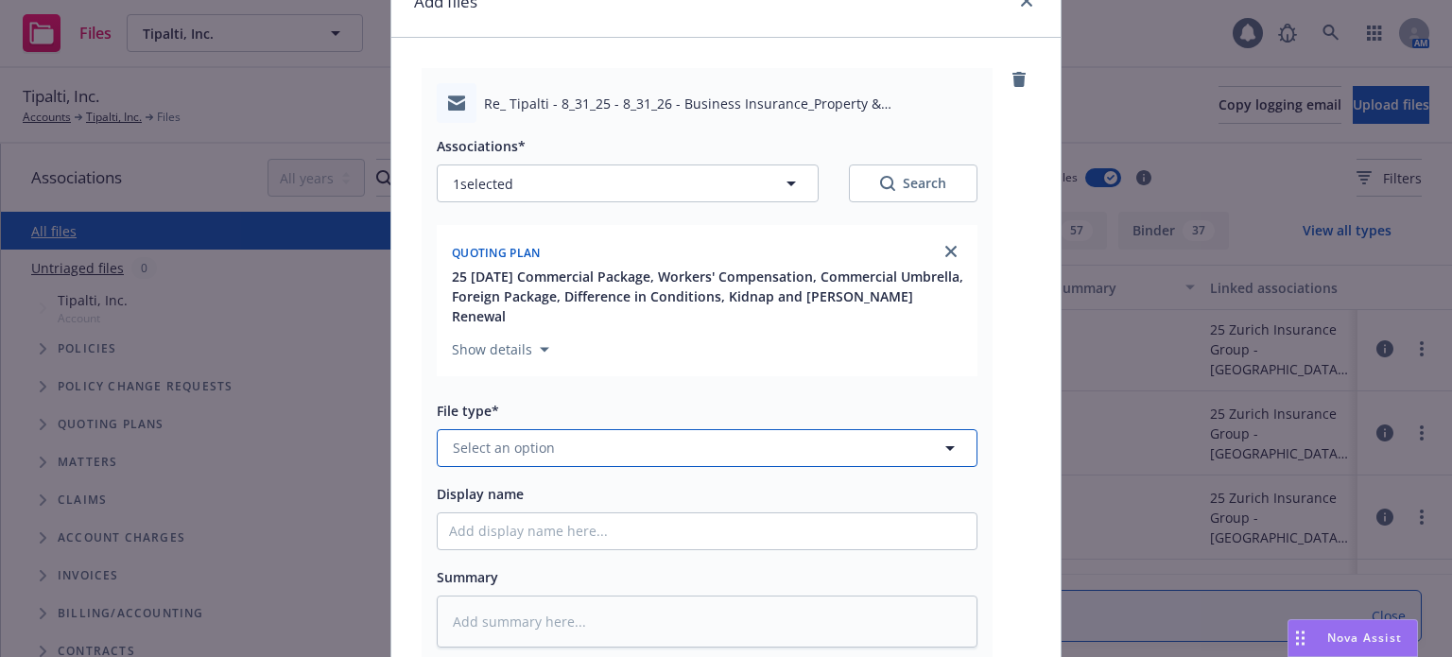
click at [663, 452] on button "Select an option" at bounding box center [707, 448] width 541 height 38
type input "bind"
click at [576, 545] on div "Bind Order" at bounding box center [707, 550] width 516 height 27
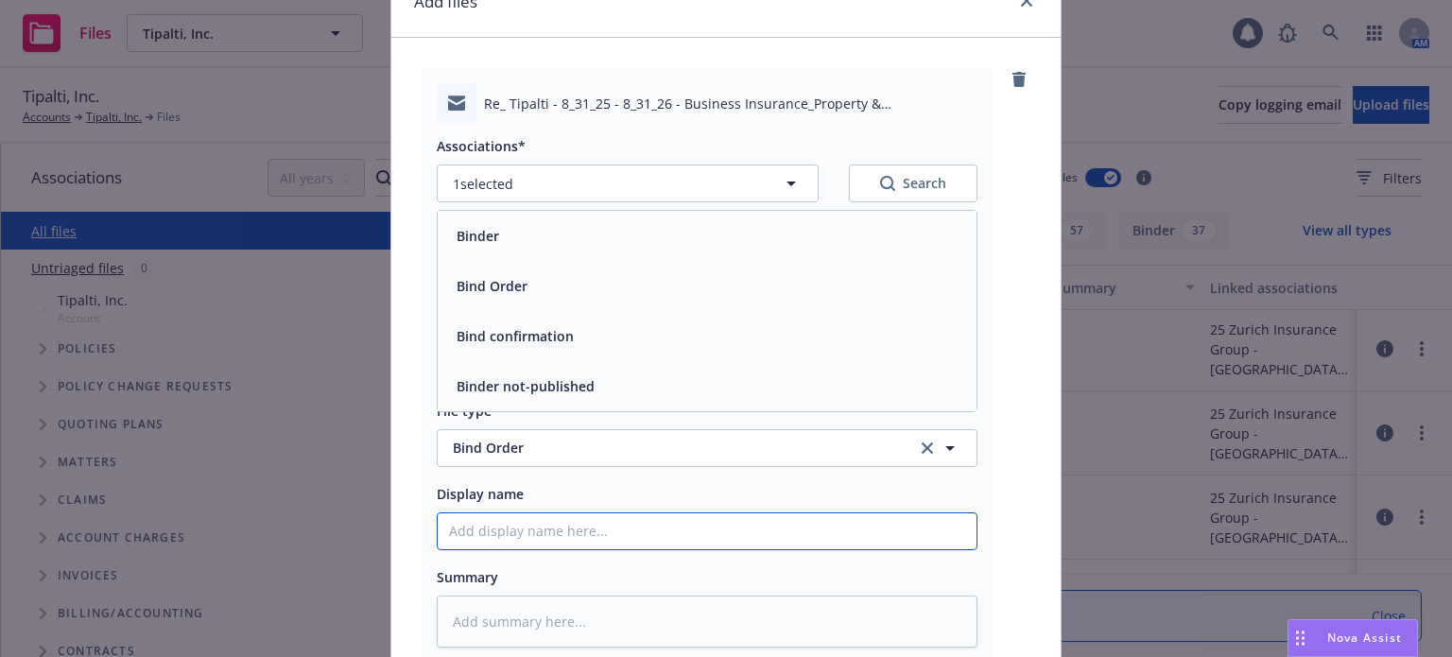
click at [567, 532] on input "Display name" at bounding box center [707, 531] width 539 height 36
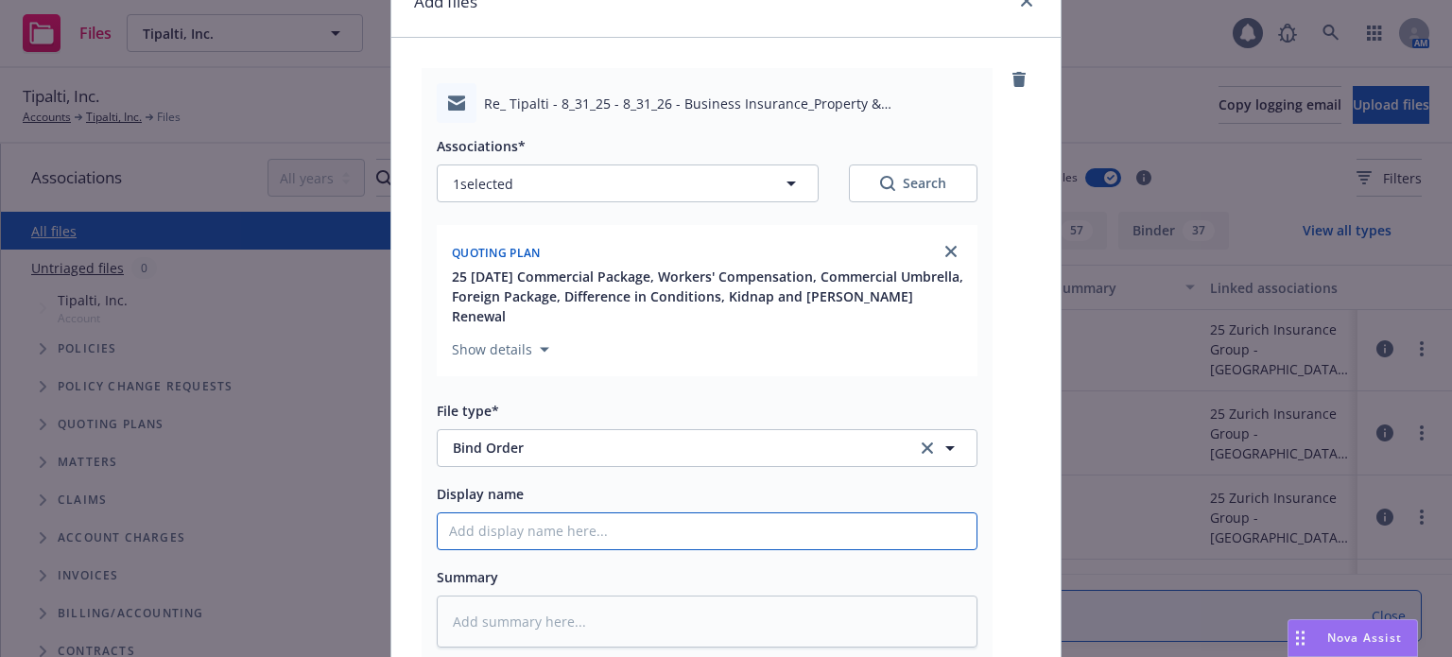
type textarea "x"
type input "I"
type textarea "x"
type input "In"
type textarea "x"
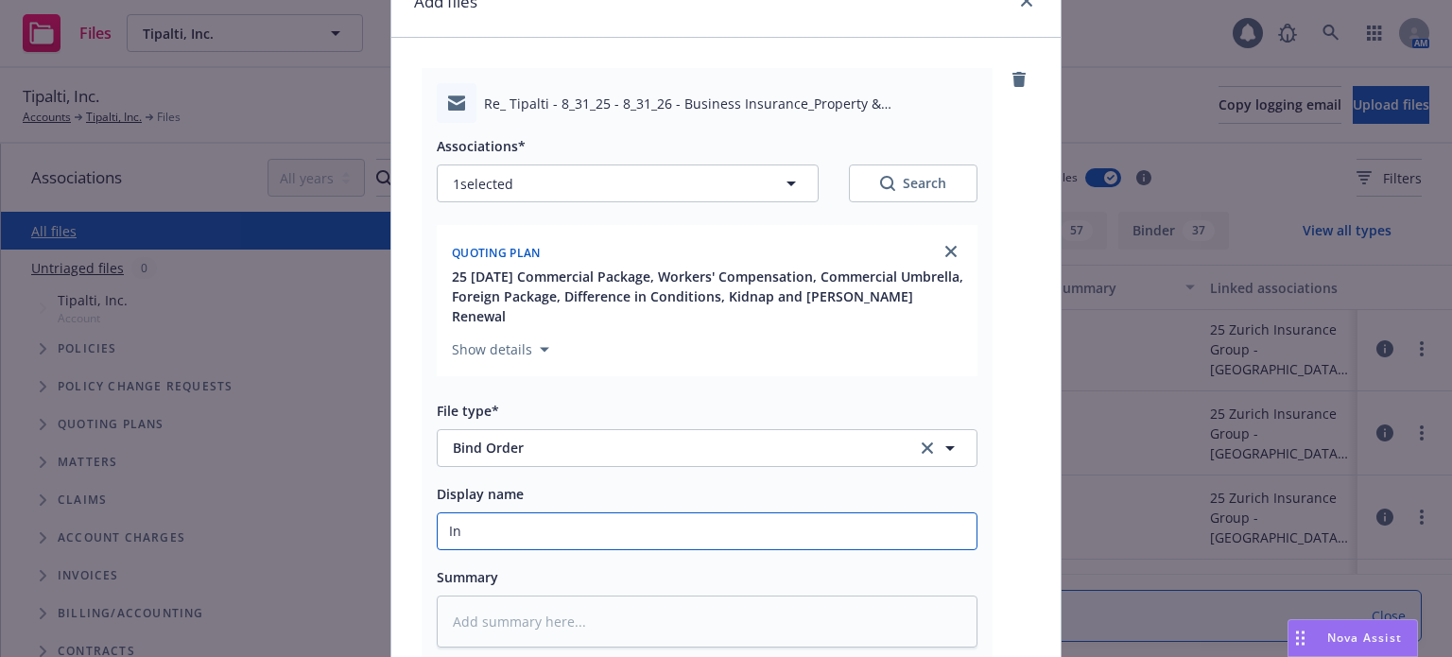
type input "Ins"
type textarea "x"
type input "Insu"
type textarea "x"
type input "Insur"
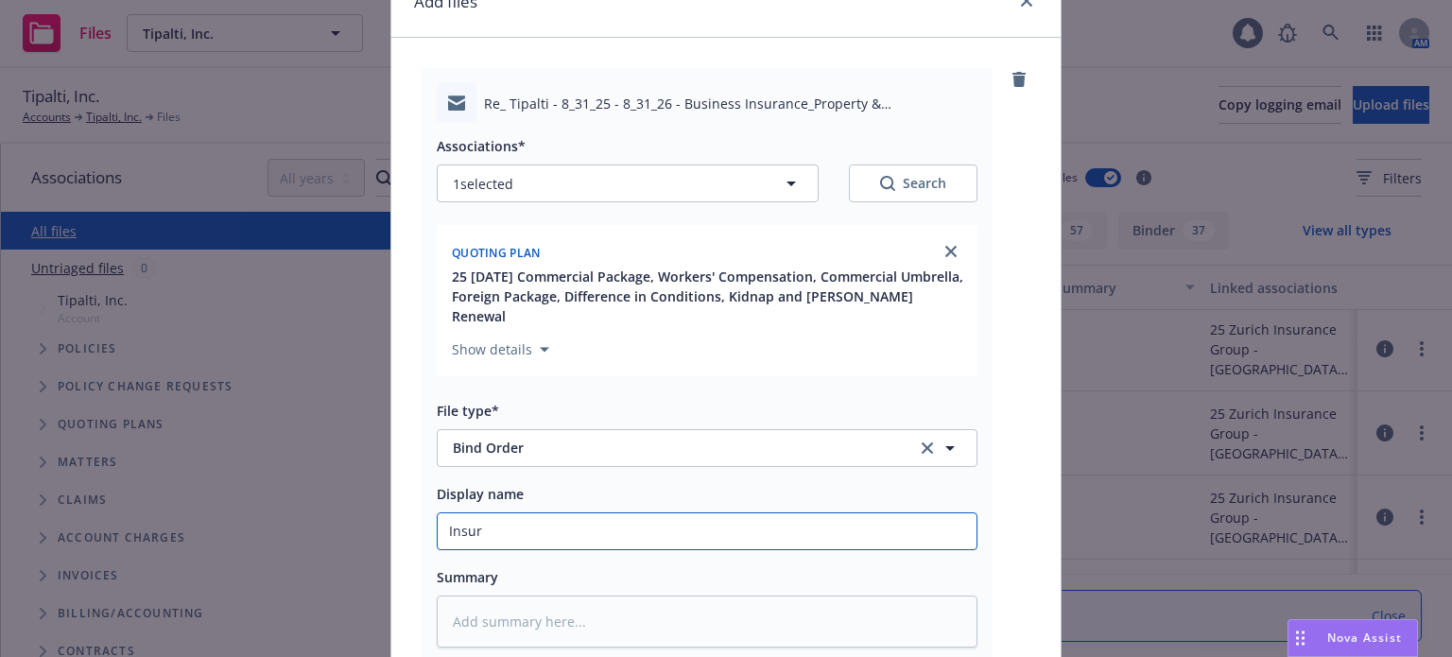
type textarea "x"
type input "Insure"
type textarea "x"
type input "Insured"
type textarea "x"
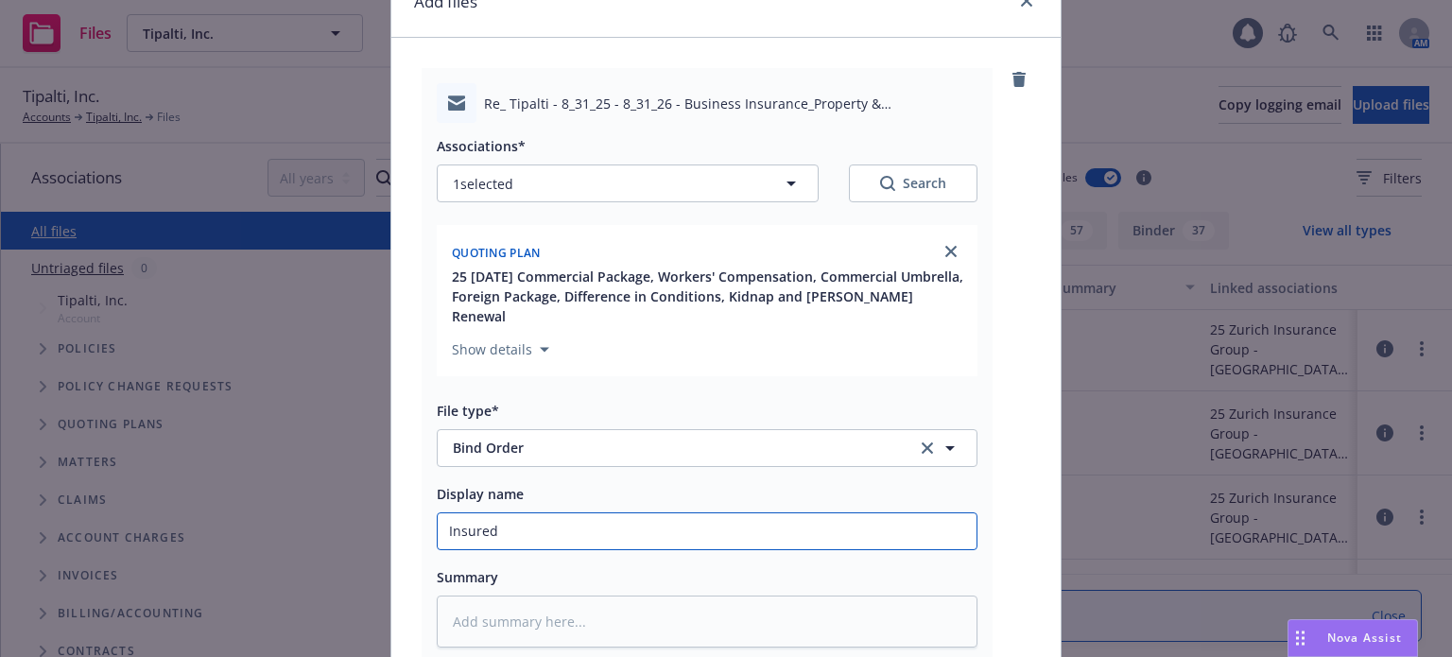
type input "Insured"
type textarea "x"
type input "Insured P"
type textarea "x"
type input "Insured P&"
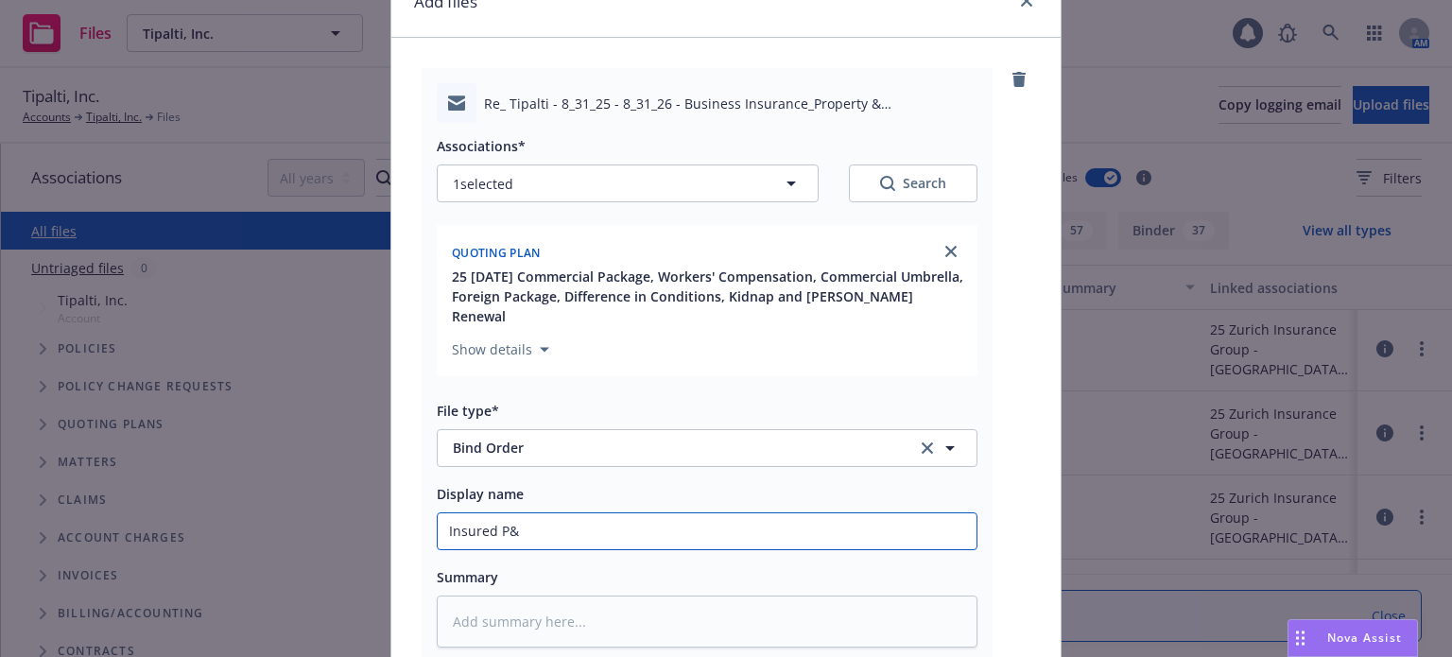
type textarea "x"
type input "Insured P&C"
type textarea "x"
type input "Insured P&C"
type textarea "x"
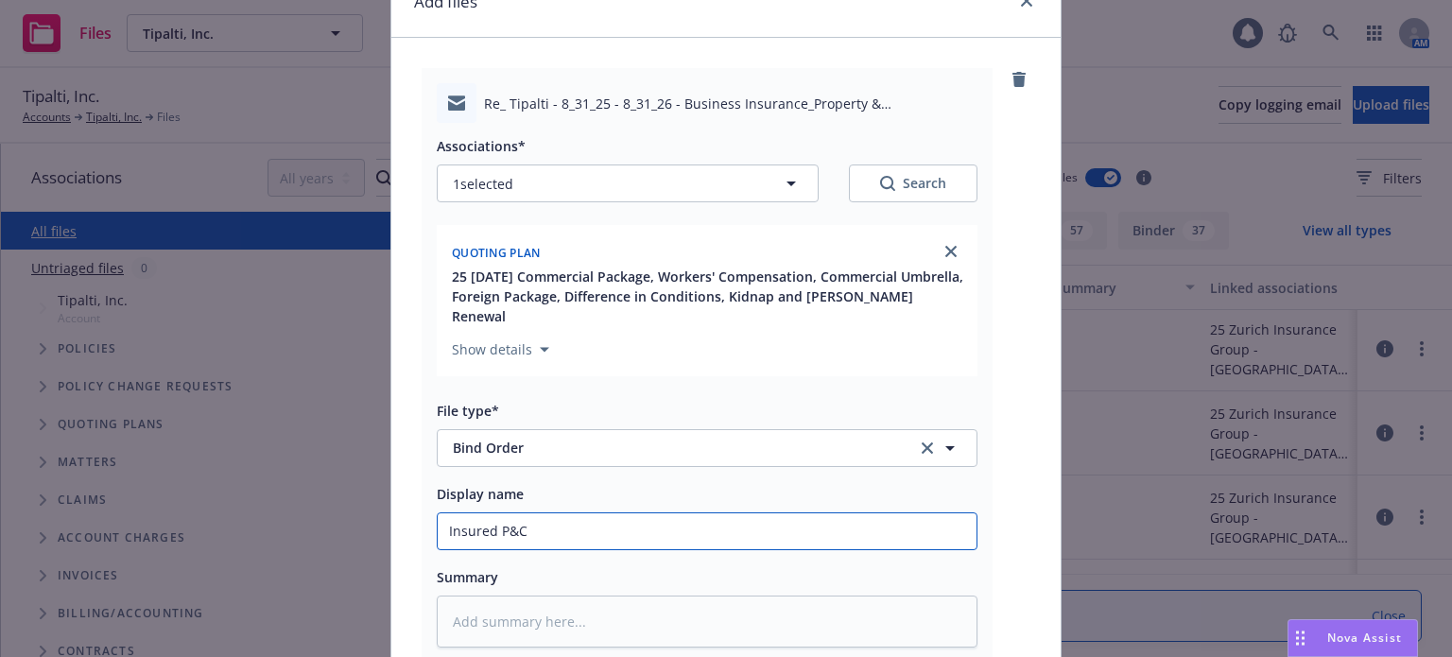
type input "Insured P&C b"
type textarea "x"
type input "Insured P&C bi"
type textarea "x"
type input "Insured P&C bind"
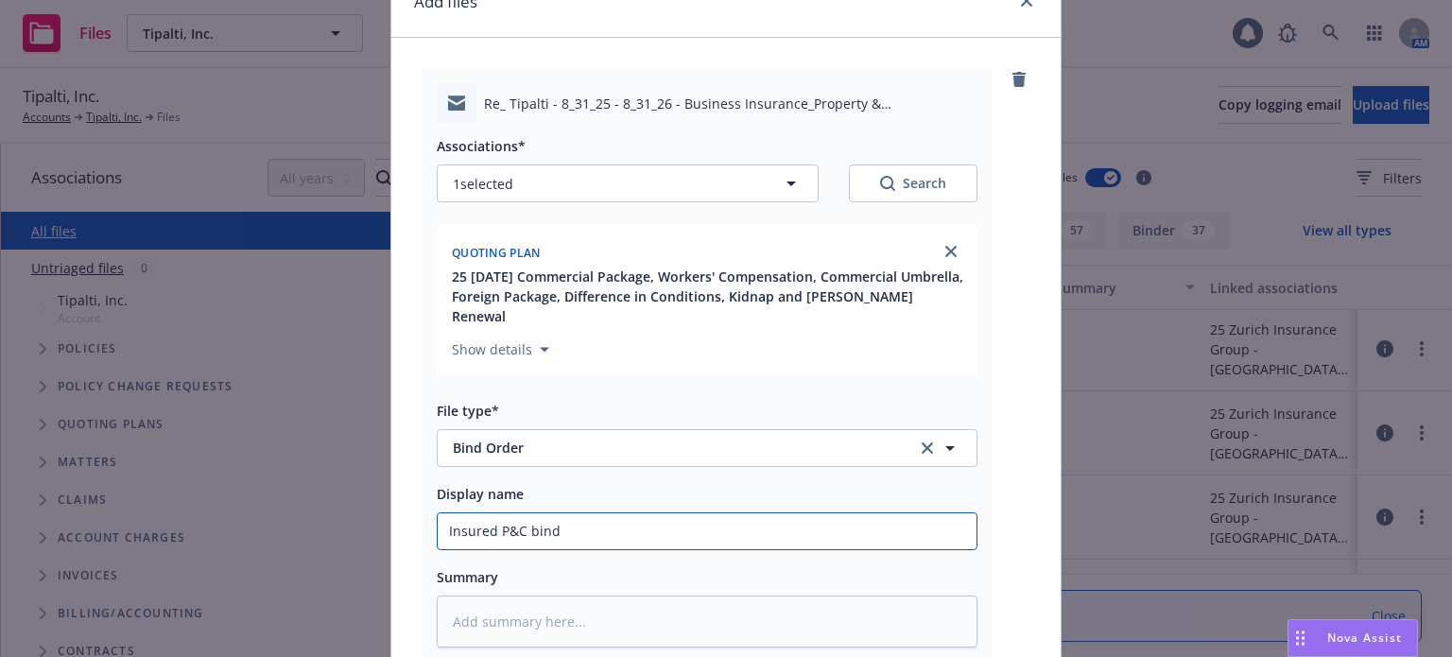
type textarea "x"
type input "Insured P&C bind"
type textarea "x"
type input "Insured P&C bind or"
type textarea "x"
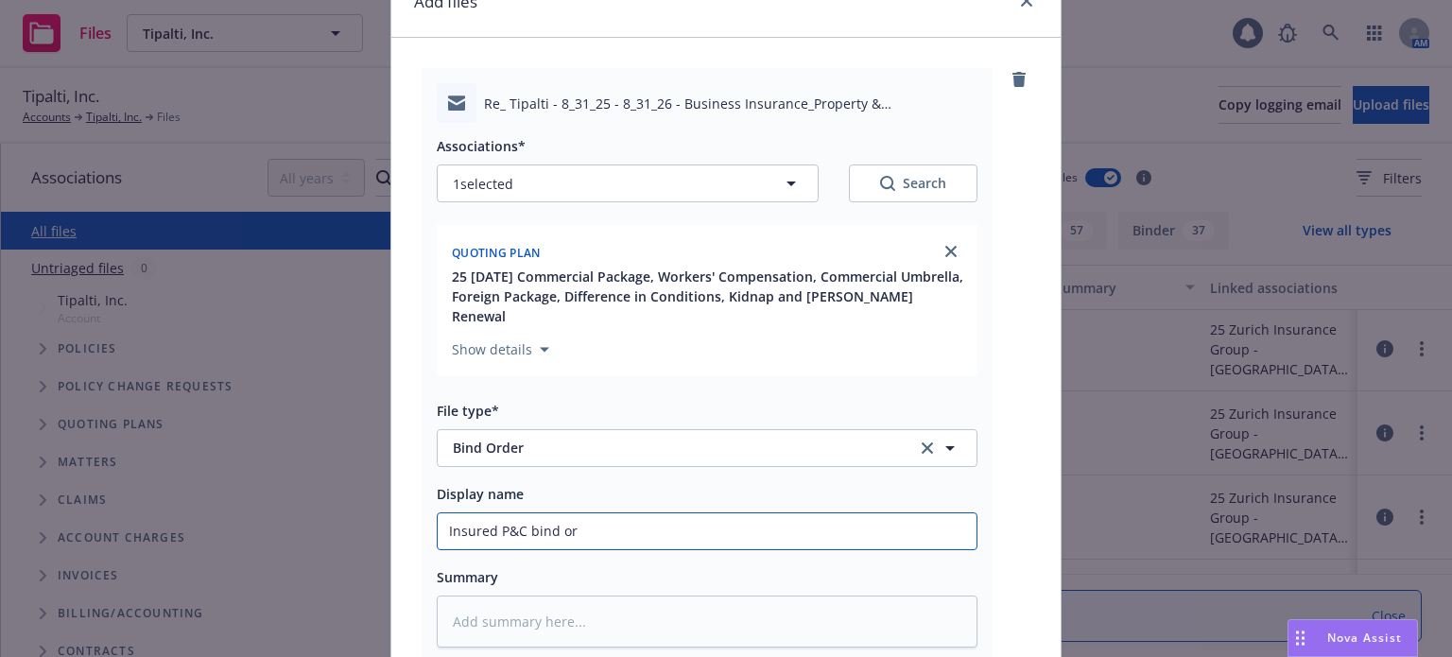
type input "Insured P&C bind ord"
type textarea "x"
type input "Insured P&C bind orde"
type textarea "x"
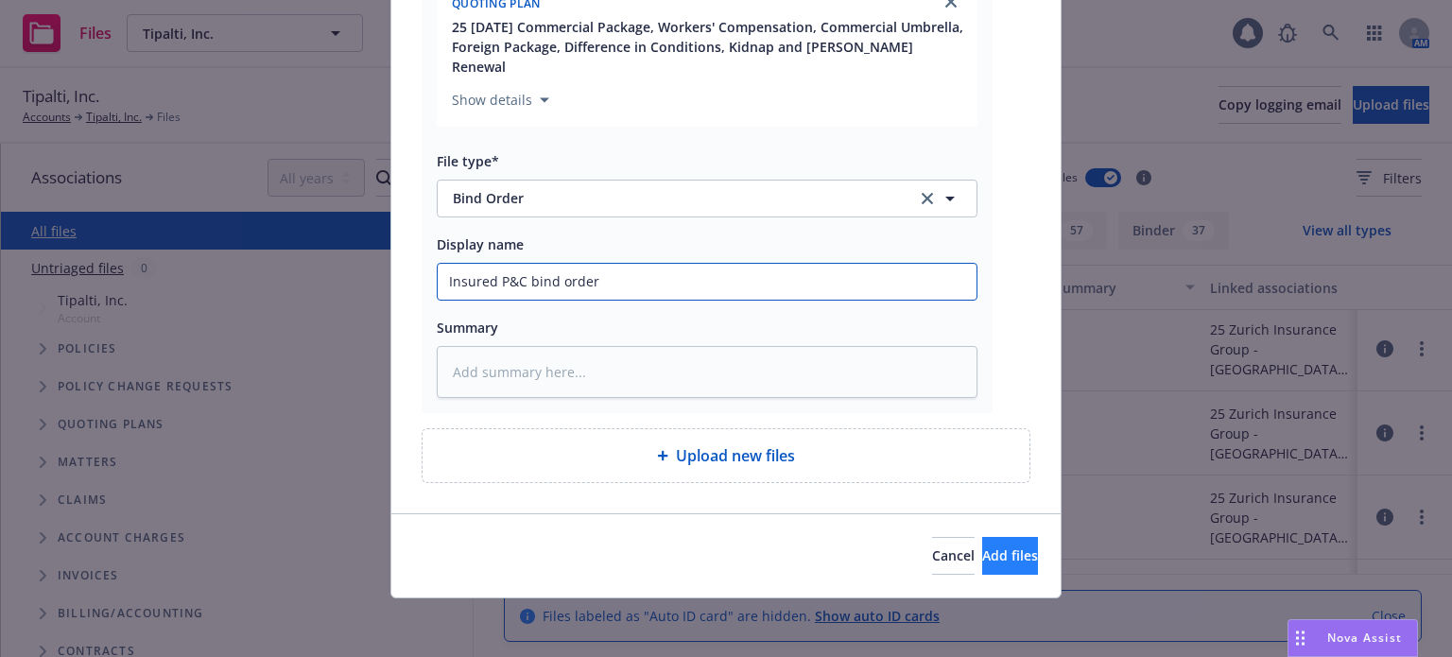
type input "Insured P&C bind order"
click at [1019, 566] on button "Add files" at bounding box center [1010, 556] width 56 height 38
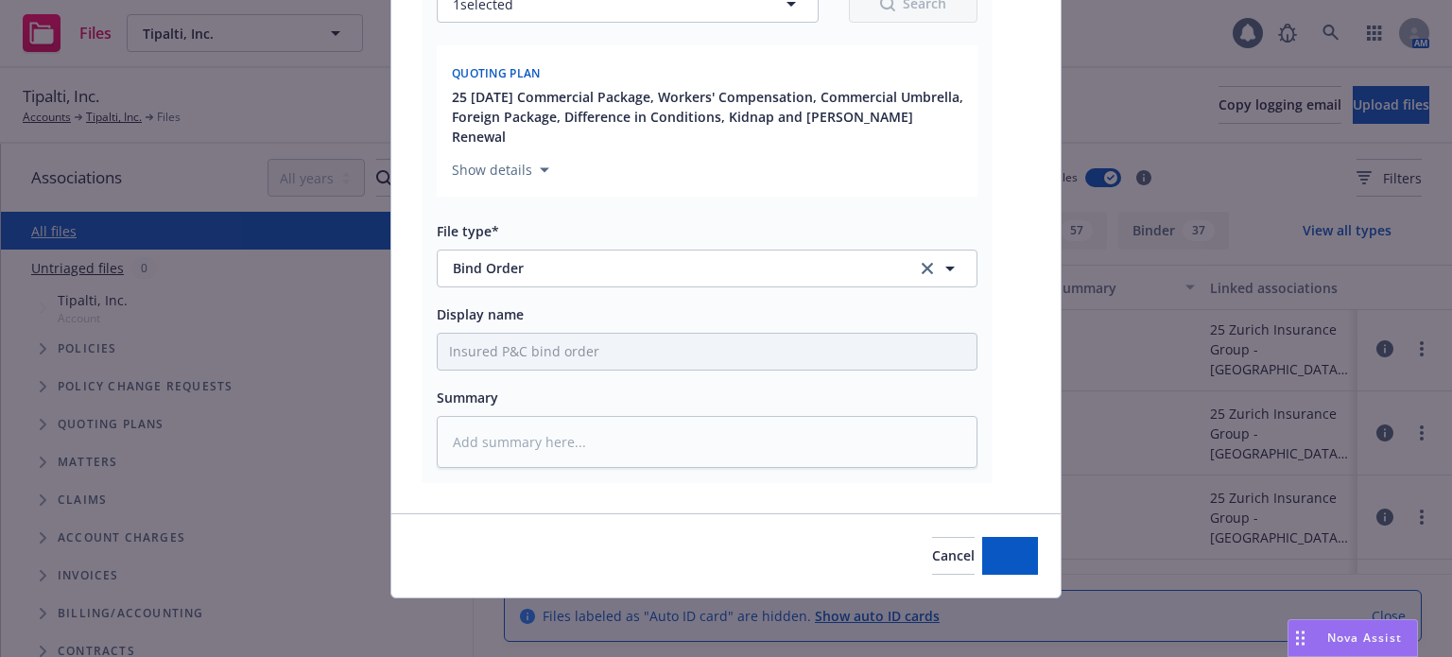
type textarea "x"
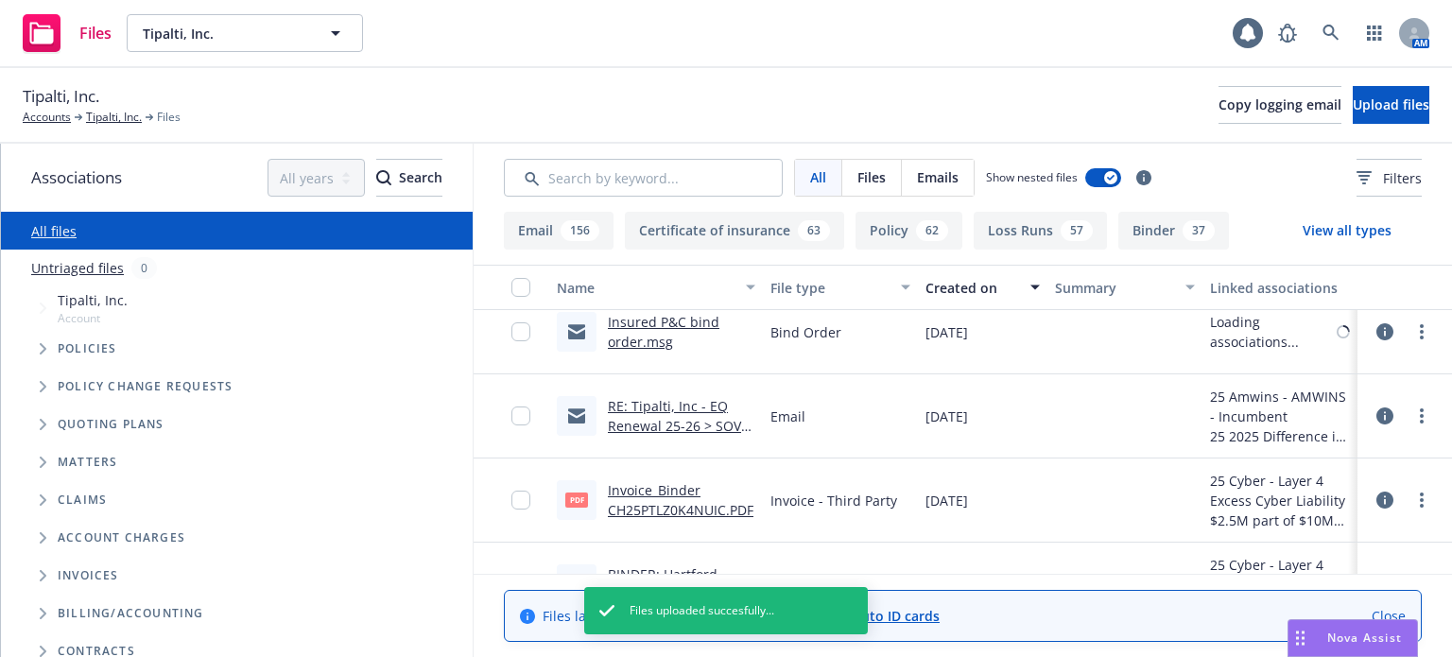
scroll to position [0, 0]
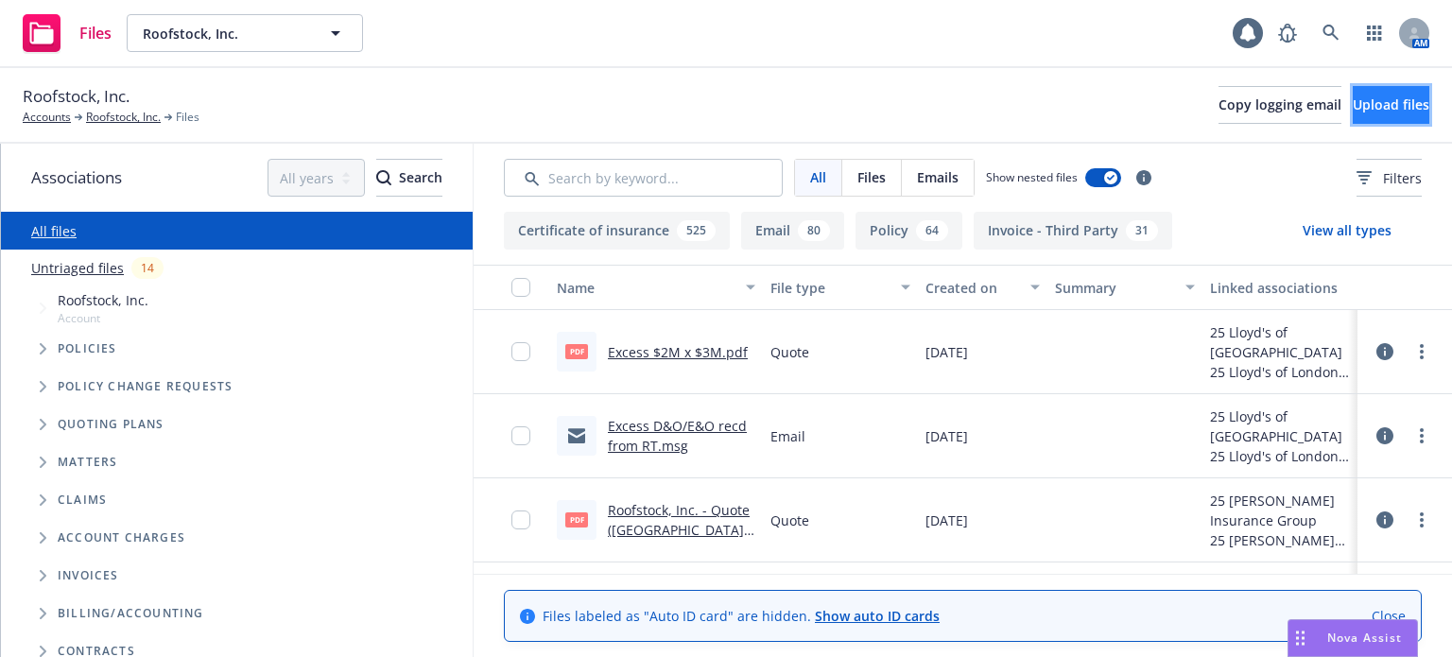
click at [1353, 105] on span "Upload files" at bounding box center [1391, 104] width 77 height 18
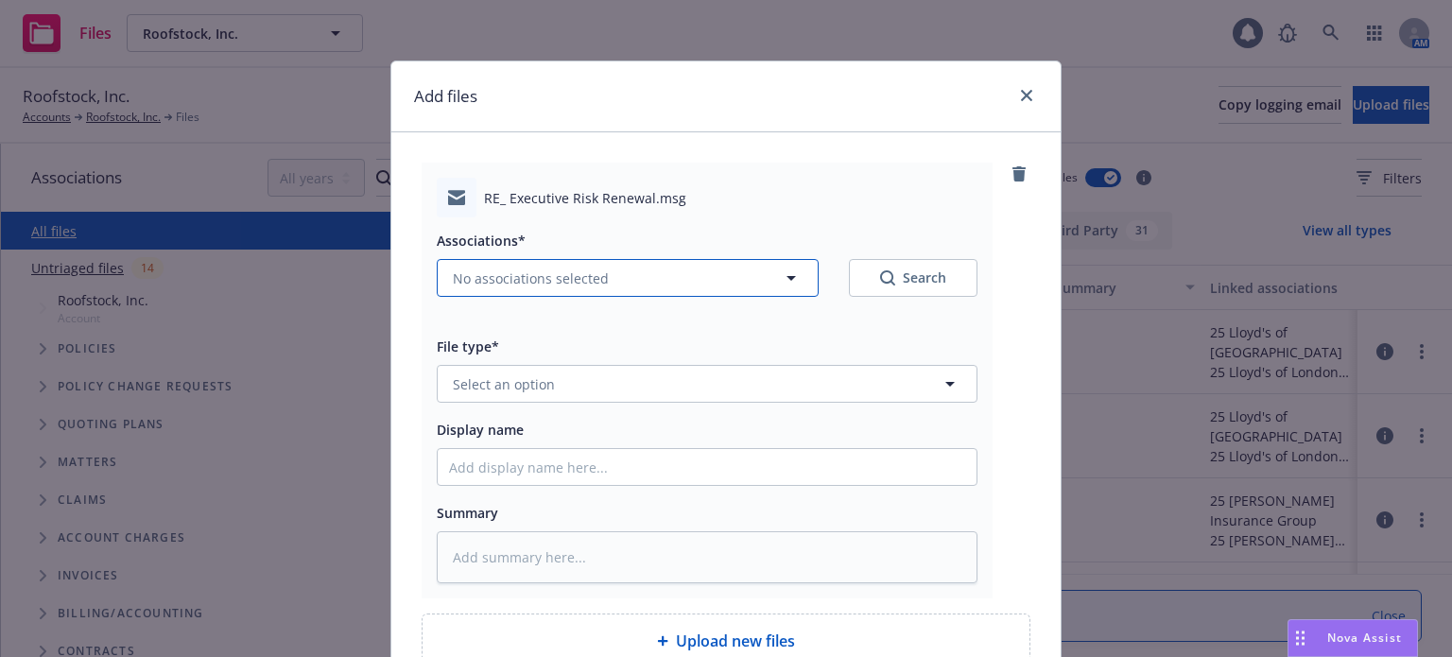
click at [601, 280] on button "No associations selected" at bounding box center [628, 278] width 382 height 38
type textarea "x"
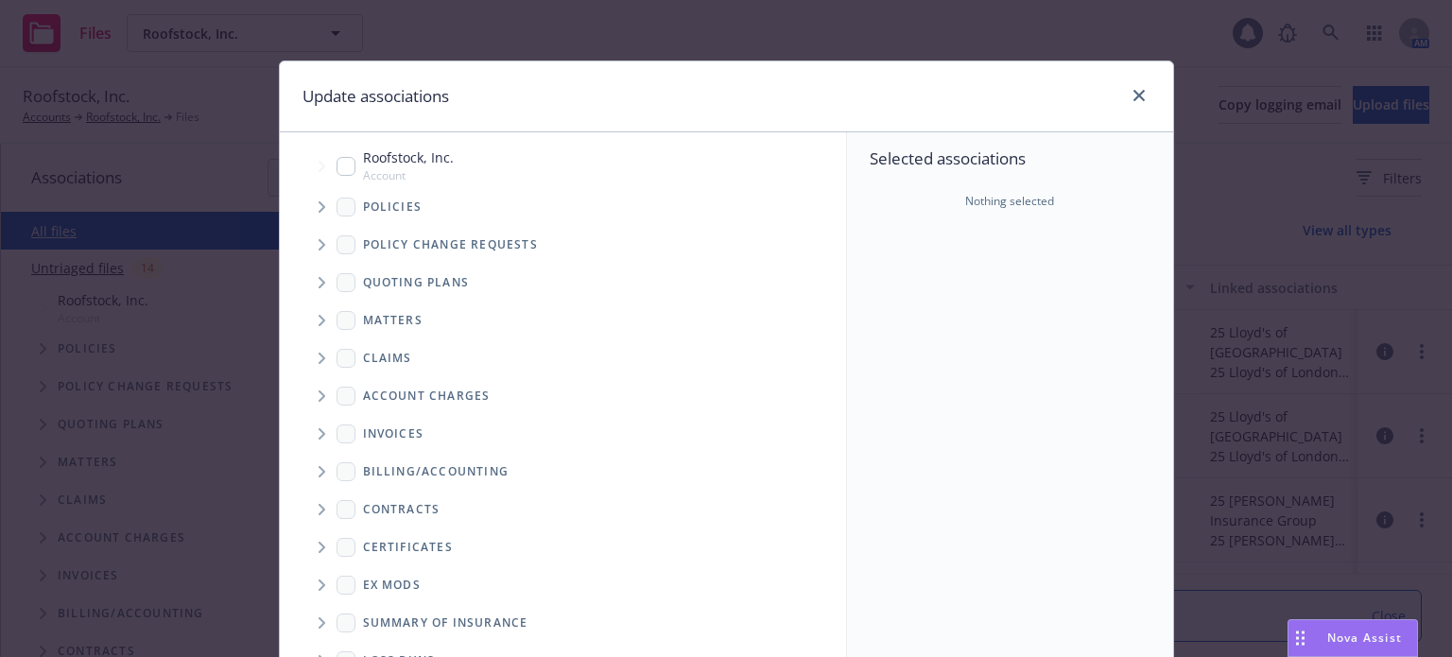
click at [308, 279] on span "Tree Example" at bounding box center [321, 283] width 30 height 30
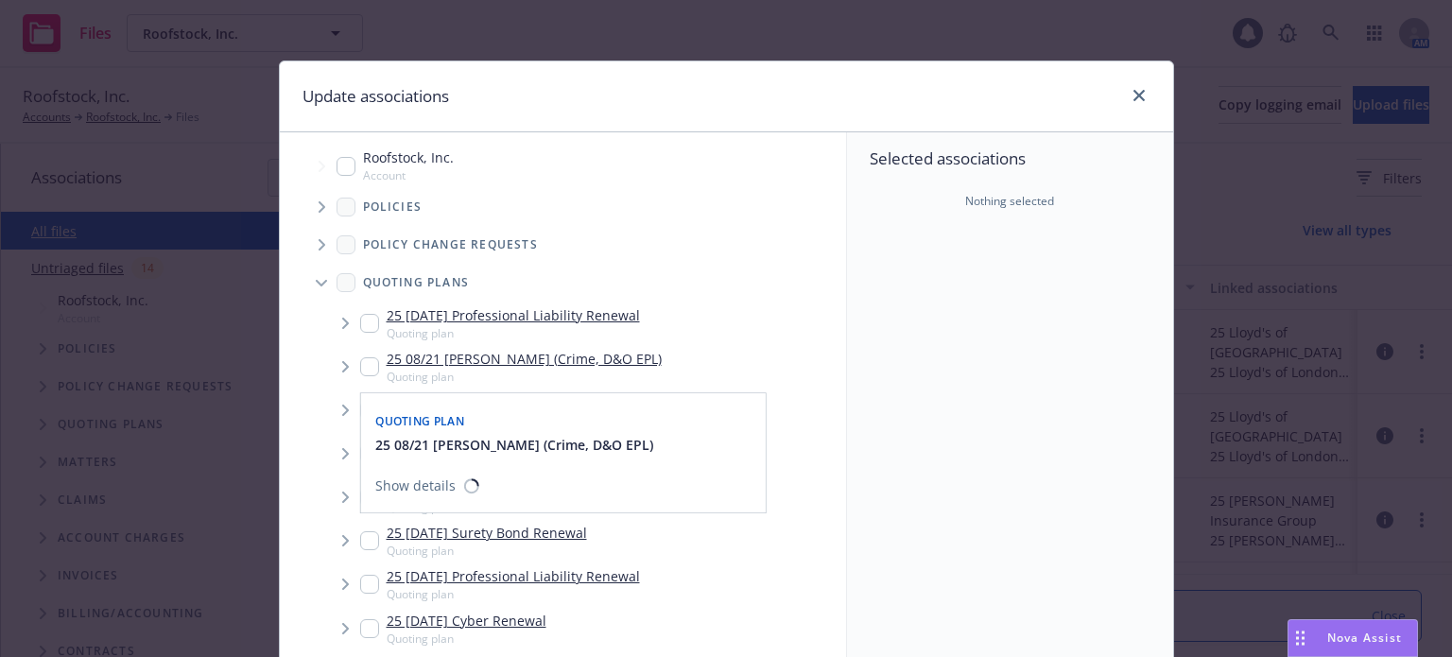
click at [362, 370] on input "Tree Example" at bounding box center [369, 366] width 19 height 19
checkbox input "true"
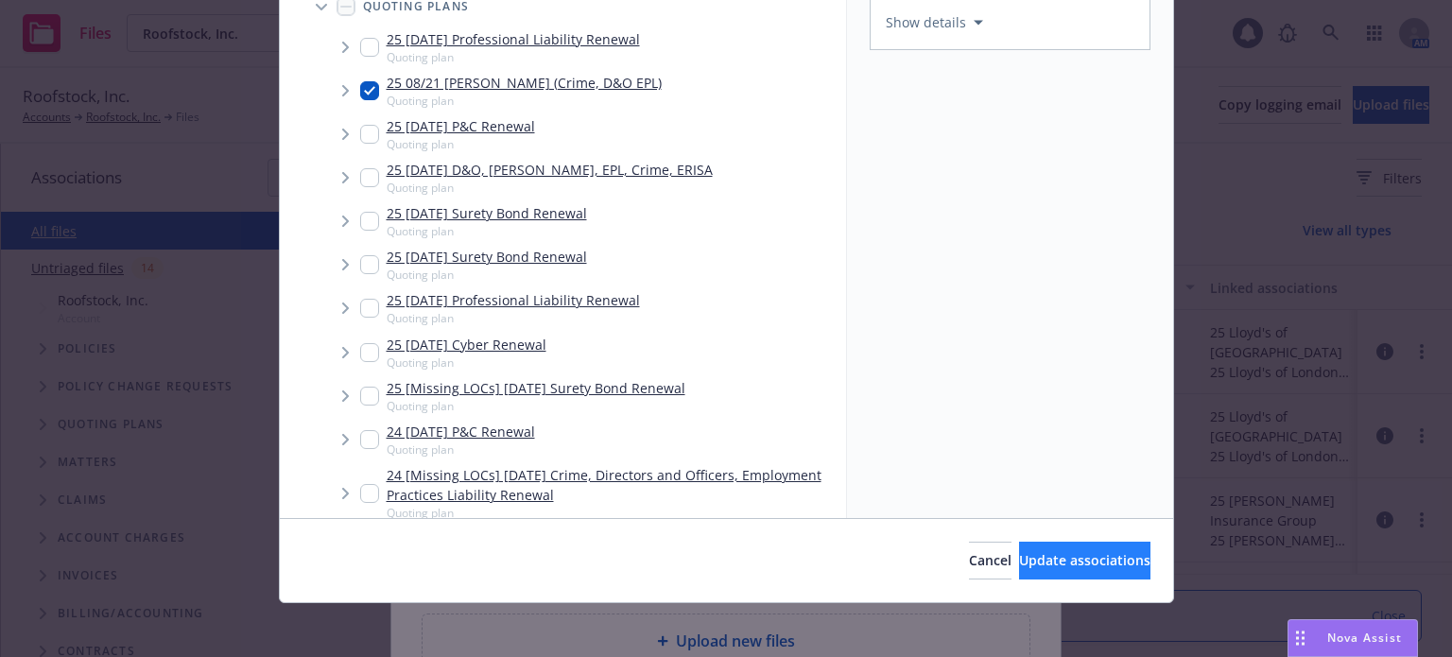
scroll to position [282, 0]
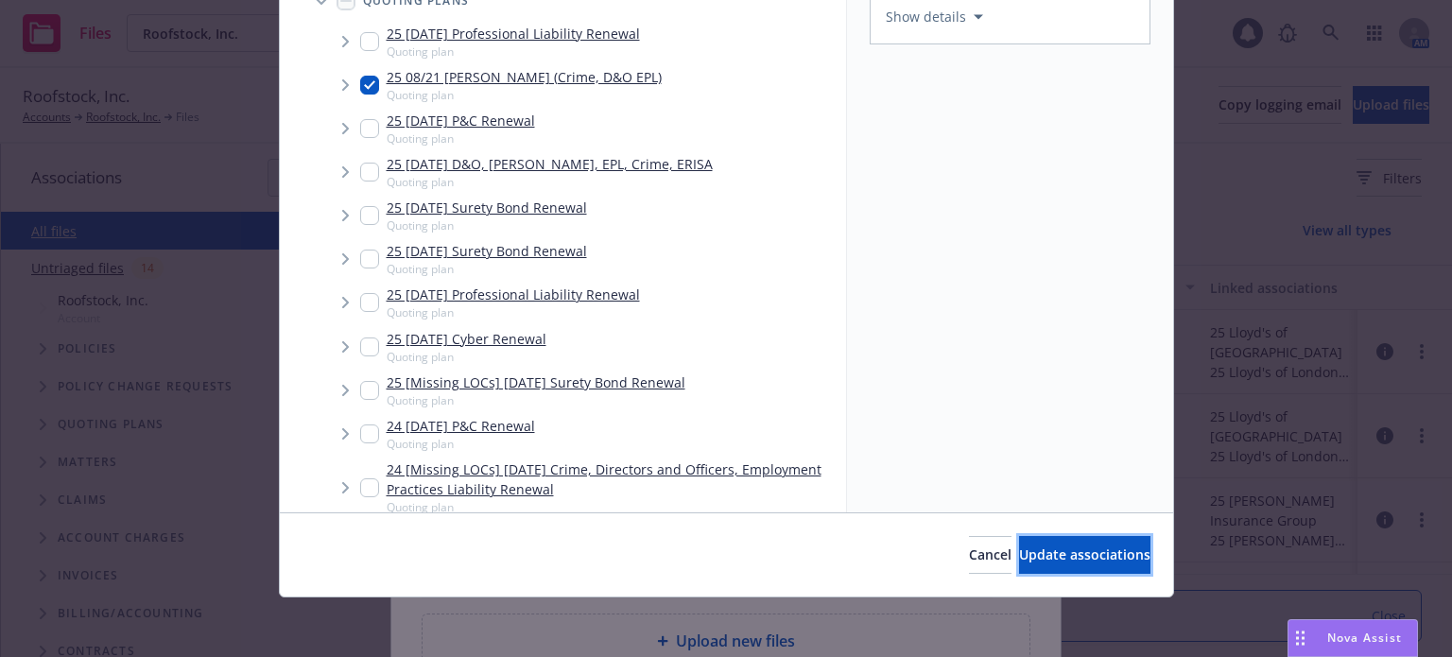
click at [1032, 547] on span "Update associations" at bounding box center [1084, 554] width 131 height 18
type textarea "x"
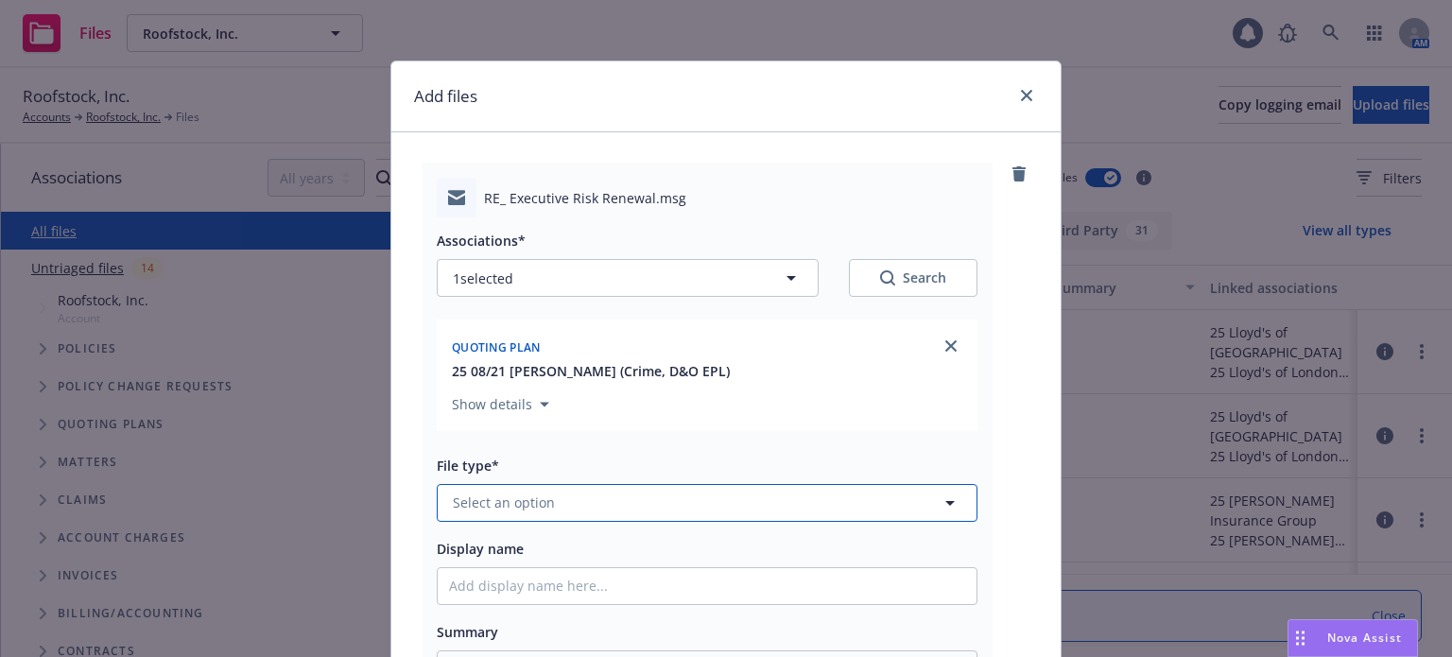
click at [546, 507] on button "Select an option" at bounding box center [707, 503] width 541 height 38
type input "emai"
click at [516, 442] on div "Email" at bounding box center [707, 450] width 516 height 27
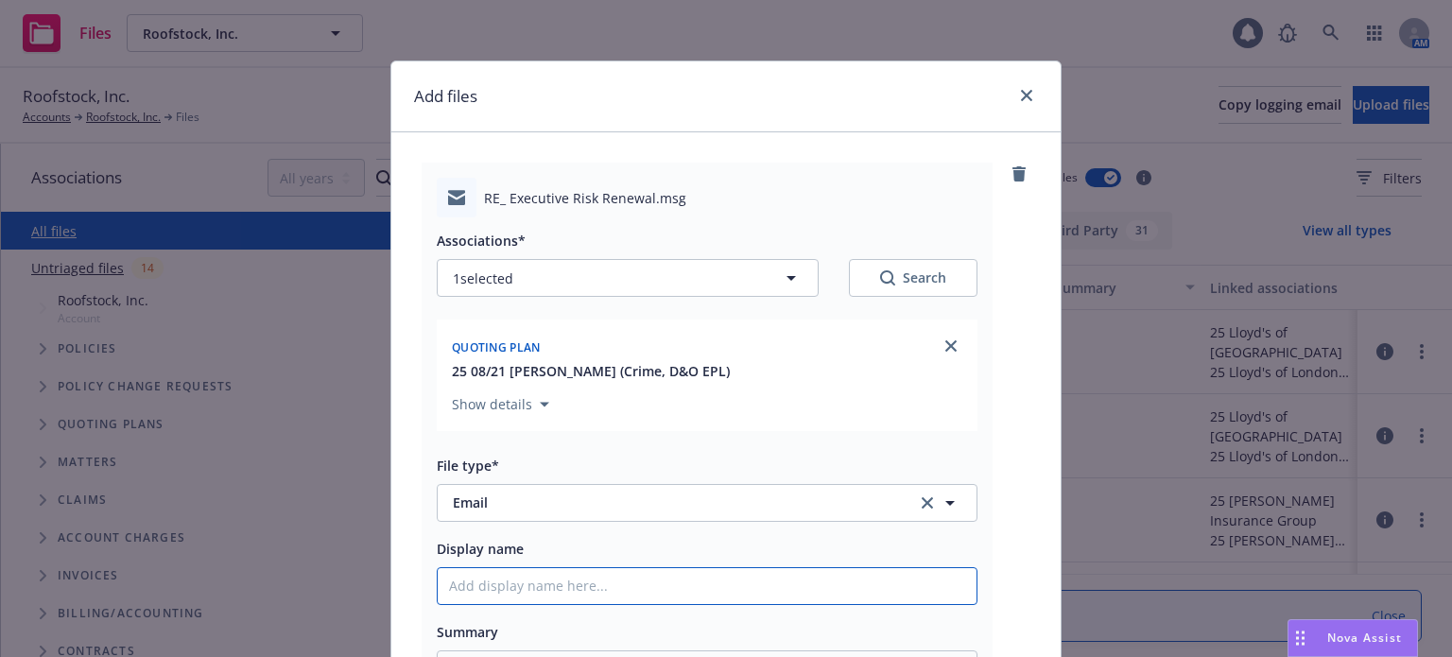
click at [518, 597] on input "Display name" at bounding box center [707, 586] width 539 height 36
type textarea "x"
type input "N"
type textarea "x"
type input "Ne"
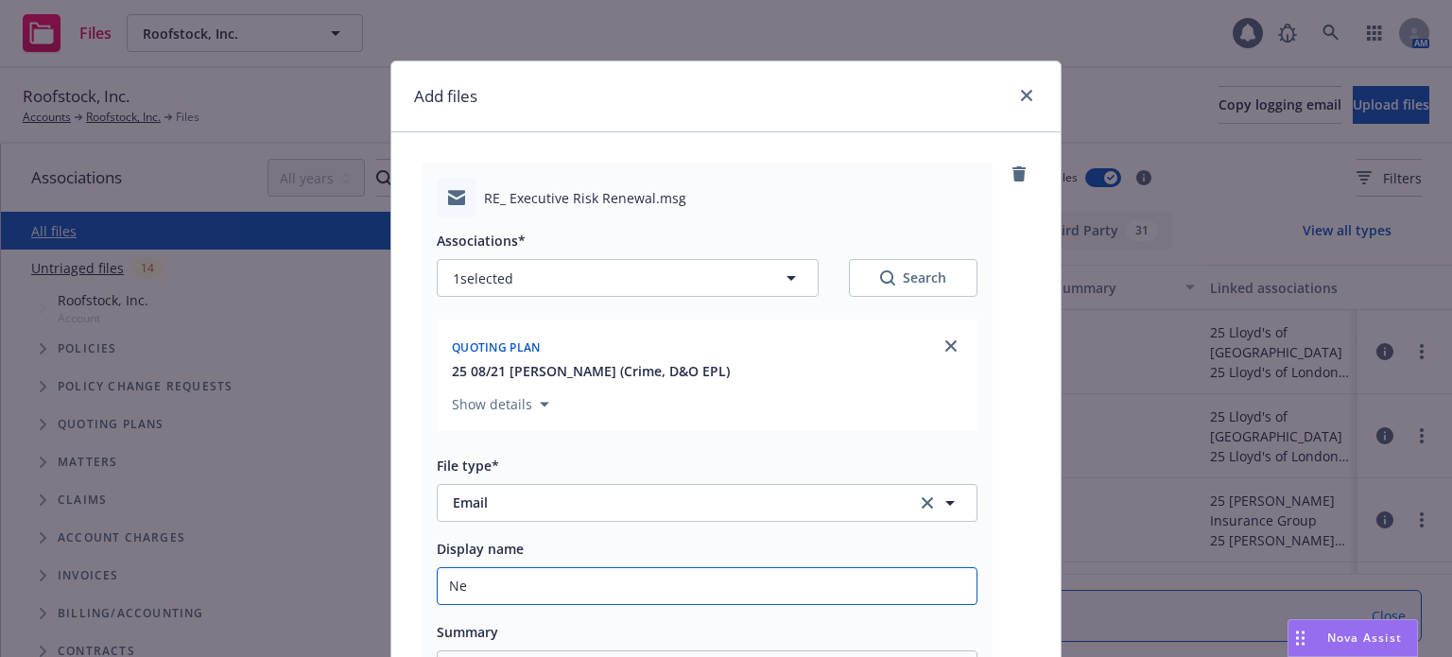
type textarea "x"
type input "New"
type textarea "x"
type input "Newf"
type textarea "x"
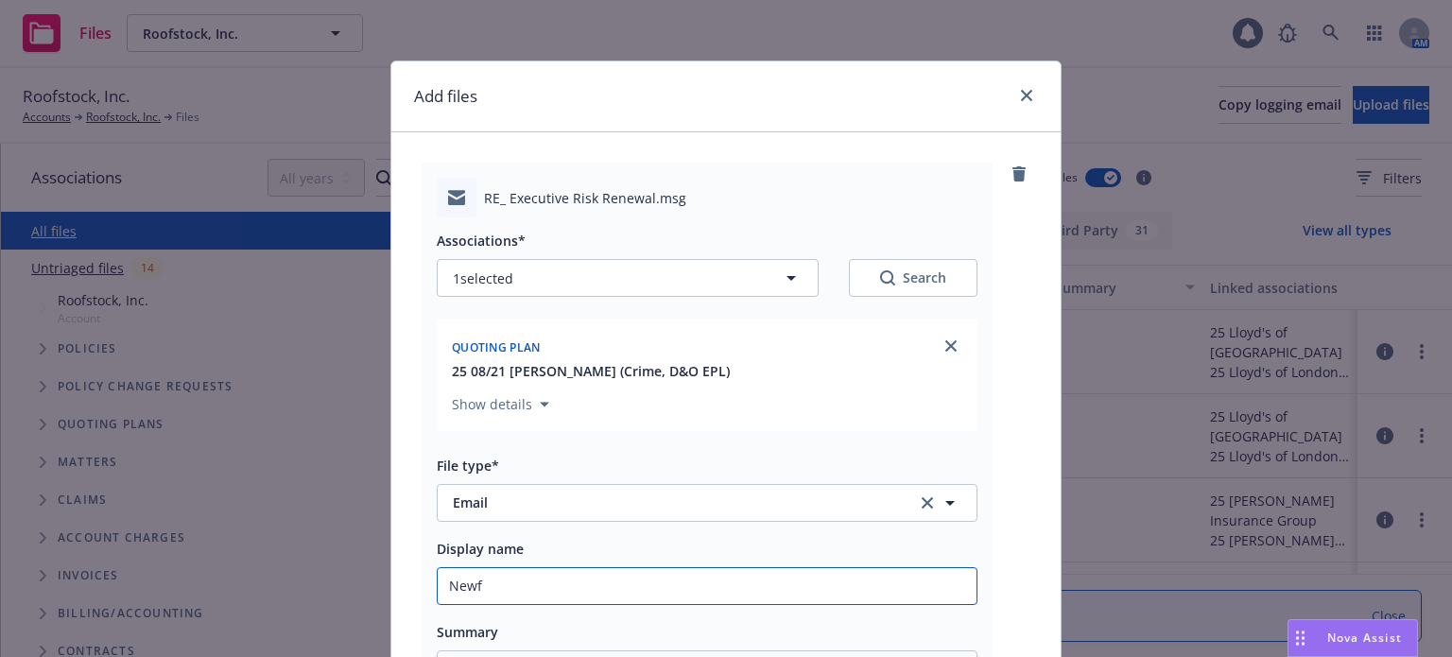
type input "Newfr"
type textarea "x"
type input "Newfrot"
type textarea "x"
type input "Newfrotn"
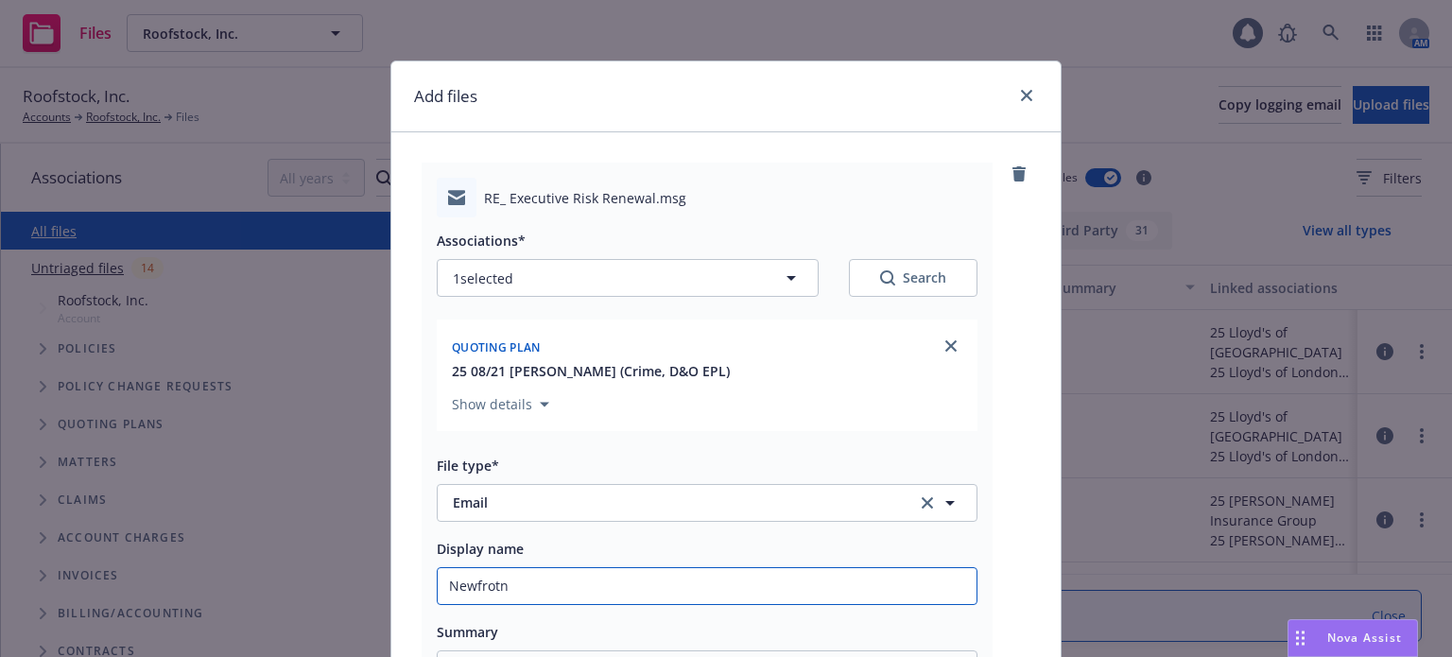
type textarea "x"
type input "Newfrotn"
type textarea "x"
type input "Newfrotn E"
type textarea "x"
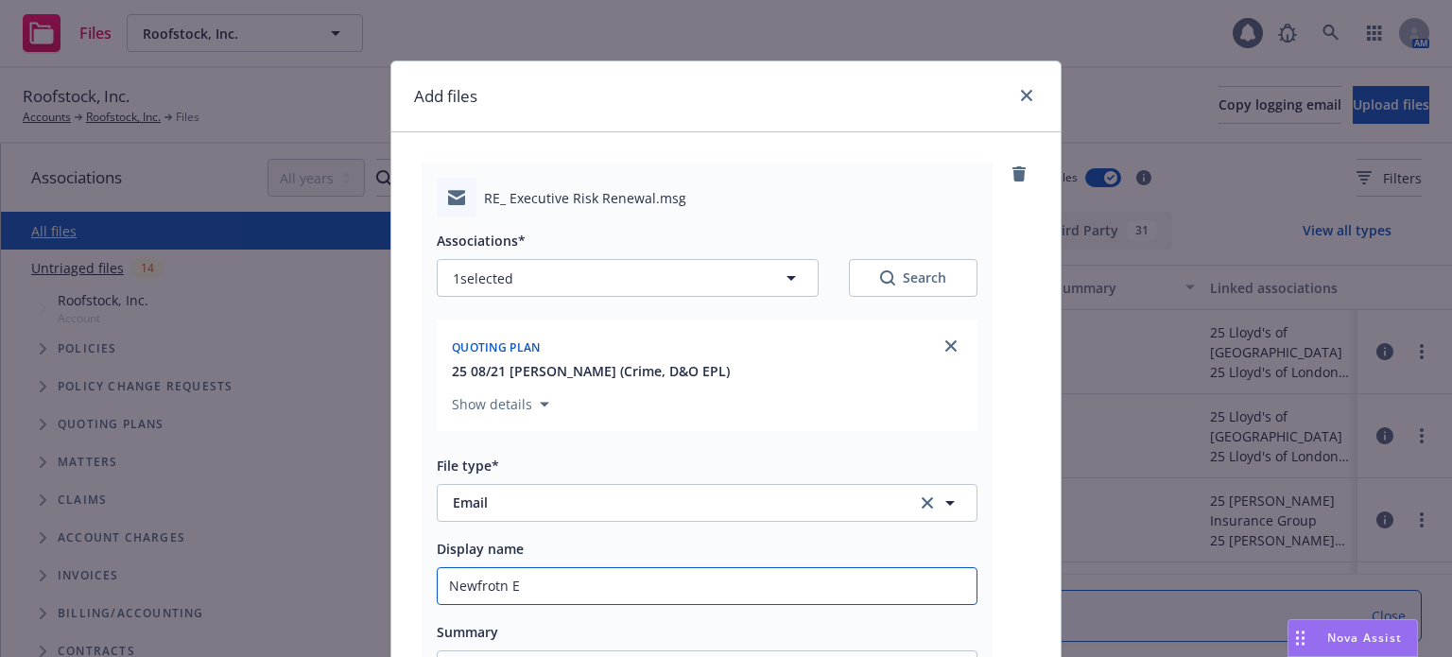
type input "Newfrotn Ex"
type textarea "x"
type input "Newfrotn Exe"
type textarea "x"
type input "Newfrotn Exec"
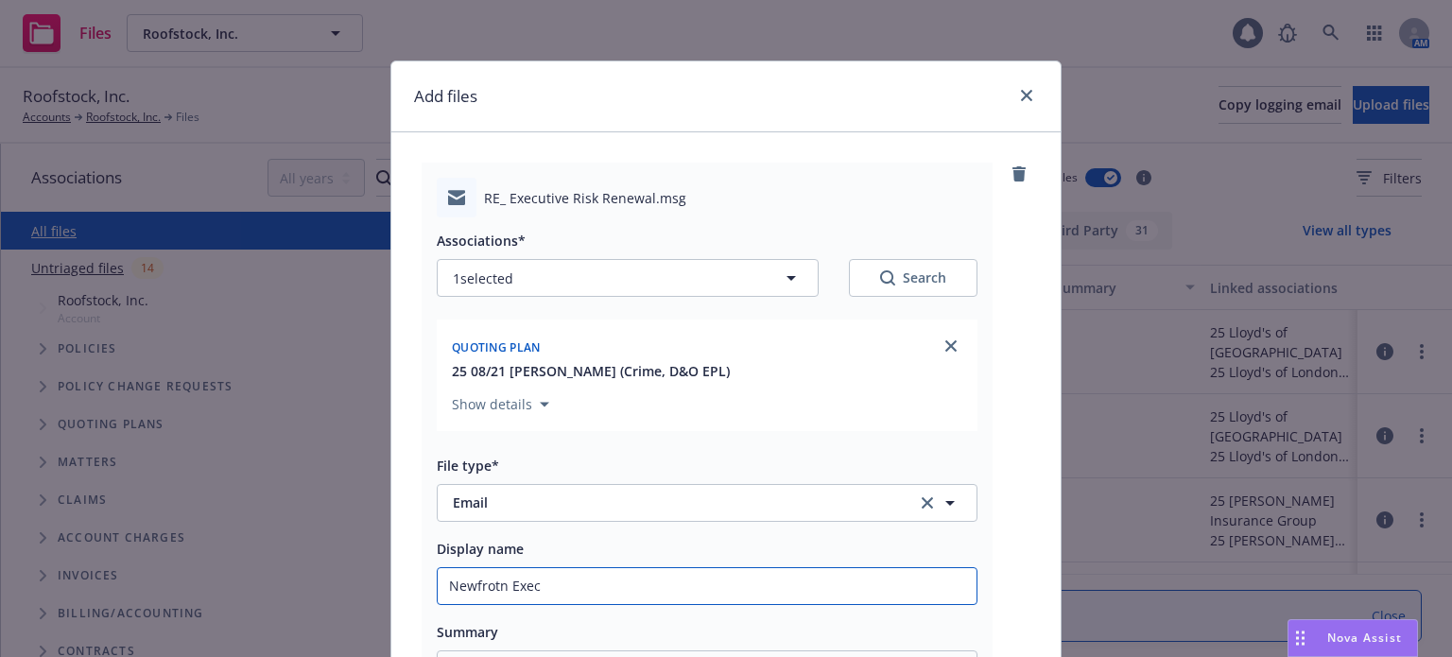
type textarea "x"
type input "Newfrotn Exec"
type textarea "x"
type input "Newfrotn Exec R"
type textarea "x"
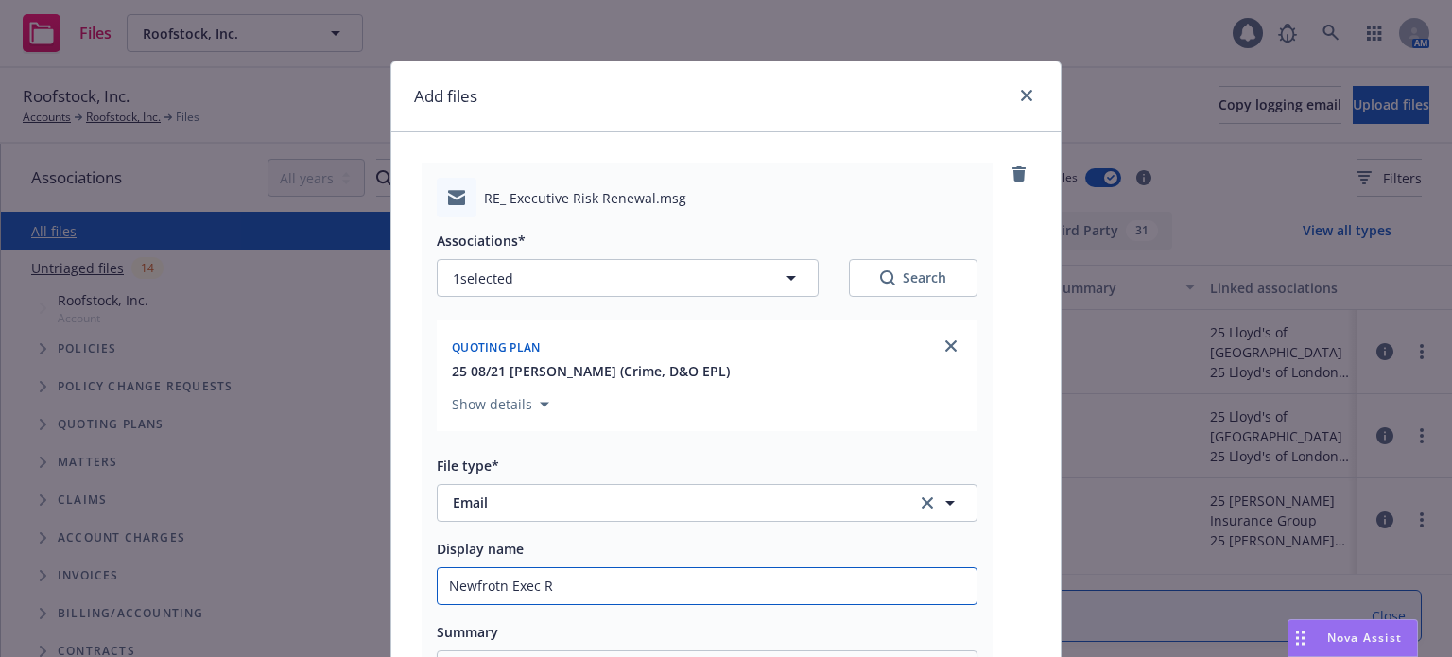
type input "Newfrotn Exec Ri"
type textarea "x"
type input "Newfrotn Exec Ris"
type textarea "x"
type input "Newfrotn Exec Risk"
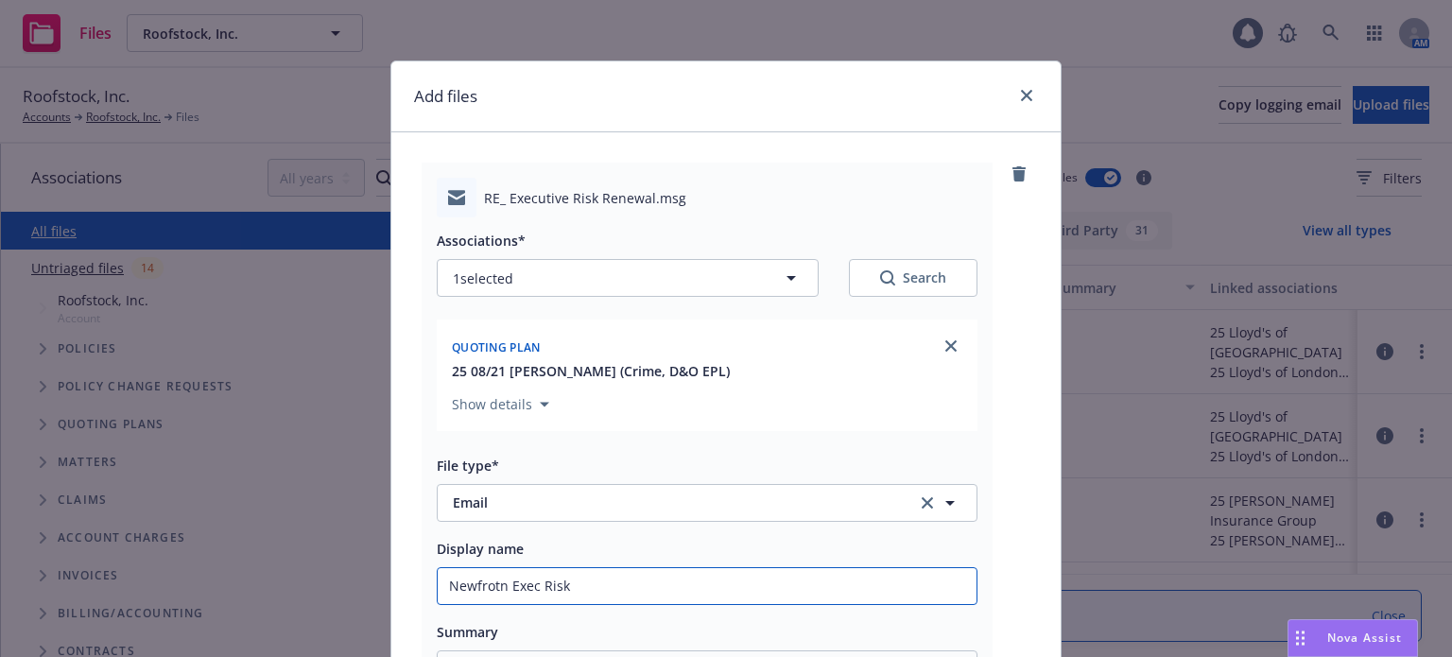
type textarea "x"
type input "Newfrotn Exec Risk"
type textarea "x"
type input "Newfrotn Exec Risk P"
type textarea "x"
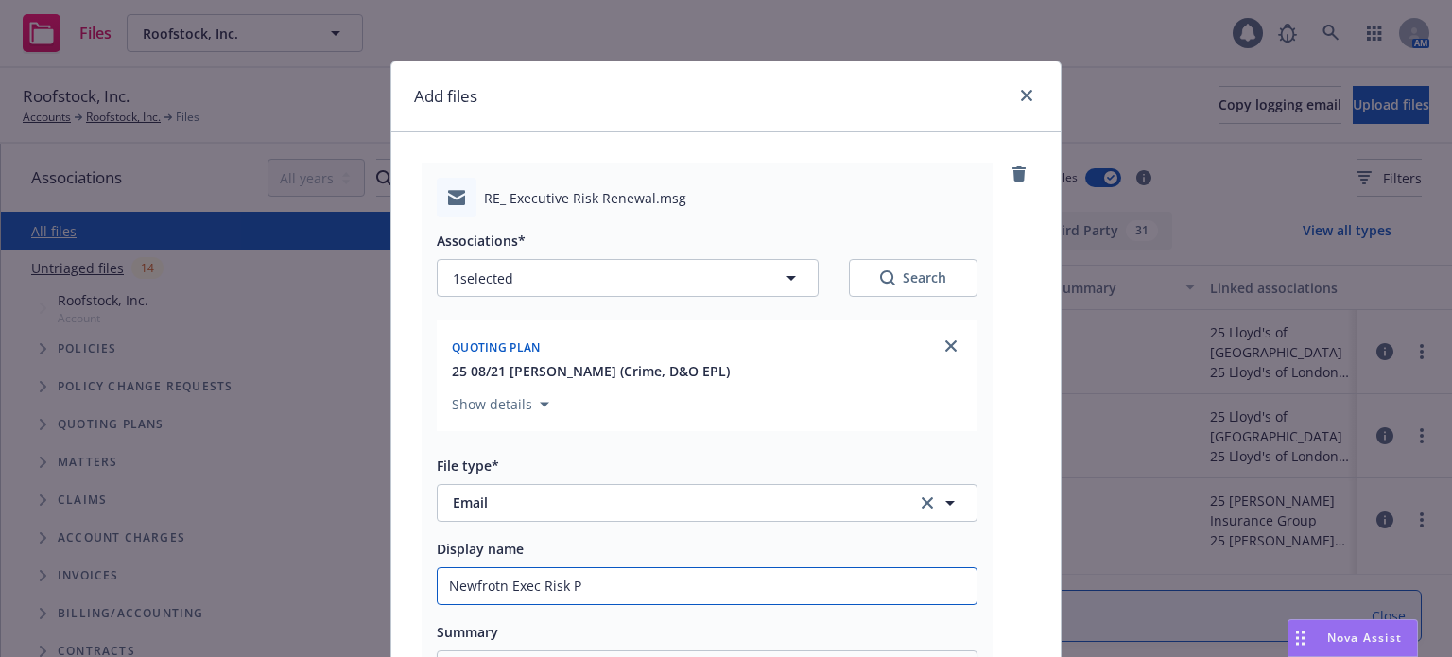
type input "Newfrotn Exec Risk Pr"
type textarea "x"
type input "Newfrotn Exec Risk Pro"
type textarea "x"
type input "Newfrotn Exec Risk Prop"
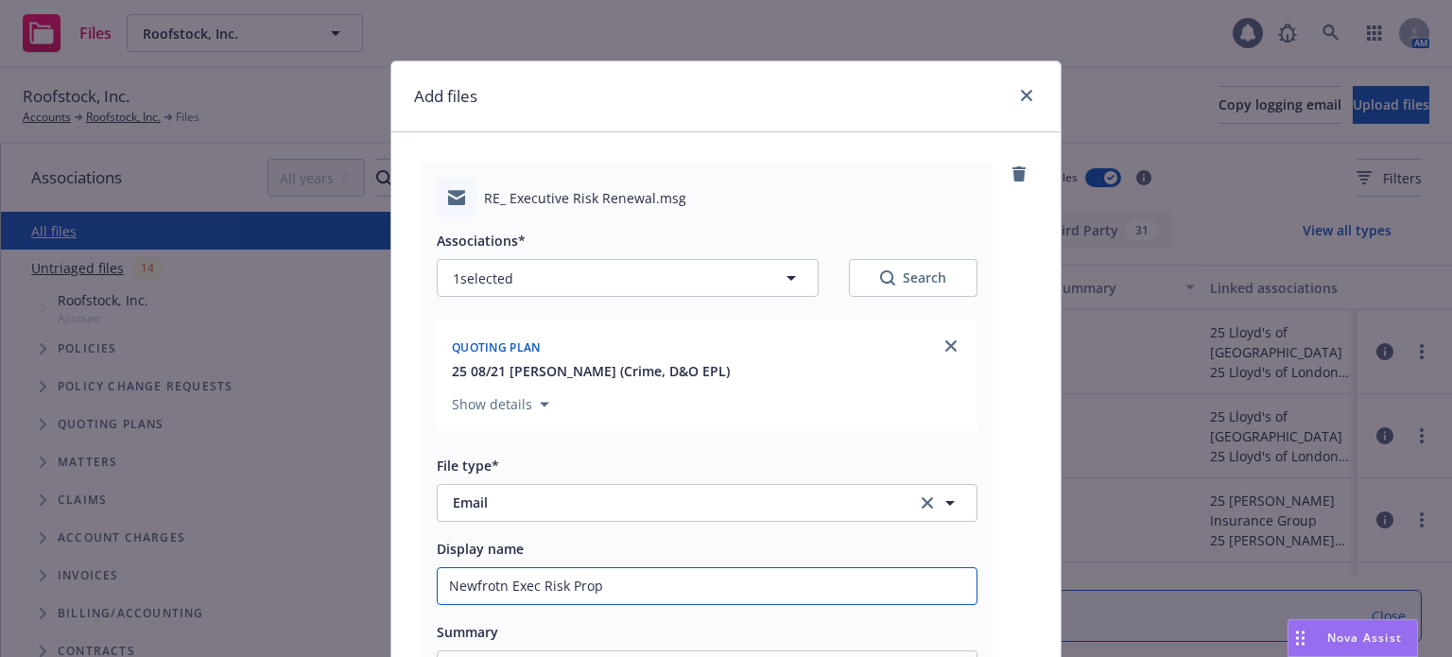
type textarea "x"
type input "Newfrotn Exec Risk Propo"
type textarea "x"
type input "Newfrotn Exec Risk Propos"
type textarea "x"
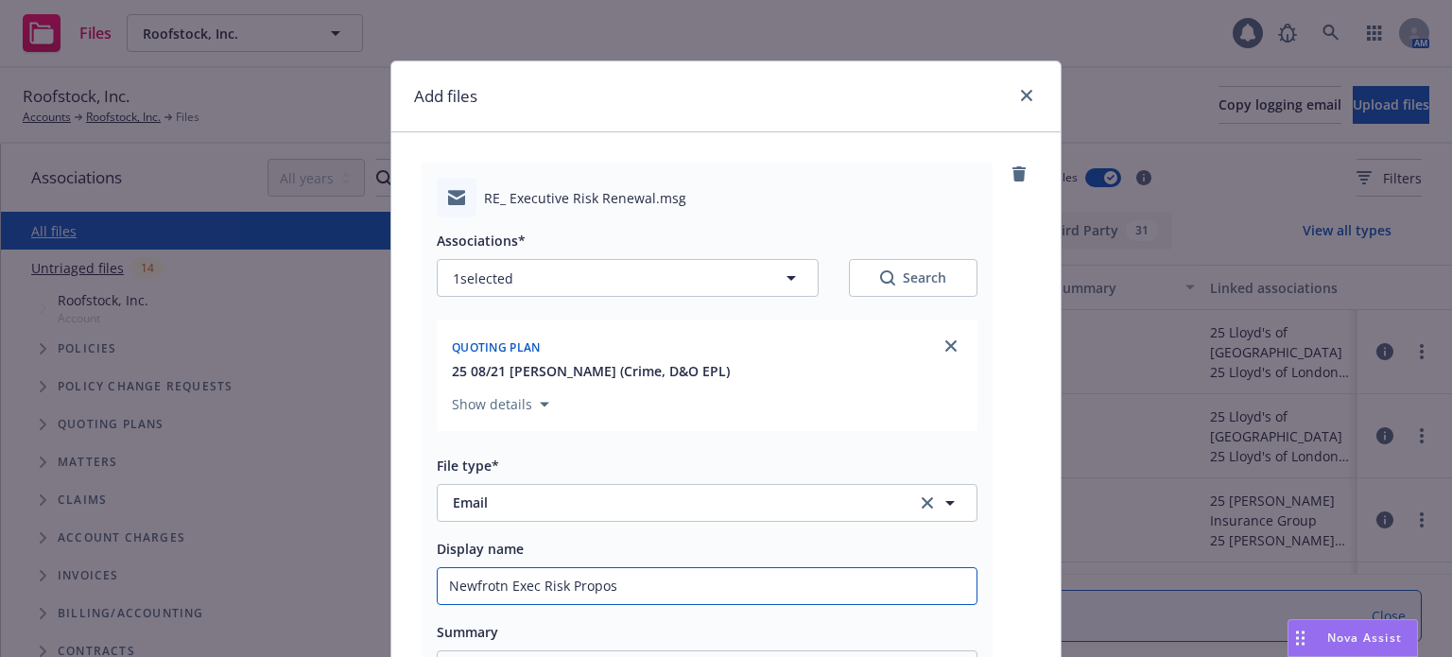
type input "Newfrotn Exec Risk Proposa"
type textarea "x"
type input "Newfrotn Exec Risk Proposal"
type textarea "x"
type input "Newfrotn Exec Risk Proposal"
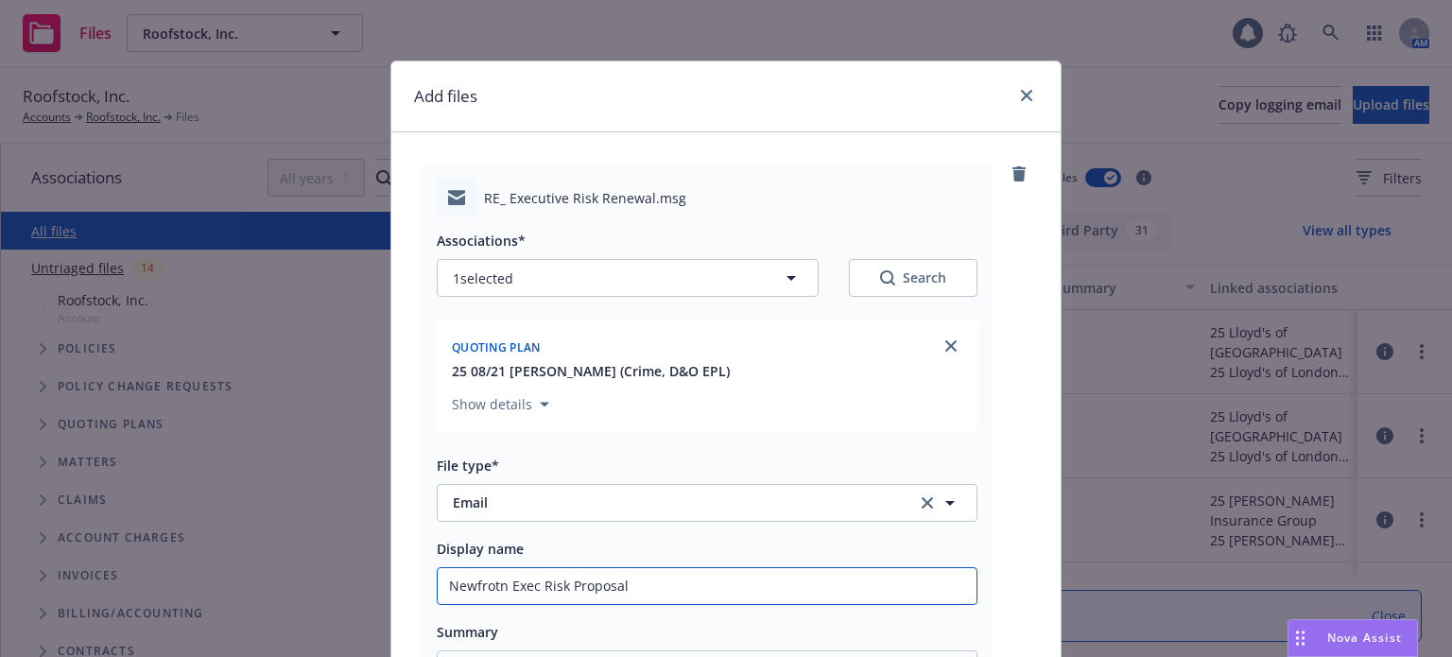
type textarea "x"
type input "Newfrotn Exec Risk Proposal s"
type textarea "x"
type input "Newfrotn Exec Risk Proposal se"
type textarea "x"
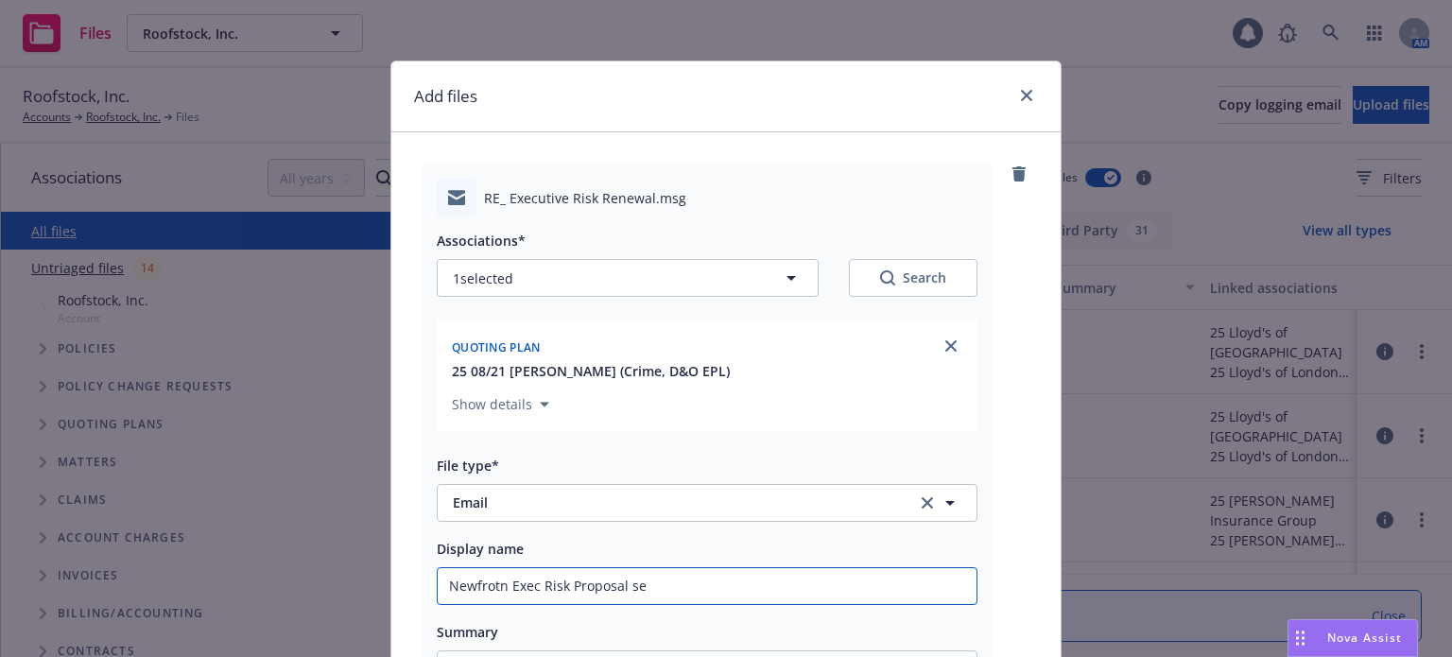
type input "Newfrotn Exec Risk Proposal sen"
type textarea "x"
type input "Newfrotn Exec Risk Proposal sent"
type textarea "x"
type input "Newfrotn Exec Risk Proposal sent"
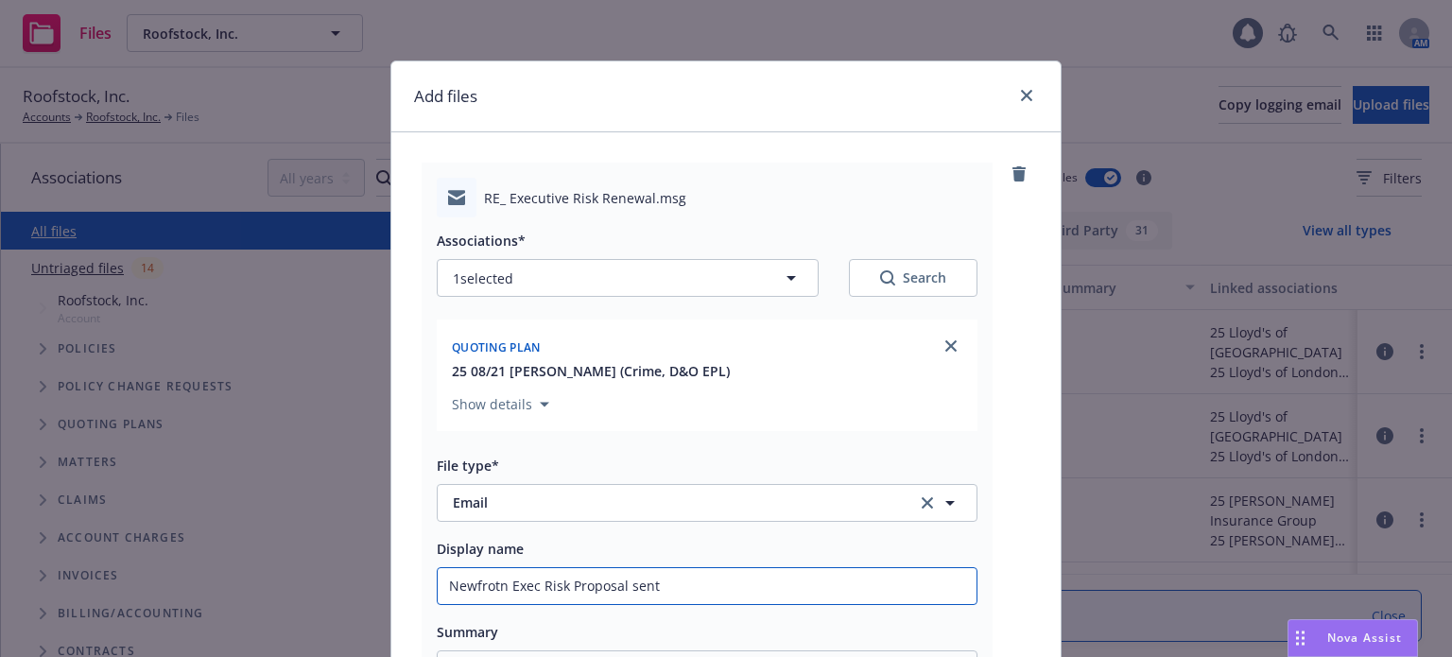
type textarea "x"
type input "Newfrotn Exec Risk Proposal sent t"
type textarea "x"
type input "Newfrotn Exec Risk Proposal sent to"
type textarea "x"
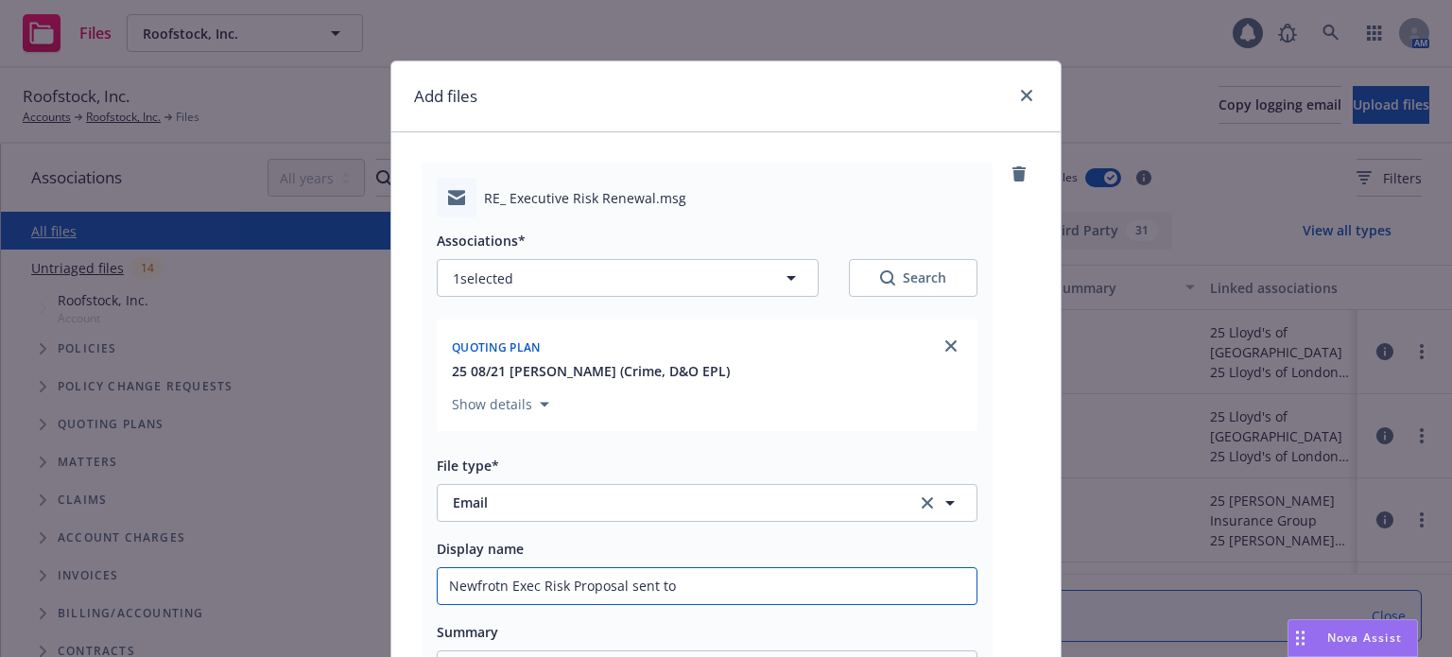
type input "Newfrotn Exec Risk Proposal sent to"
type textarea "x"
type input "Newfrotn Exec Risk Proposal sent to c"
type textarea "x"
type input "Newfrotn Exec Risk Proposal sent to cl"
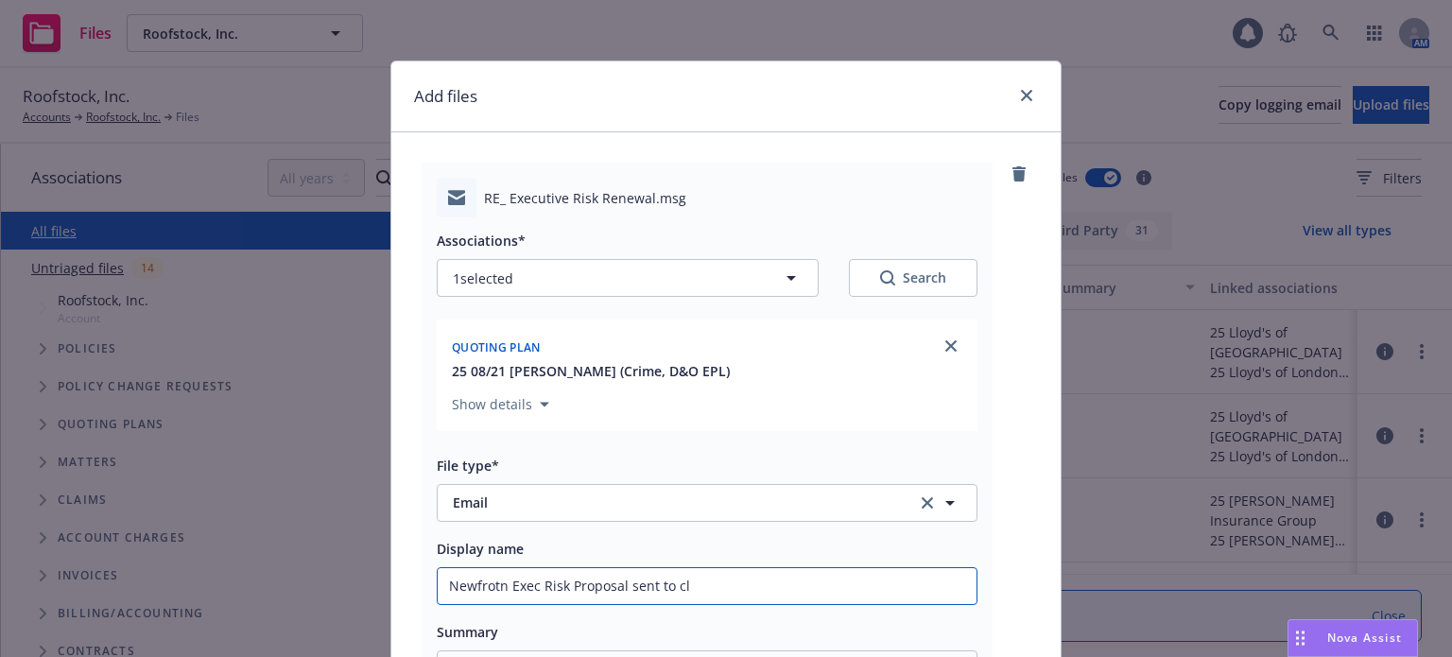
type textarea "x"
type input "Newfrotn Exec Risk Proposal sent to cli"
type textarea "x"
type input "Newfrotn Exec Risk Proposal sent to clie"
type textarea "x"
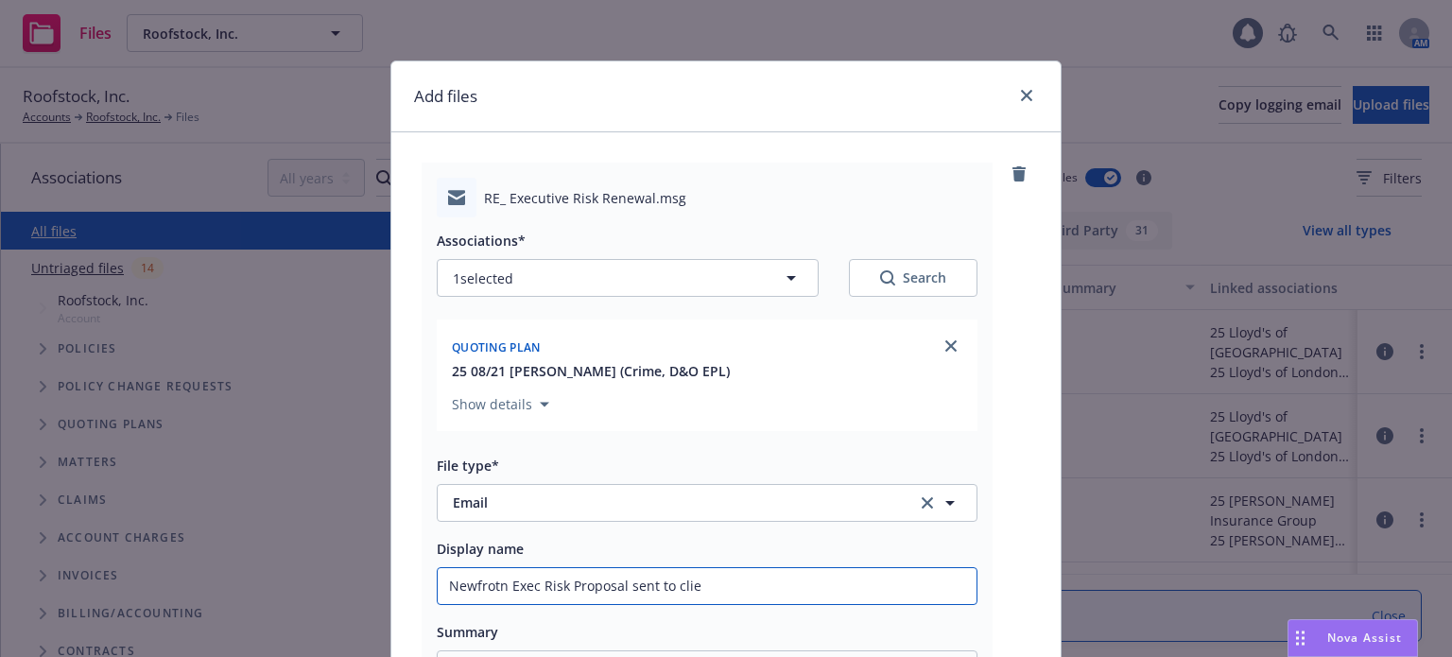
type input "Newfrotn Exec Risk Proposal sent to clien"
type textarea "x"
type input "Newfrotn Exec Risk Proposal sent to client"
click at [494, 582] on input "Newfrotn Exec Risk Proposal sent to client" at bounding box center [707, 586] width 539 height 36
type textarea "x"
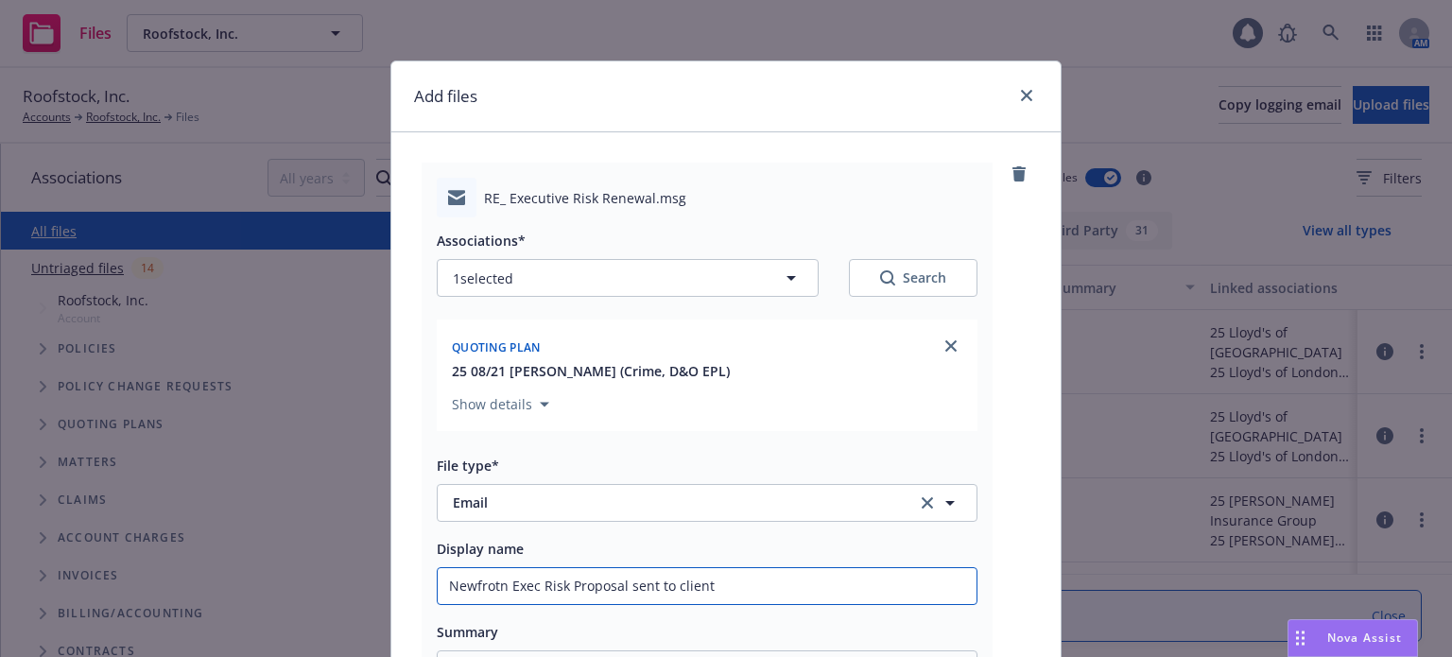
type input "Newfron Exec Risk Proposal sent to client"
type textarea "x"
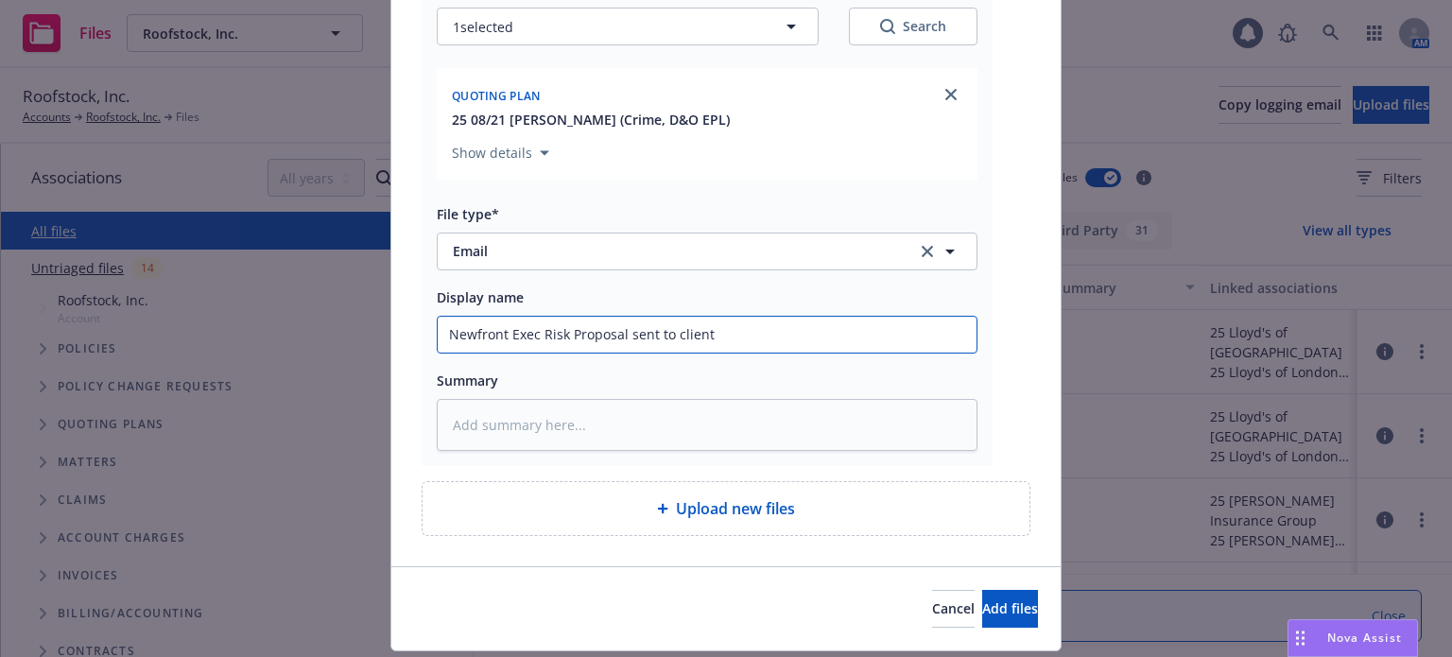
scroll to position [284, 0]
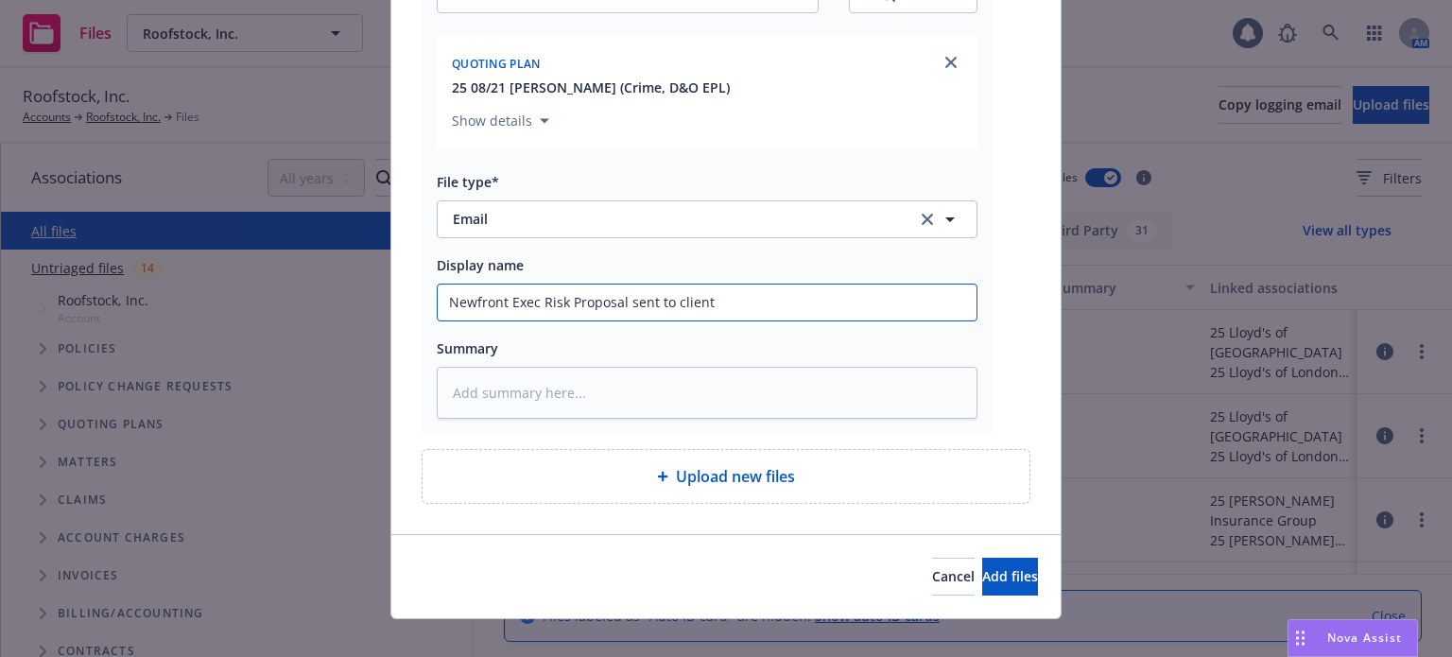
type input "Newfront Exec Risk Proposal sent to client"
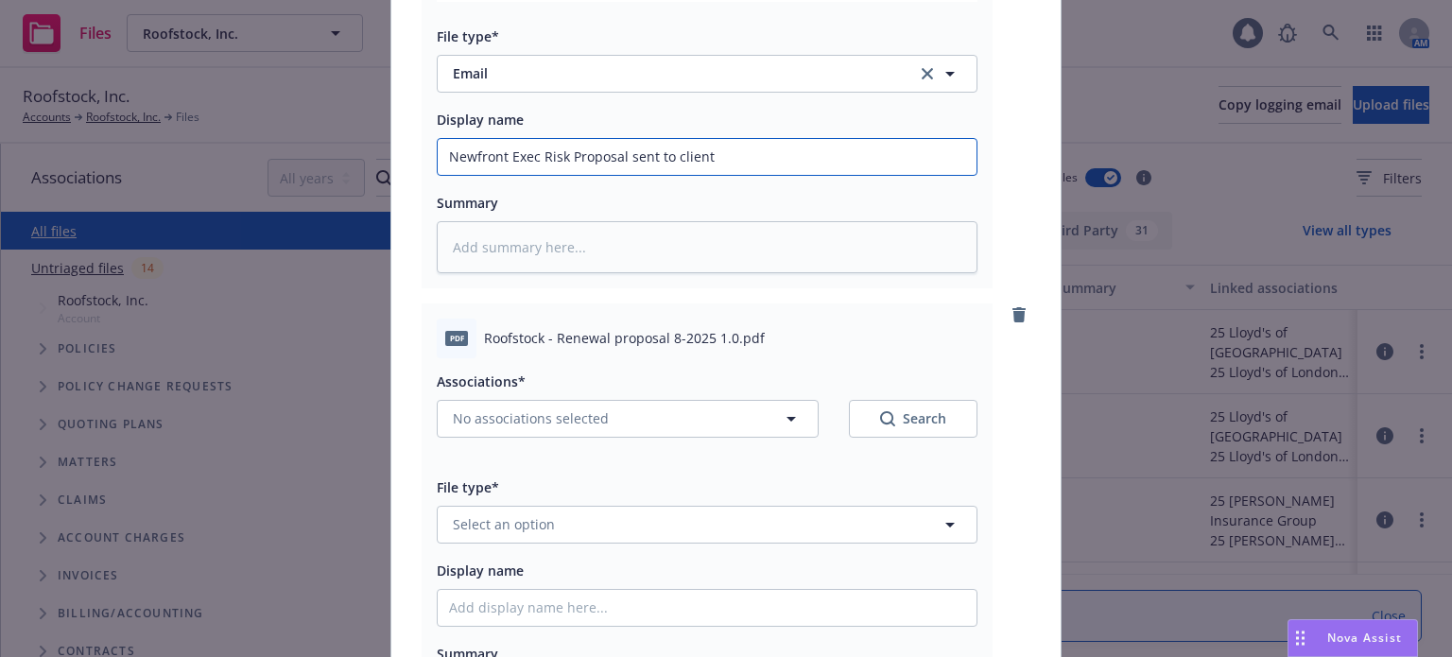
scroll to position [473, 0]
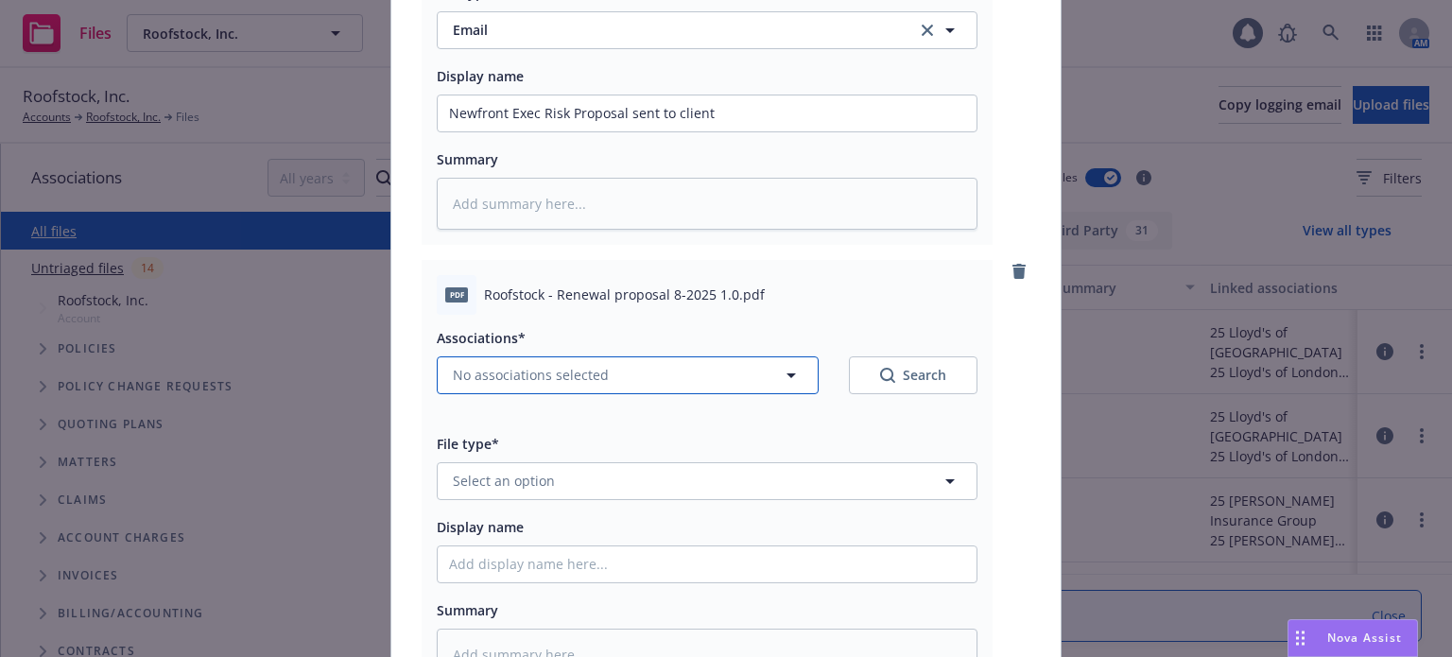
click at [571, 390] on button "No associations selected" at bounding box center [628, 375] width 382 height 38
type textarea "x"
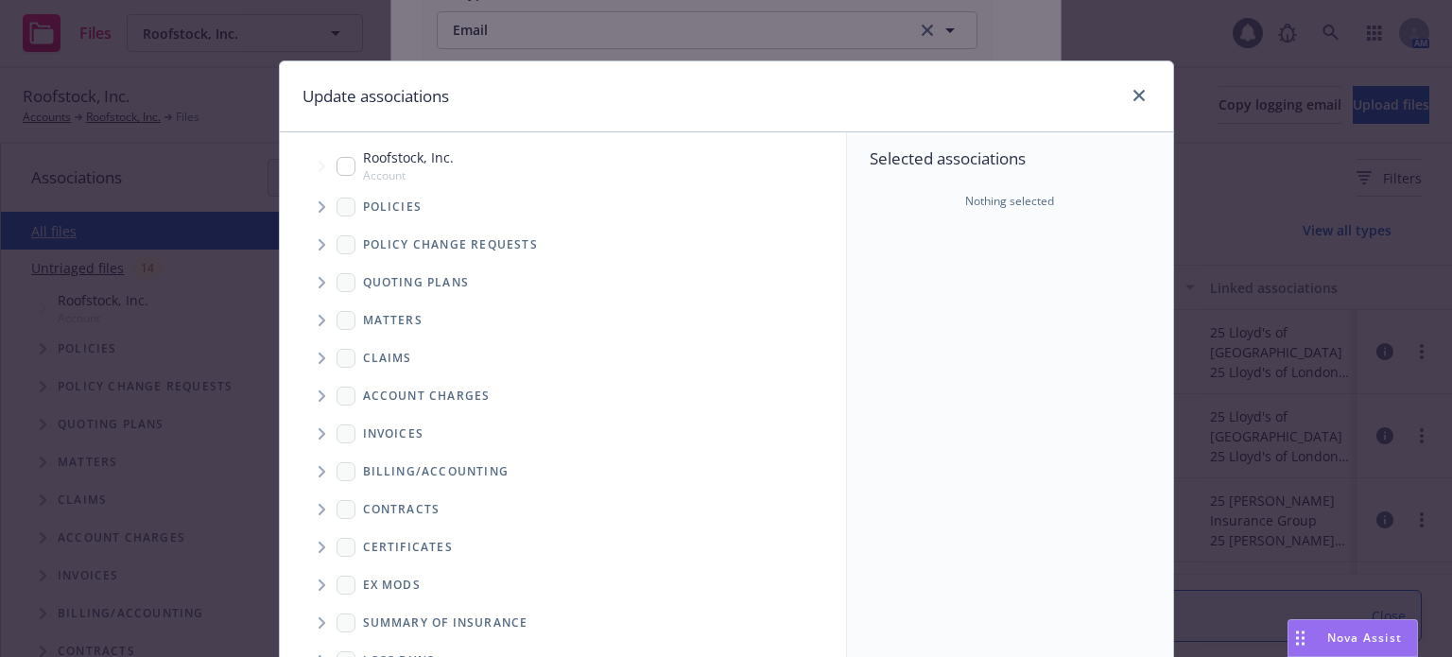
click at [319, 283] on icon "Tree Example" at bounding box center [323, 282] width 8 height 11
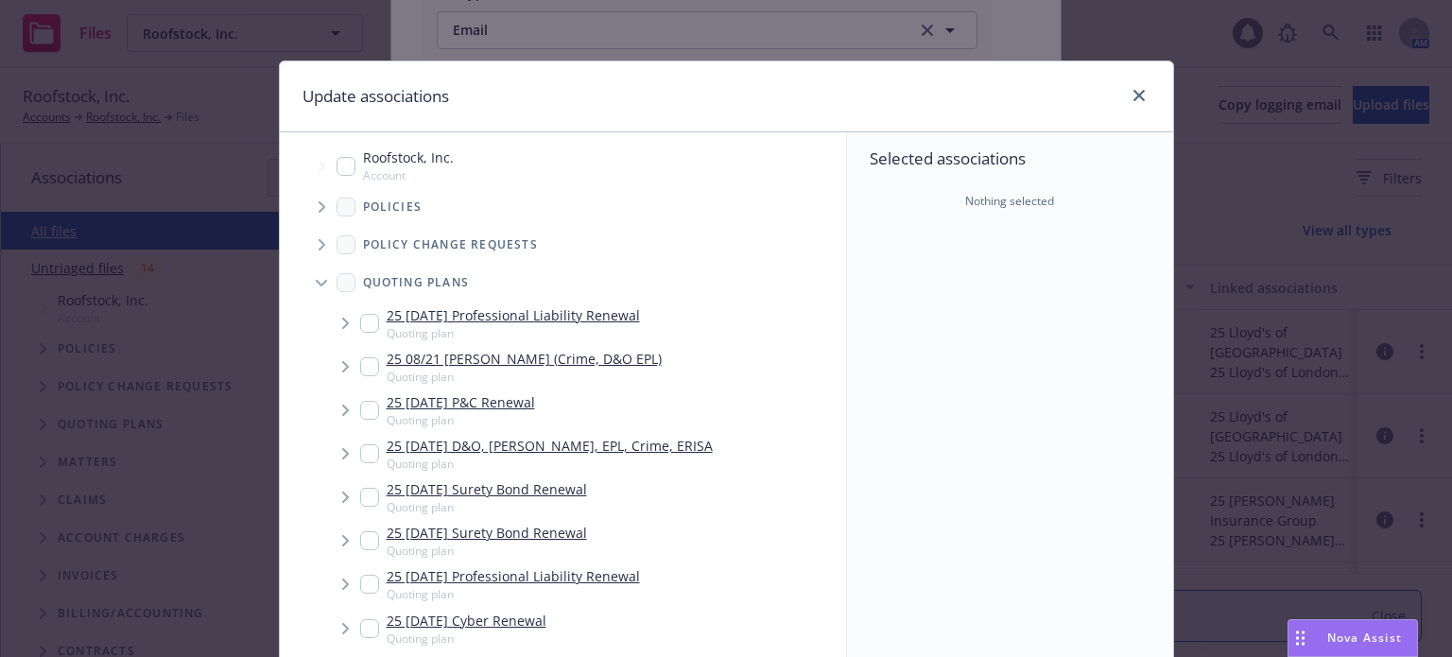
click at [360, 367] on input "Tree Example" at bounding box center [369, 366] width 19 height 19
checkbox input "true"
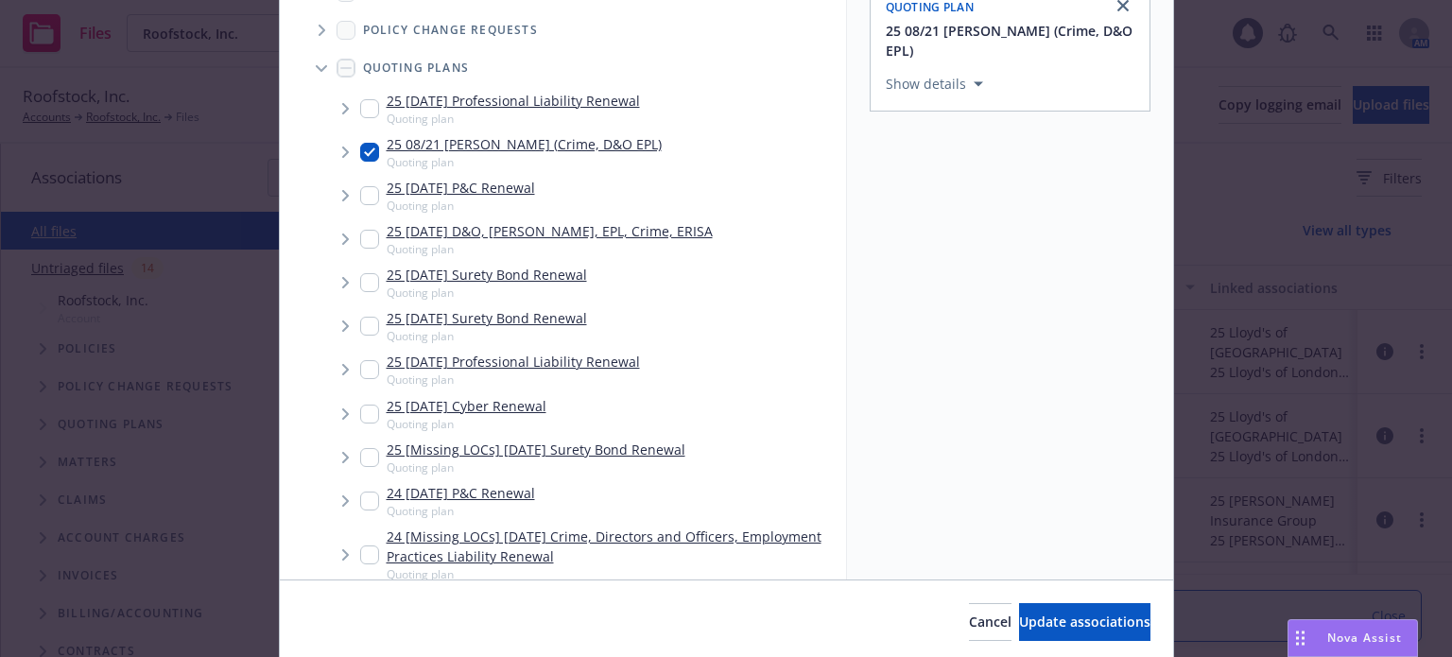
scroll to position [282, 0]
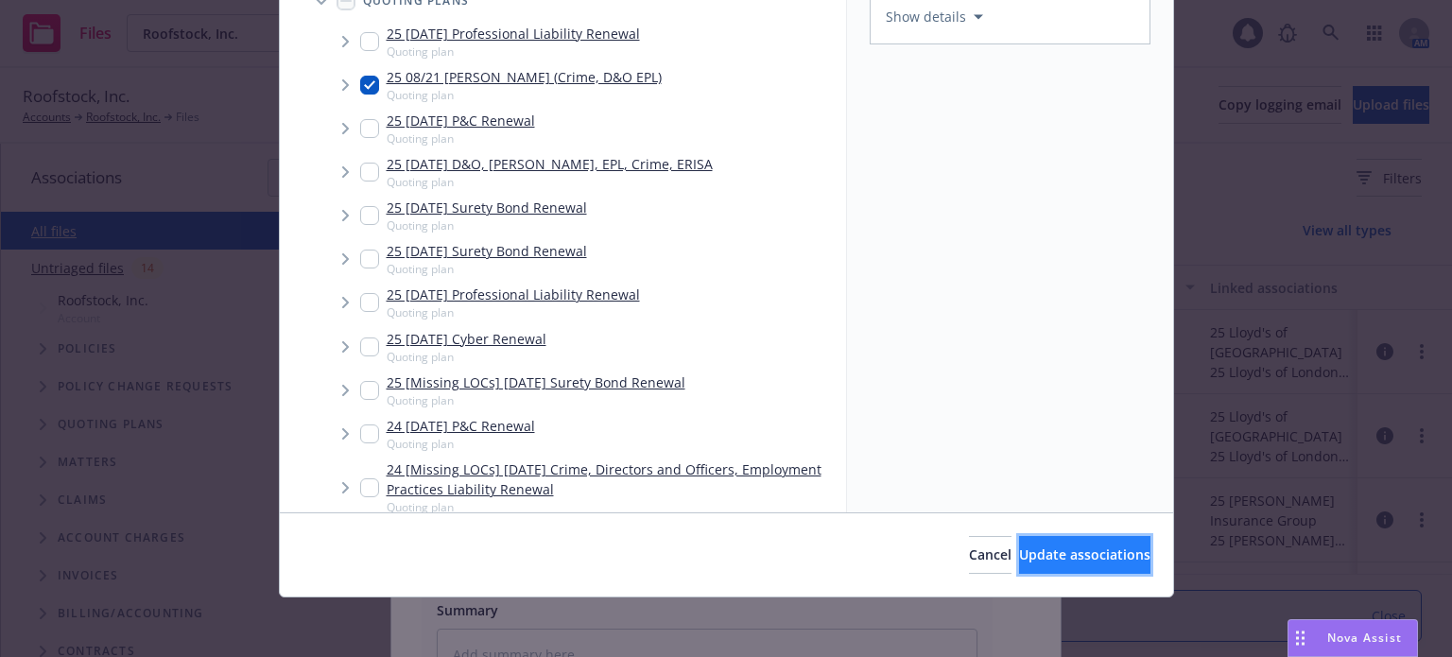
click at [1077, 551] on span "Update associations" at bounding box center [1084, 554] width 131 height 18
type textarea "x"
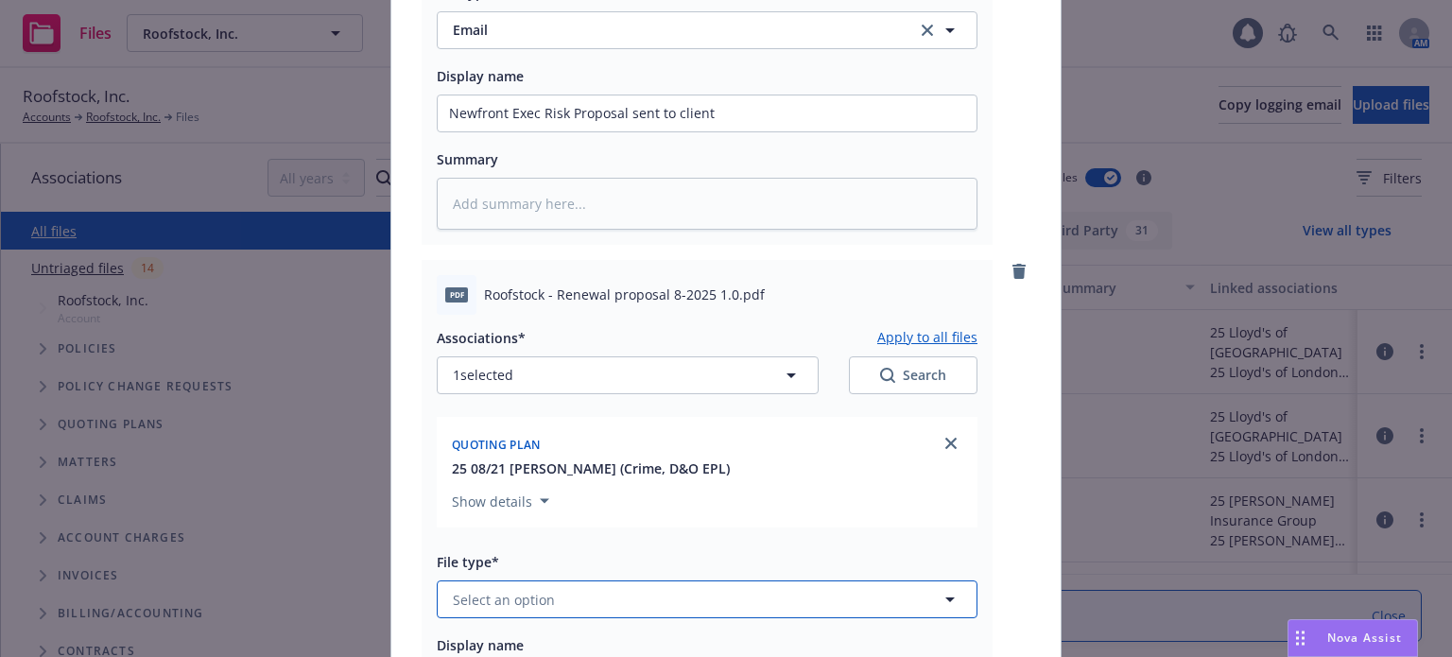
click at [475, 590] on span "Select an option" at bounding box center [504, 600] width 102 height 20
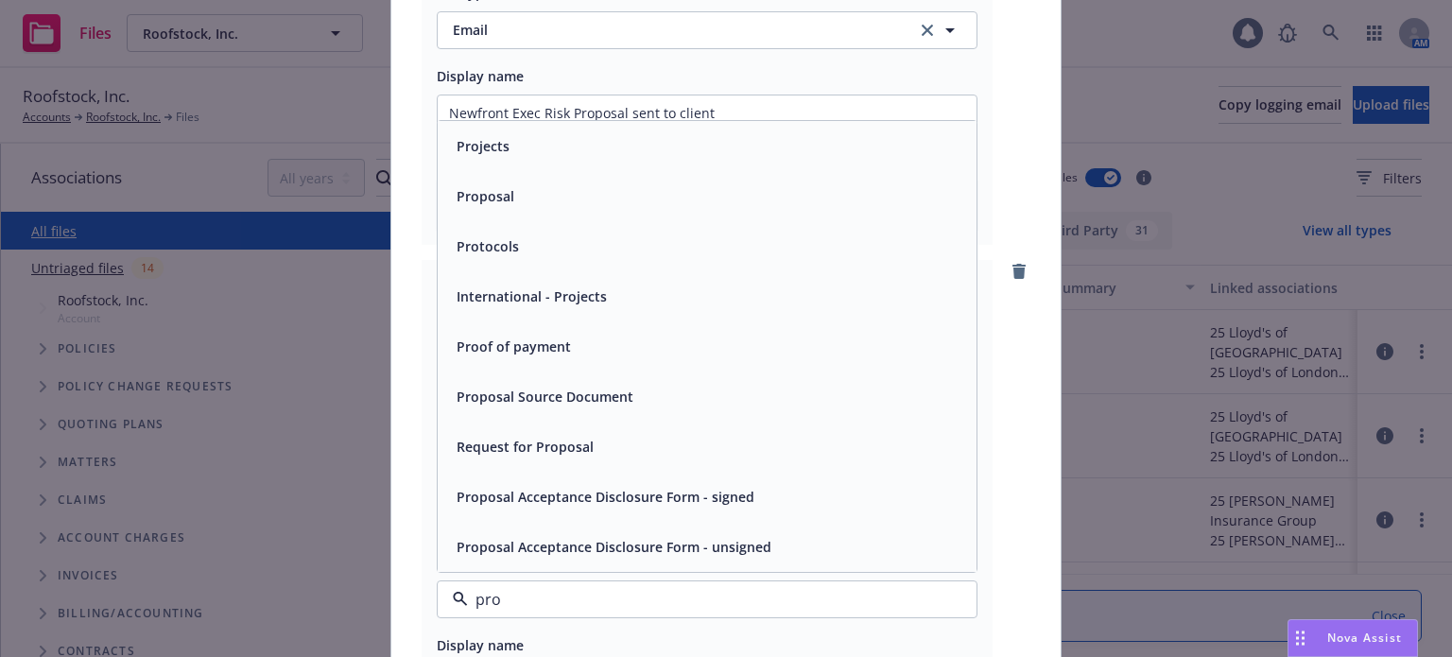
type input "prop"
click at [498, 346] on span "Proposal" at bounding box center [486, 347] width 58 height 20
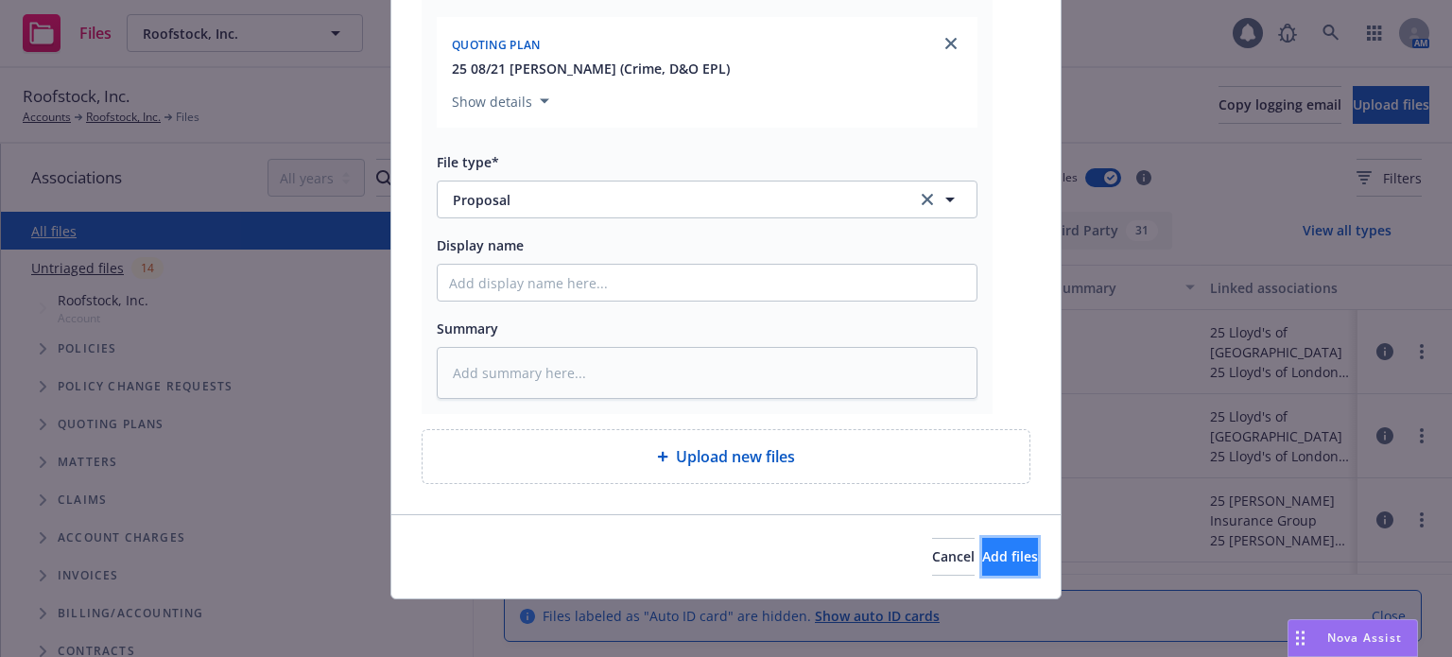
click at [982, 557] on span "Add files" at bounding box center [1010, 556] width 56 height 18
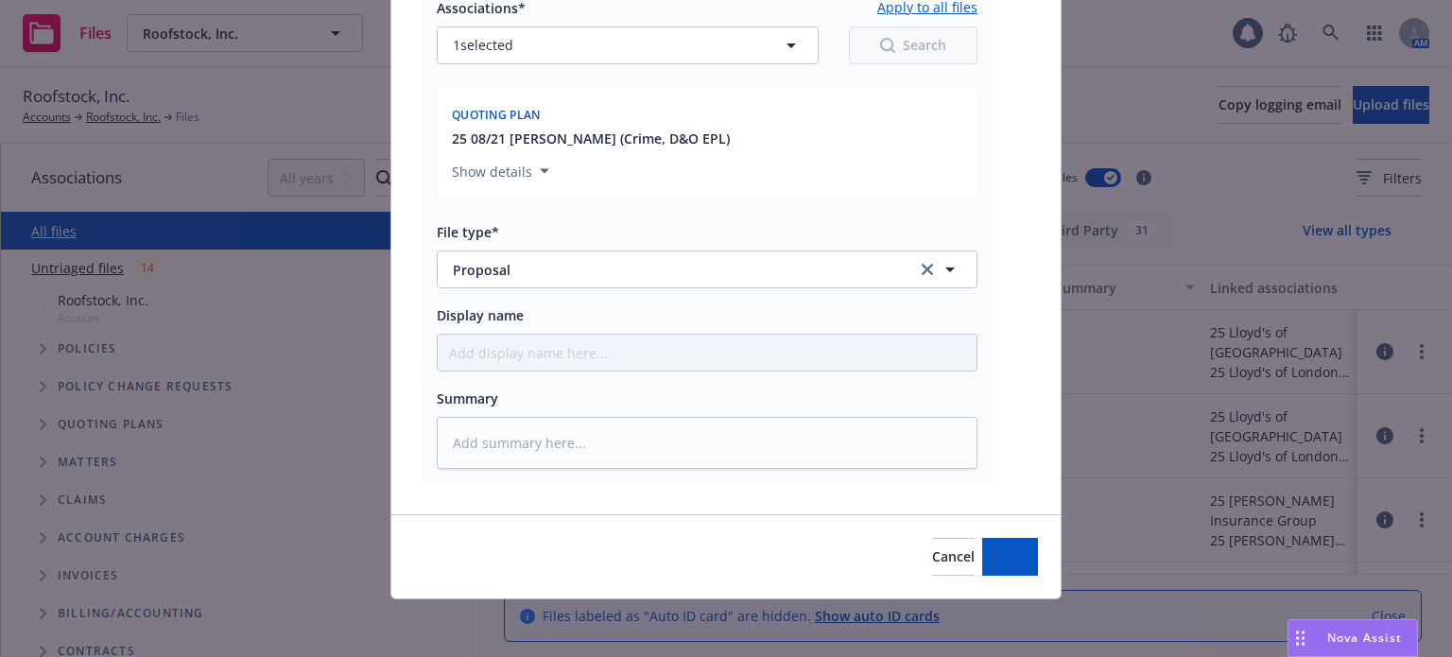
type textarea "x"
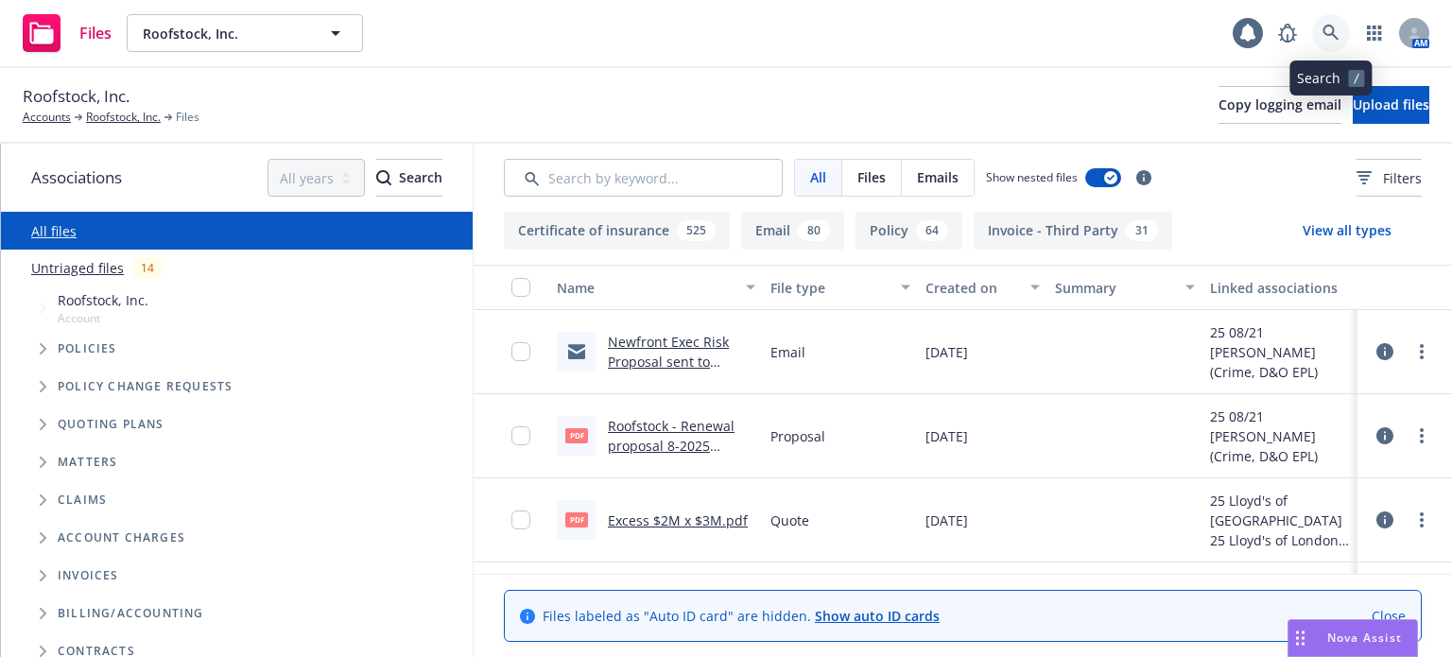
click at [1334, 31] on icon at bounding box center [1331, 33] width 16 height 16
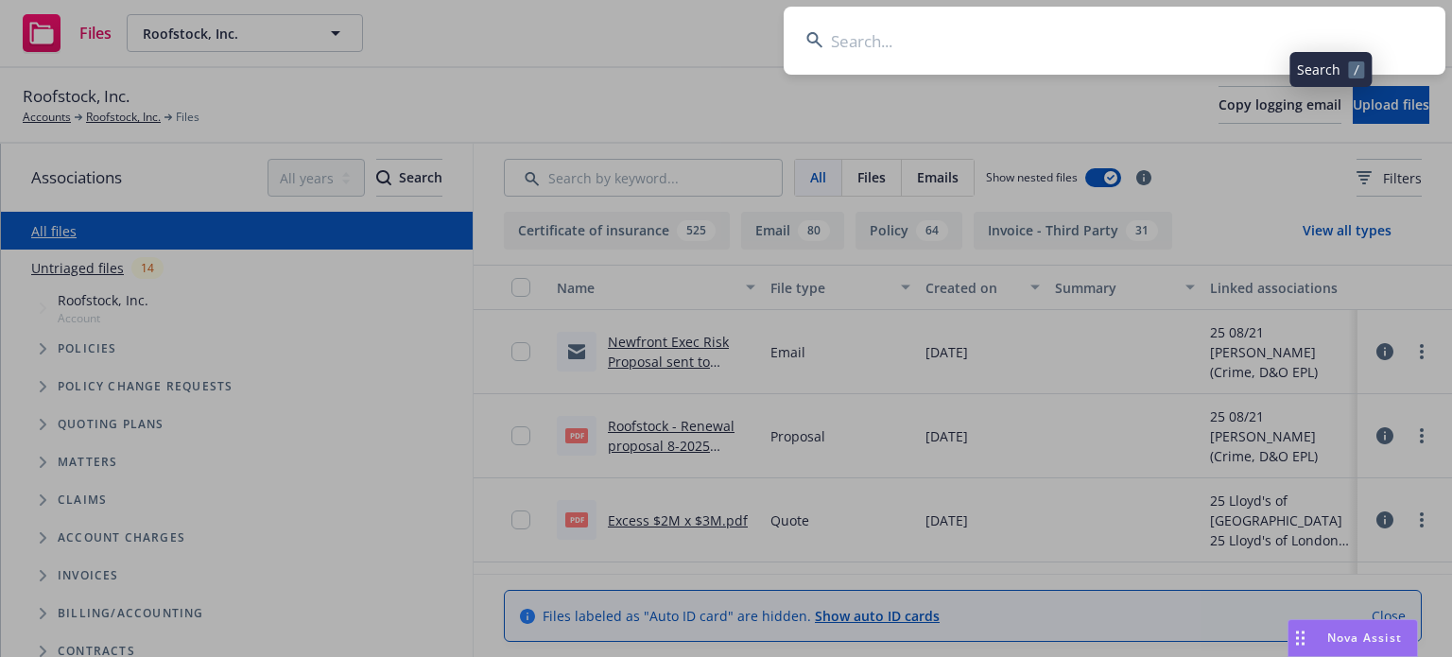
click at [1042, 35] on input at bounding box center [1115, 41] width 662 height 68
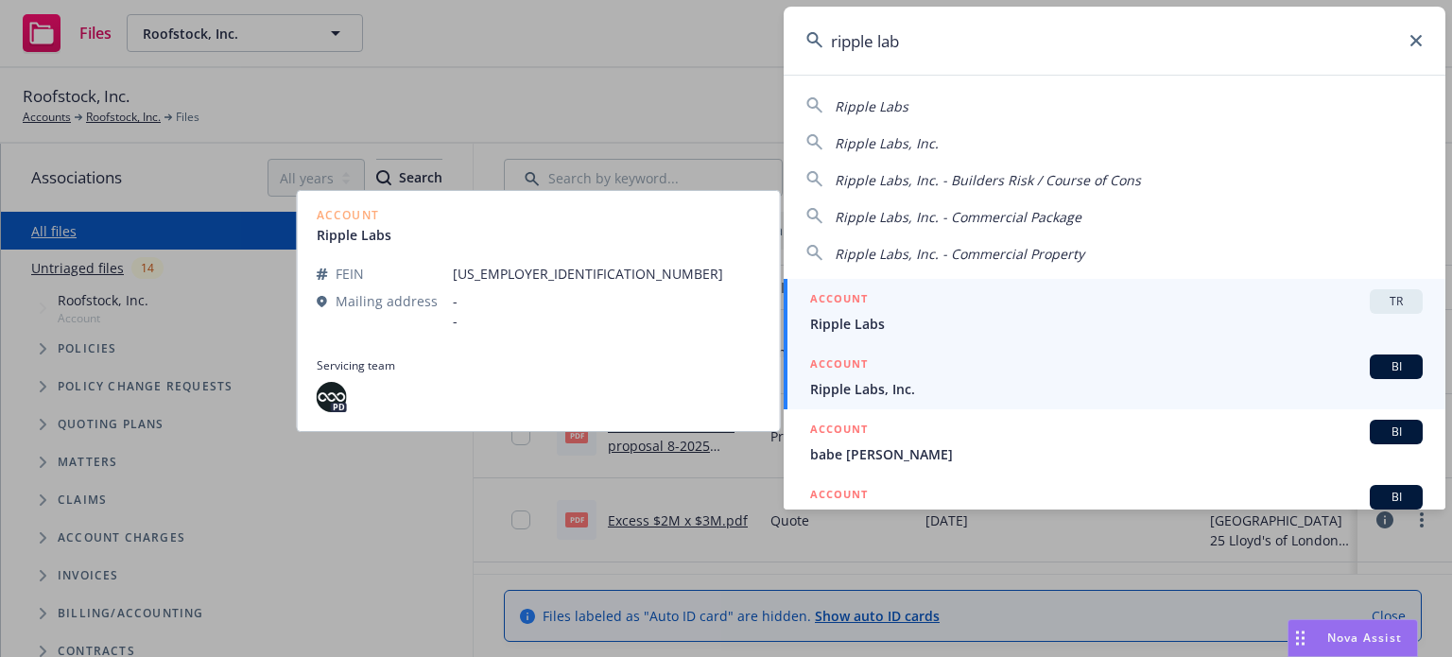
type input "ripple lab"
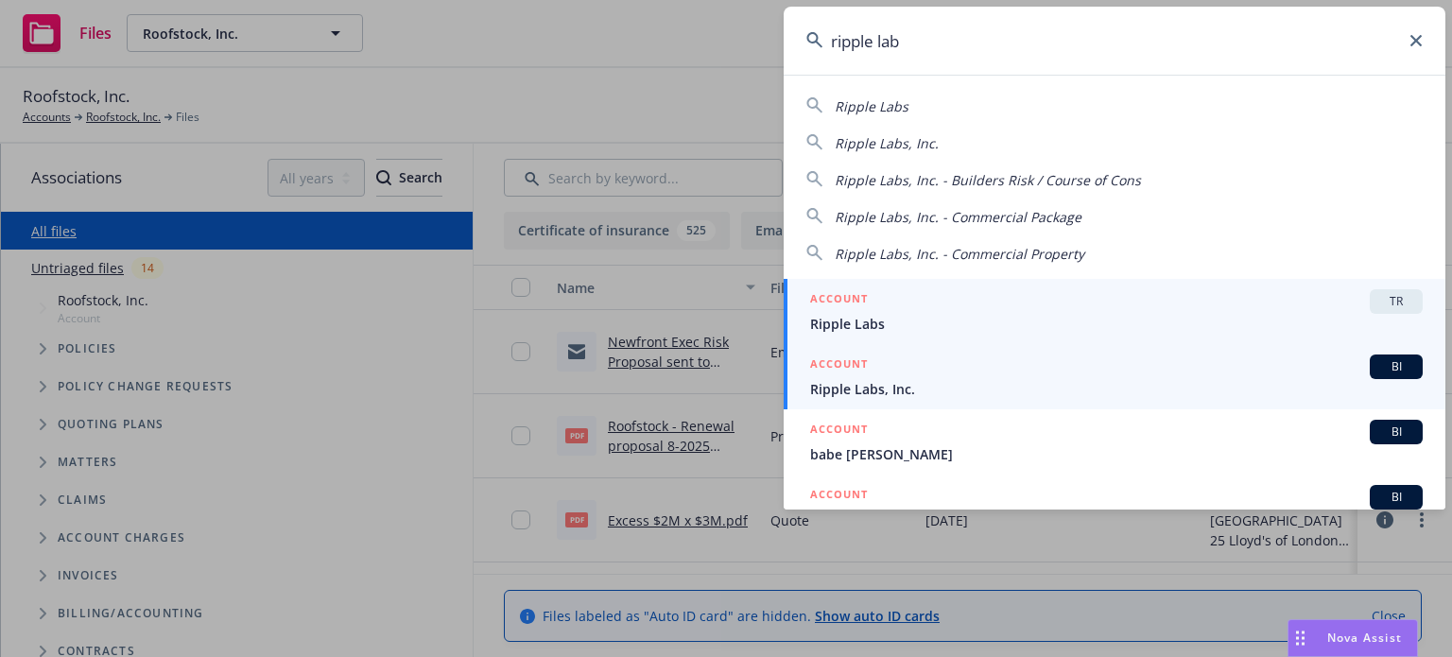
click at [873, 387] on span "Ripple Labs, Inc." at bounding box center [1116, 389] width 613 height 20
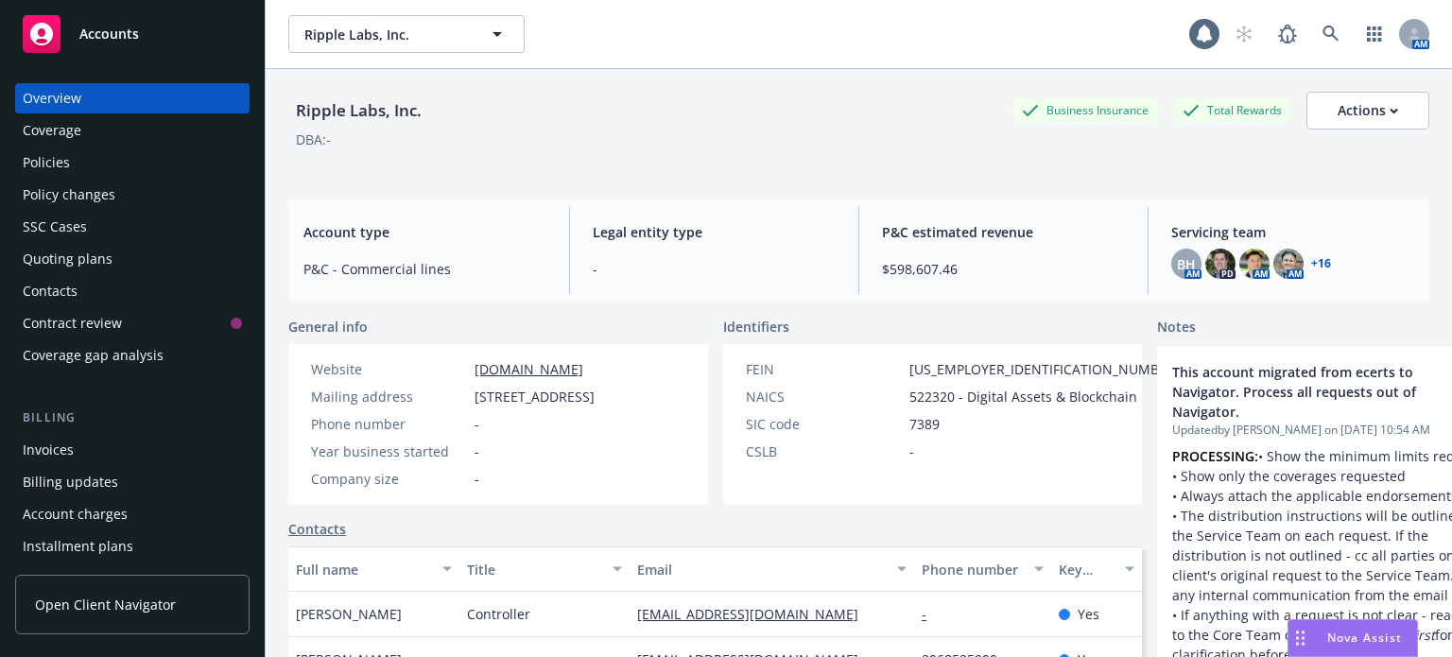
click at [76, 173] on div "Policies" at bounding box center [132, 162] width 219 height 30
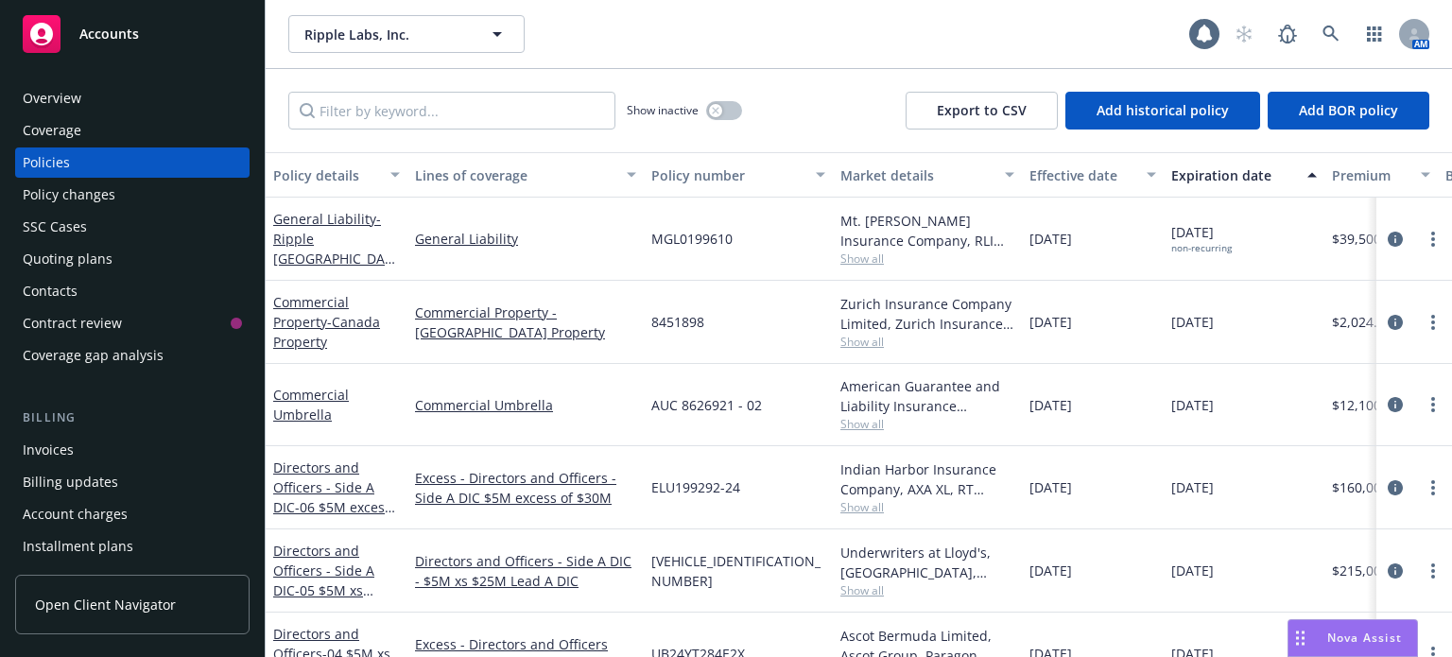
click at [319, 161] on button "Policy details" at bounding box center [337, 174] width 142 height 45
click at [320, 176] on div "Policy details" at bounding box center [326, 175] width 106 height 20
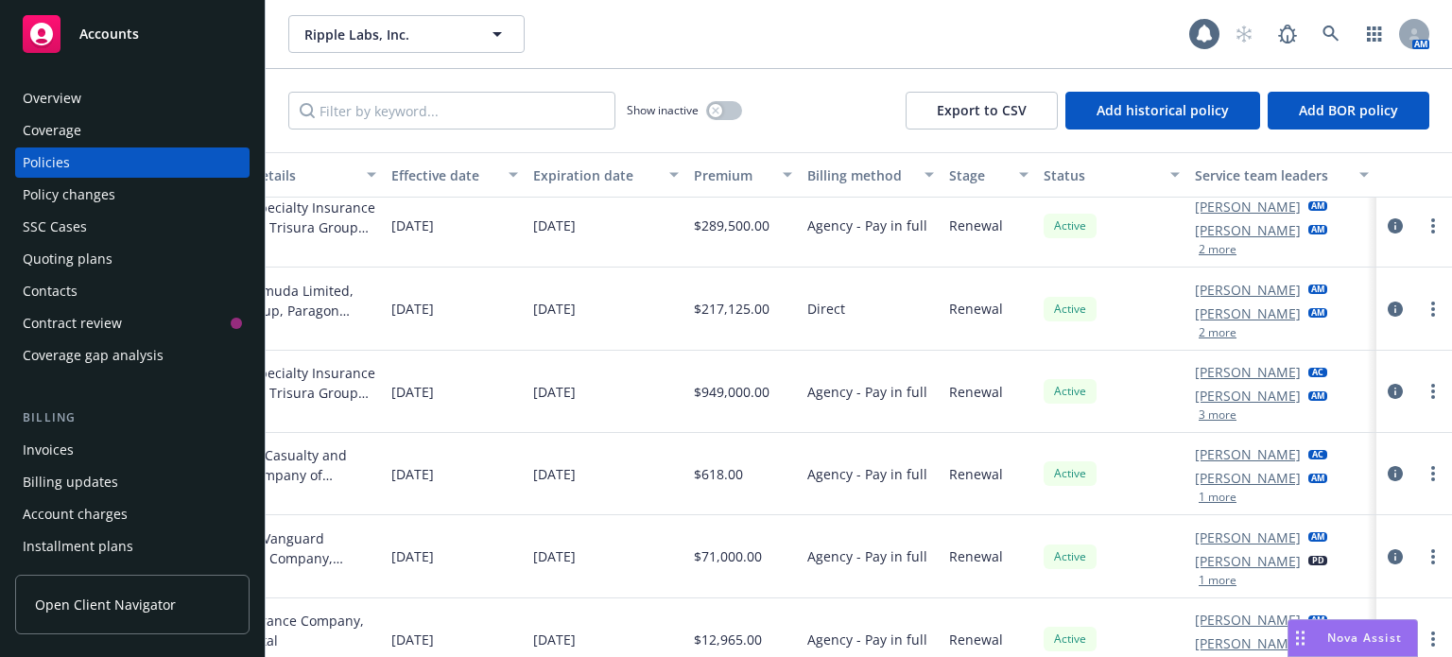
scroll to position [853, 0]
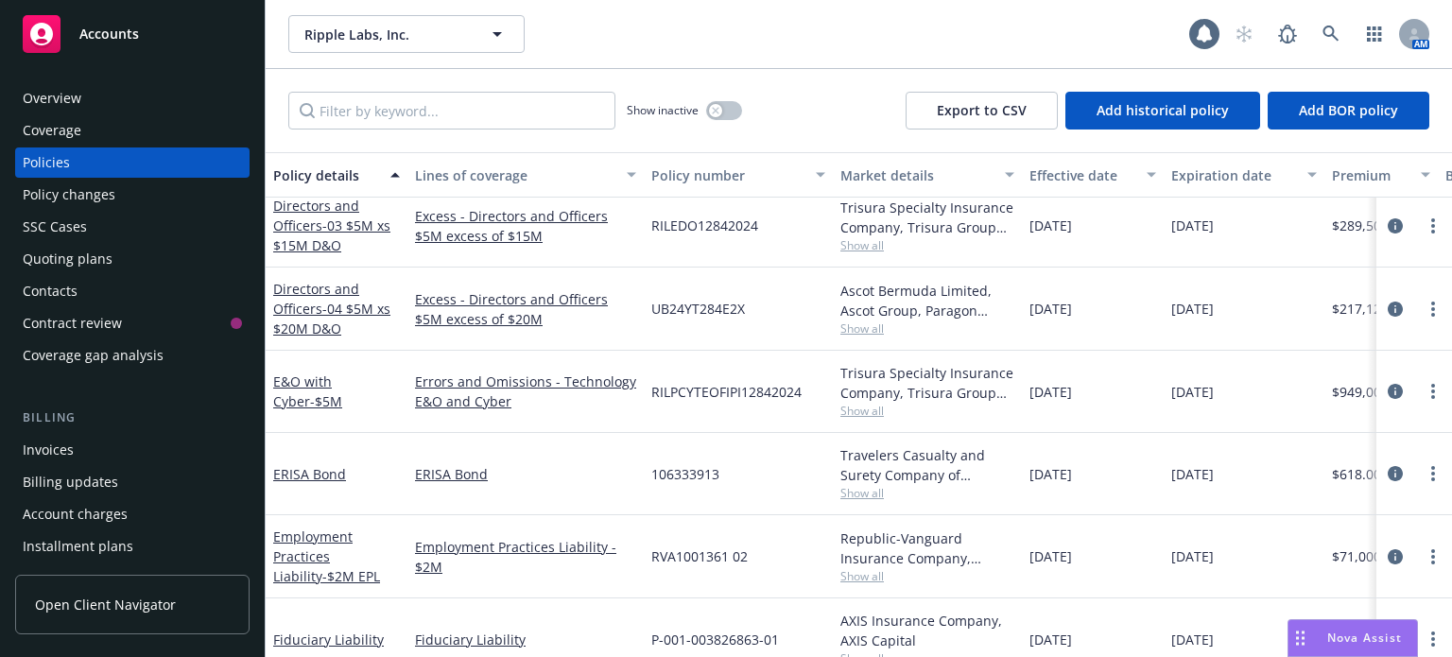
click at [80, 268] on div "Quoting plans" at bounding box center [68, 259] width 90 height 30
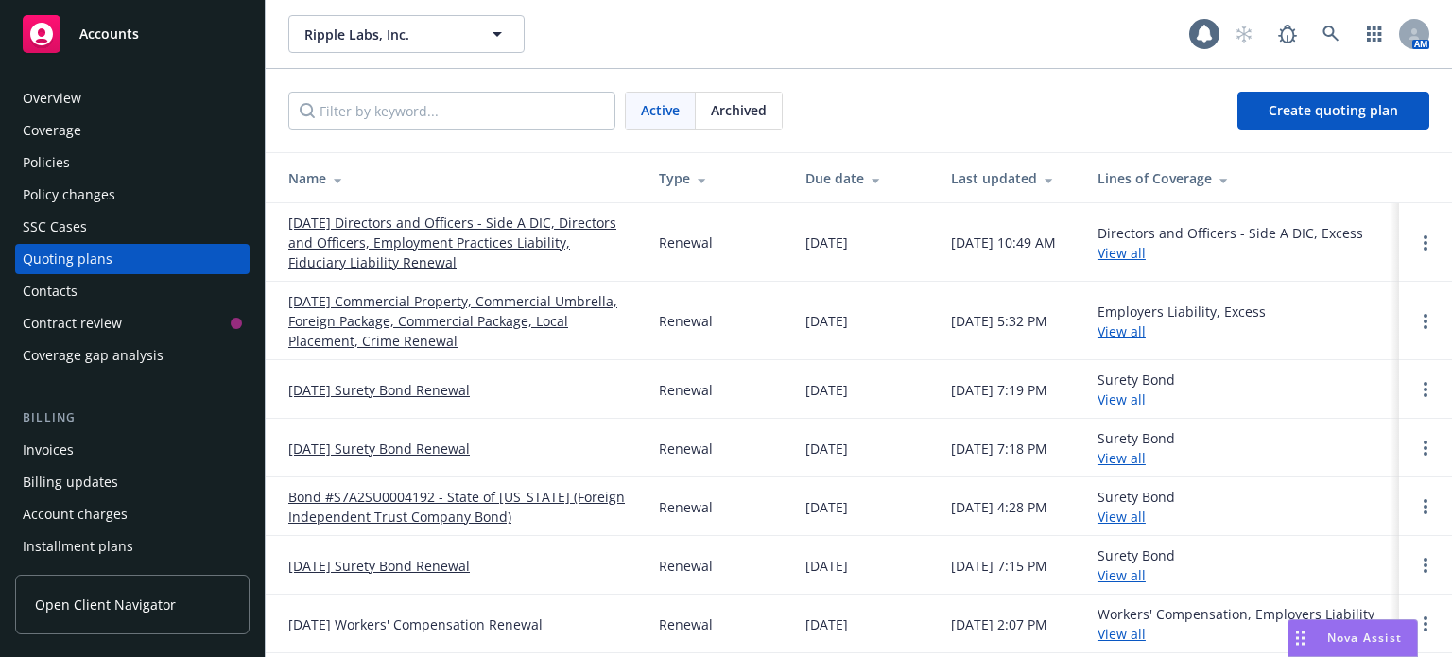
click at [416, 242] on link "[DATE] Directors and Officers - Side A DIC, Directors and Officers, Employment …" at bounding box center [458, 243] width 340 height 60
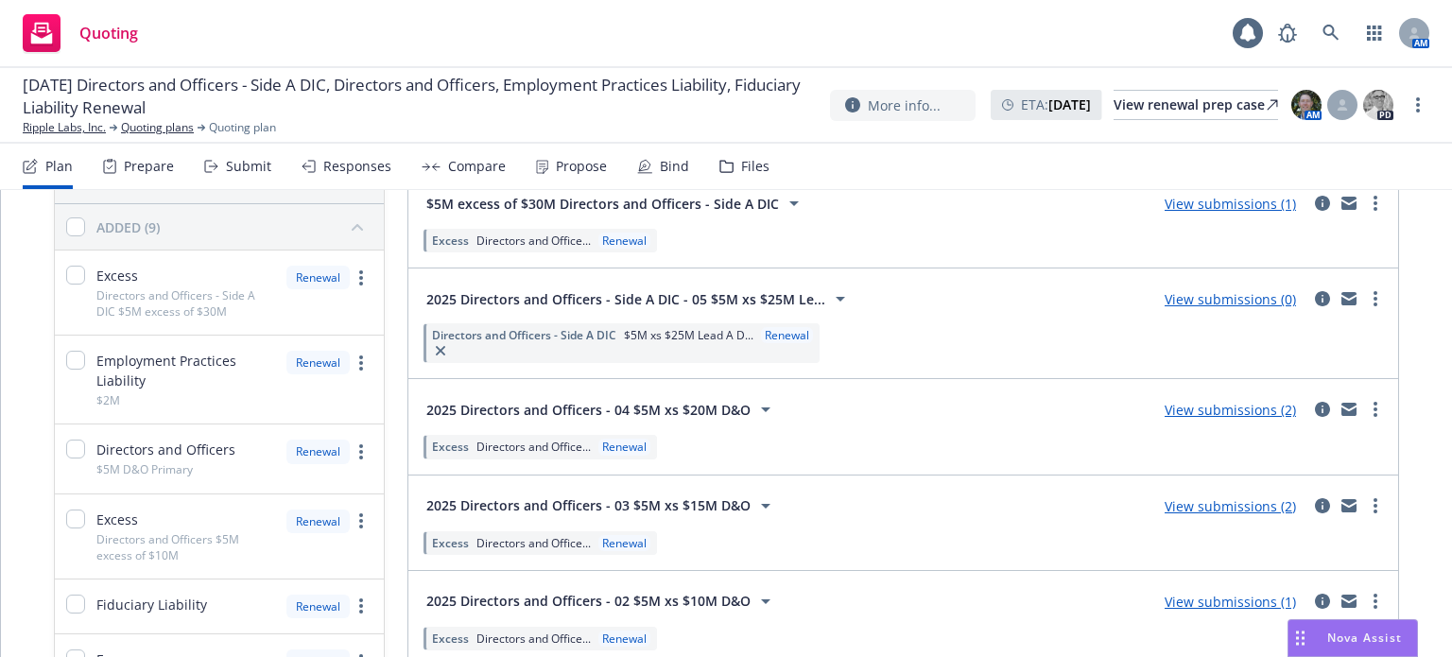
scroll to position [189, 0]
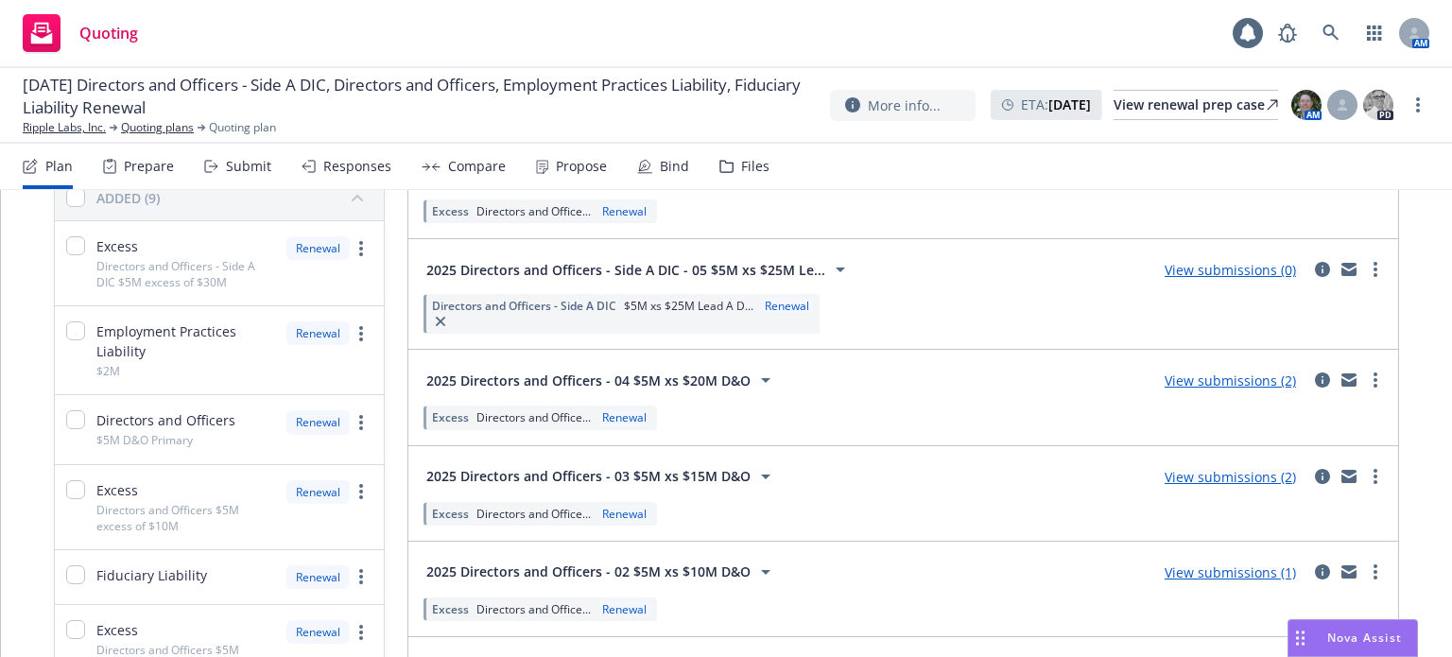
click at [1215, 384] on link "View submissions (2)" at bounding box center [1230, 381] width 131 height 18
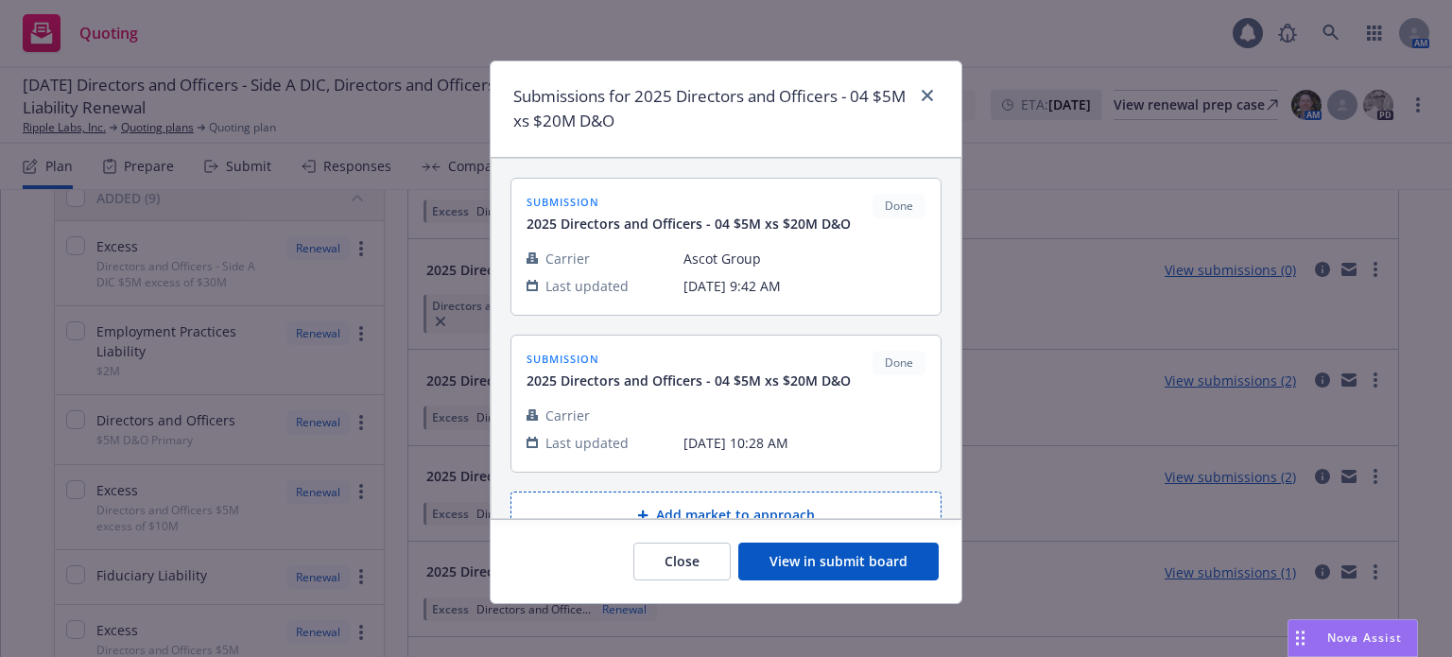
click at [855, 546] on button "View in submit board" at bounding box center [838, 562] width 200 height 38
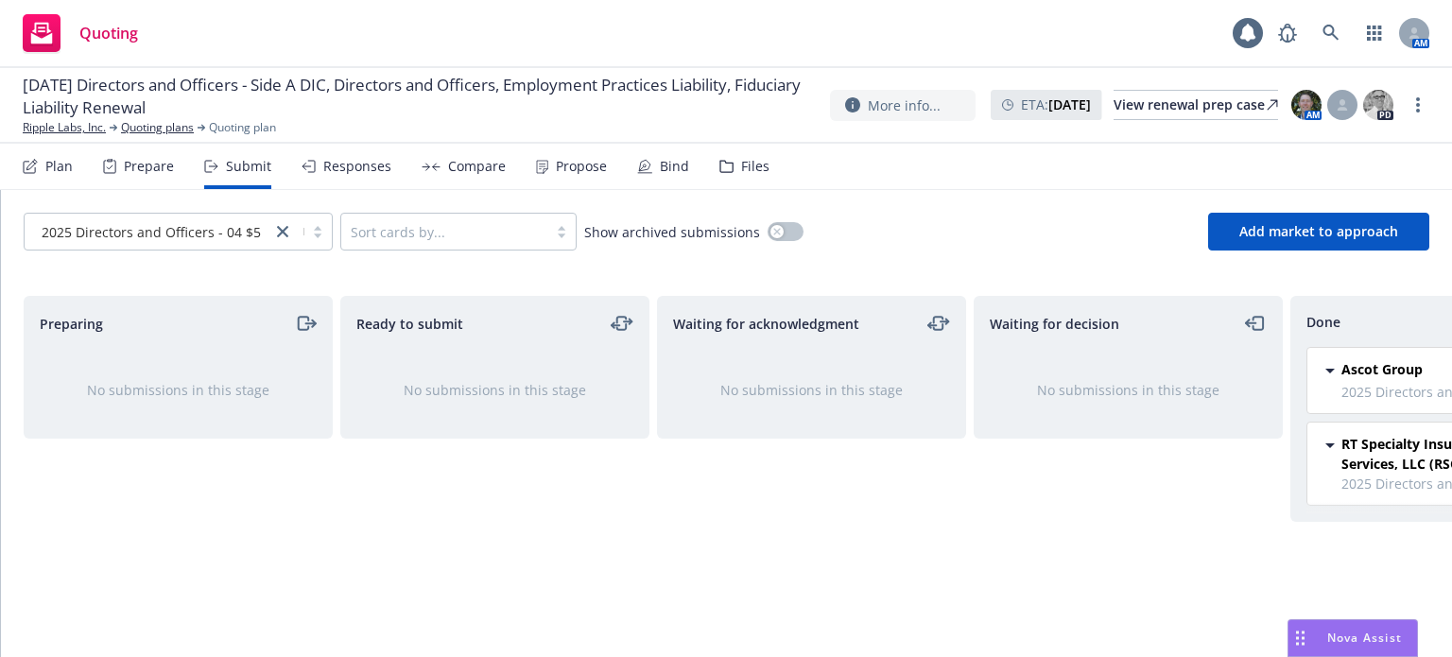
scroll to position [0, 170]
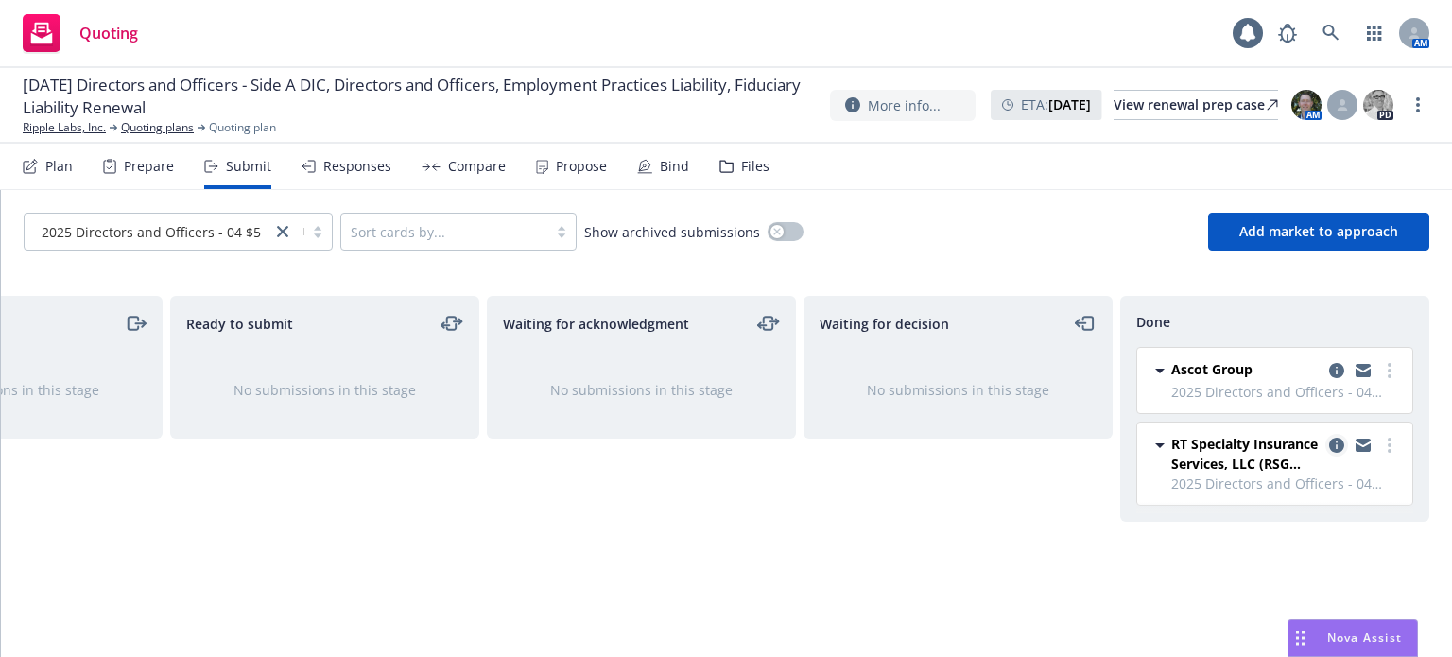
click at [1338, 444] on icon "copy logging email" at bounding box center [1336, 445] width 15 height 15
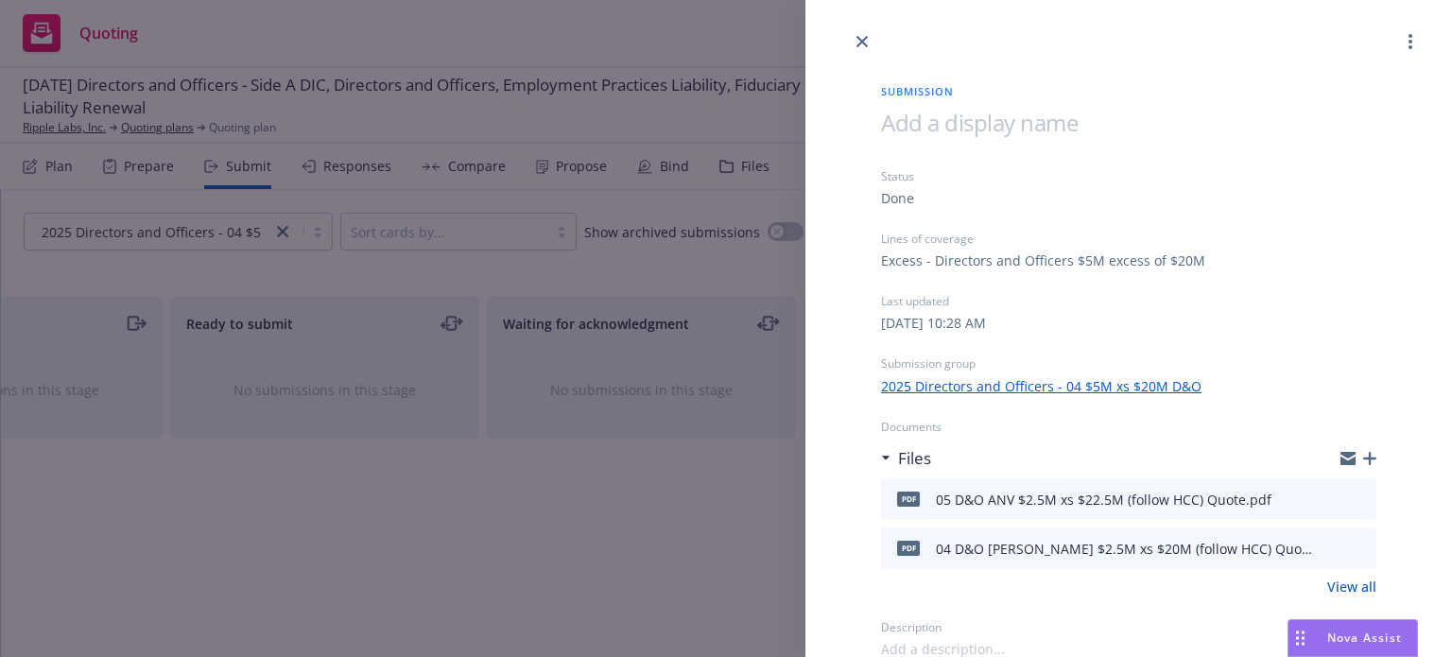
click at [858, 38] on icon "close" at bounding box center [862, 41] width 11 height 11
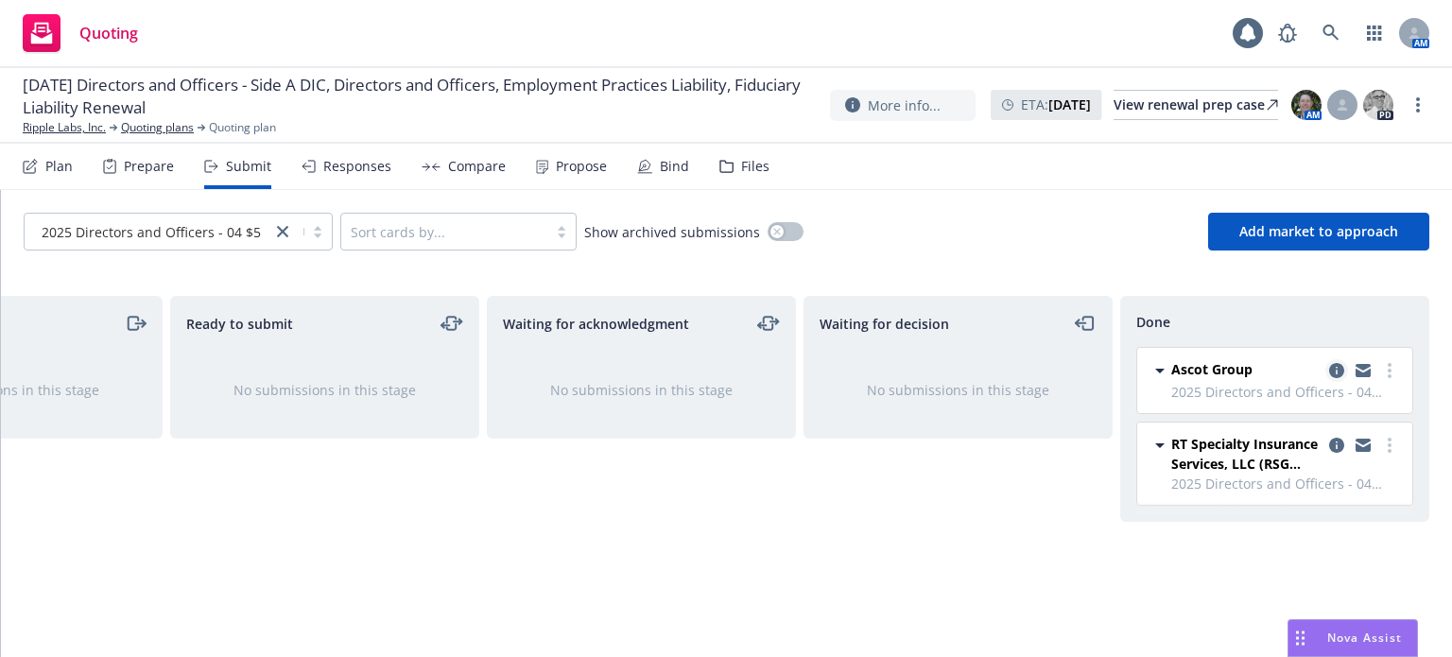
click at [1340, 372] on icon "copy logging email" at bounding box center [1336, 370] width 15 height 15
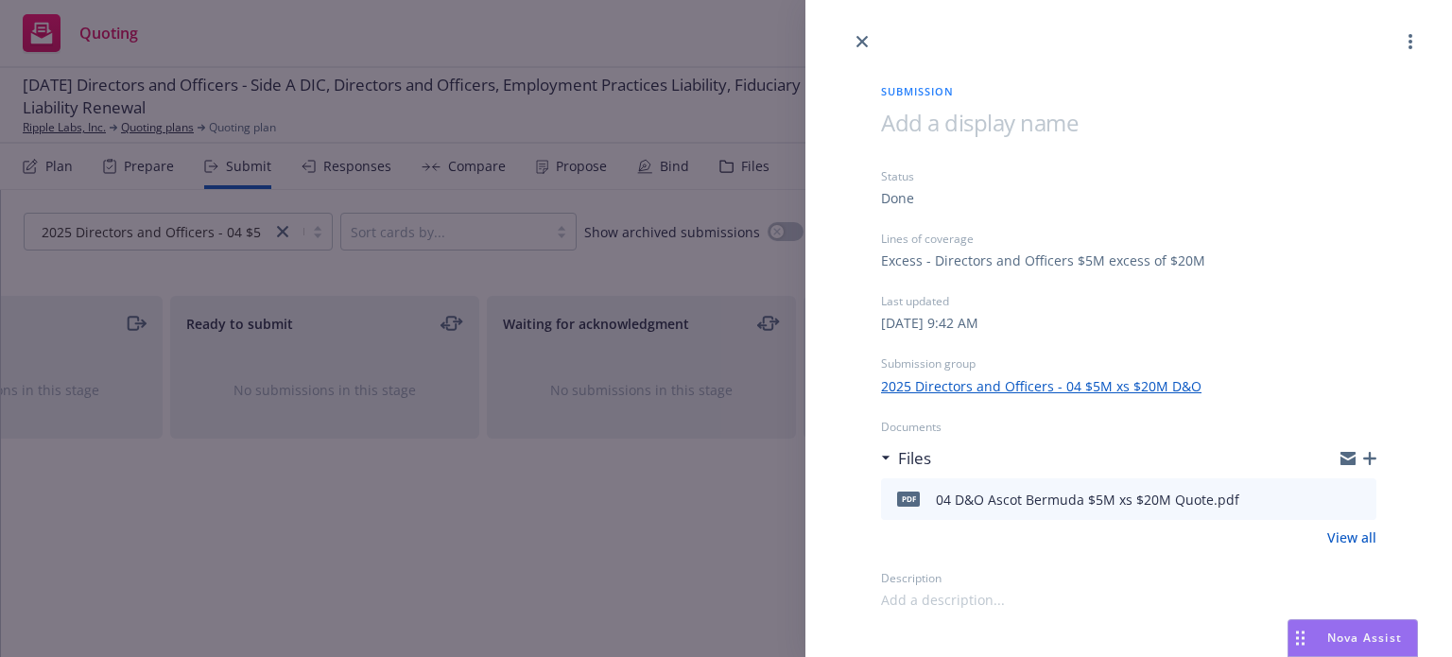
click at [1363, 495] on icon "preview file" at bounding box center [1358, 498] width 17 height 13
click at [850, 42] on div at bounding box center [1128, 26] width 647 height 53
click at [859, 42] on icon "close" at bounding box center [862, 41] width 11 height 11
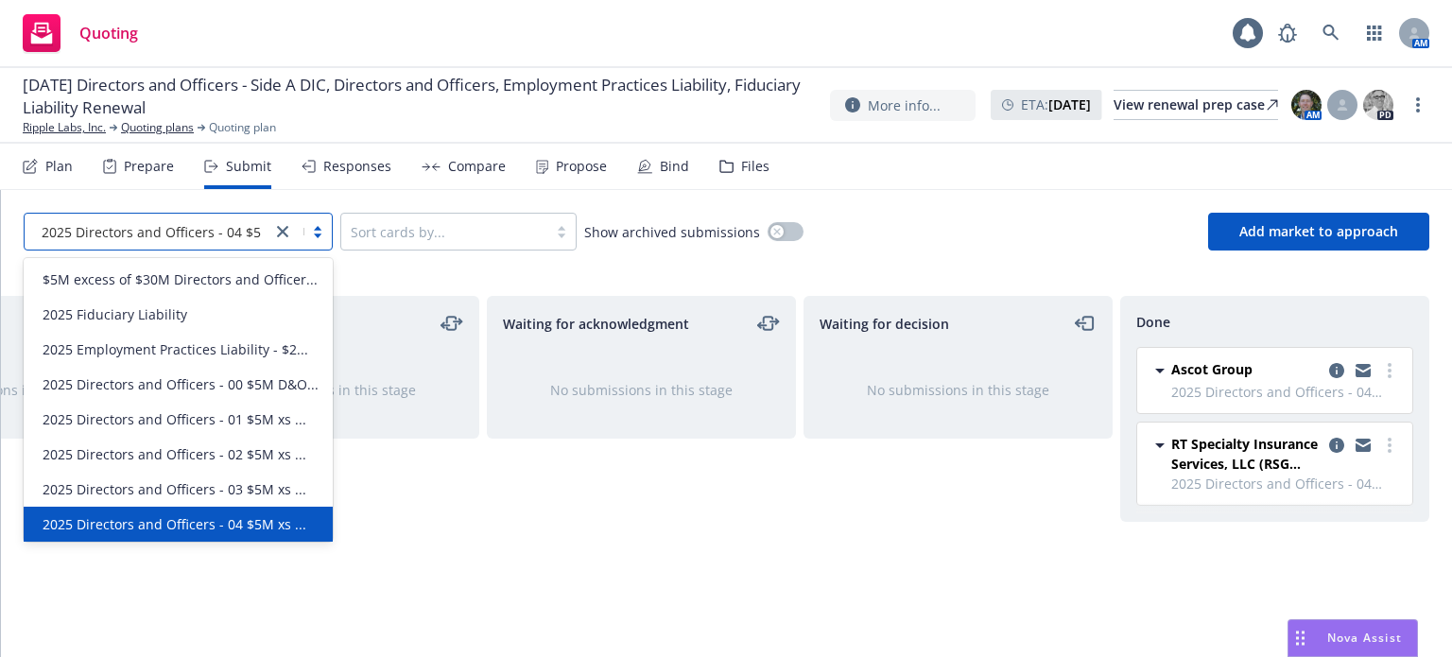
click at [169, 247] on div "2025 Directors and Officers - 04 $5M xs ..." at bounding box center [178, 232] width 309 height 38
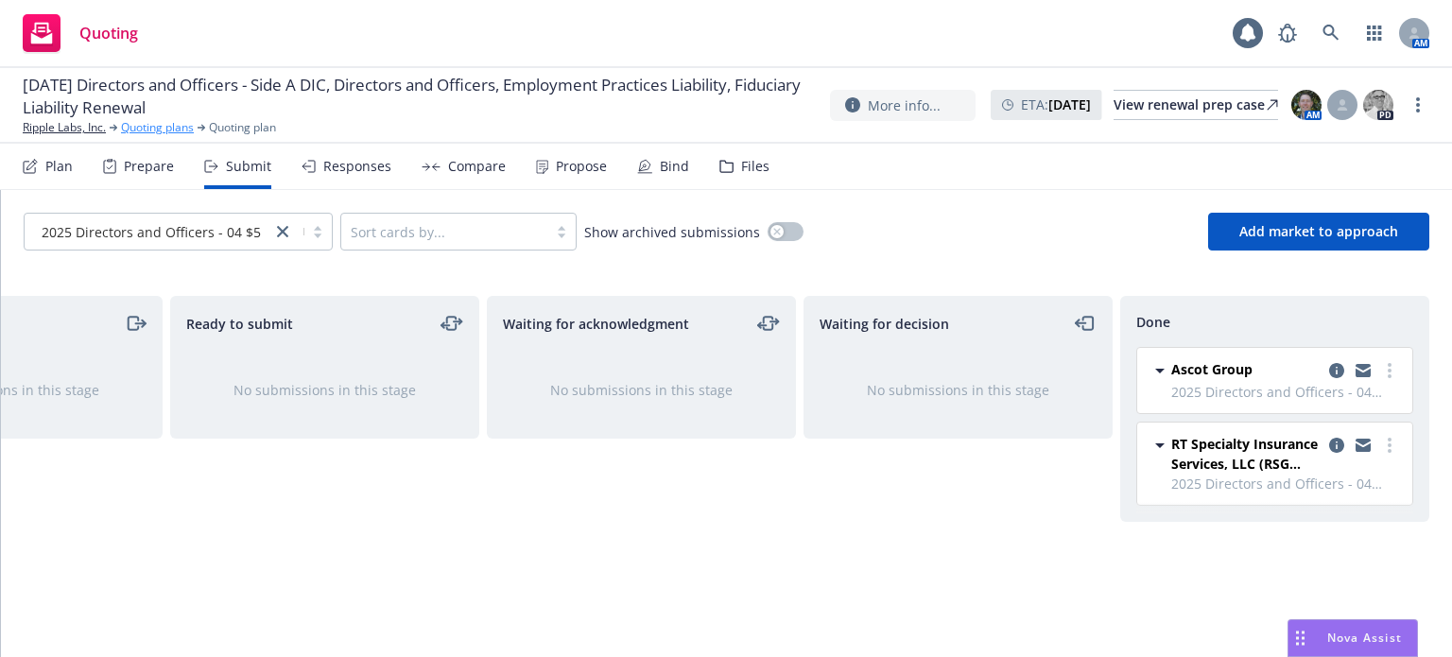
click at [147, 131] on link "Quoting plans" at bounding box center [157, 127] width 73 height 17
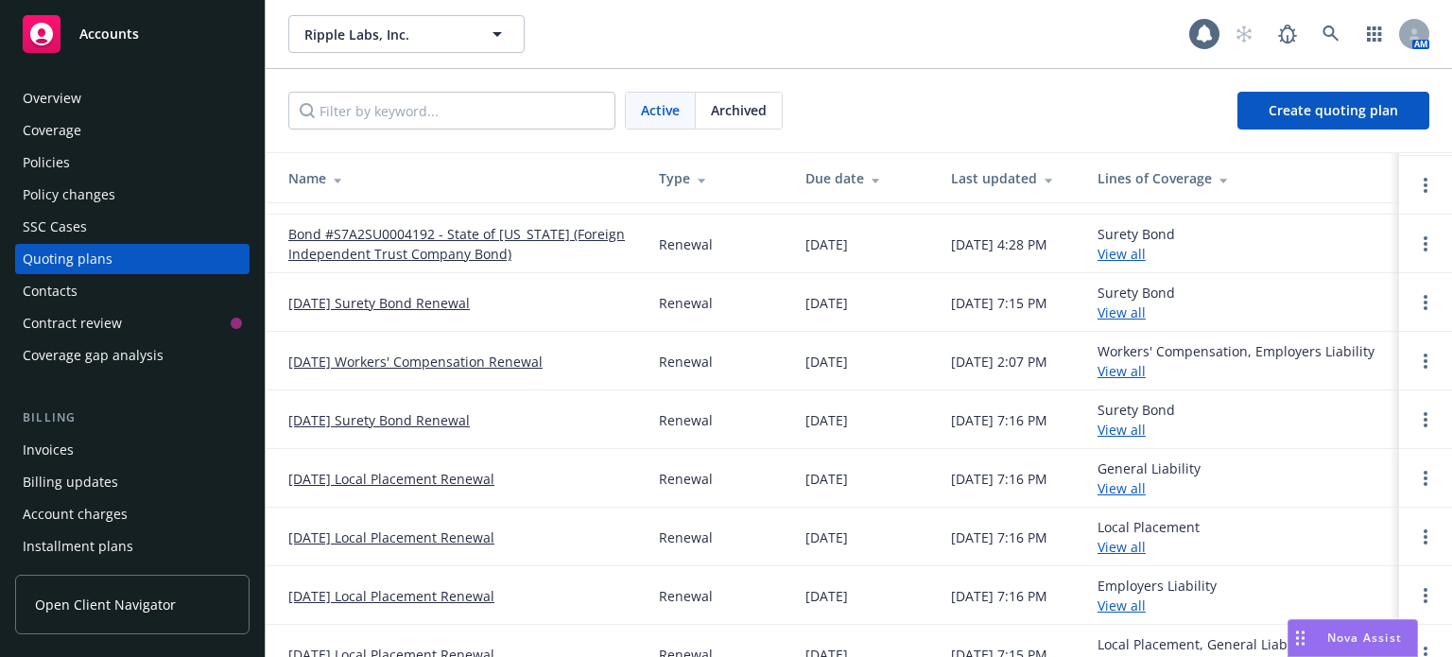
scroll to position [284, 0]
